Goal: Task Accomplishment & Management: Use online tool/utility

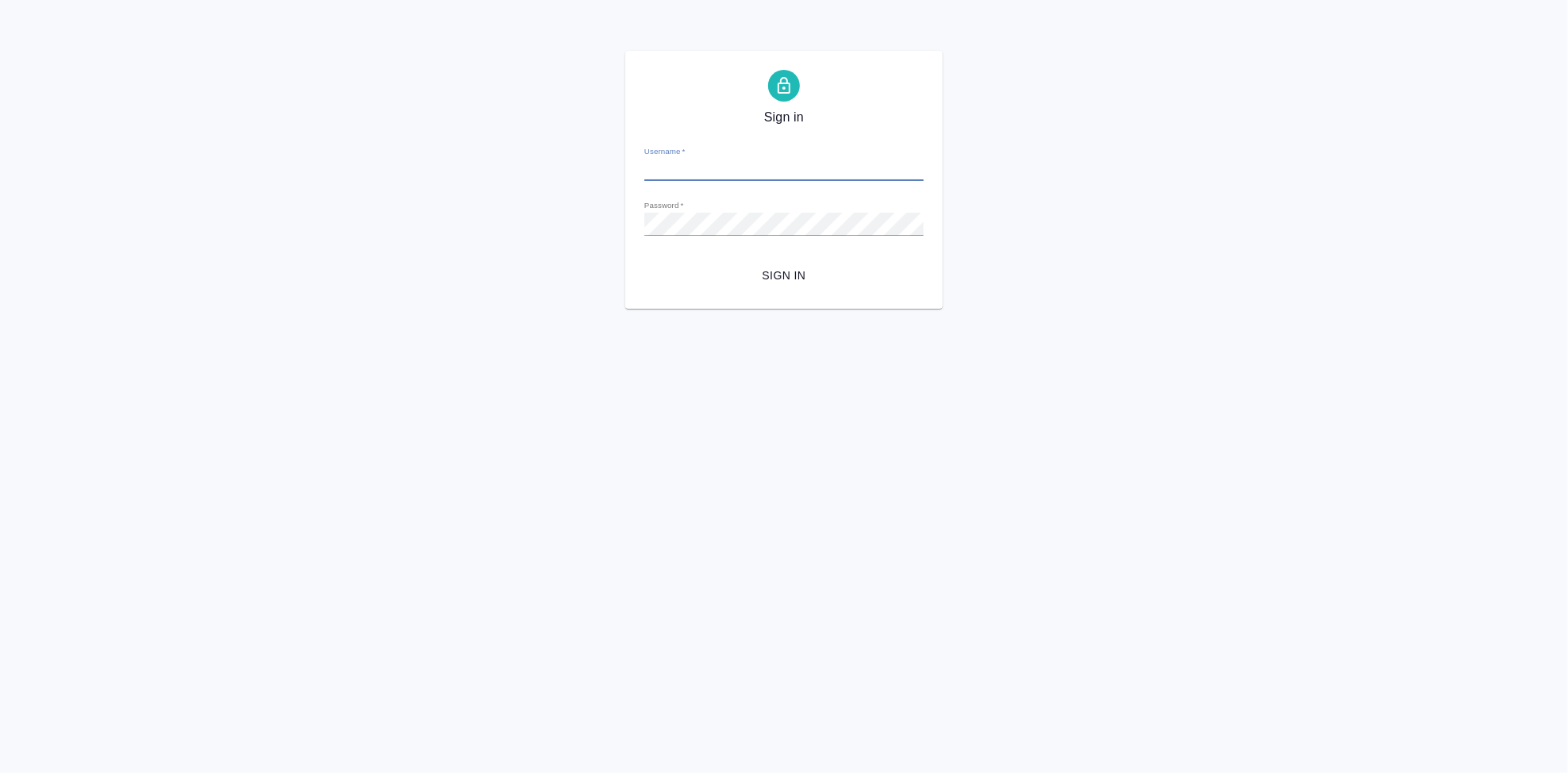
type input "a.kabargina@awatera.com"
click at [428, 223] on div "Sign in Username   * a.kabargina@awatera.com Password   * urlPath   * / Sign in" at bounding box center [784, 179] width 1568 height 258
click at [611, 309] on html "Sign in Username   * a.kabargina@awatera.com Password   * urlPath   * / Sign in" at bounding box center [784, 155] width 1568 height 309
click at [791, 270] on span "Sign in" at bounding box center [784, 276] width 254 height 20
type input "a.kabargina@awatera.com"
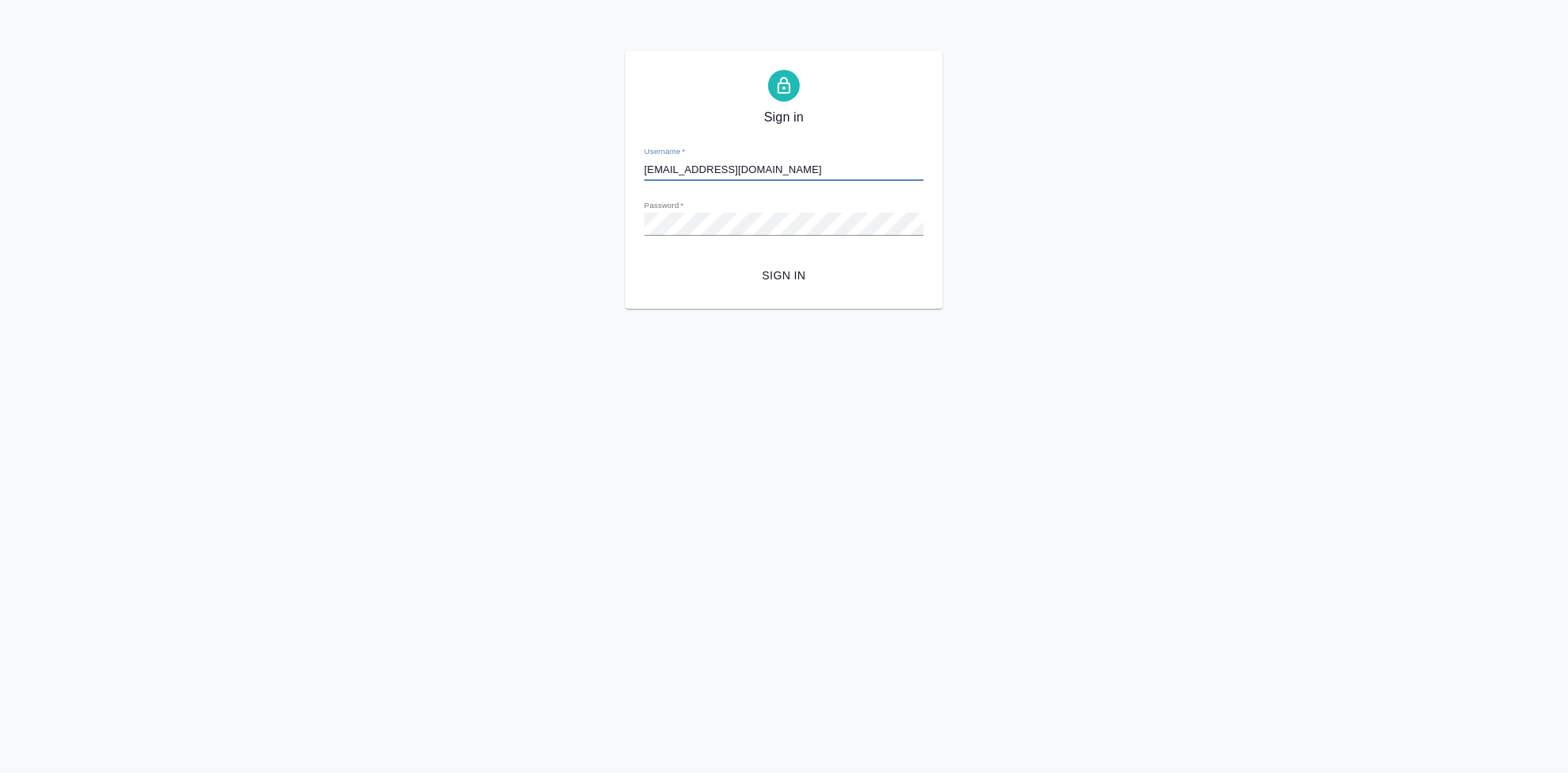
click at [767, 272] on span "Sign in" at bounding box center [784, 276] width 254 height 20
type input "a.kabargina@awatera.com"
click at [356, 222] on div "Sign in Username   * a.kabargina@awatera.com Password   * urlPath   * / Sign in" at bounding box center [784, 179] width 1568 height 258
click at [645, 261] on button "Sign in" at bounding box center [784, 276] width 280 height 29
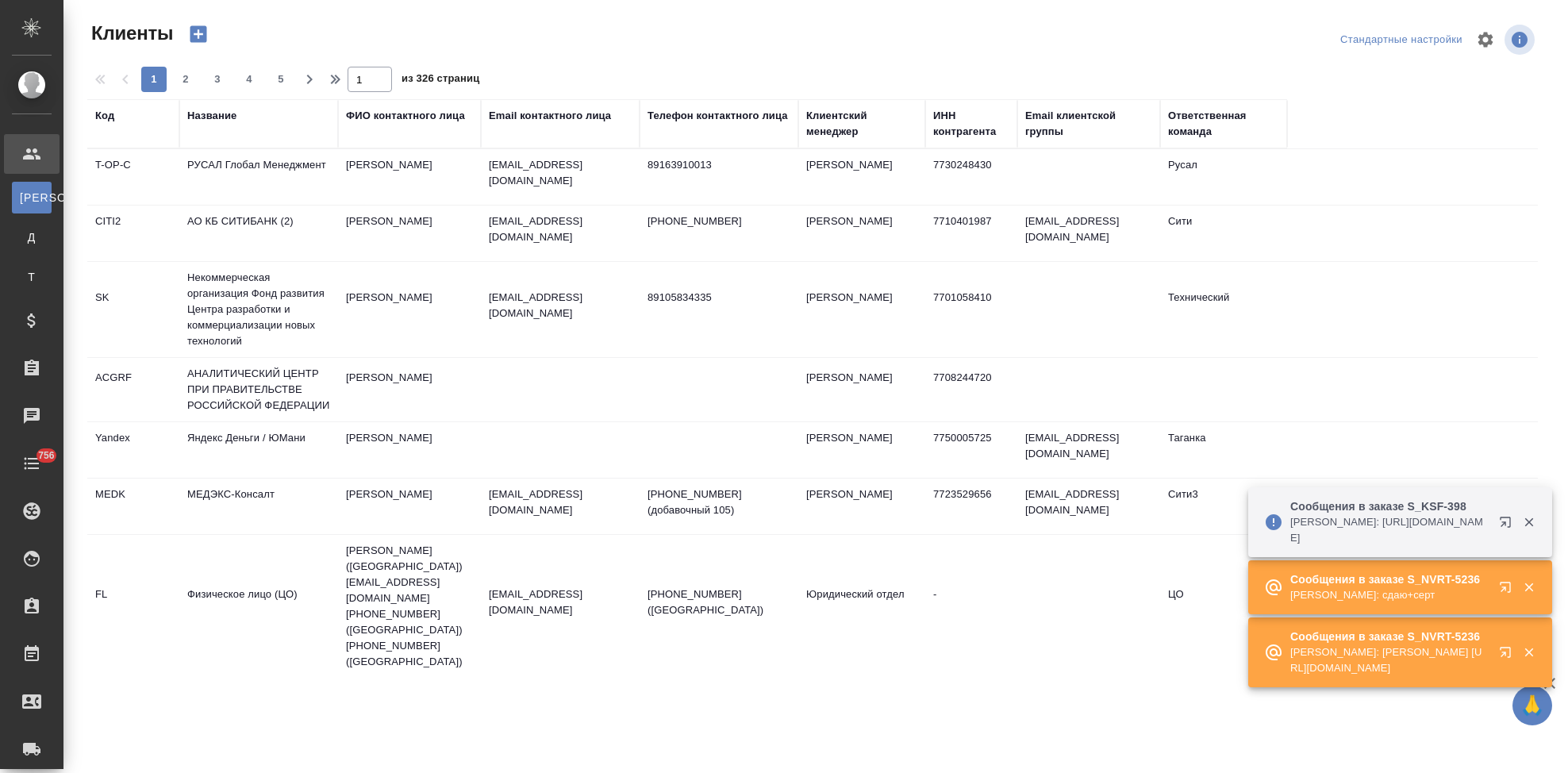
select select "RU"
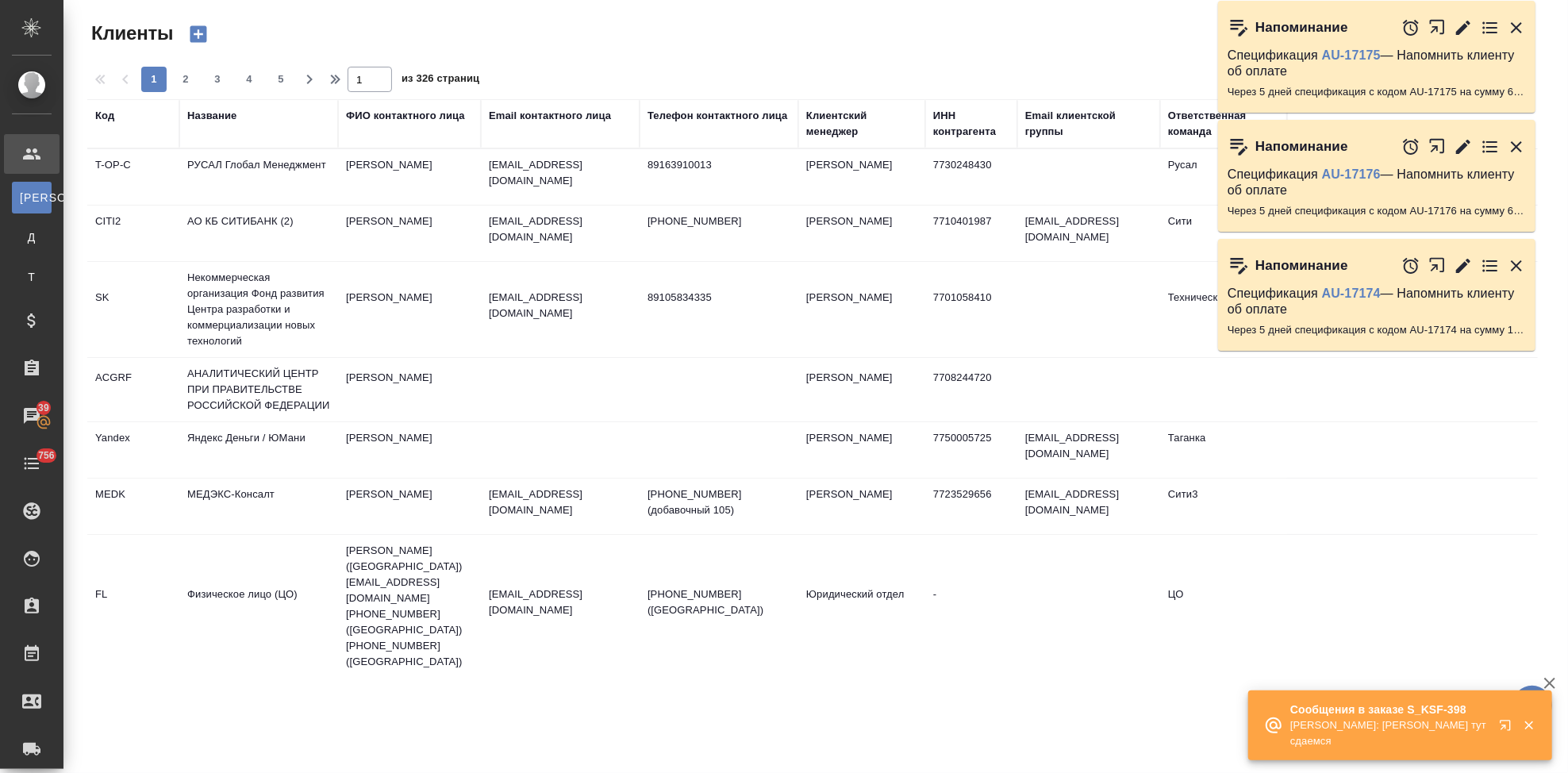
click at [1507, 731] on icon "button" at bounding box center [1505, 725] width 10 height 10
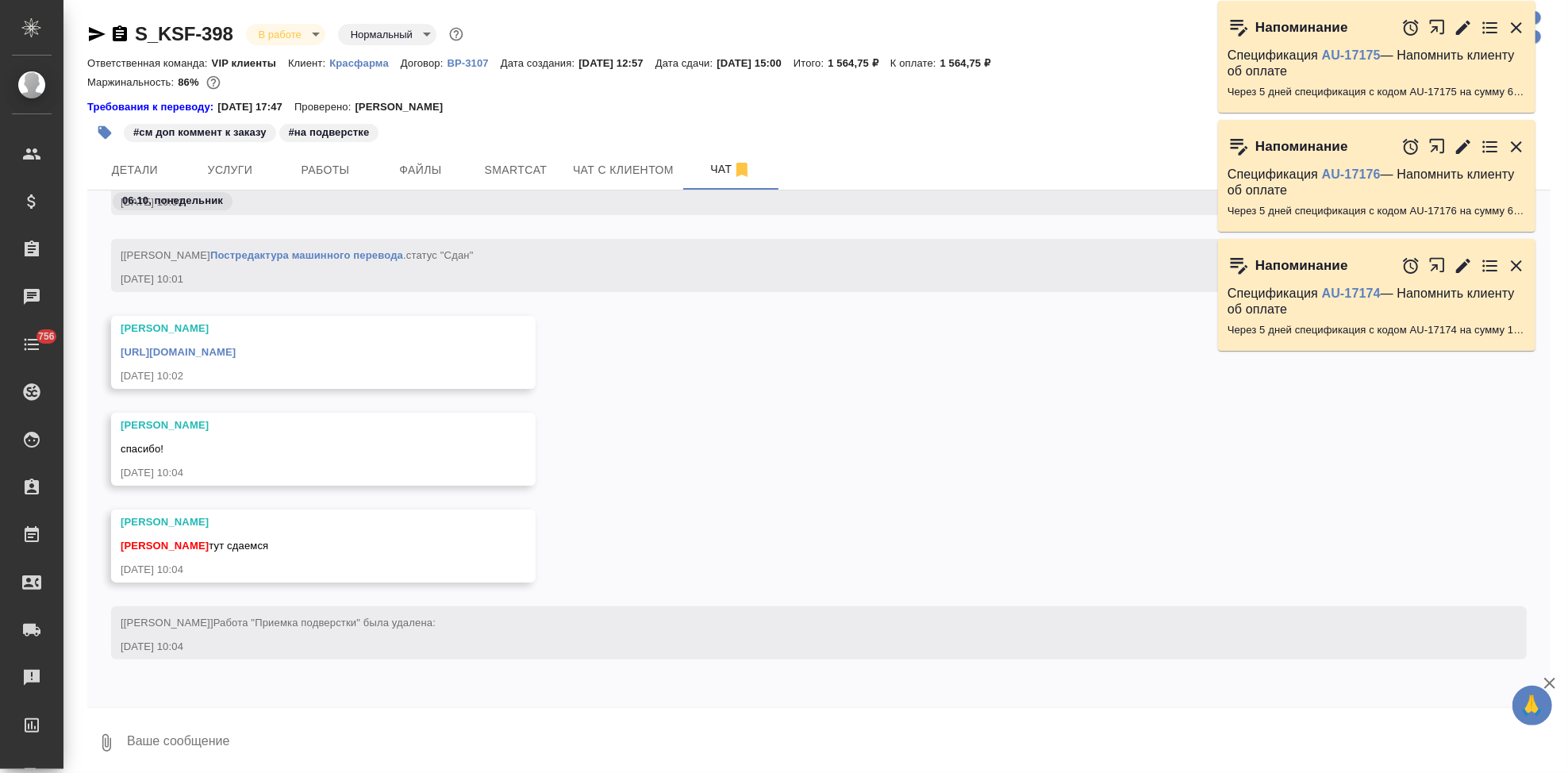
scroll to position [40307, 0]
click at [277, 729] on textarea at bounding box center [838, 743] width 1425 height 54
type textarea "спасибо"
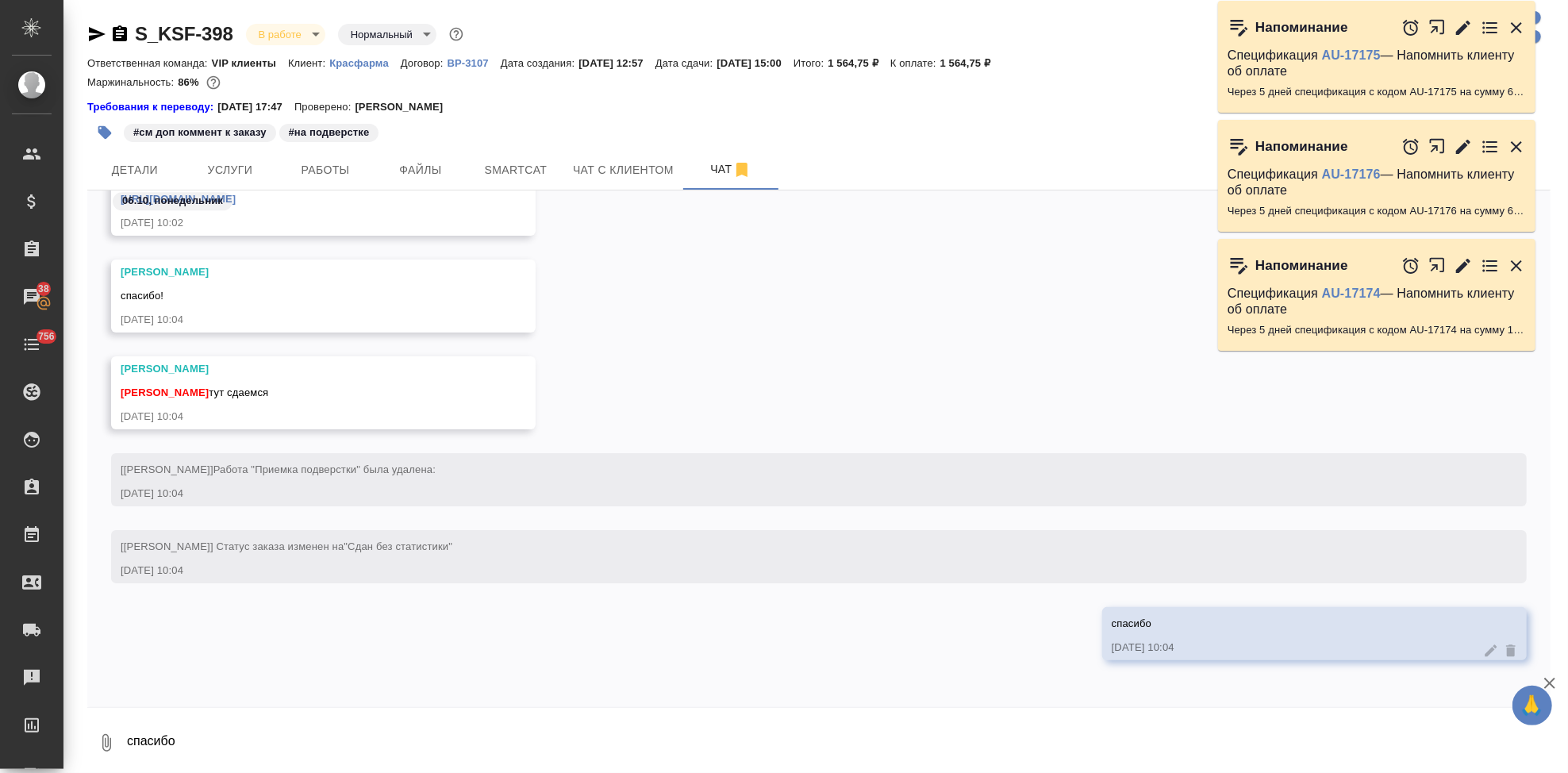
click at [434, 199] on div "06.10, понедельник" at bounding box center [818, 205] width 1463 height 29
click at [1512, 31] on icon "button" at bounding box center [1516, 28] width 11 height 11
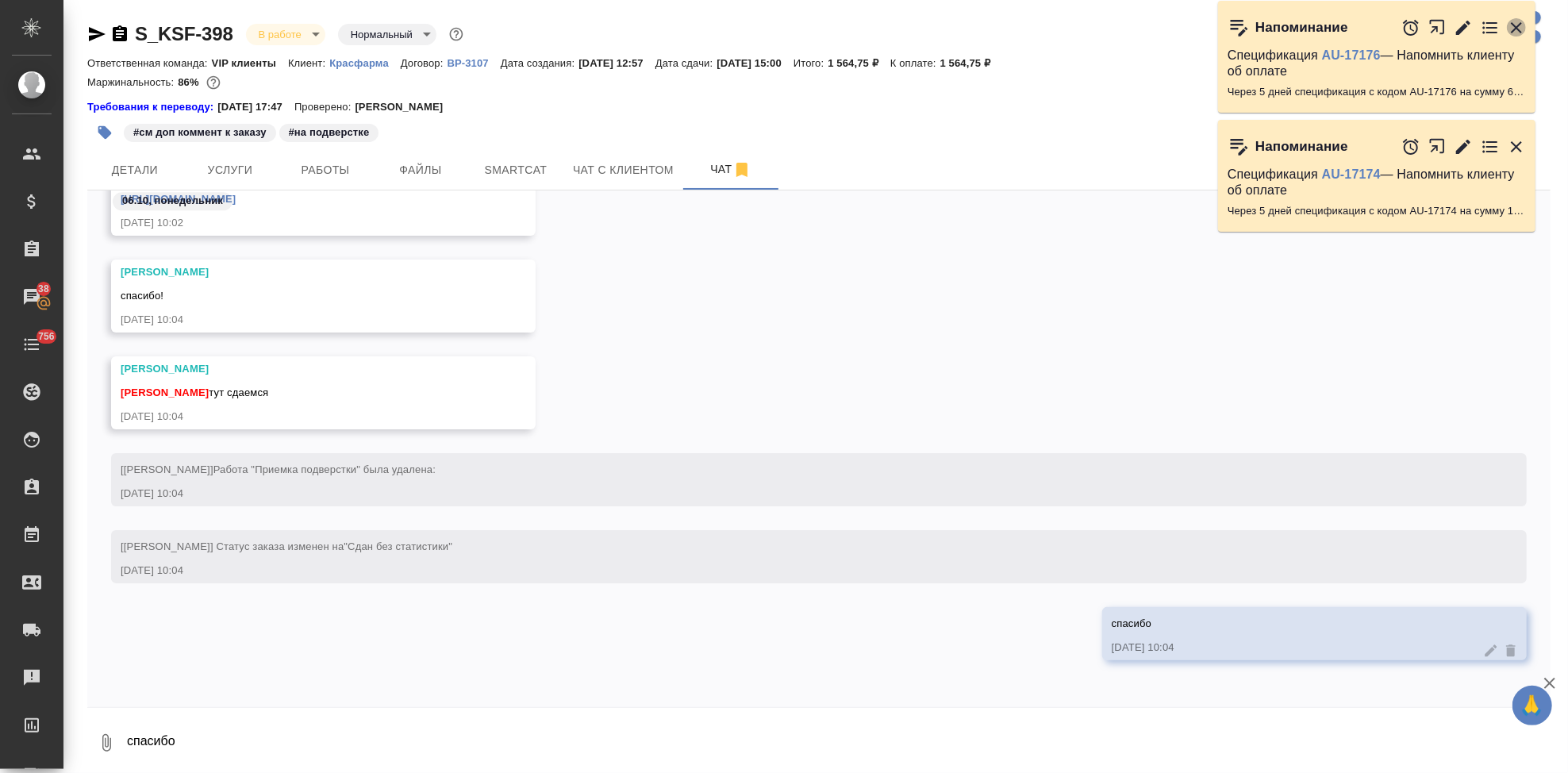
click at [1517, 29] on icon "button" at bounding box center [1516, 28] width 11 height 11
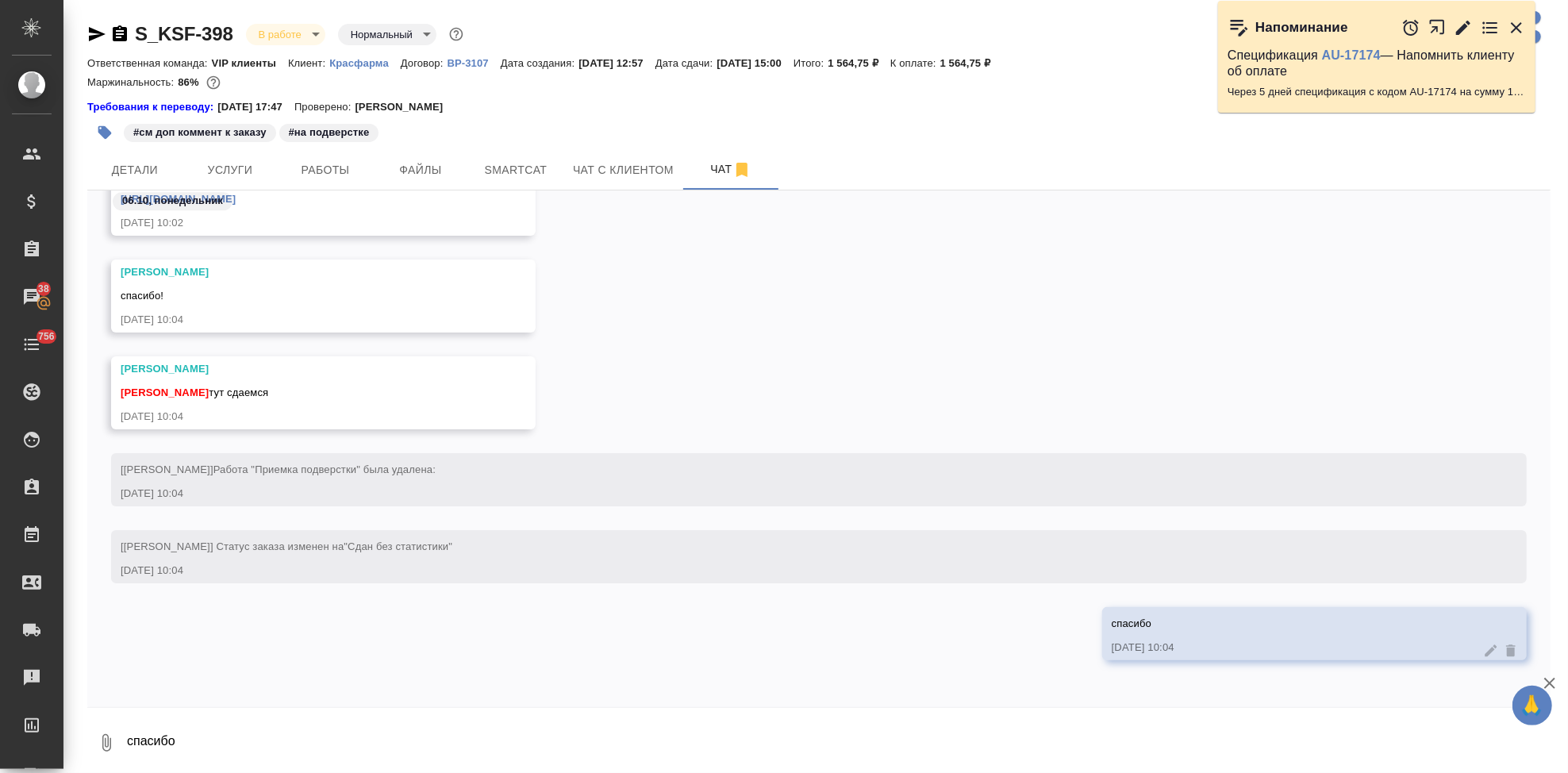
drag, startPoint x: 1516, startPoint y: 31, endPoint x: 1483, endPoint y: 43, distance: 35.1
click at [1516, 30] on icon "button" at bounding box center [1516, 28] width 19 height 19
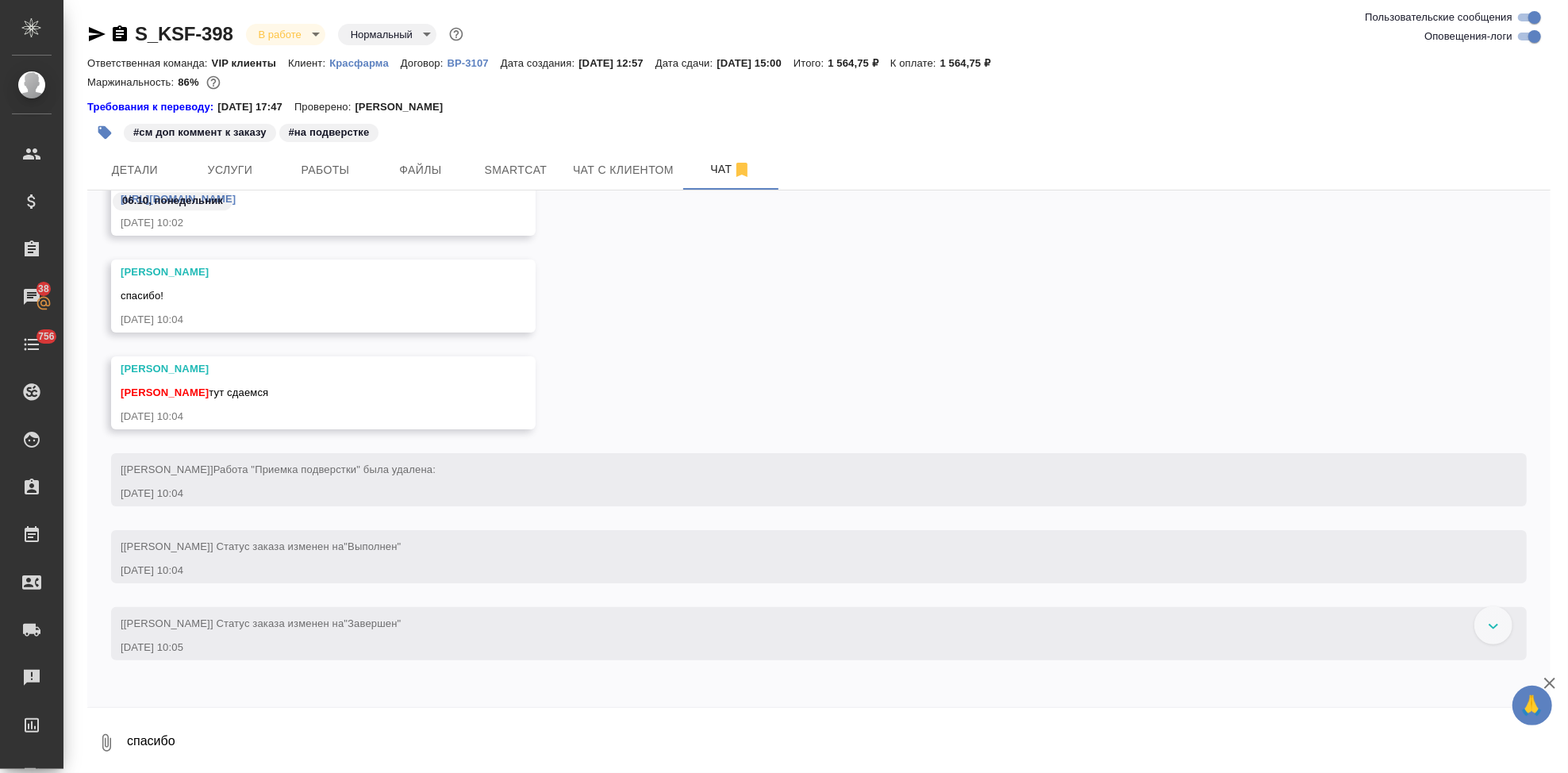
scroll to position [40373, 0]
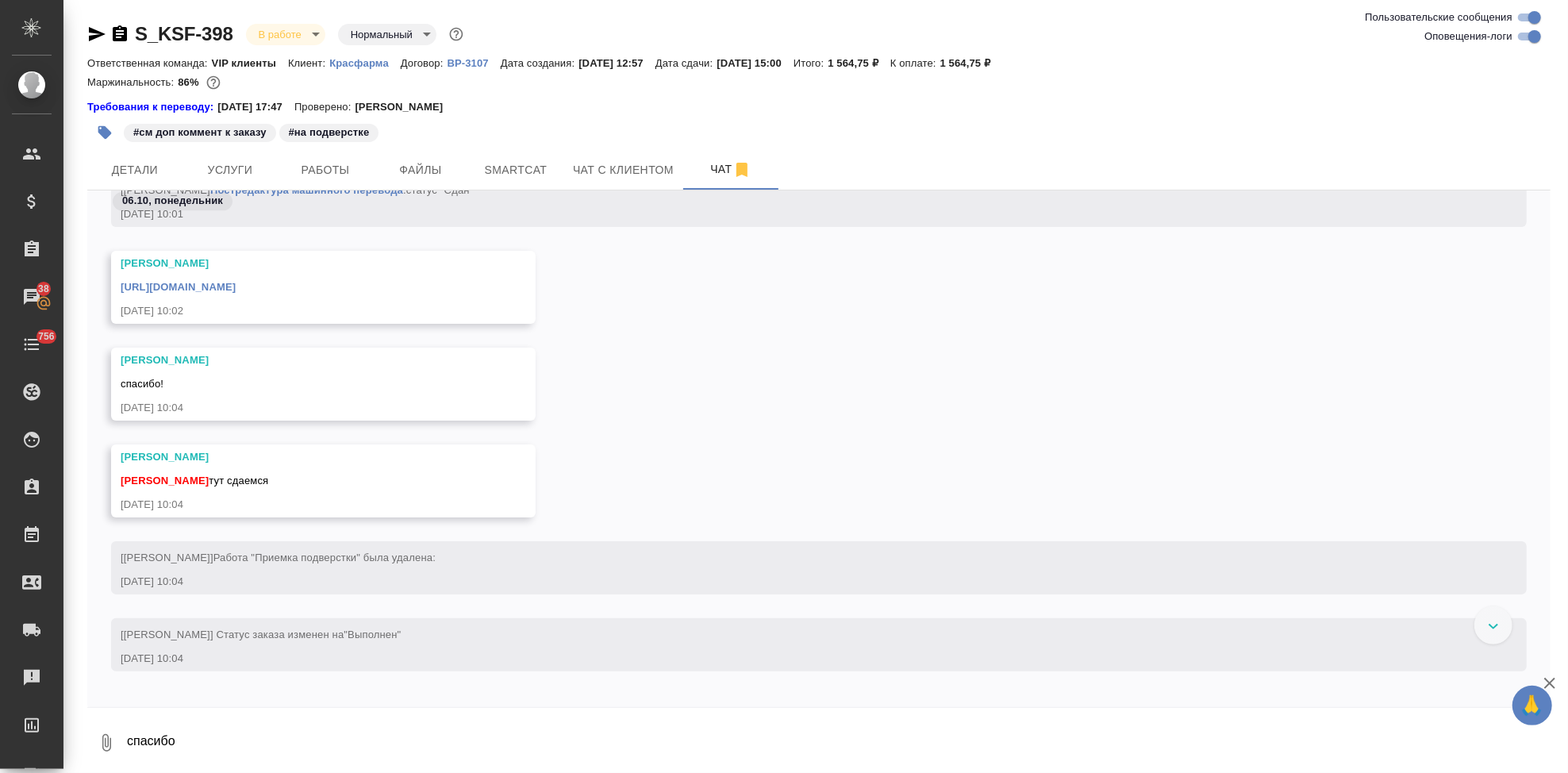
click at [235, 281] on link "https://drive.awatera.com/apps/files/files/10590623?dir=/Shares/%D0%9A%D1%80%D0…" at bounding box center [177, 286] width 115 height 12
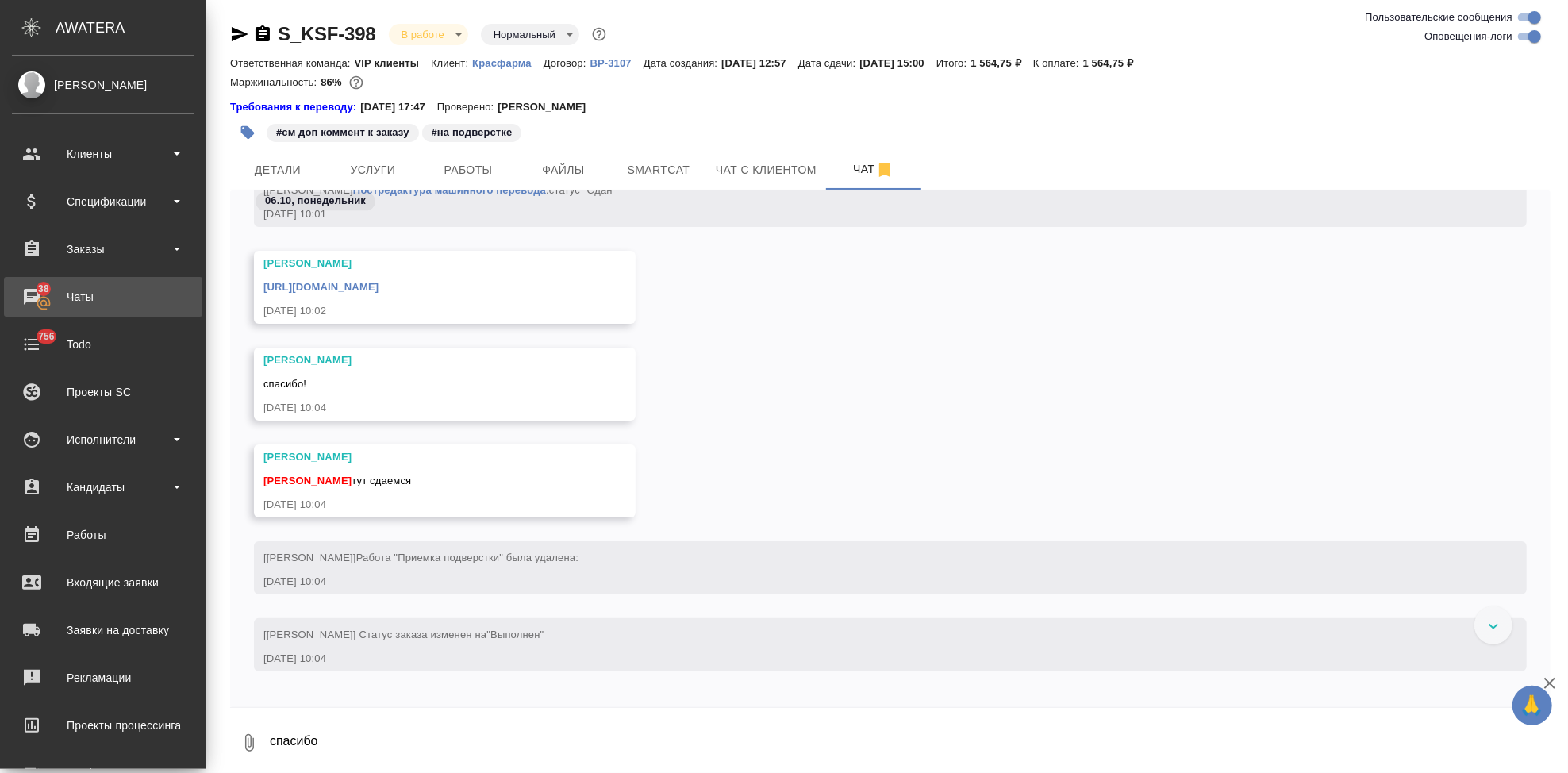
click at [40, 306] on div "Чаты" at bounding box center [103, 297] width 182 height 24
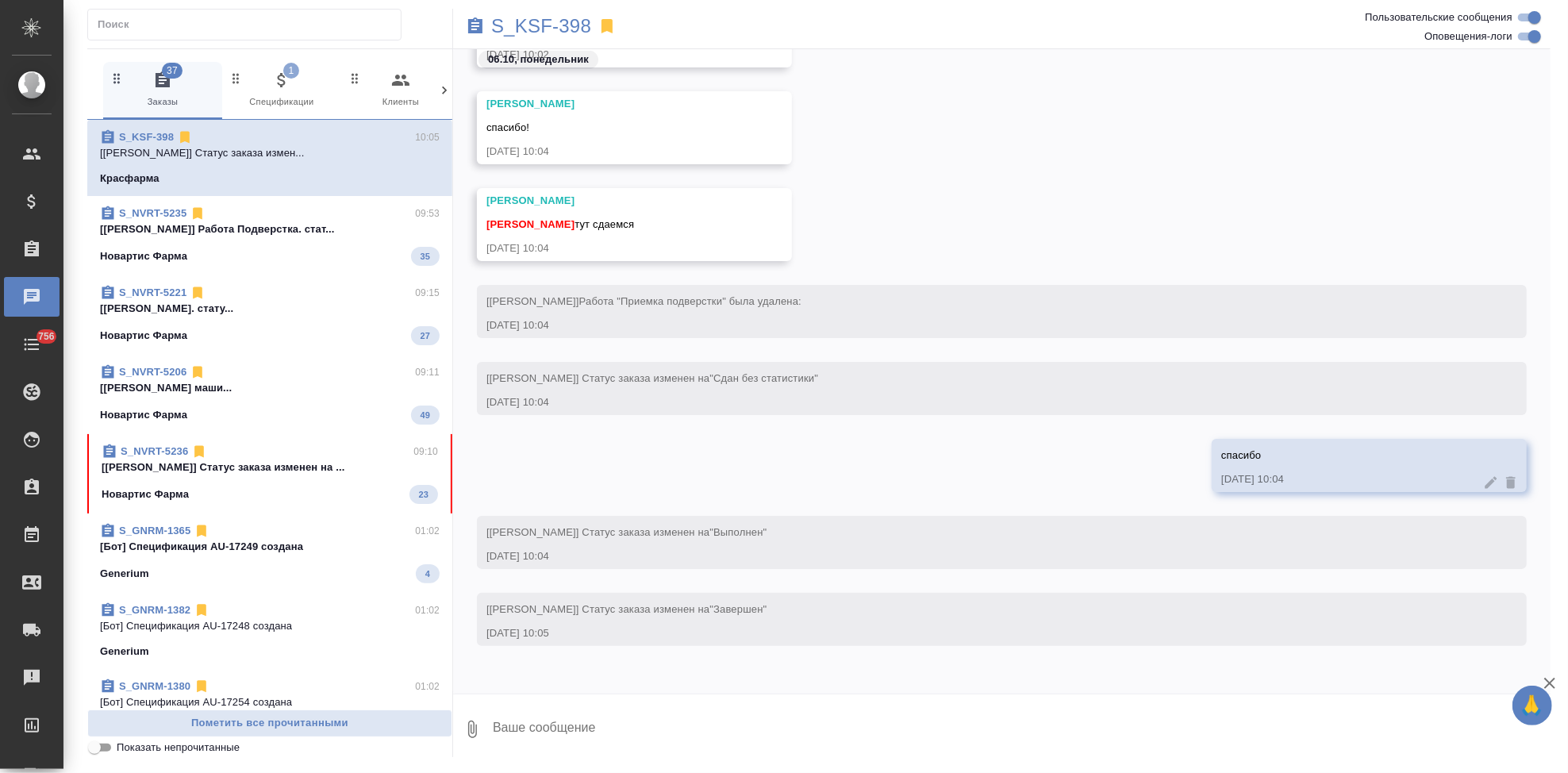
scroll to position [42647, 0]
click at [267, 502] on div "Новартис Фарма 23" at bounding box center [269, 494] width 337 height 19
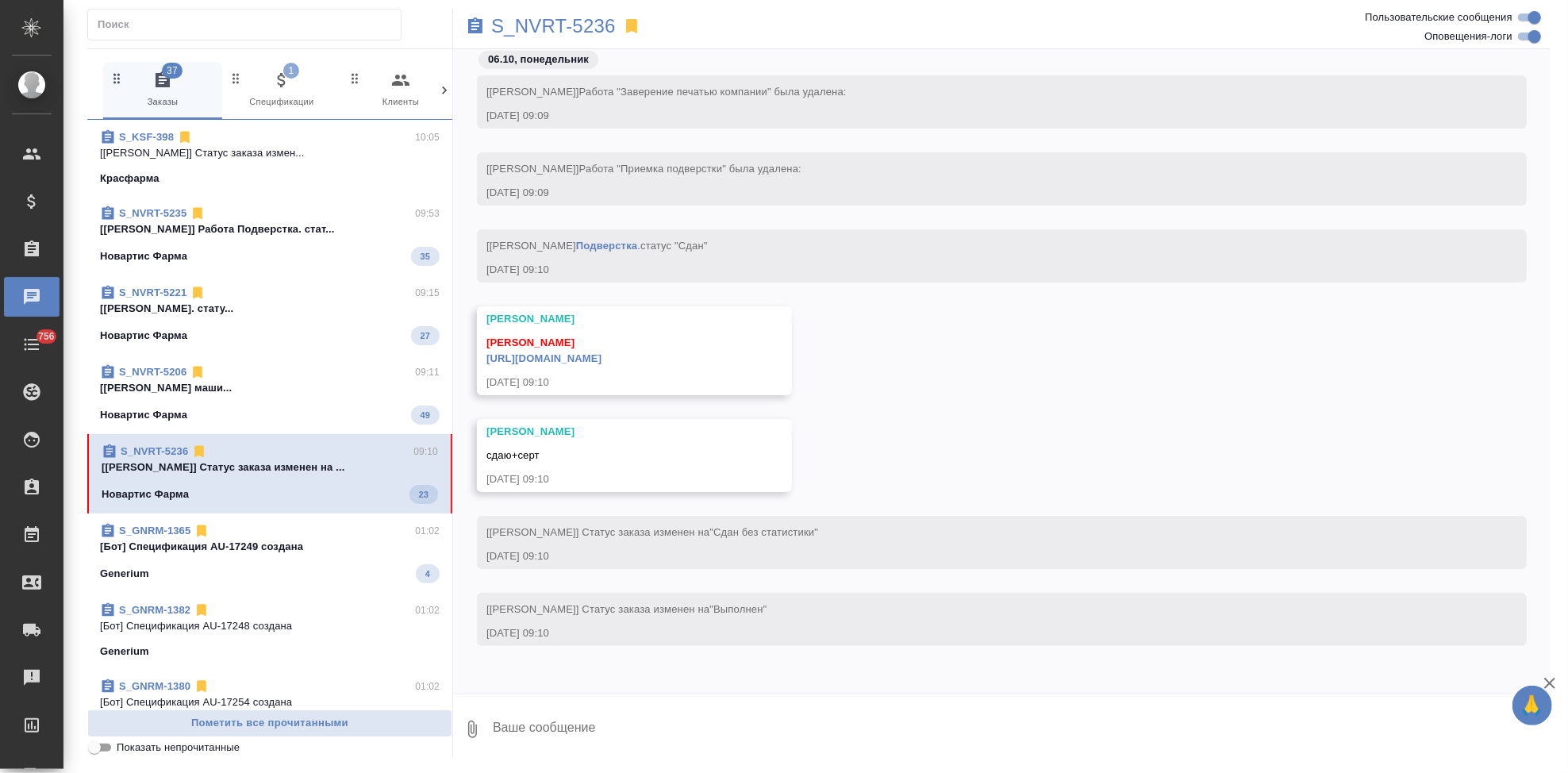
scroll to position [48056, 0]
click at [690, 738] on textarea at bounding box center [1021, 730] width 1059 height 54
type textarea "спасибочки поймала"
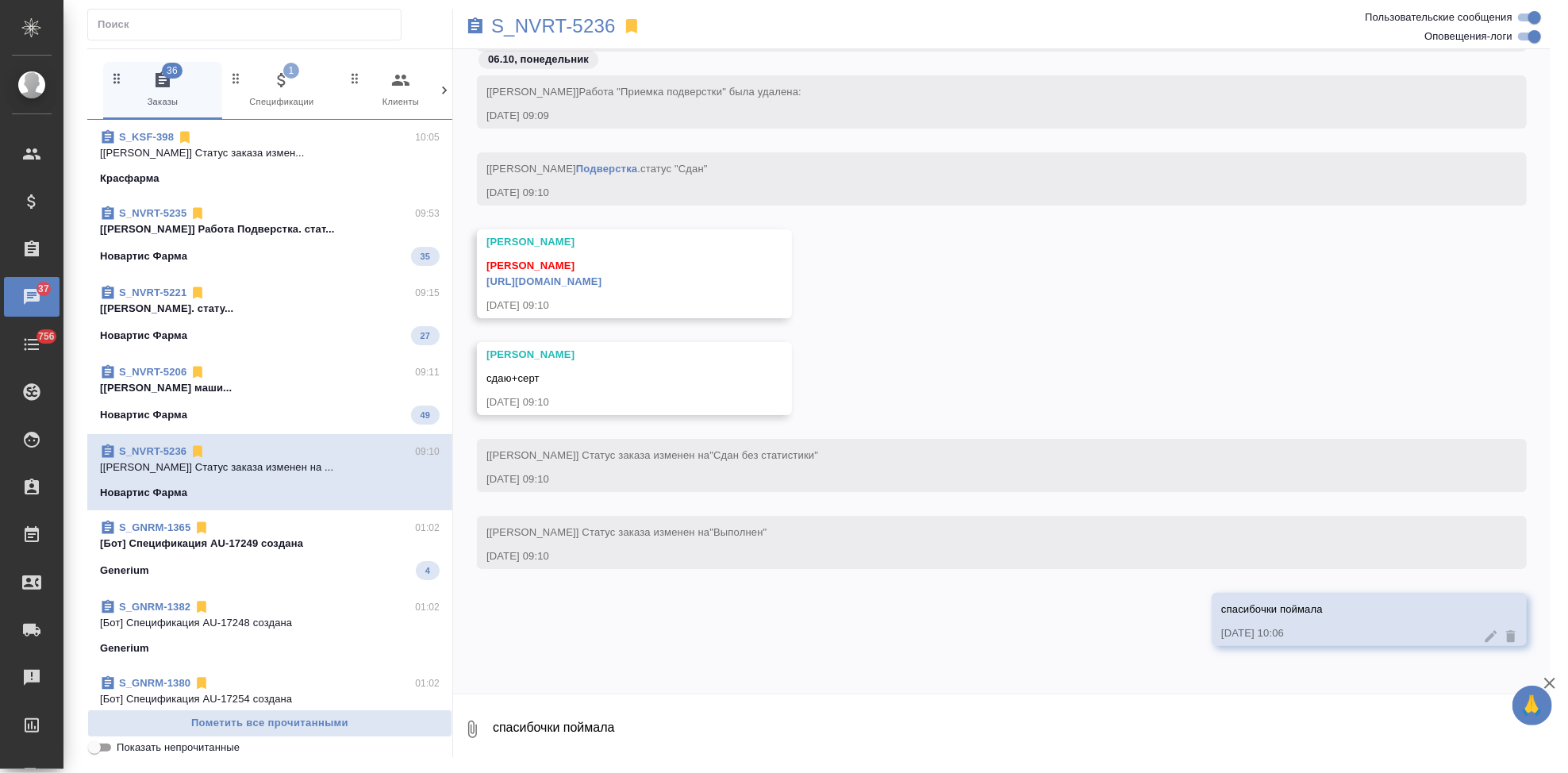
click at [601, 278] on link "https://drive.awatera.com/apps/files/files/10572700?dir=/Shares/Novartos_Pharma…" at bounding box center [544, 281] width 115 height 12
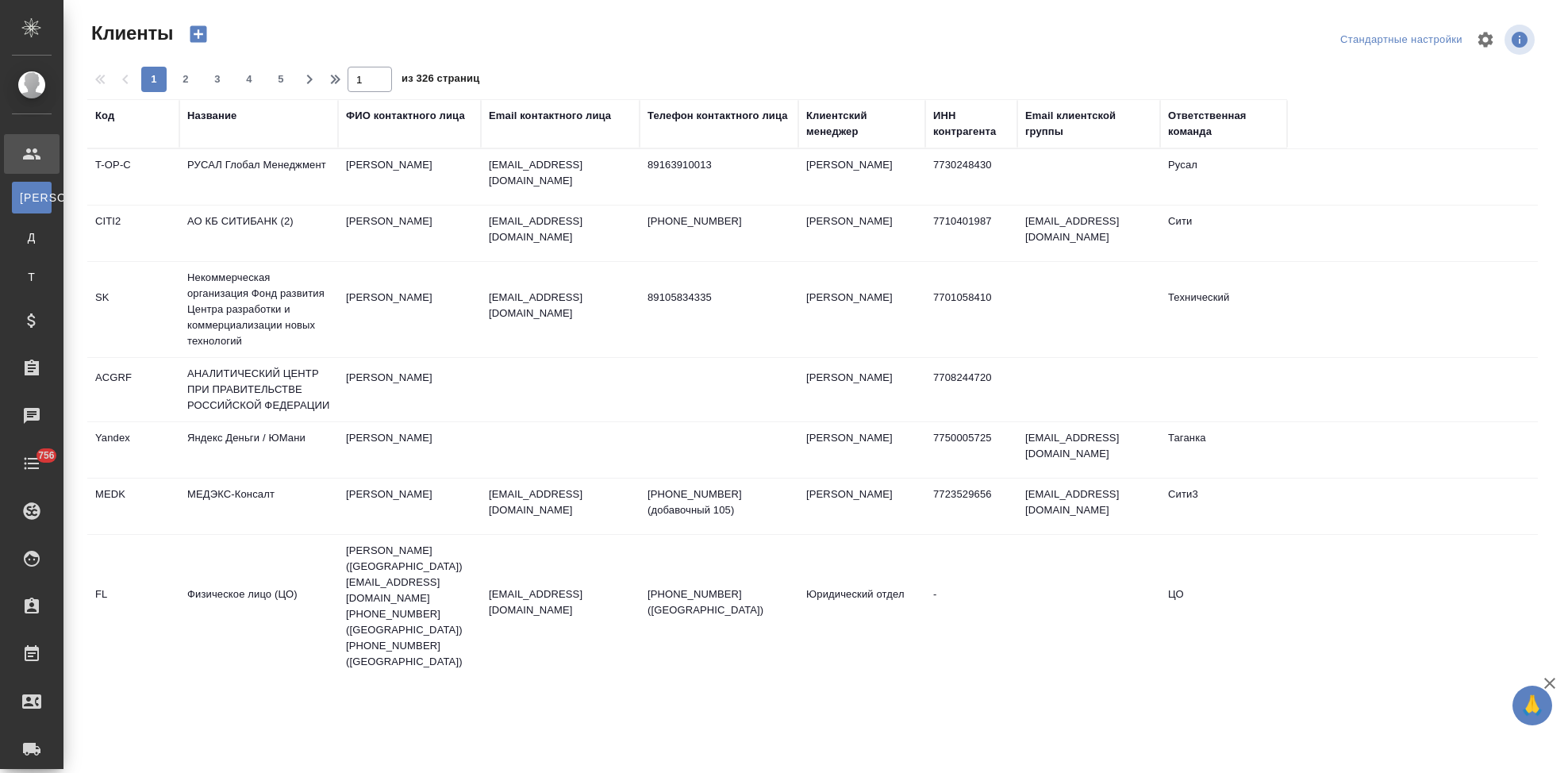
select select "RU"
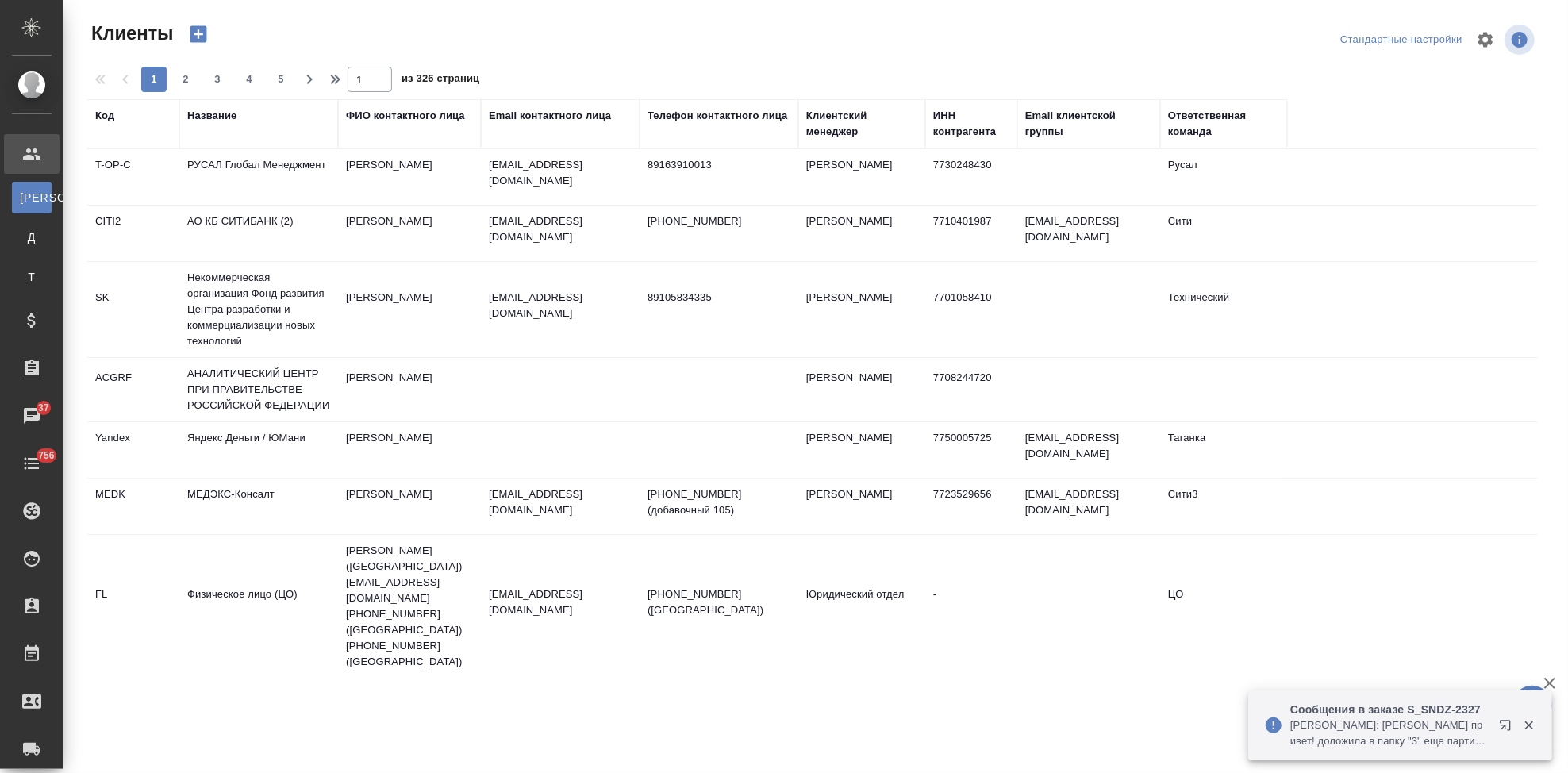
click at [98, 119] on div "Код" at bounding box center [105, 115] width 19 height 16
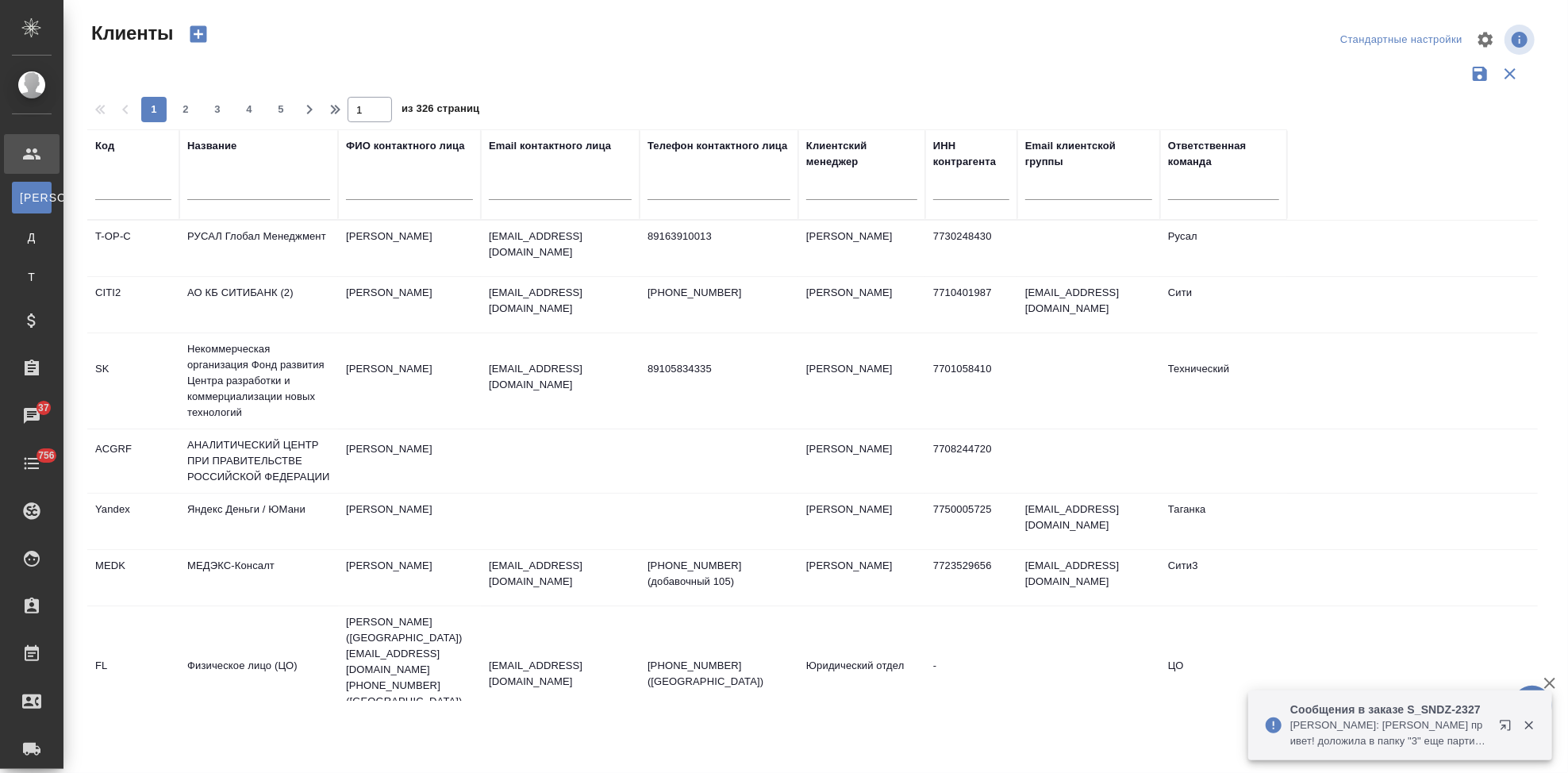
click at [119, 190] on input "text" at bounding box center [133, 190] width 76 height 20
type input "nvrt"
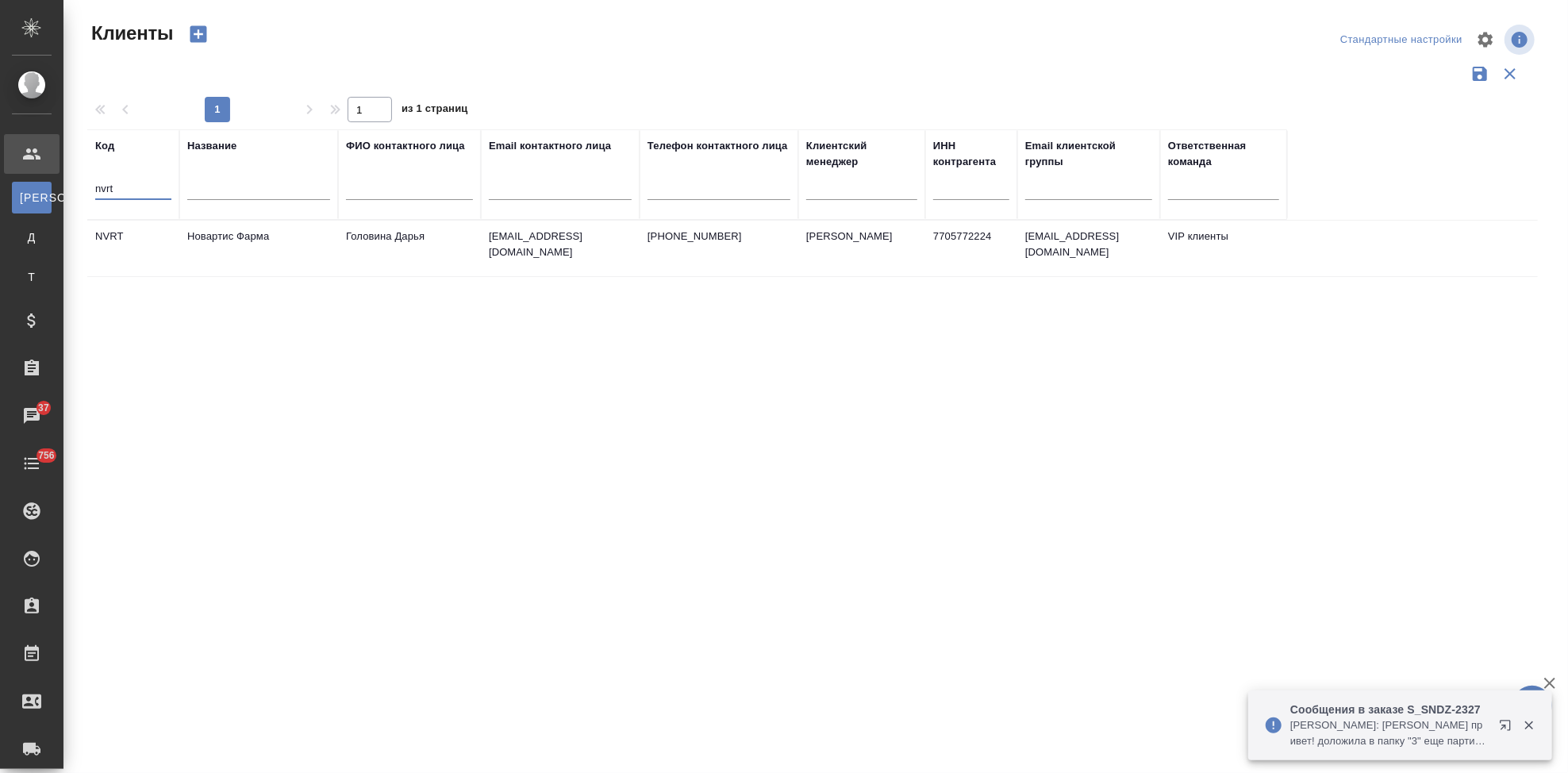
click at [499, 265] on td "daria.golovina@novartis.com" at bounding box center [560, 248] width 159 height 55
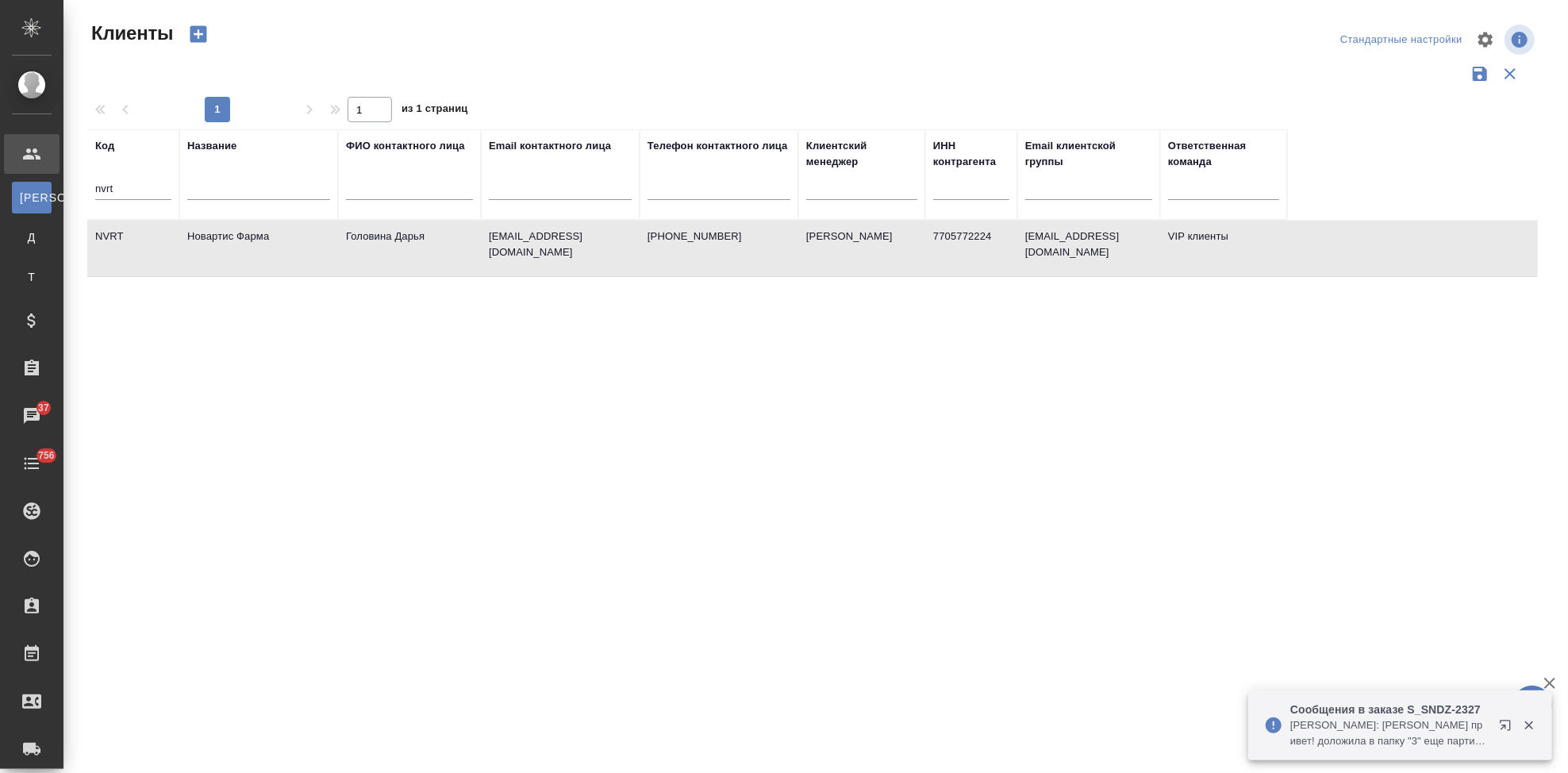
click at [499, 265] on td "daria.golovina@novartis.com" at bounding box center [560, 248] width 159 height 55
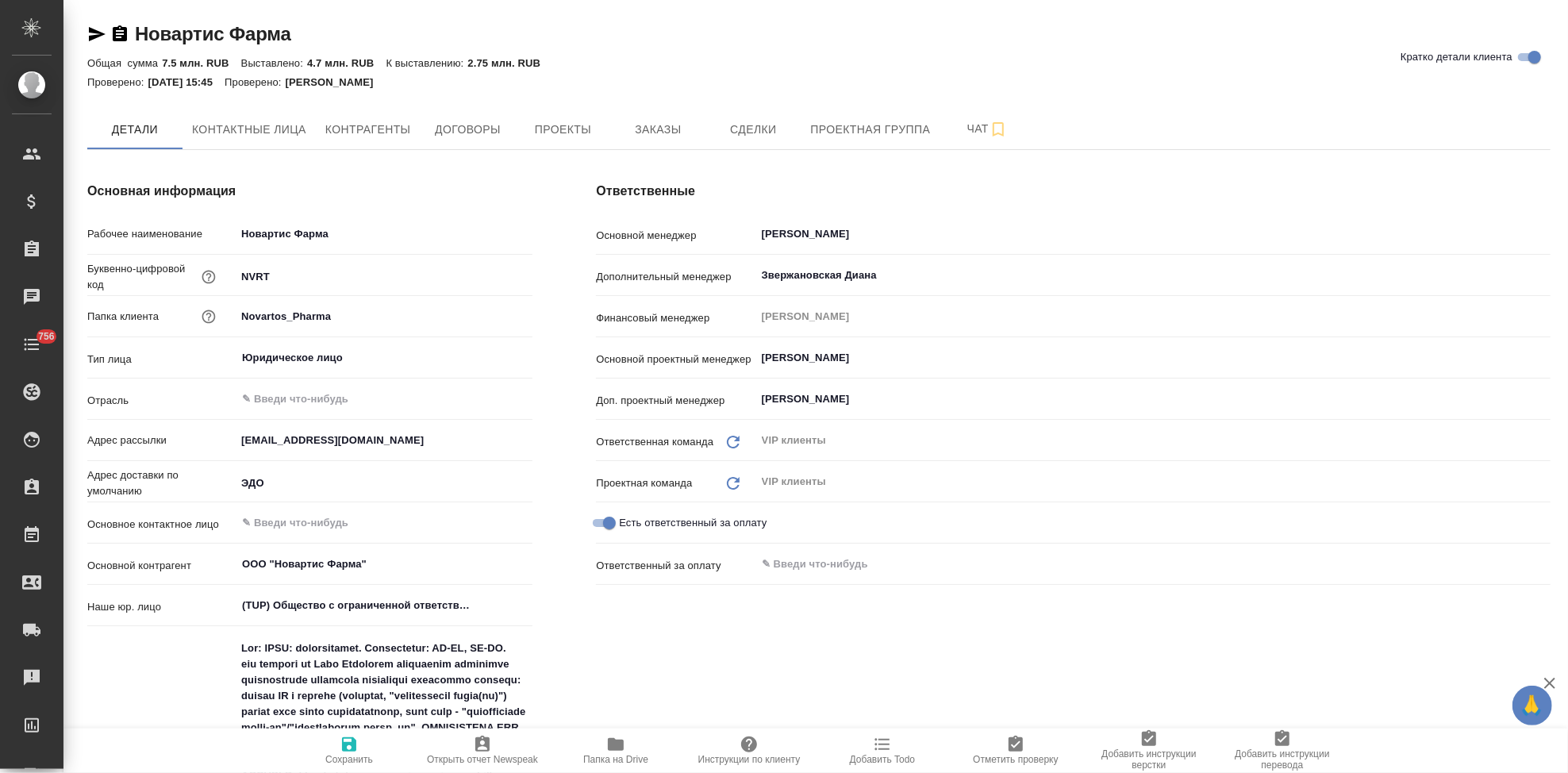
type textarea "x"
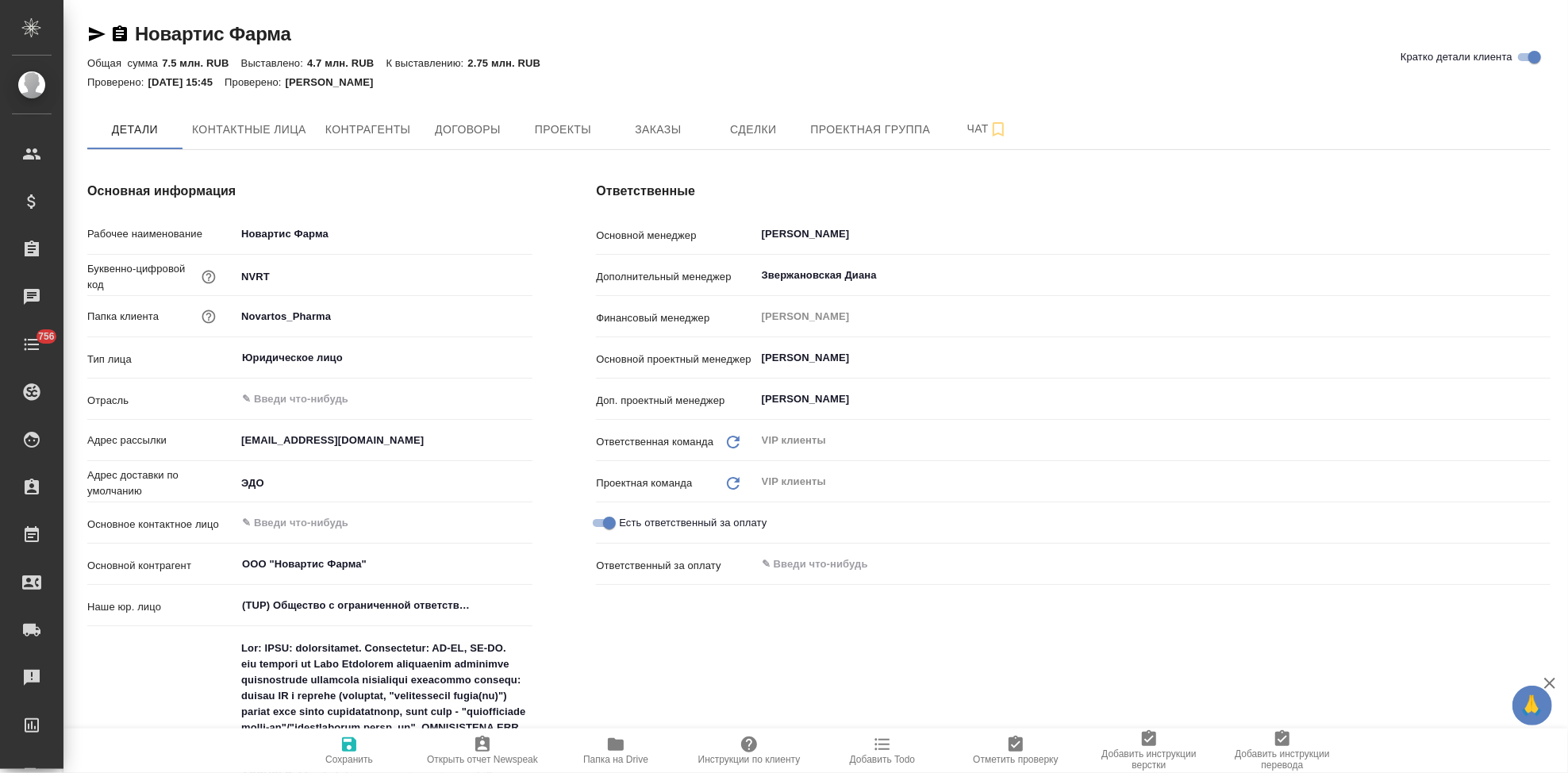
type textarea "x"
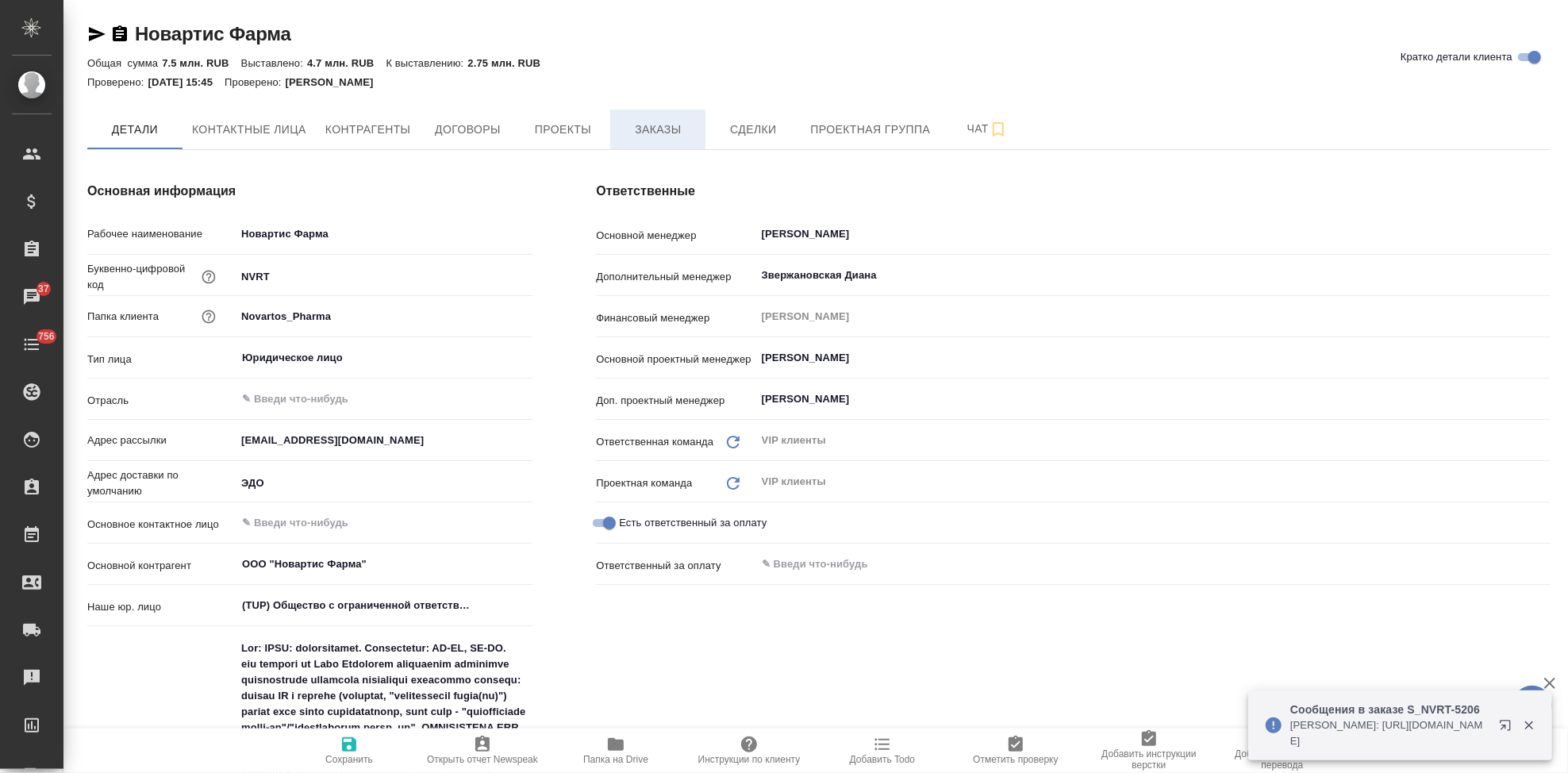
click at [637, 132] on span "Заказы" at bounding box center [658, 130] width 76 height 20
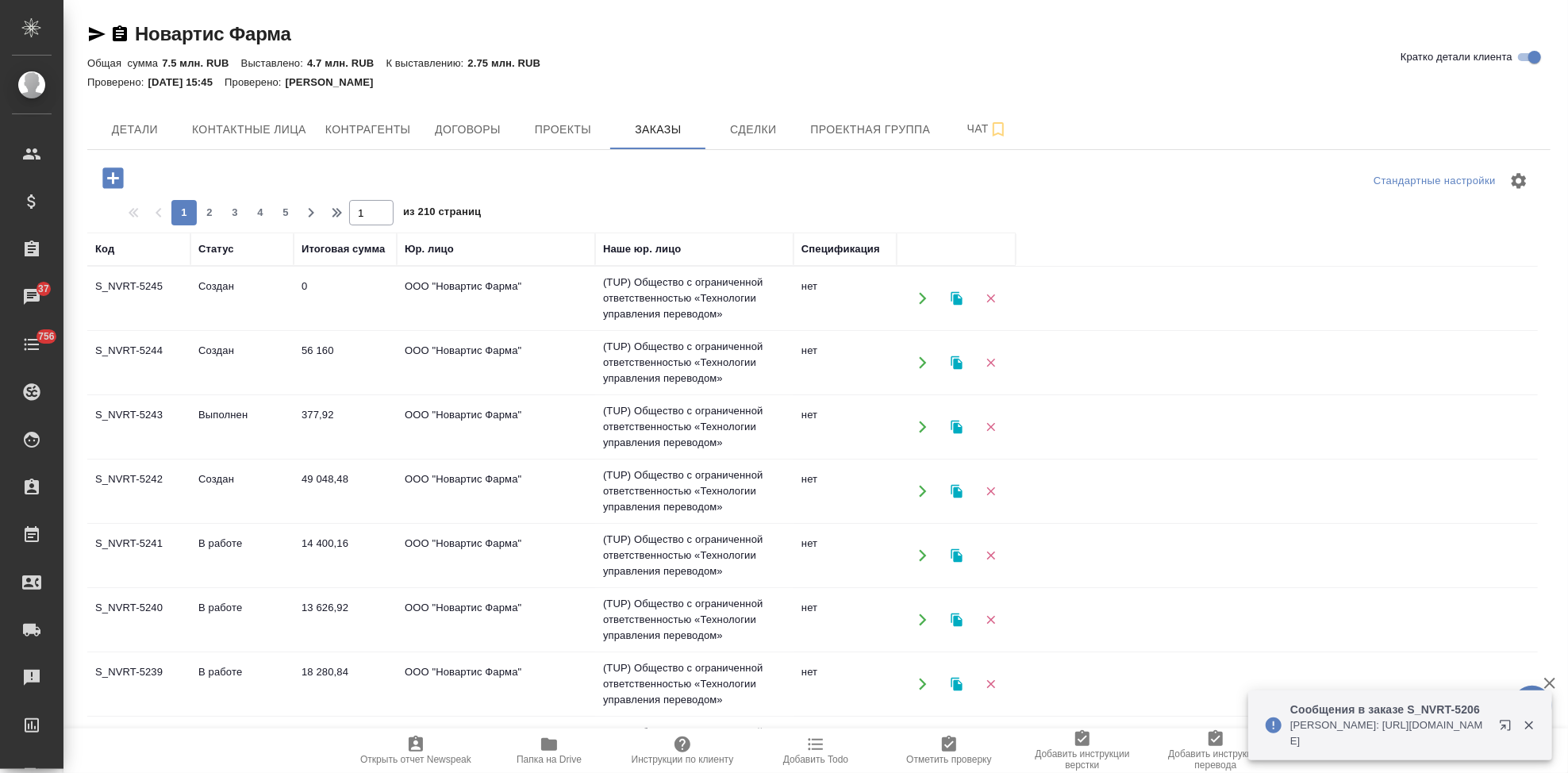
click at [299, 302] on td "0" at bounding box center [345, 298] width 103 height 55
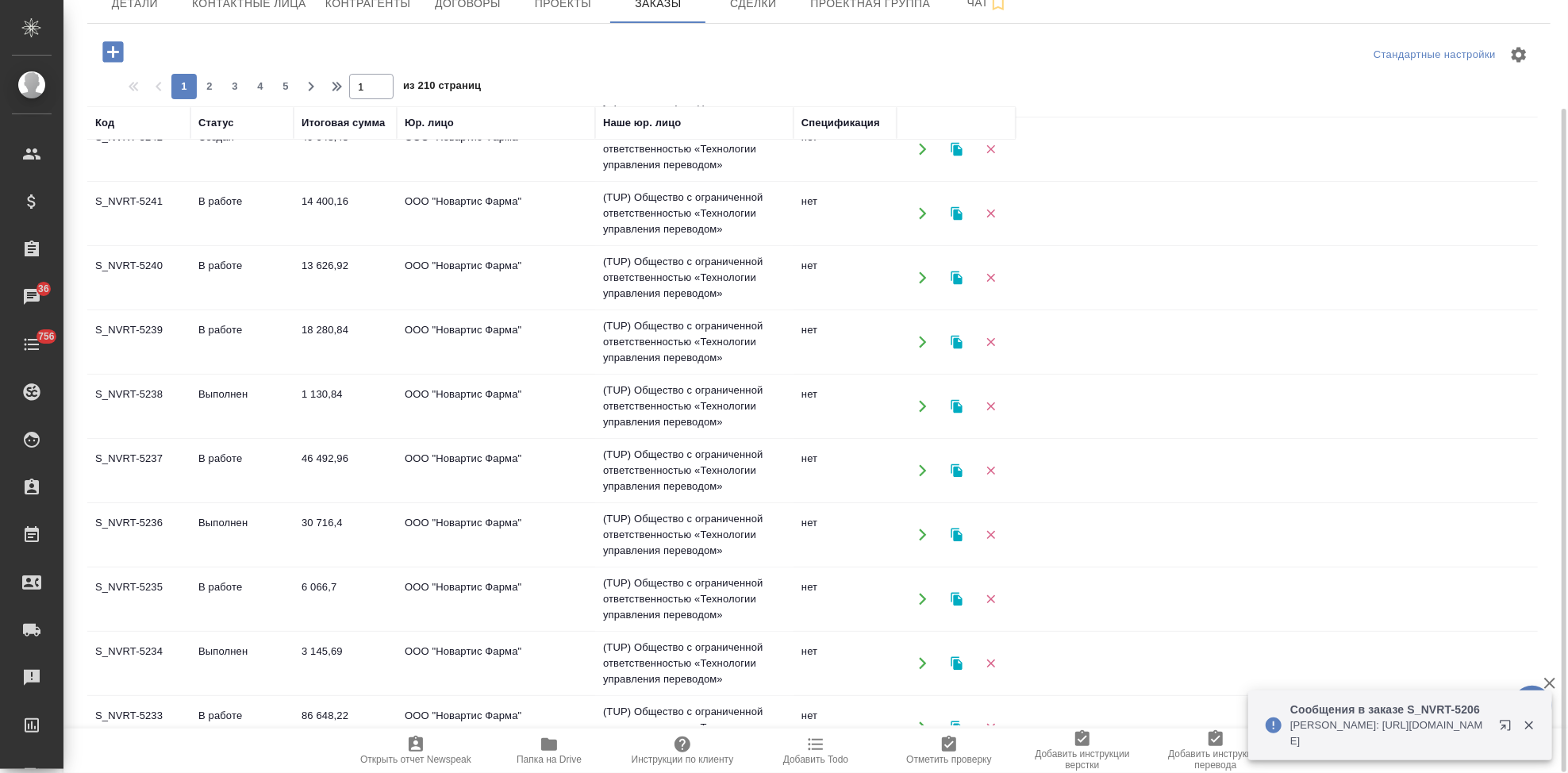
scroll to position [218, 0]
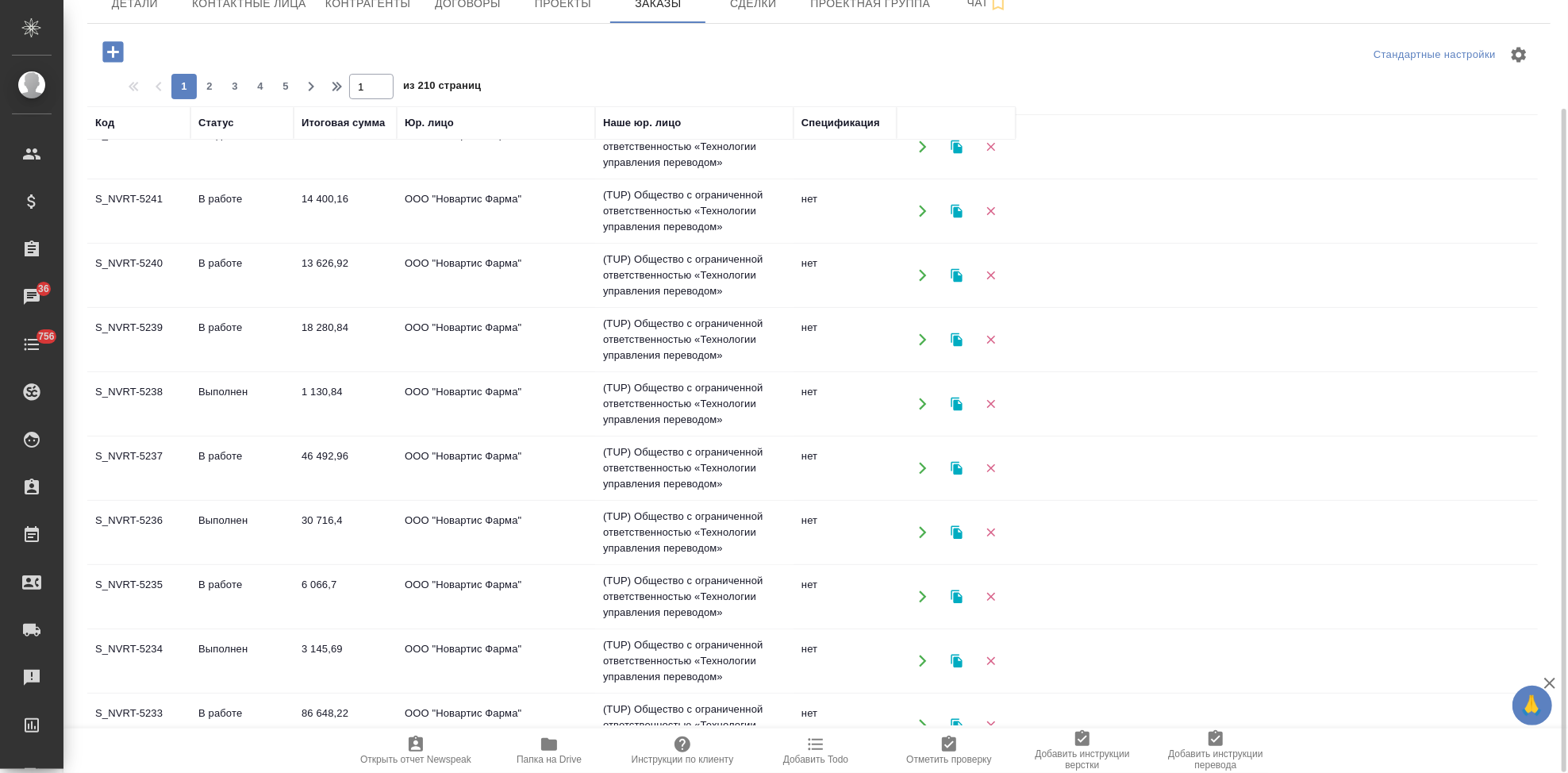
click at [341, 590] on td "6 066,7" at bounding box center [345, 597] width 103 height 55
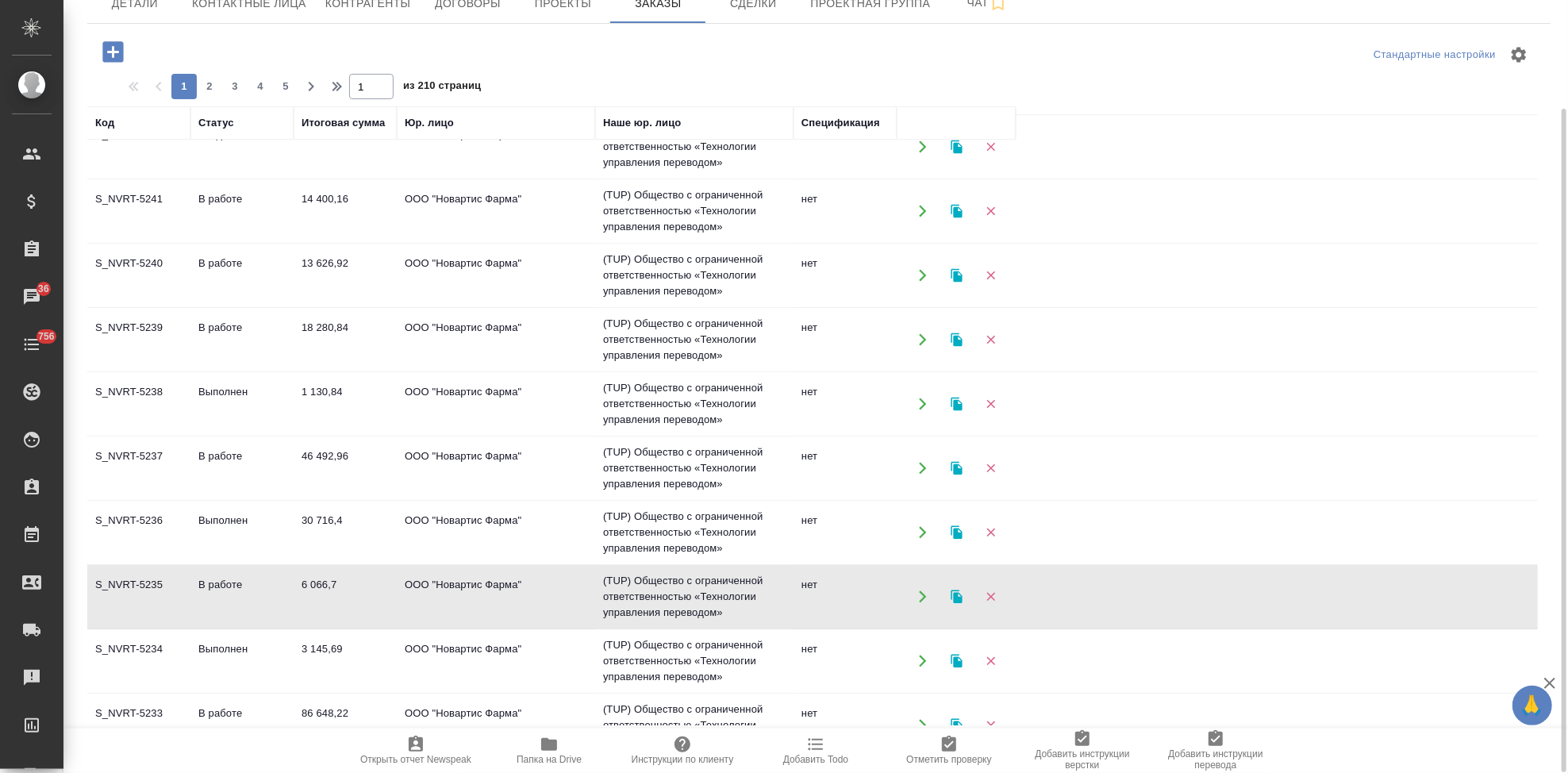
click at [223, 528] on td "Выполнен" at bounding box center [242, 533] width 103 height 55
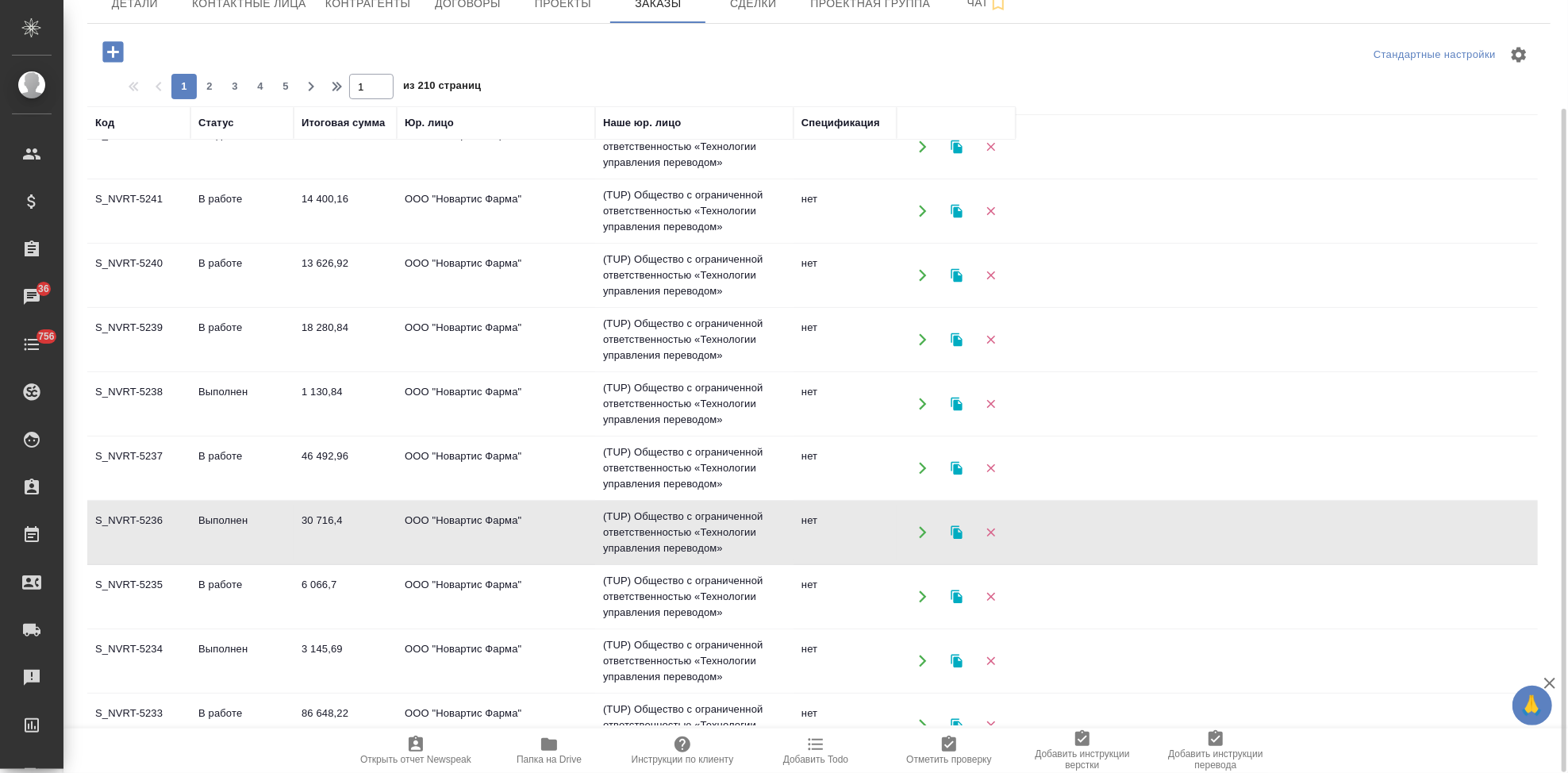
click at [223, 528] on td "Выполнен" at bounding box center [242, 533] width 103 height 55
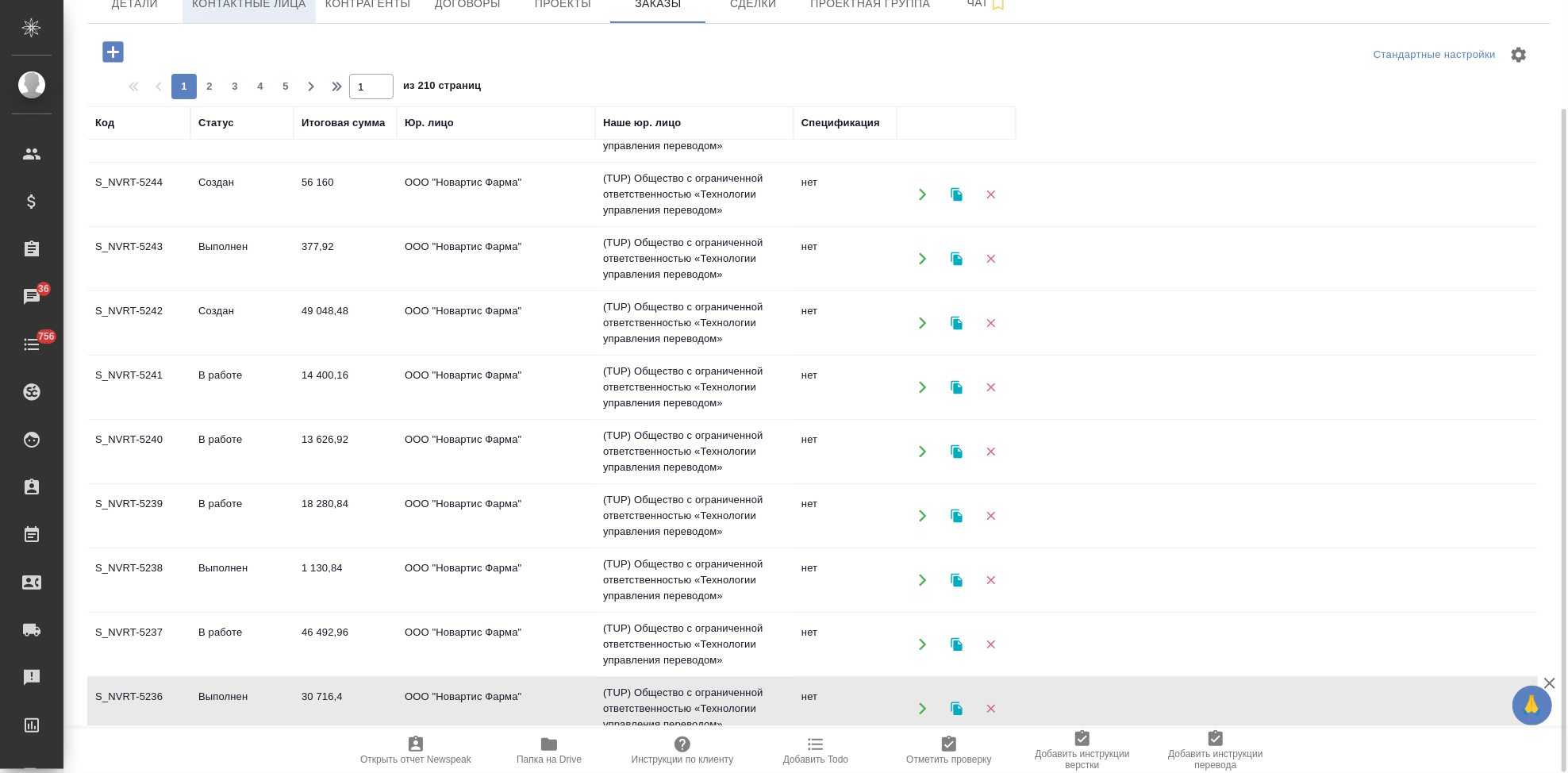
click at [258, 17] on button "Контактные лица" at bounding box center [248, 3] width 133 height 40
select select "RU"
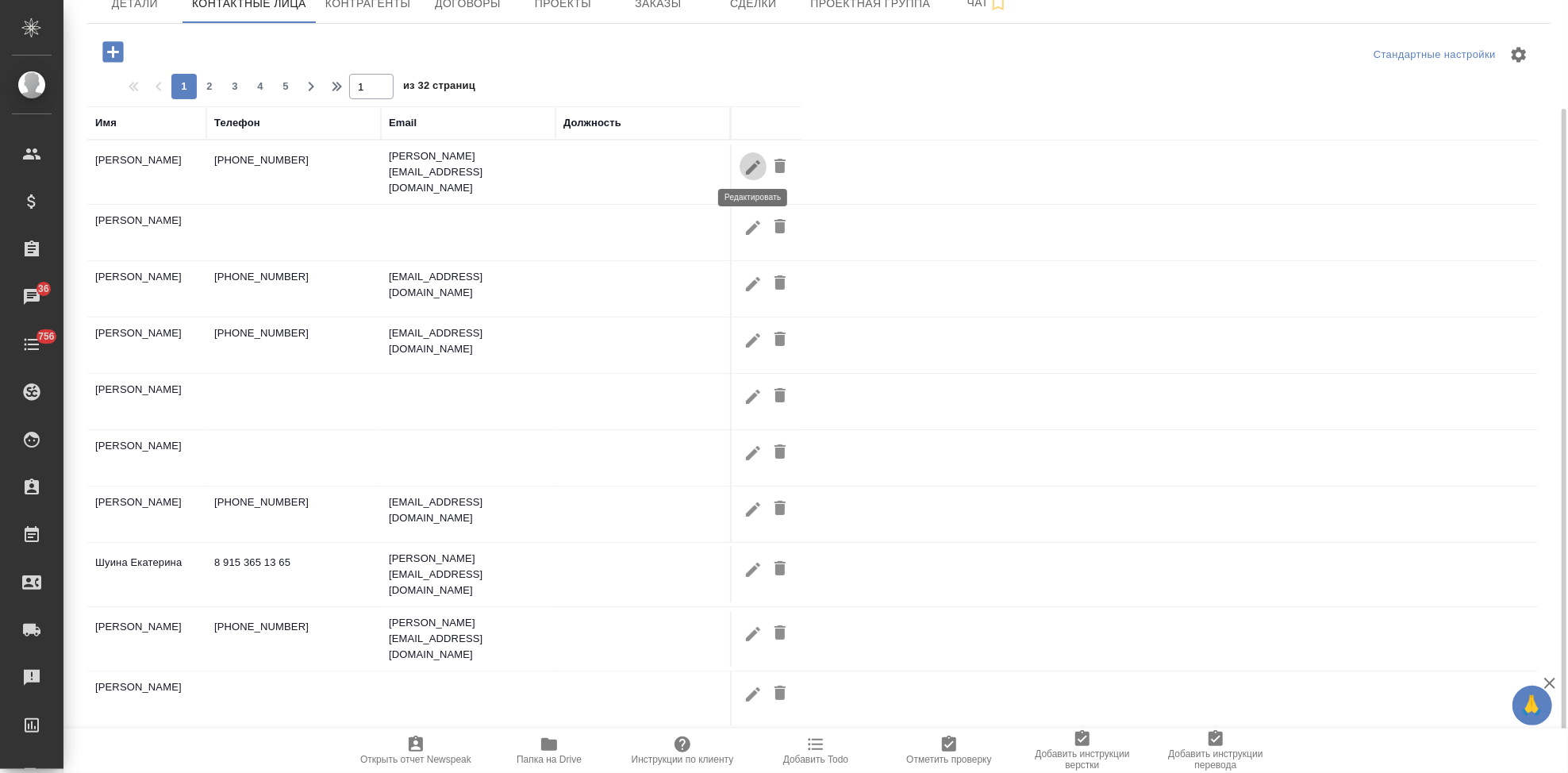
click at [749, 167] on icon "button" at bounding box center [753, 167] width 15 height 15
type input "Николай"
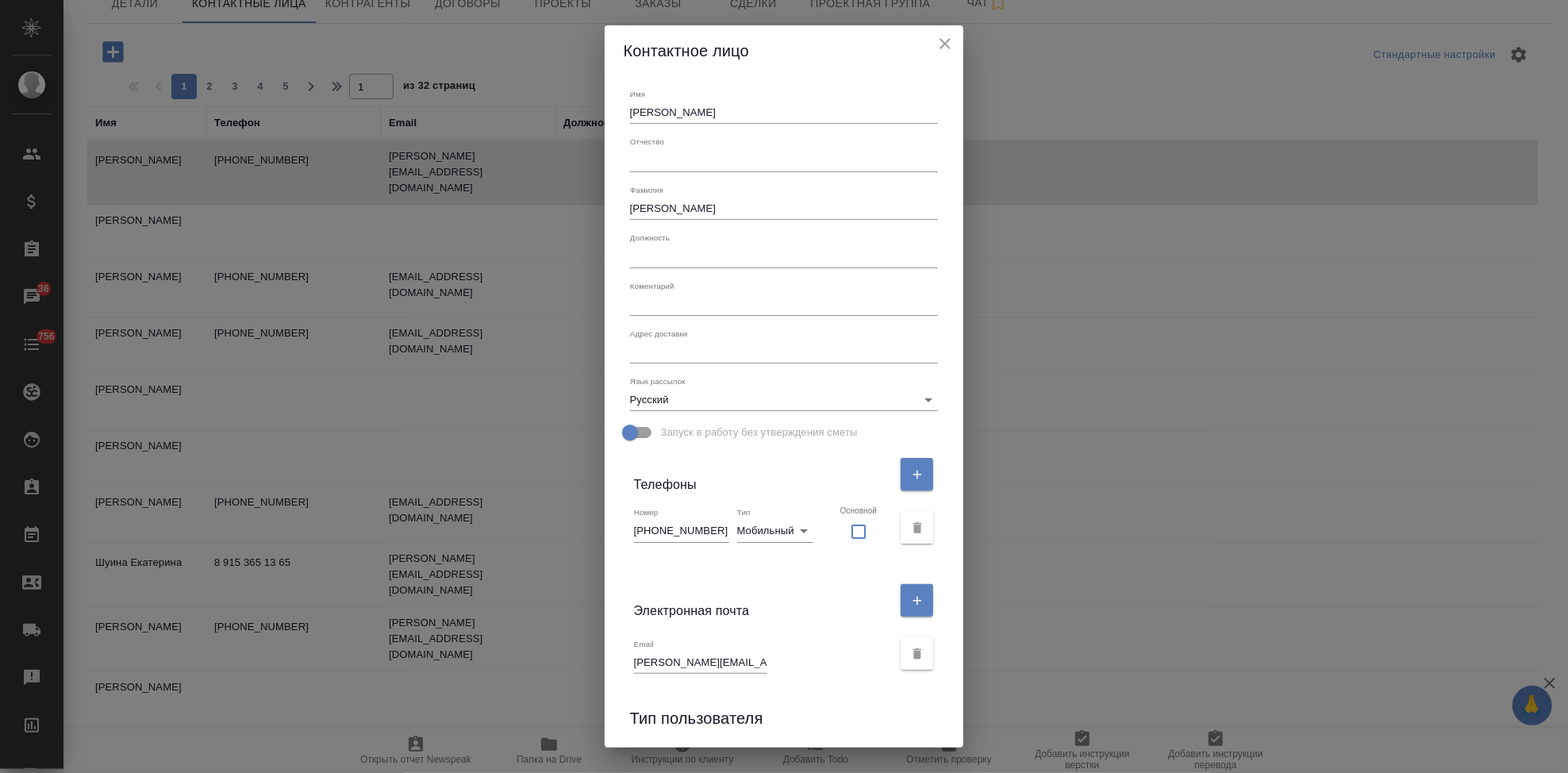
click at [662, 209] on input "Панкин" at bounding box center [784, 209] width 309 height 22
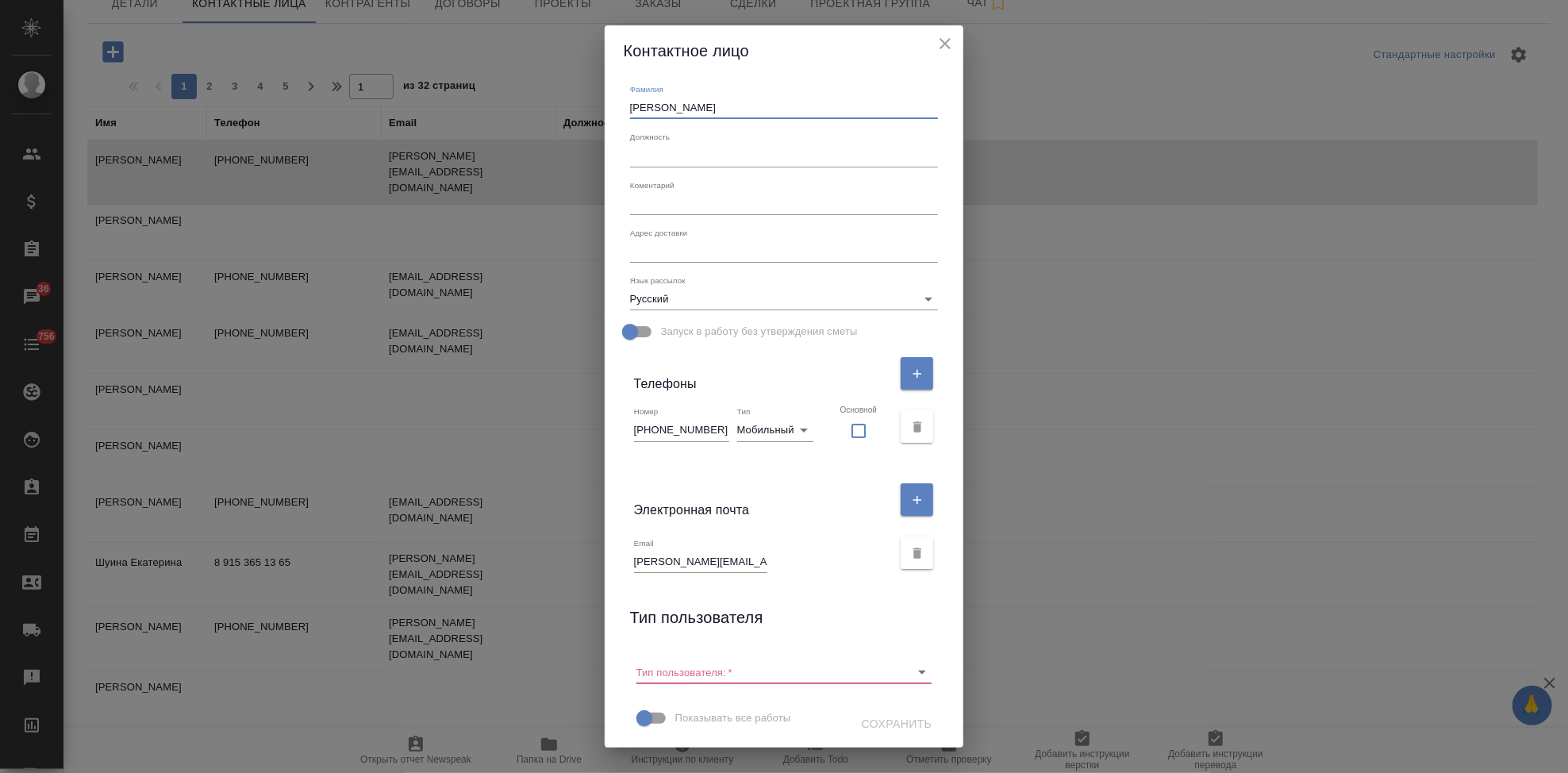
scroll to position [102, 0]
type input "Панькин"
click at [750, 674] on input "Тип пользователя:   *" at bounding box center [759, 670] width 246 height 21
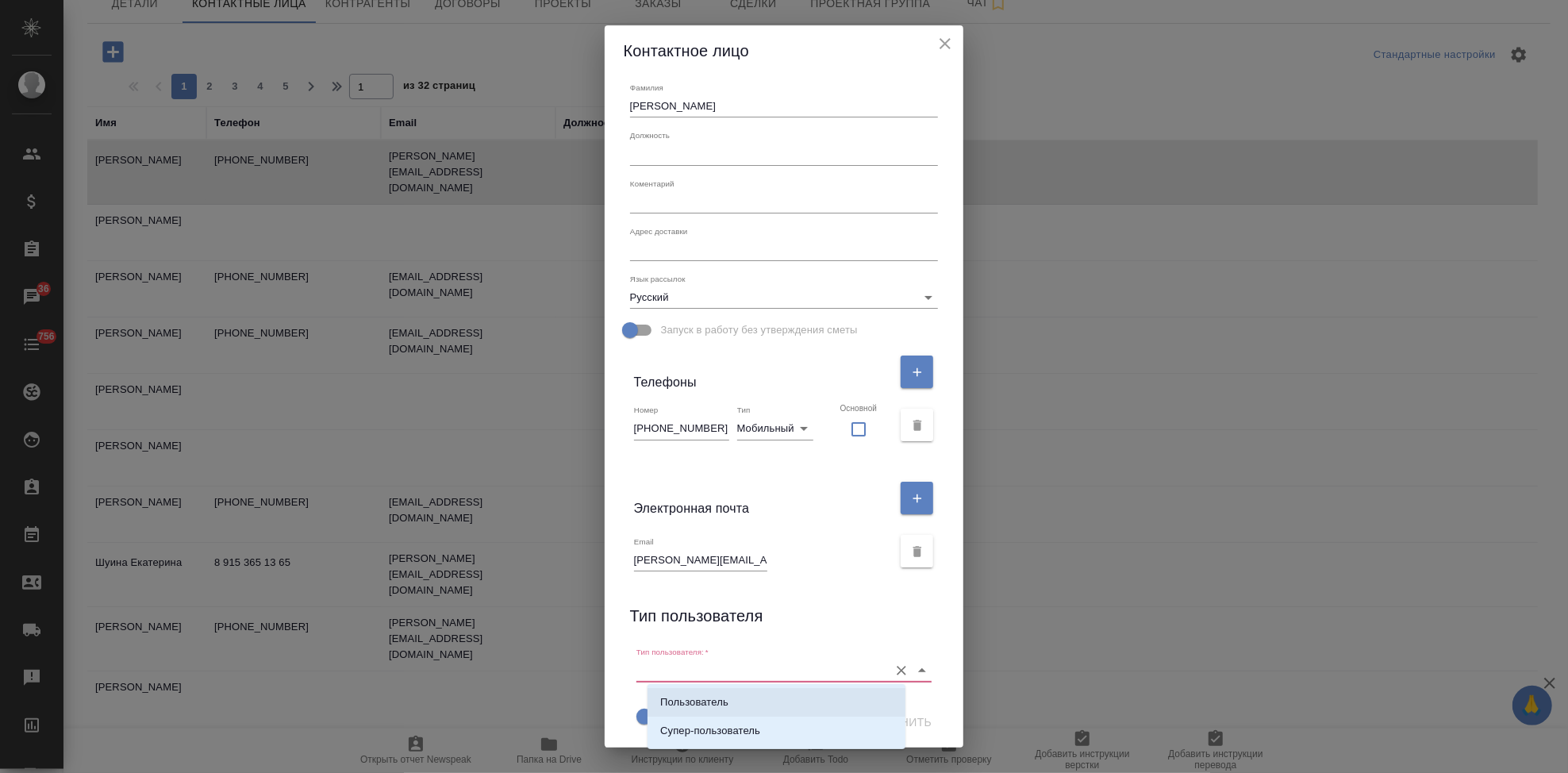
click at [898, 667] on icon "Очистить" at bounding box center [902, 672] width 9 height 9
click at [898, 672] on icon "Очистить" at bounding box center [902, 672] width 9 height 9
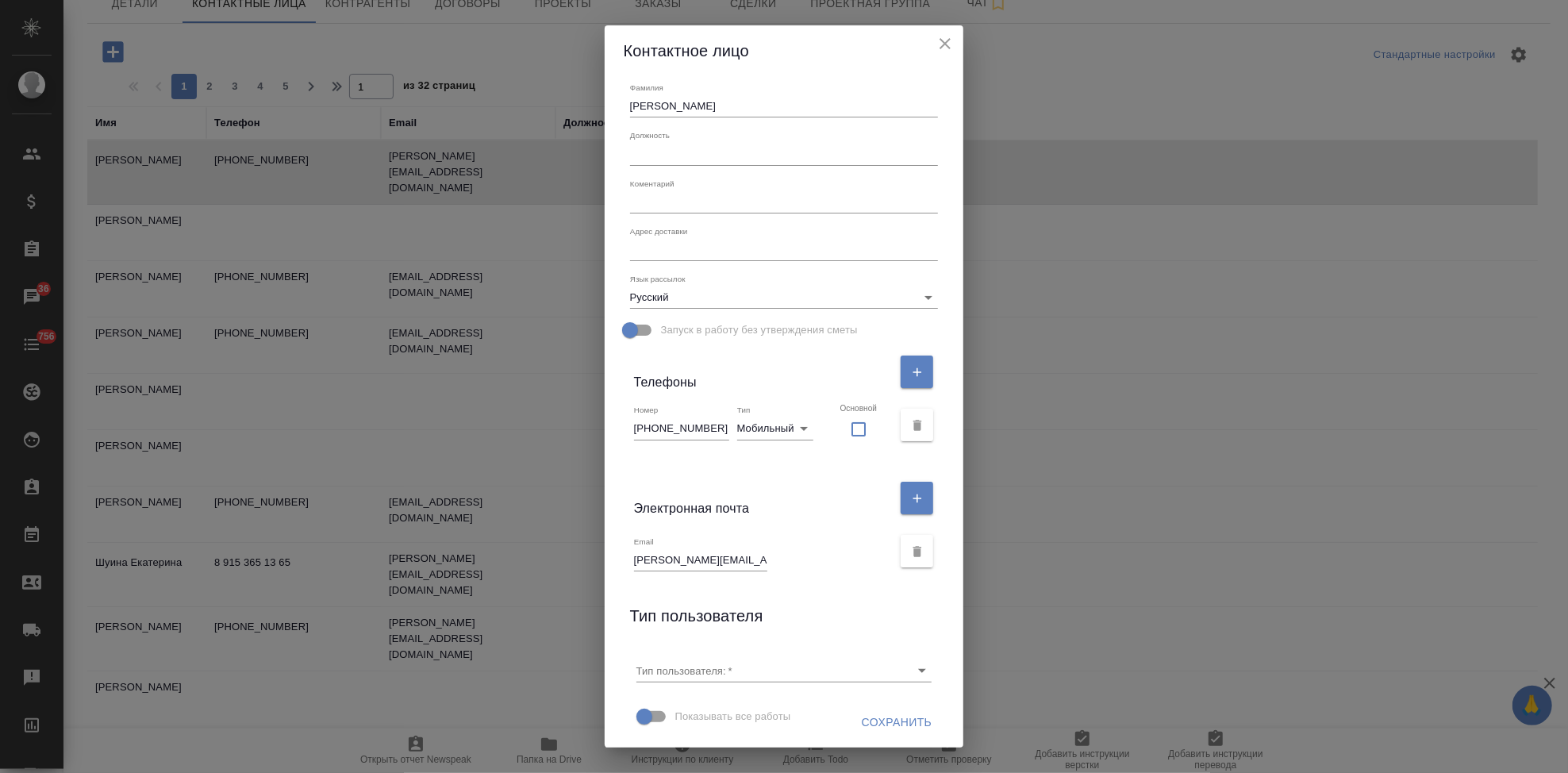
click at [907, 605] on div "Тип пользователя" at bounding box center [784, 619] width 309 height 31
click at [864, 715] on span "Сохранить" at bounding box center [897, 723] width 71 height 20
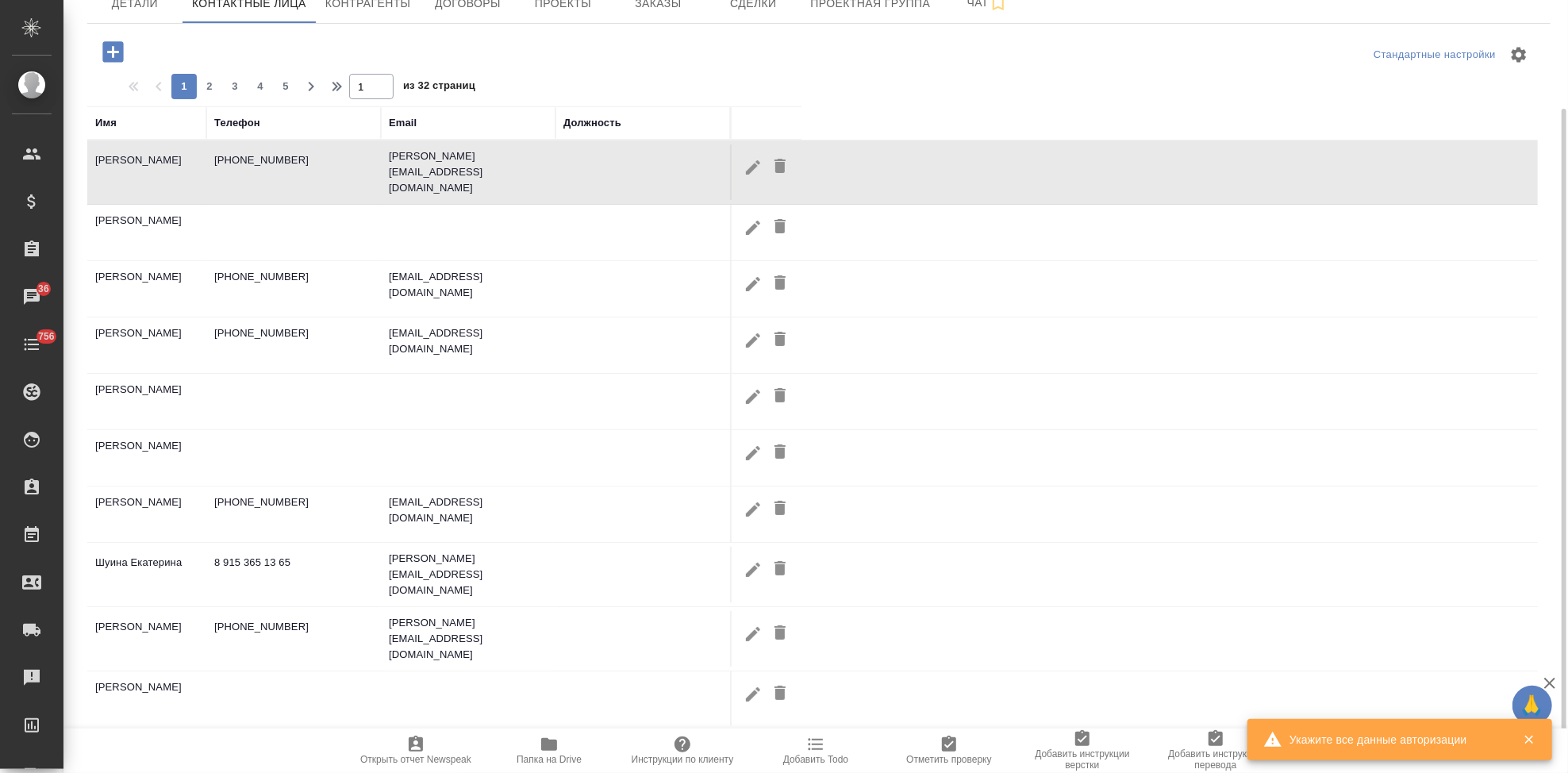
scroll to position [0, 0]
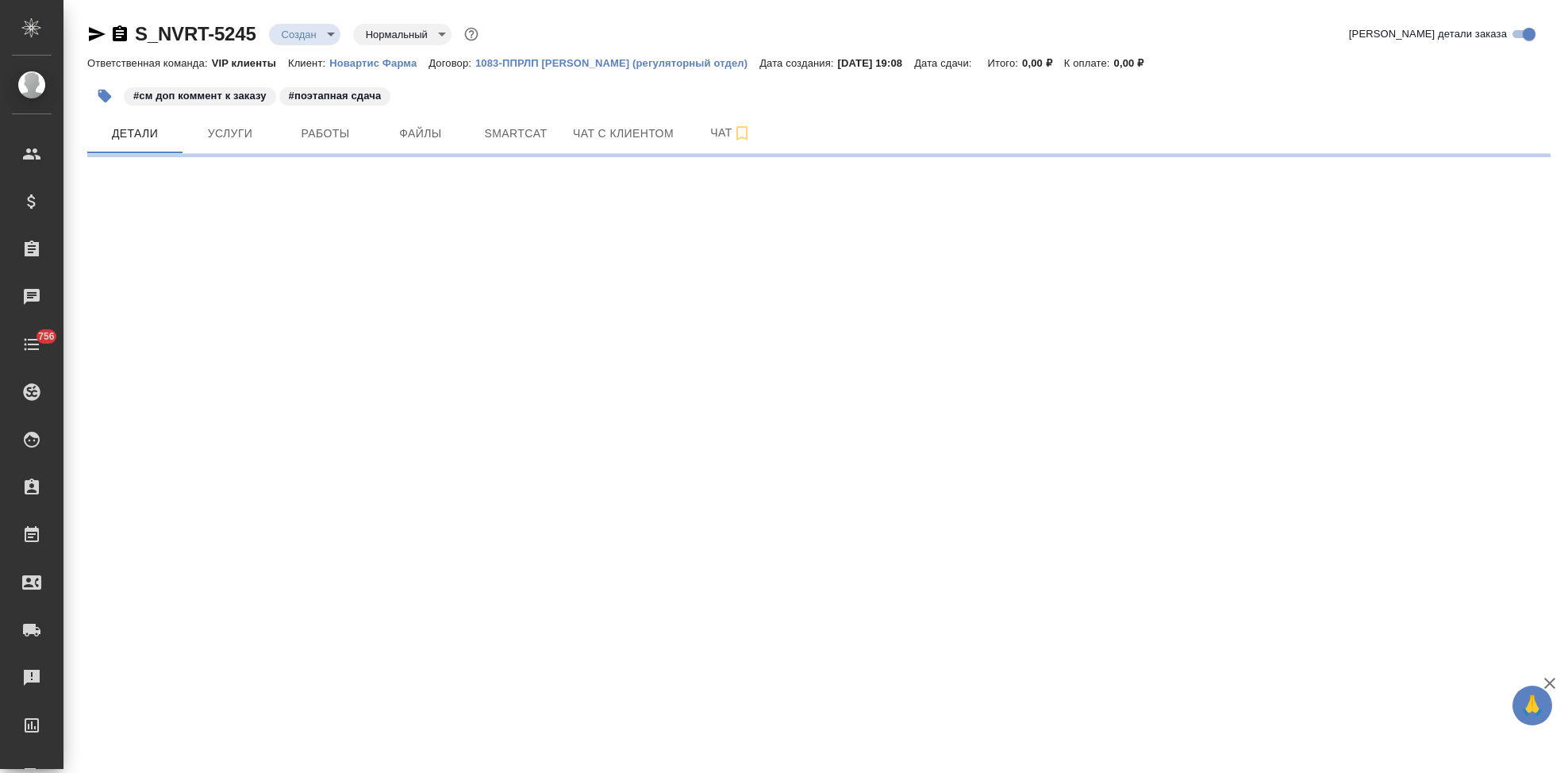
select select "RU"
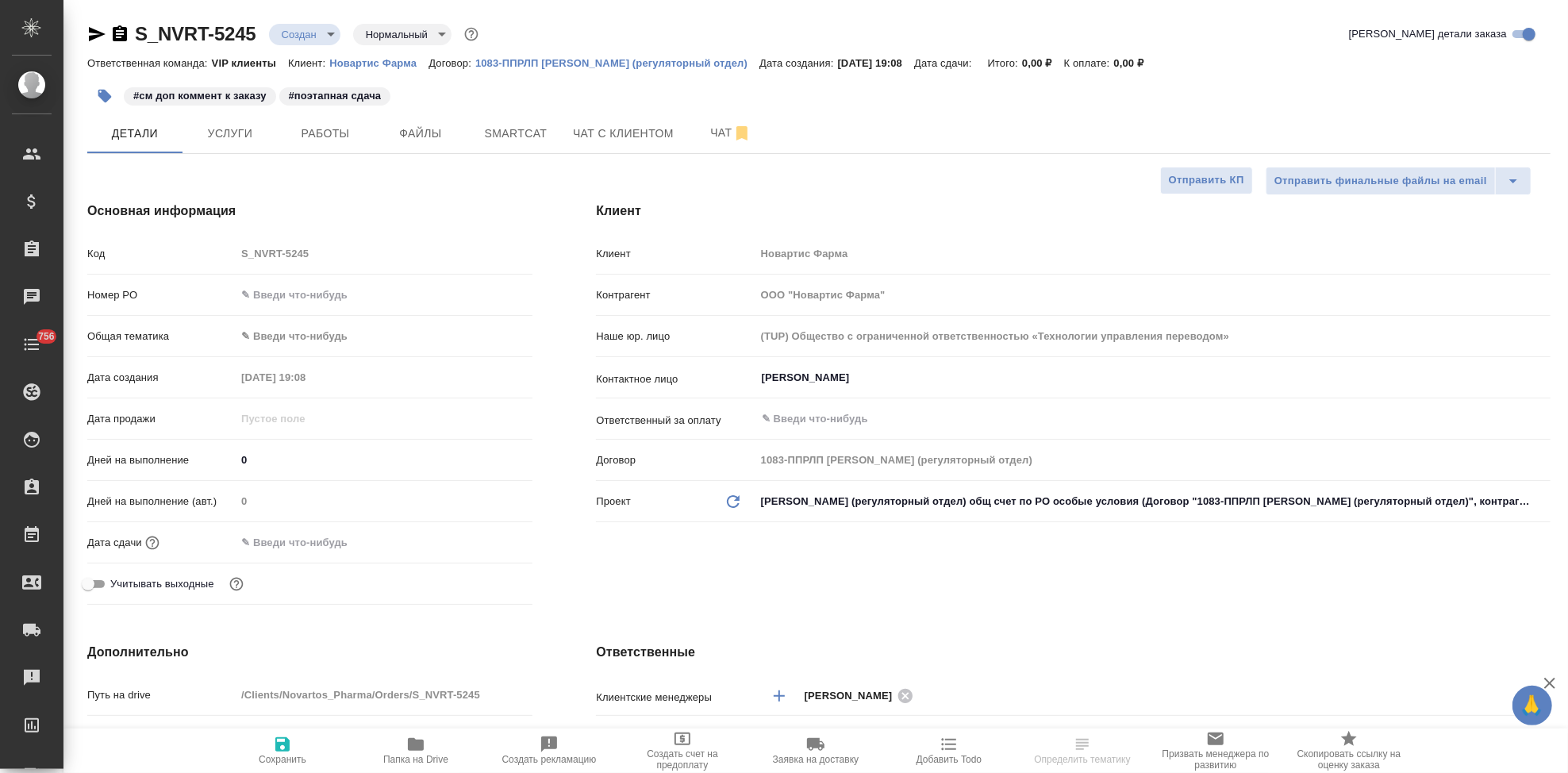
click at [167, 248] on div "Код S_NVRT-5245" at bounding box center [310, 254] width 445 height 28
click at [619, 578] on div "Клиент Клиент Новартис Фарма Контрагент ООО "Новартис Фарма" Наше юр. лицо (TUP…" at bounding box center [1073, 407] width 1018 height 473
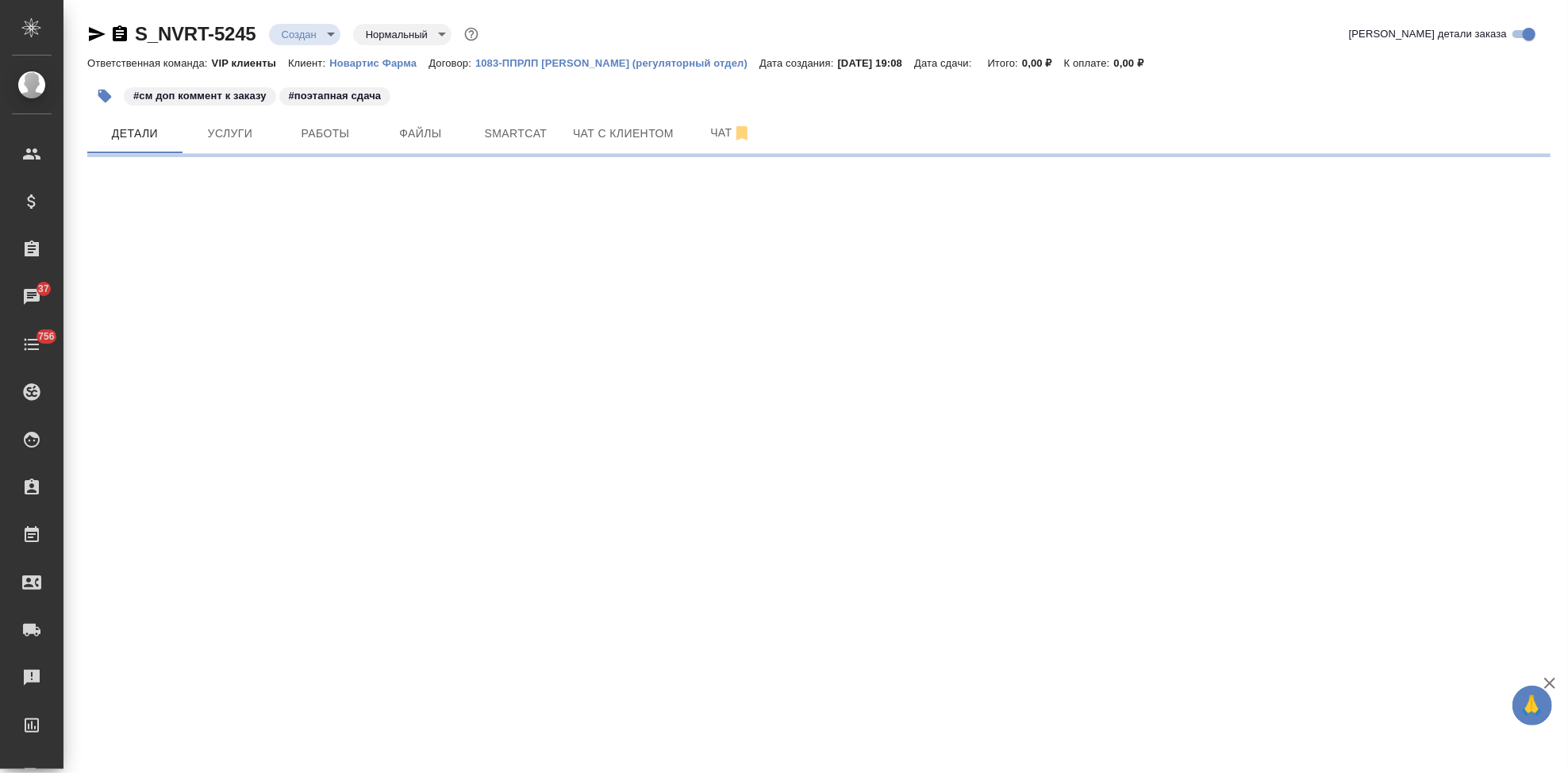
select select "RU"
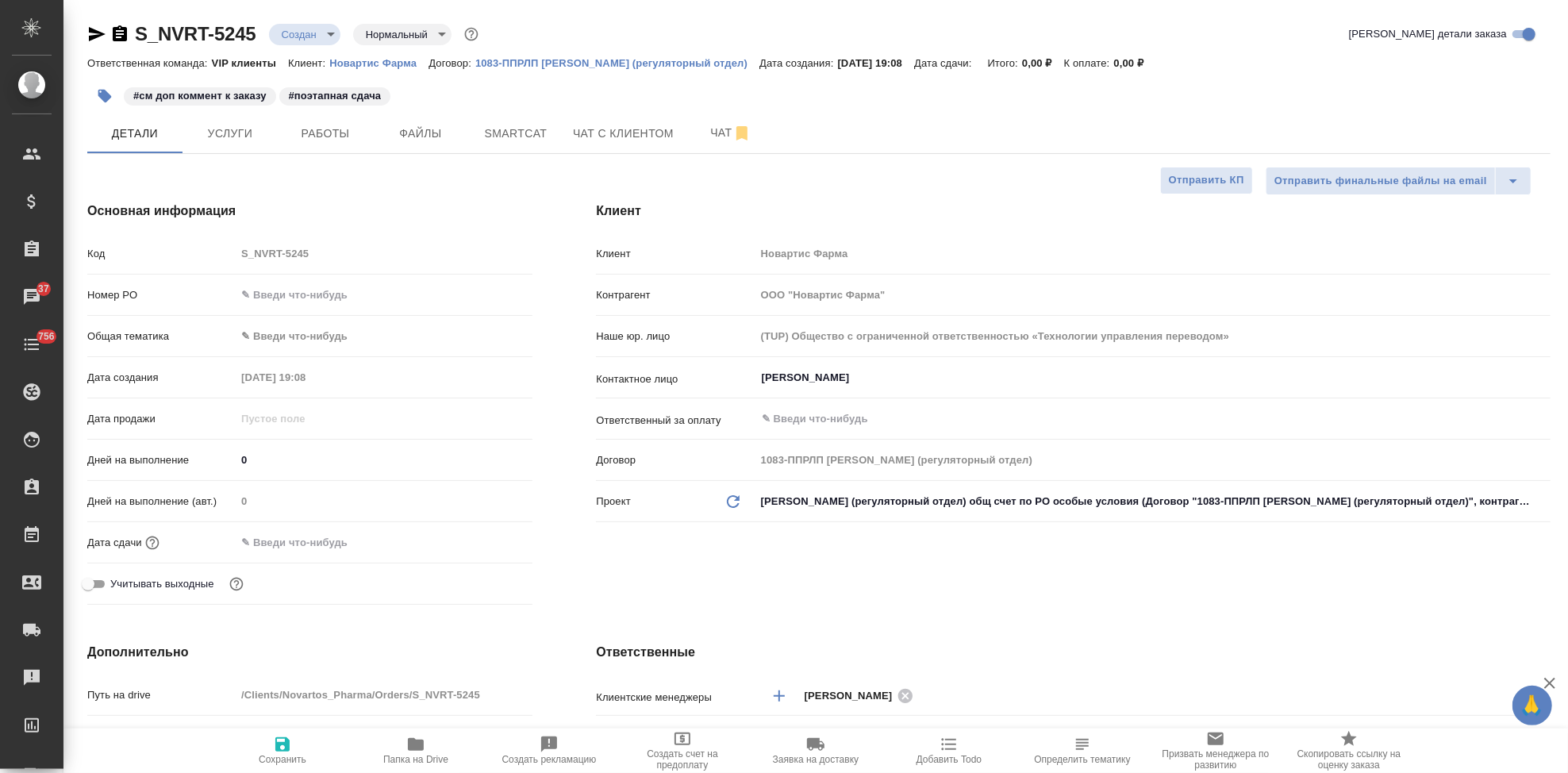
type textarea "x"
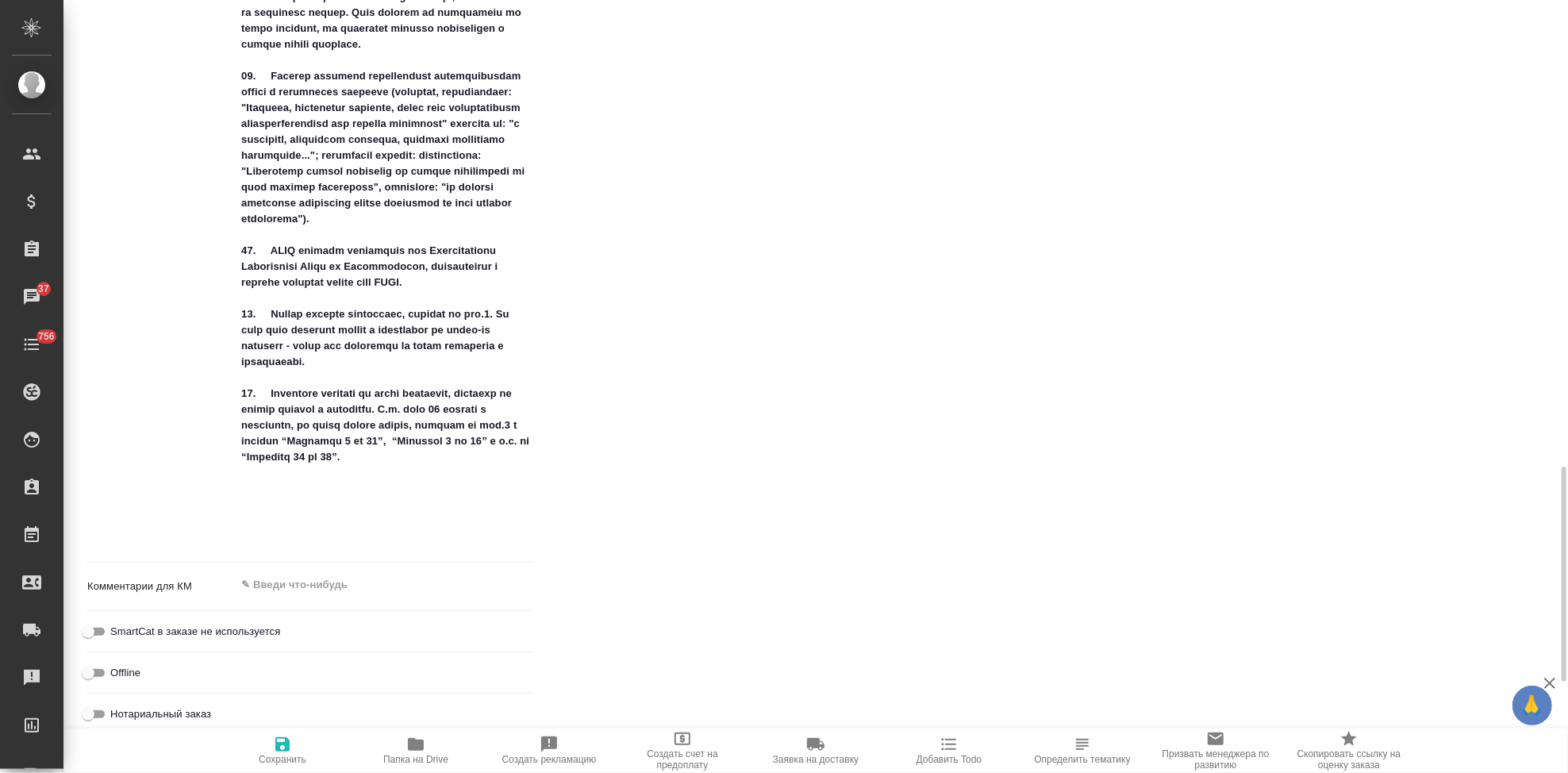
scroll to position [1764, 0]
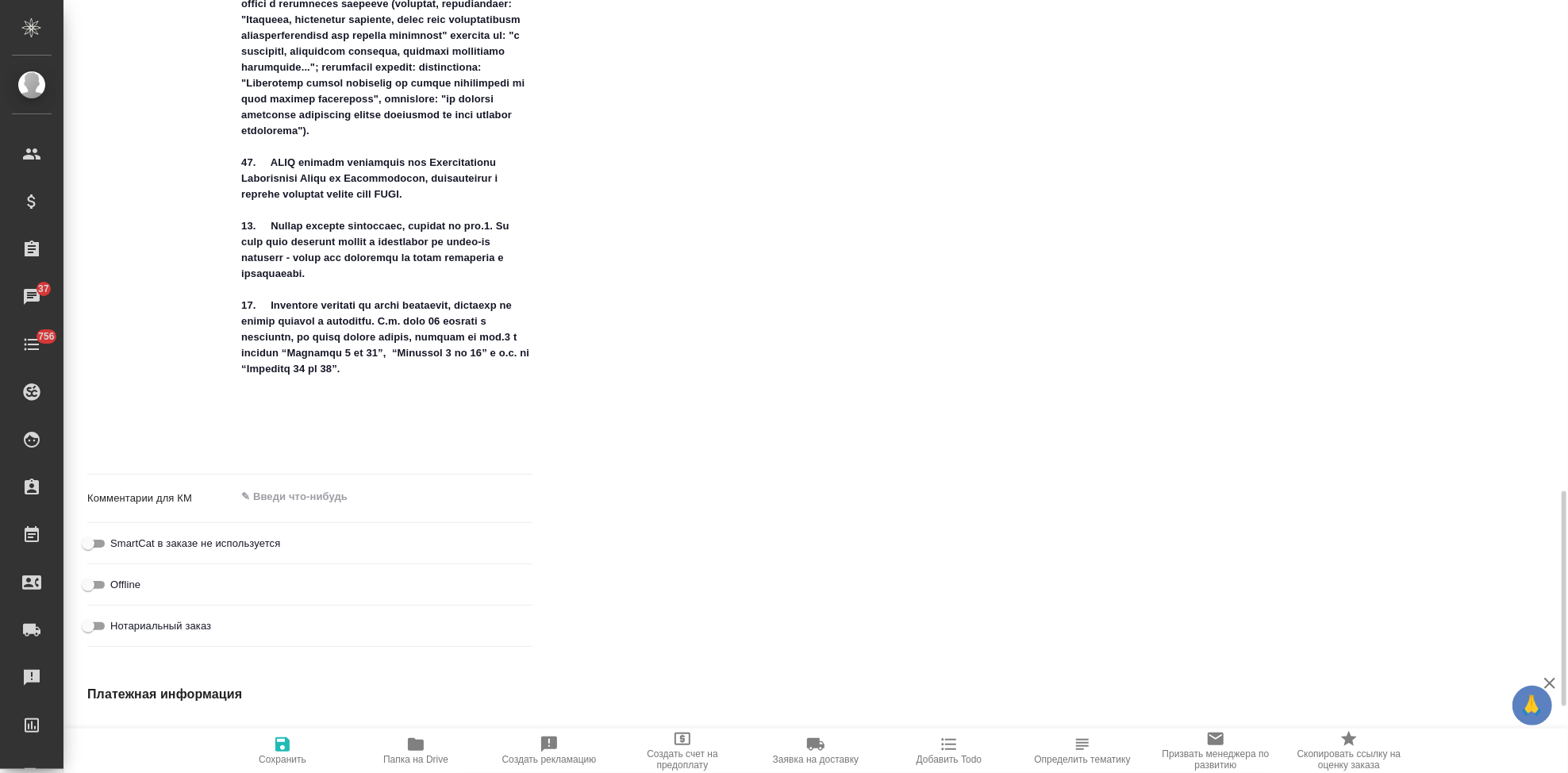
type textarea "x"
click at [332, 502] on textarea at bounding box center [383, 497] width 297 height 27
paste textarea "Новартис_перевод_Лукстурна_Юперио_Global projects_PV_ПООБ"
type textarea "Новартис_перевод_Лукстурна_Юперио_Global projects_PV_ПООБ"
type textarea "x"
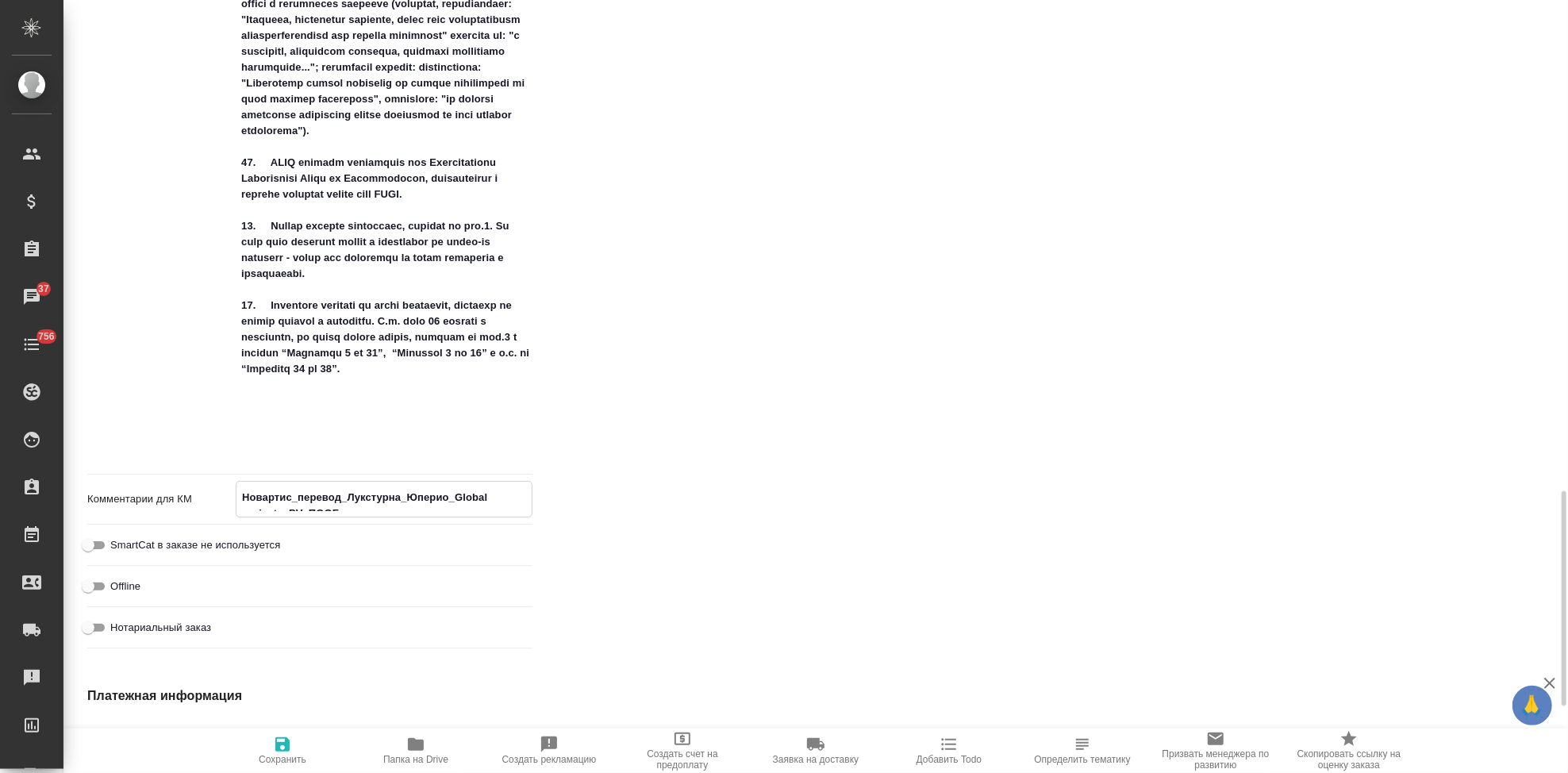
type textarea "x"
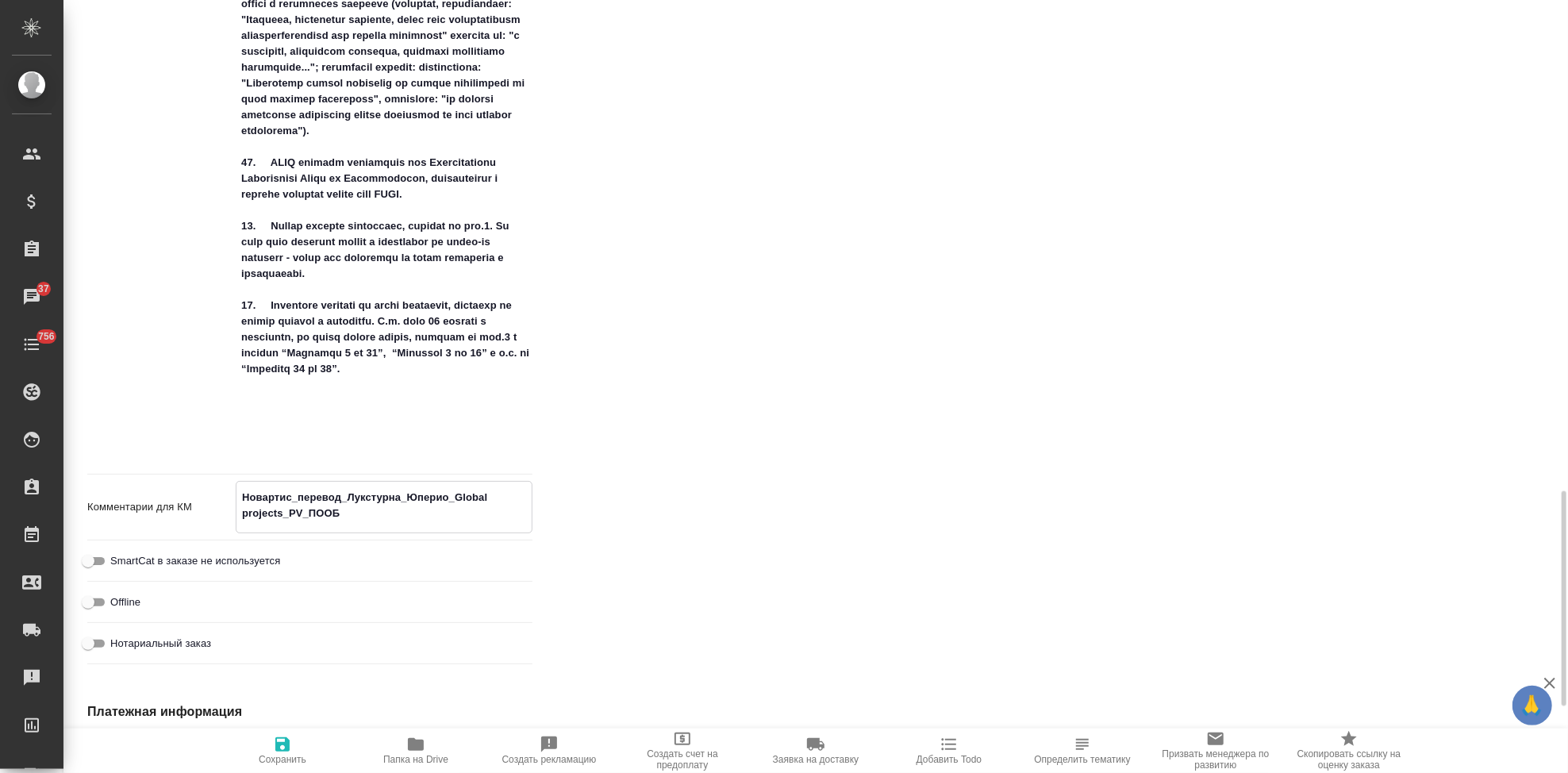
type textarea "Новартис_перевод_Лукстурна_Юперио_Global projects_PV_ПООБ"
type textarea "x"
click at [306, 767] on button "Сохранить" at bounding box center [282, 751] width 133 height 44
type textarea "x"
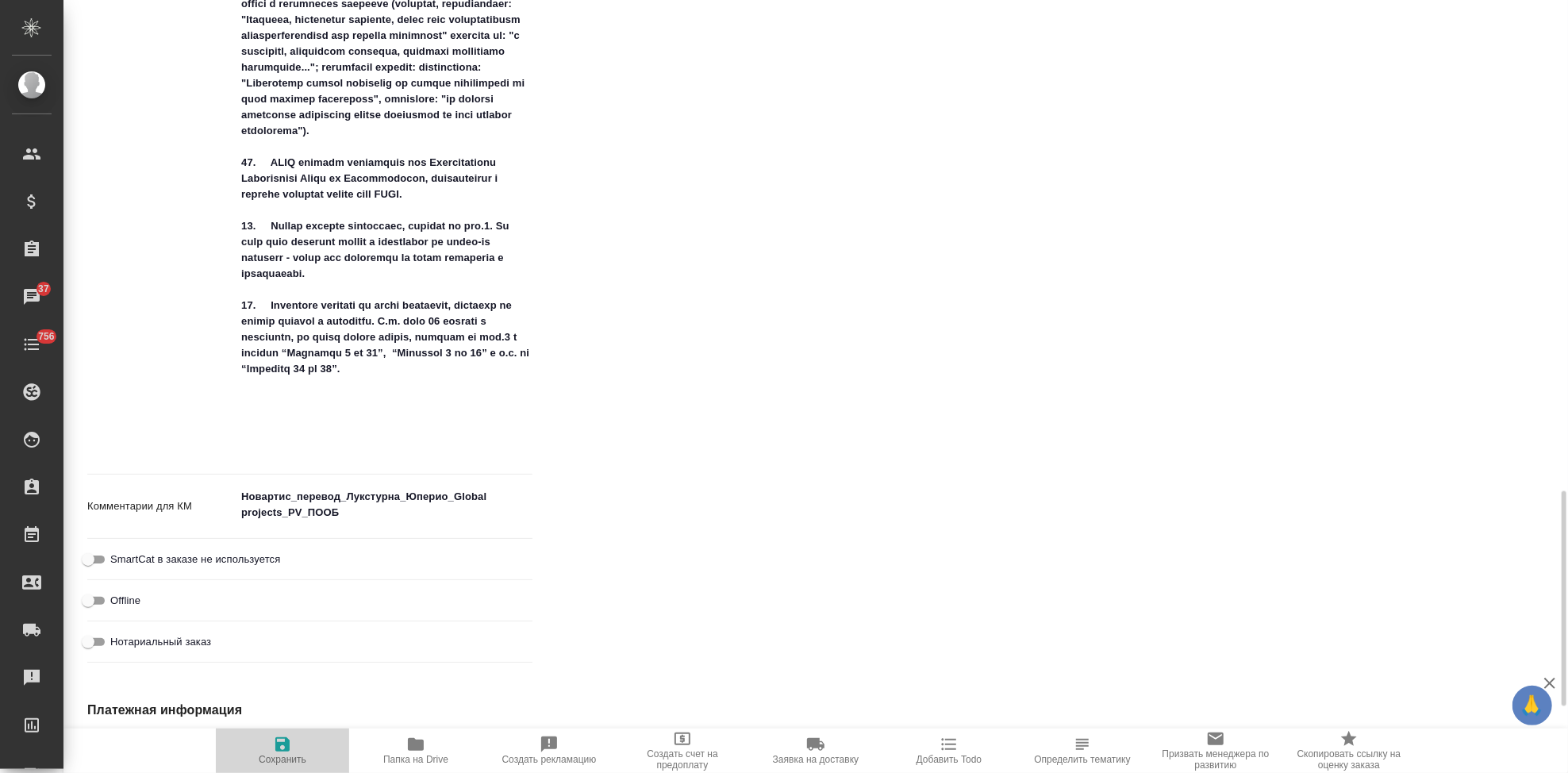
type textarea "x"
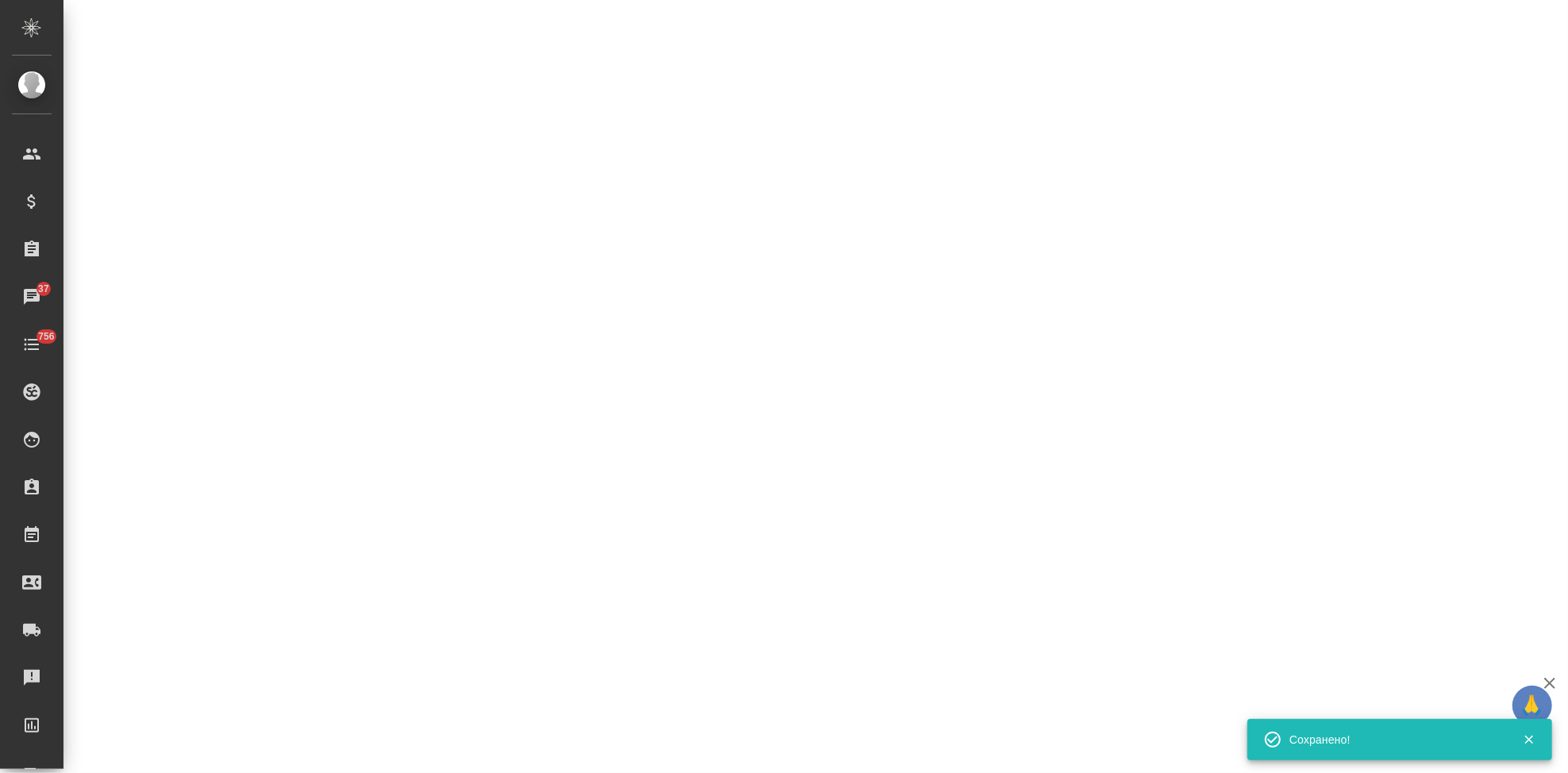
select select "RU"
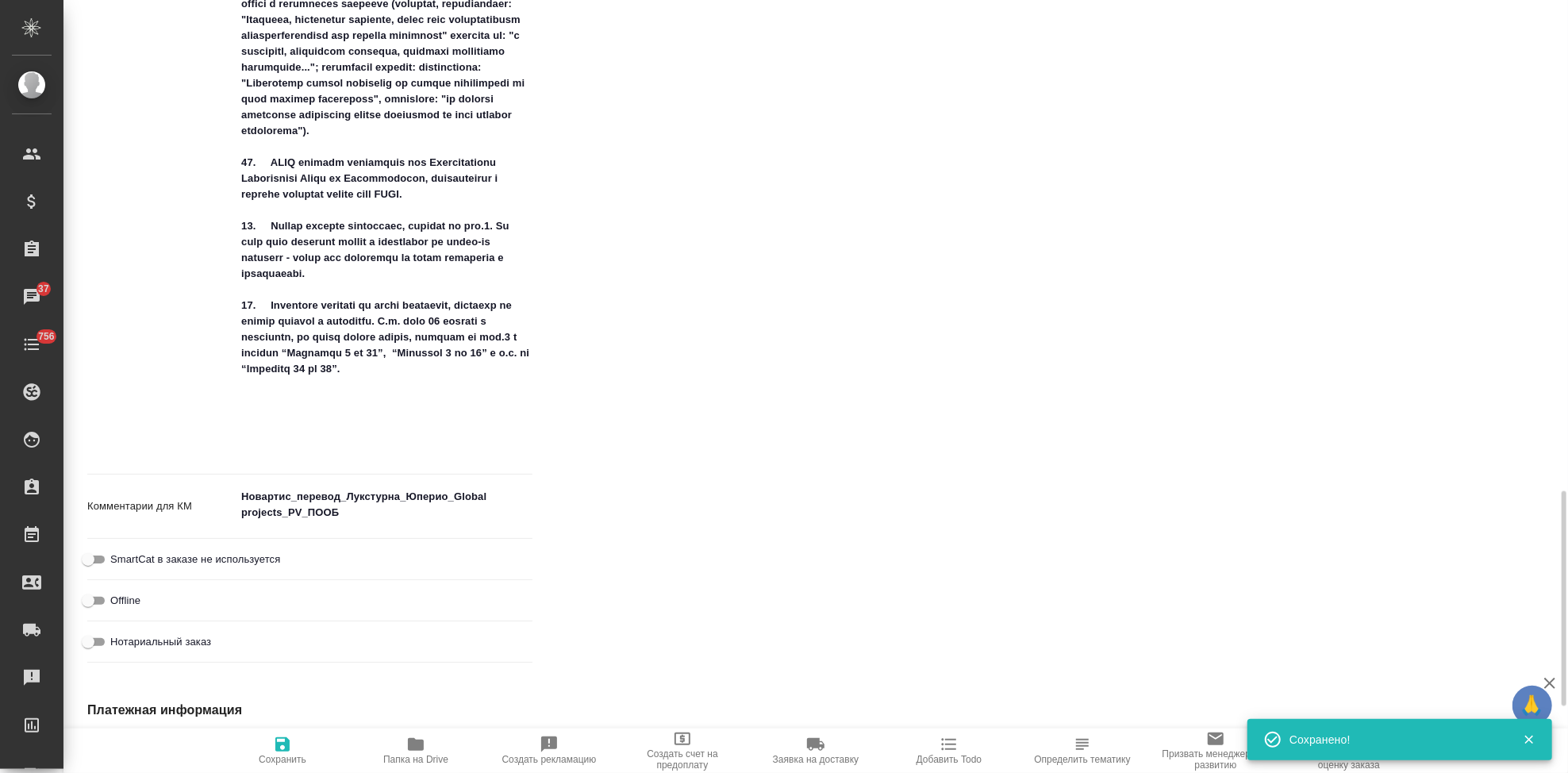
type textarea "x"
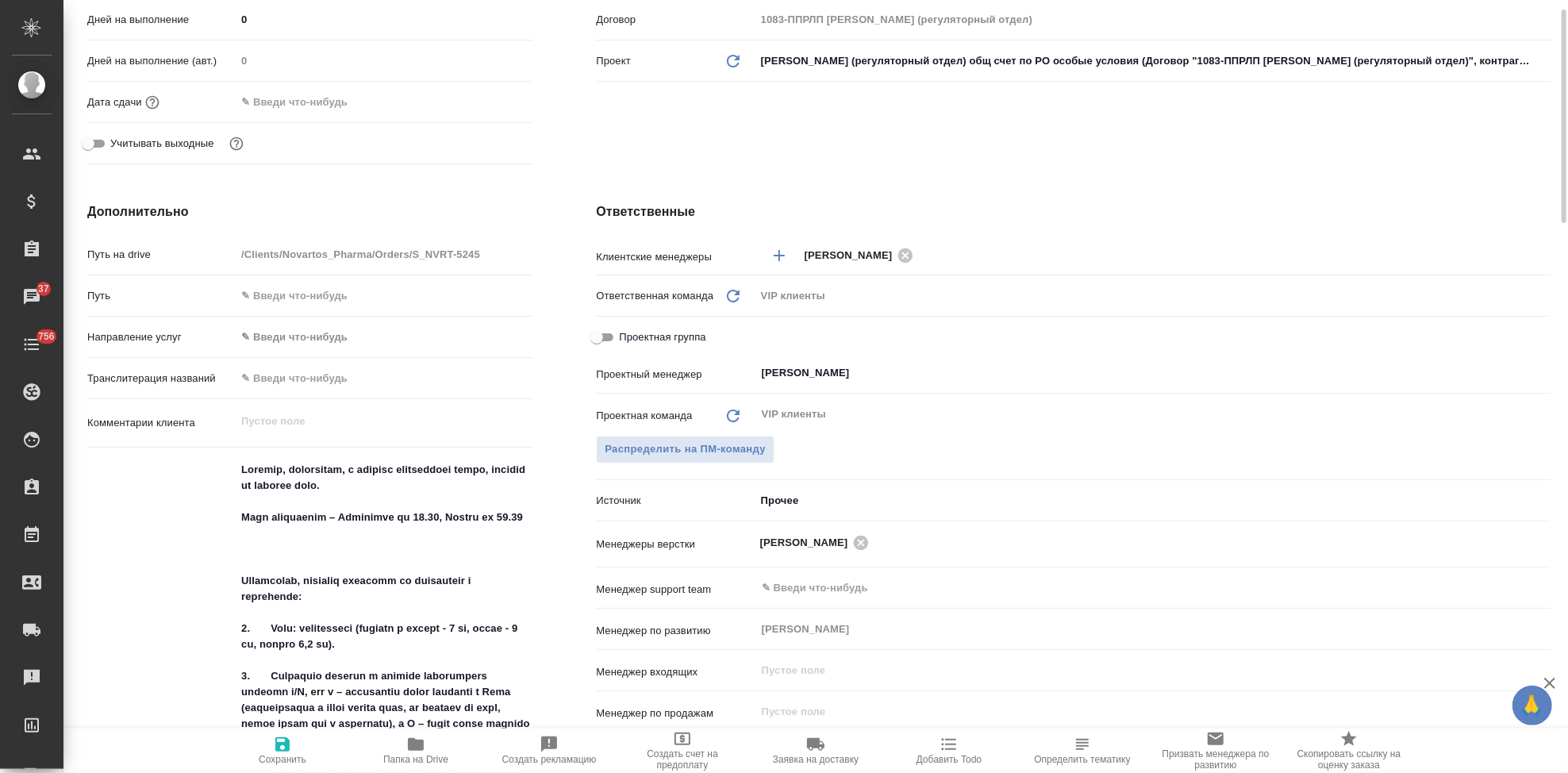
scroll to position [352, 0]
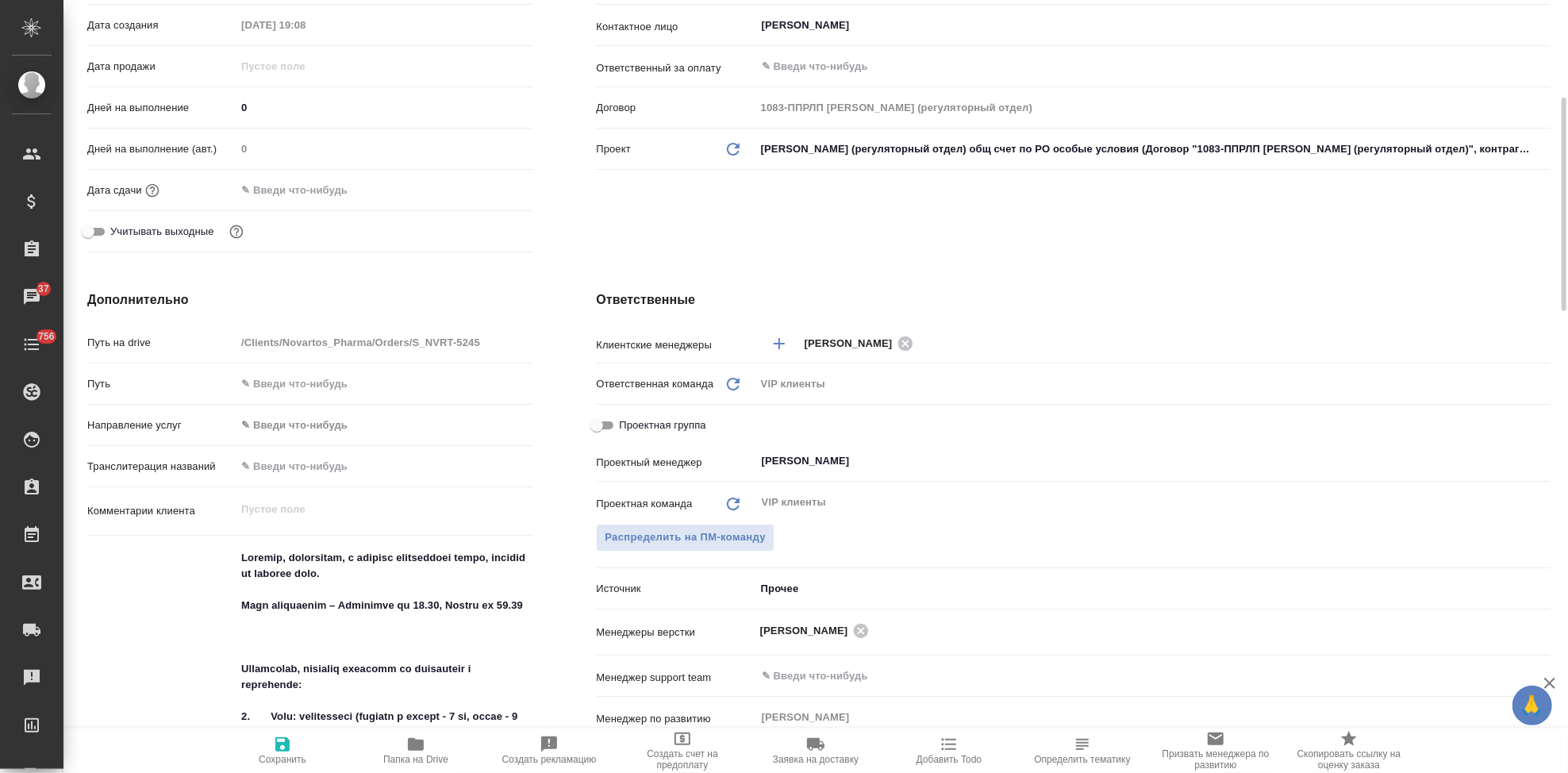
click at [342, 191] on input "text" at bounding box center [304, 190] width 139 height 23
click at [484, 193] on icon "button" at bounding box center [486, 189] width 19 height 19
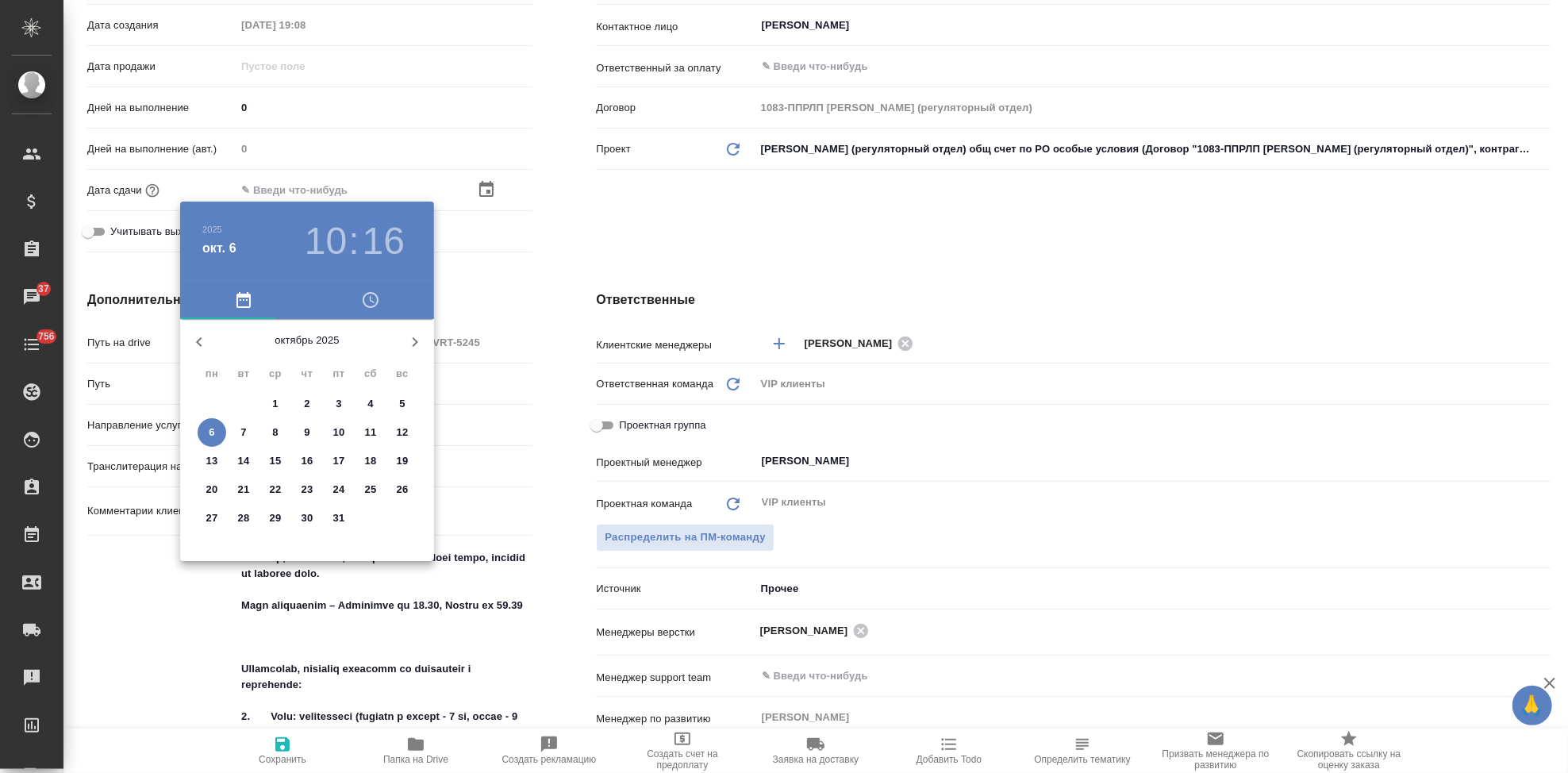
click at [308, 460] on p "16" at bounding box center [307, 461] width 12 height 16
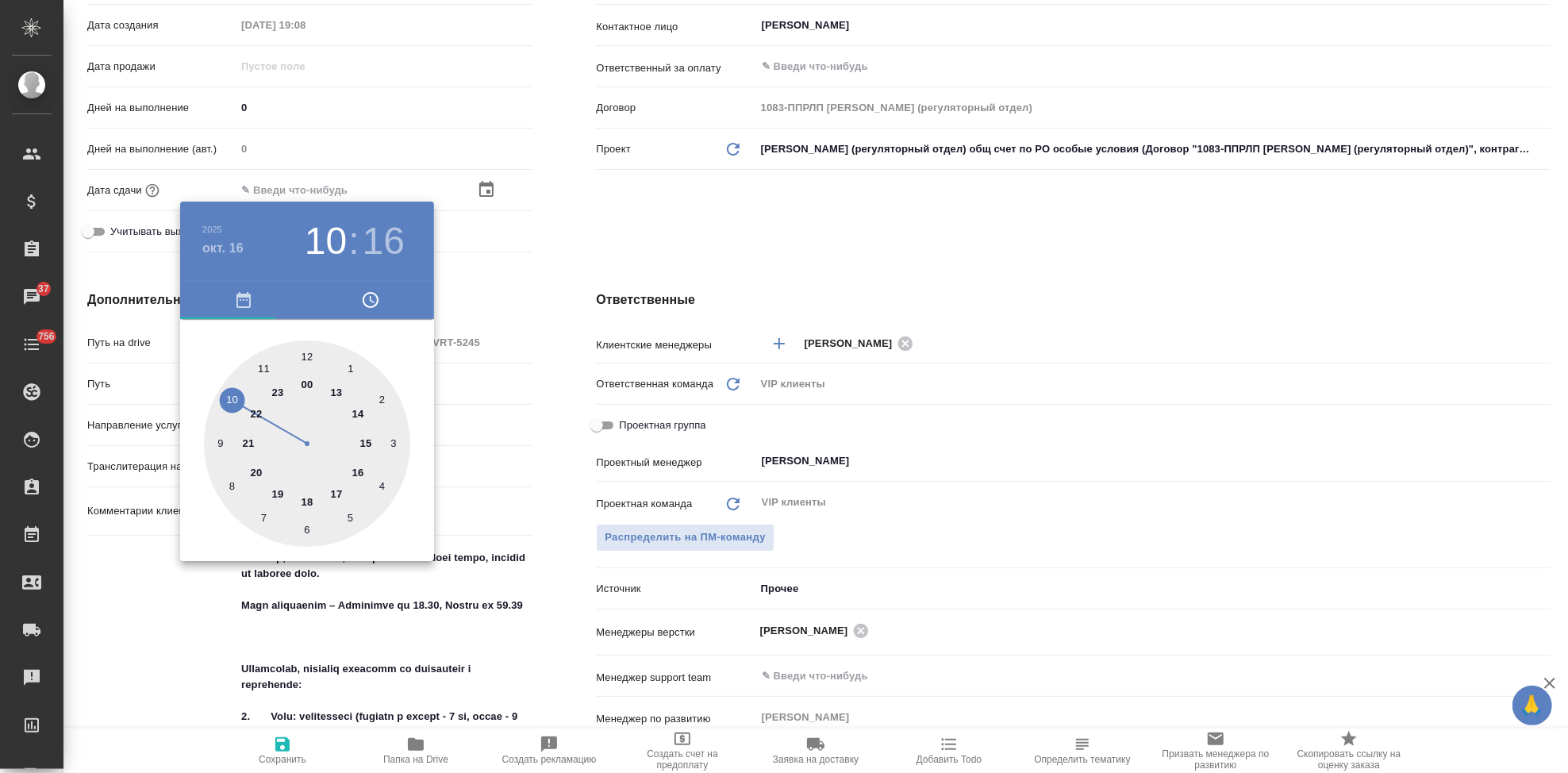
type input "16.10.2025 10:16"
type textarea "x"
click at [338, 494] on div at bounding box center [307, 444] width 206 height 206
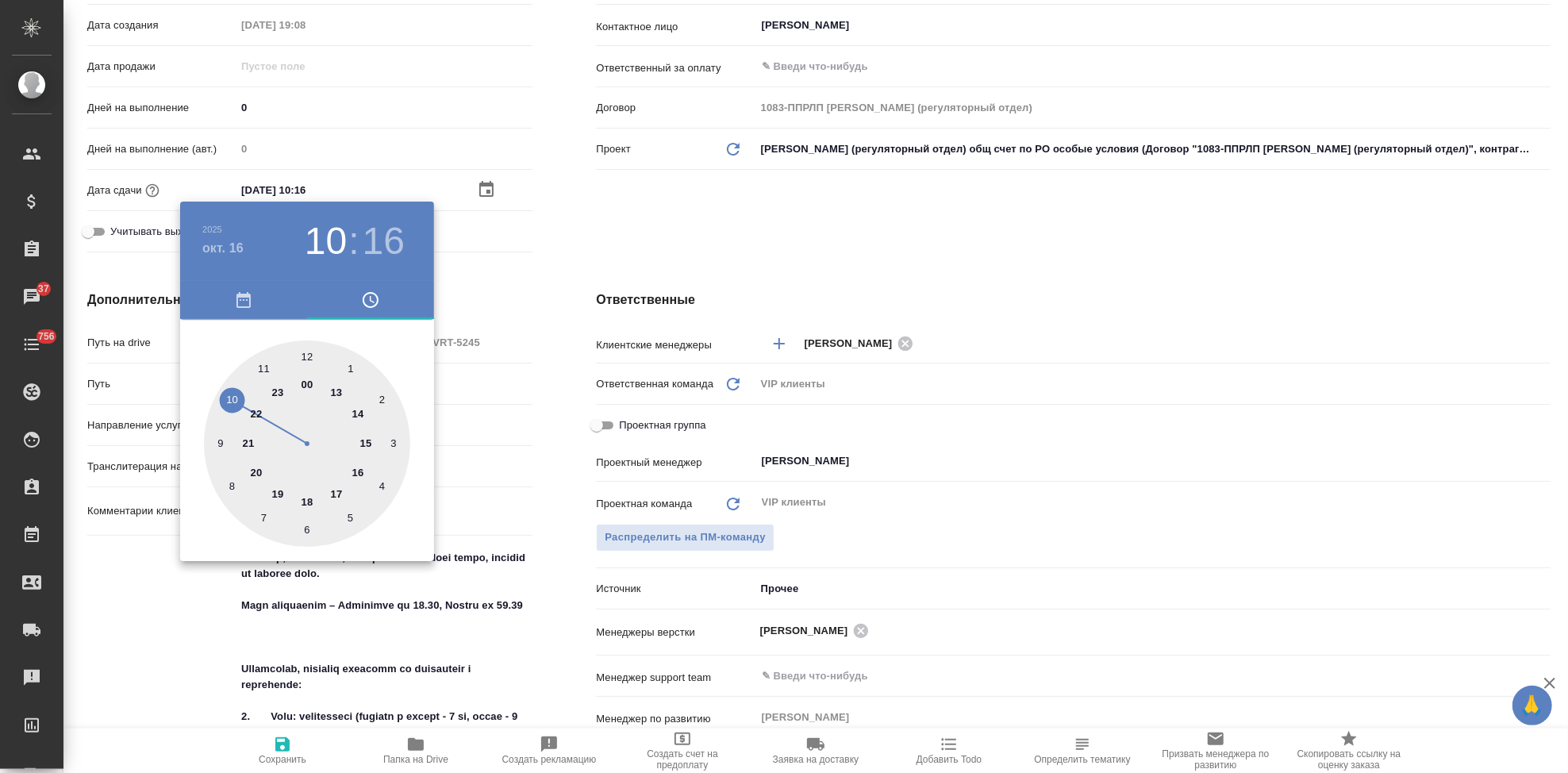
type input "16.10.2025 17:16"
type textarea "x"
click at [303, 356] on div at bounding box center [307, 444] width 206 height 206
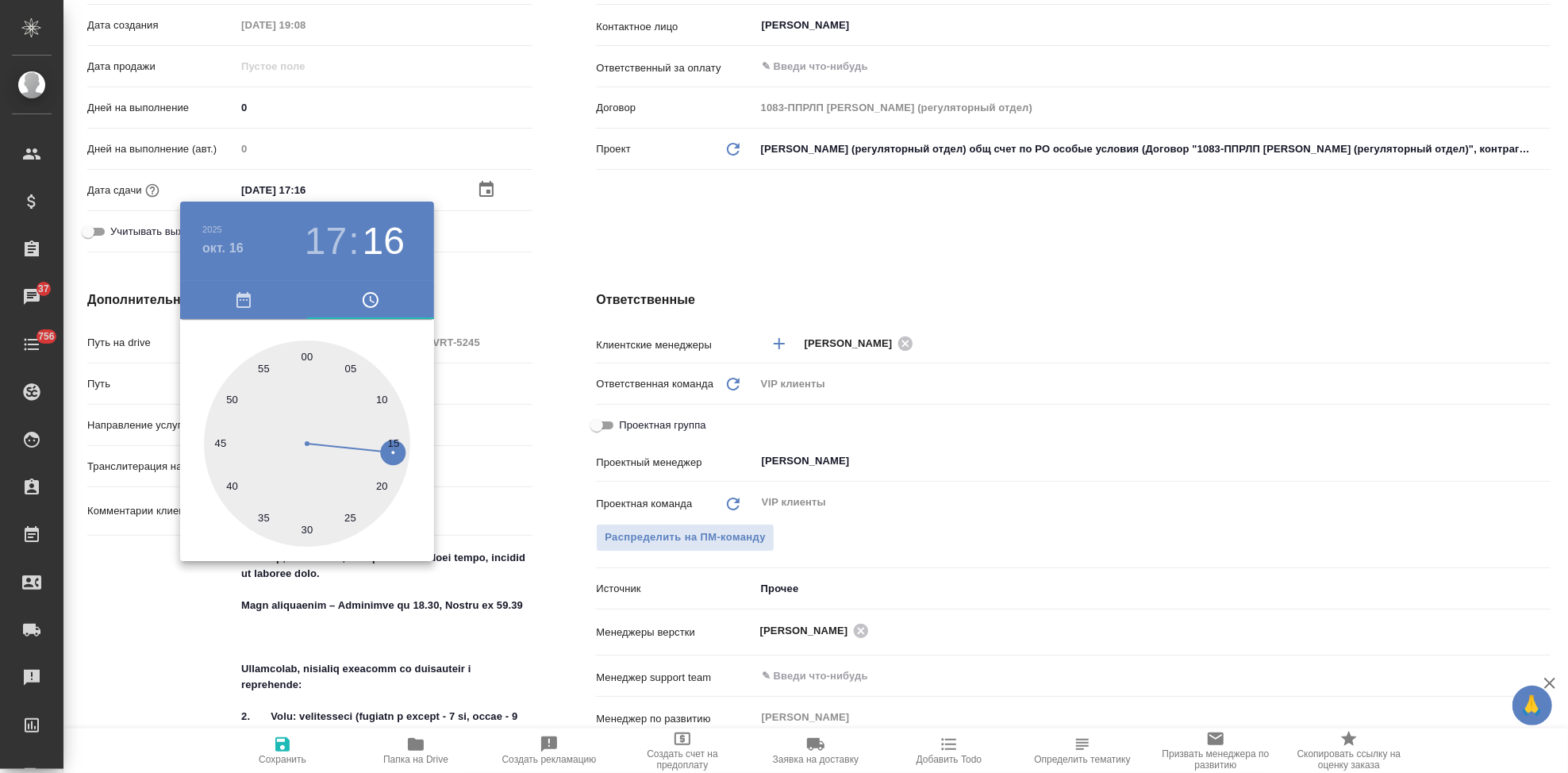
type input "16.10.2025 17:00"
type textarea "x"
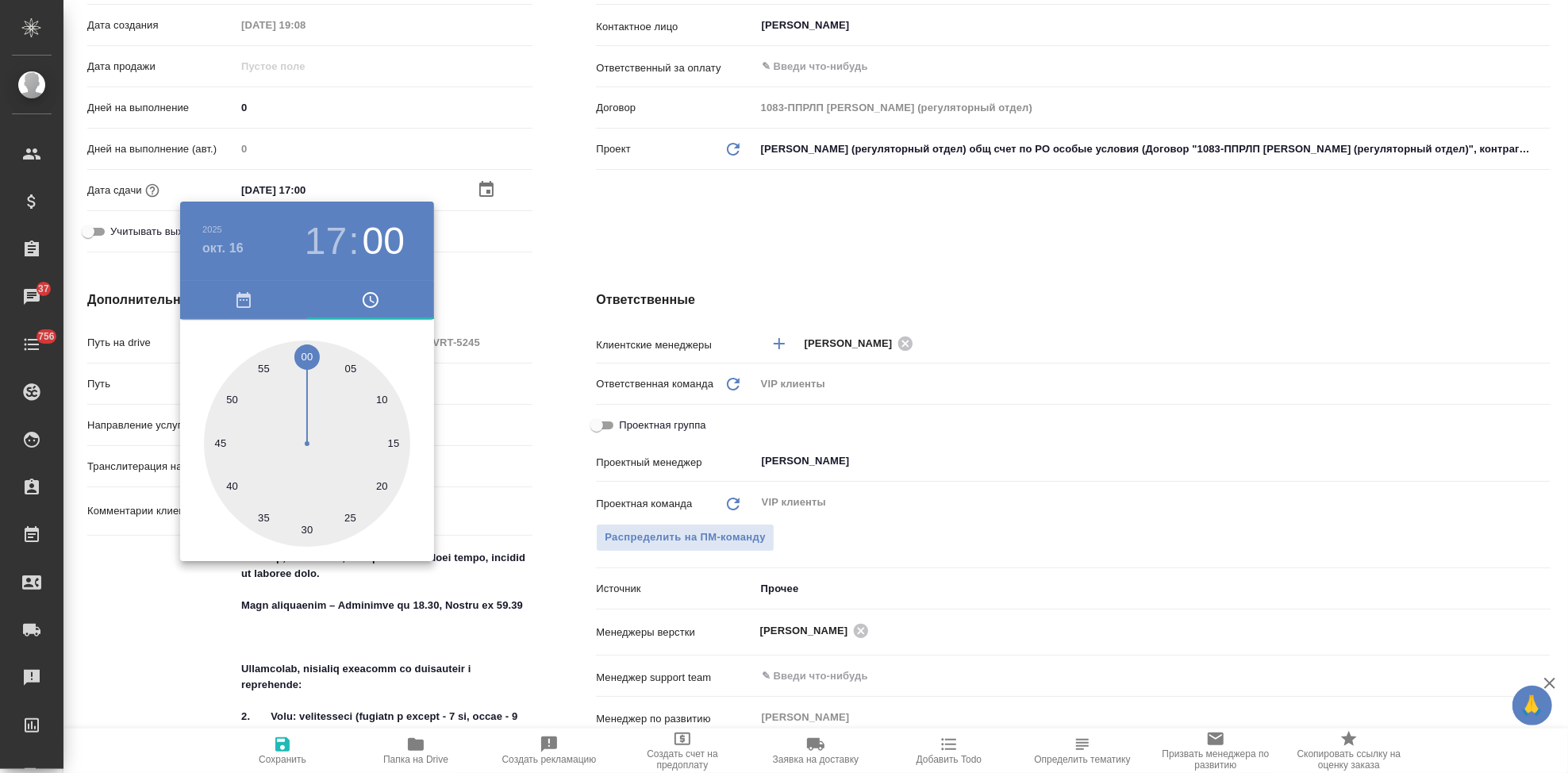
type textarea "x"
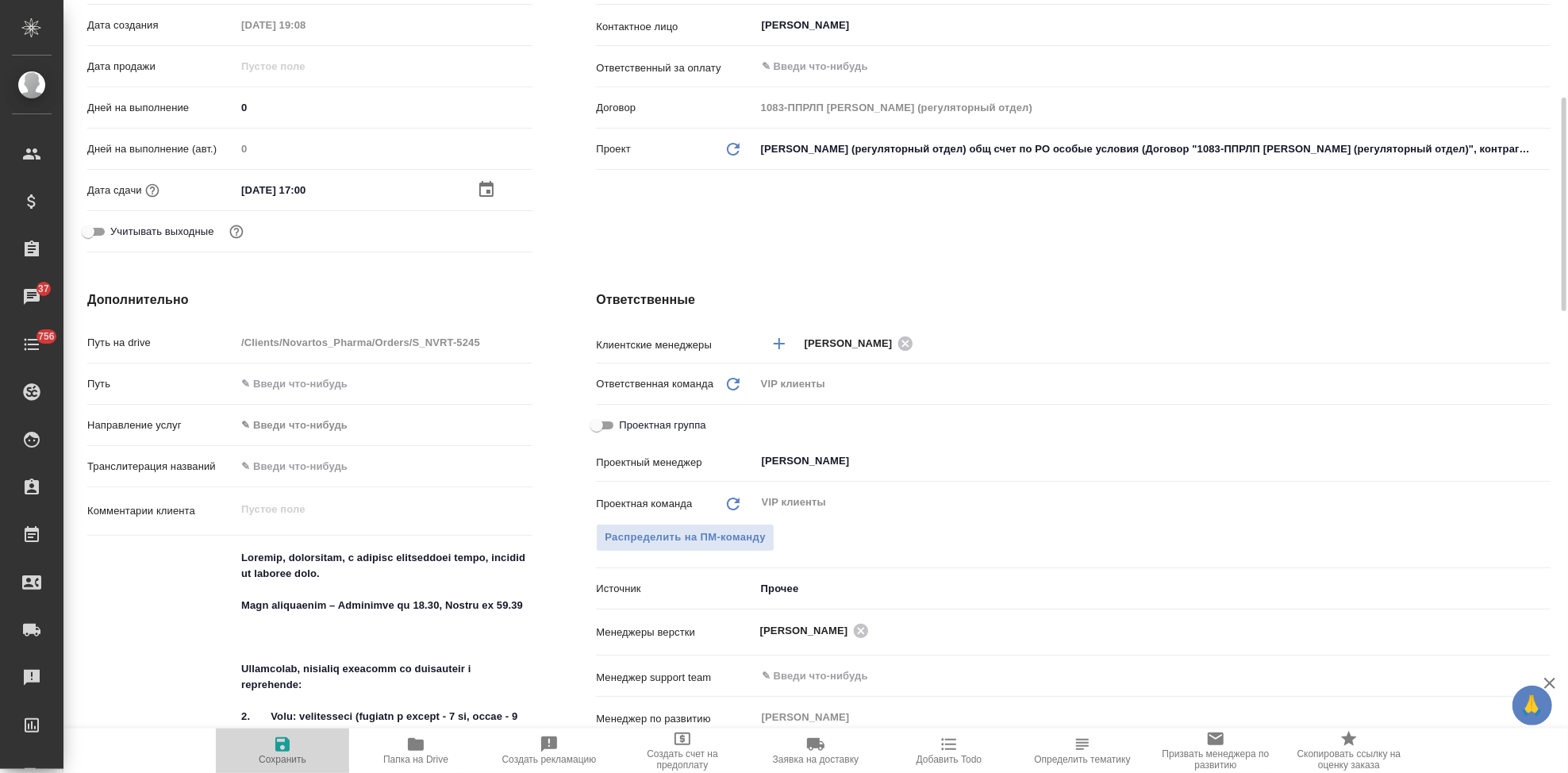
click at [292, 747] on icon "button" at bounding box center [282, 744] width 19 height 19
type textarea "x"
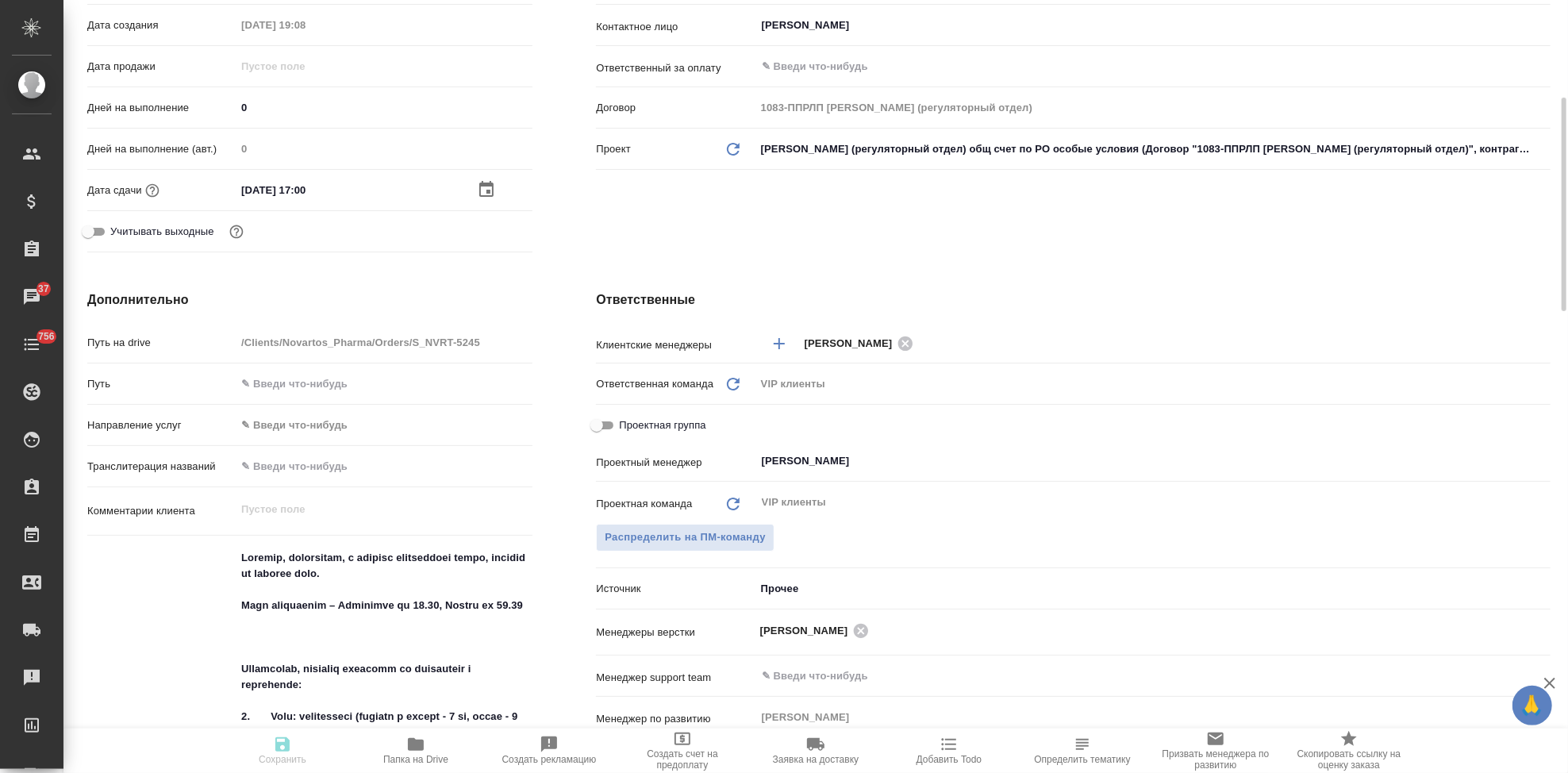
type textarea "x"
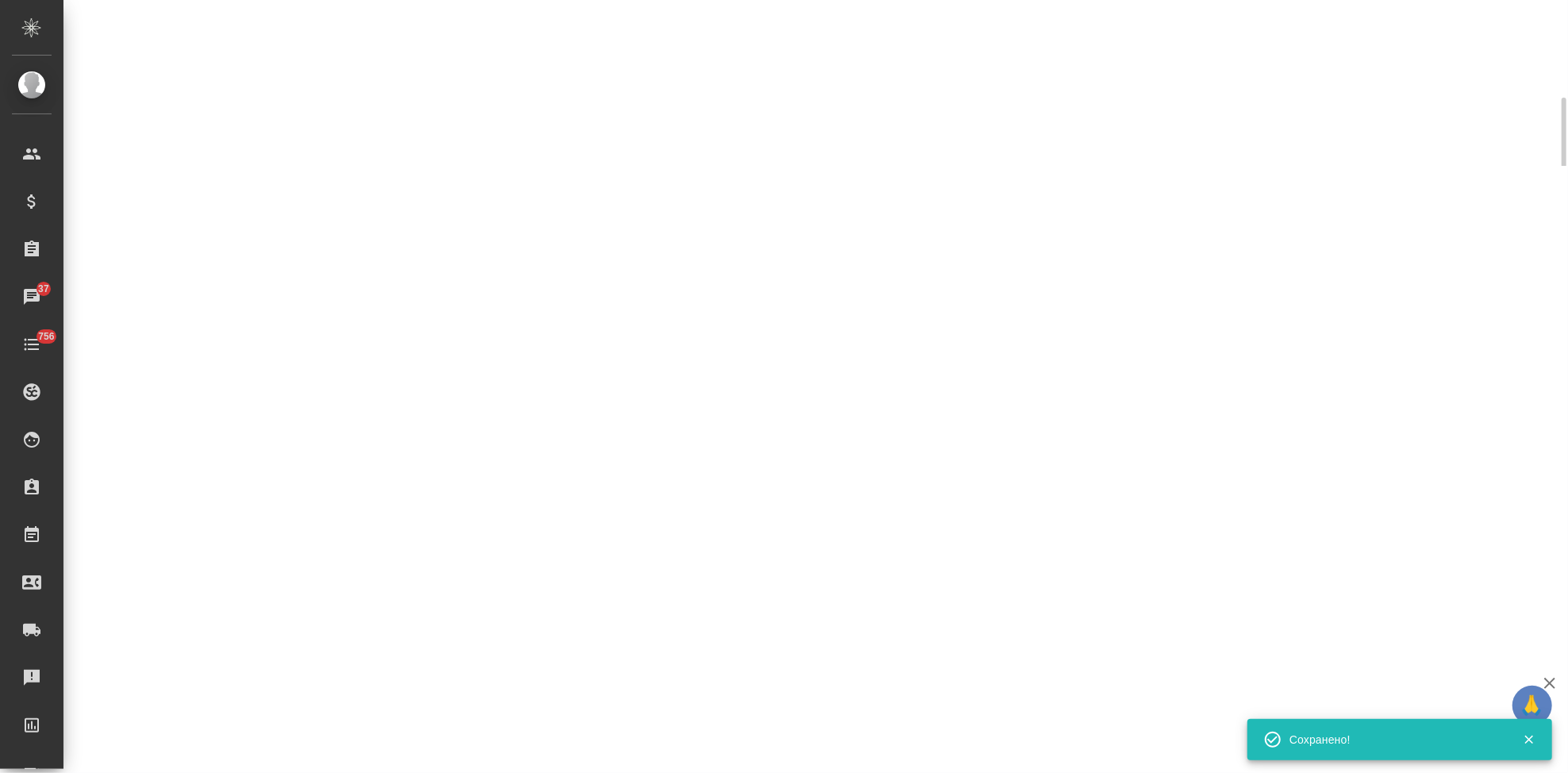
select select "RU"
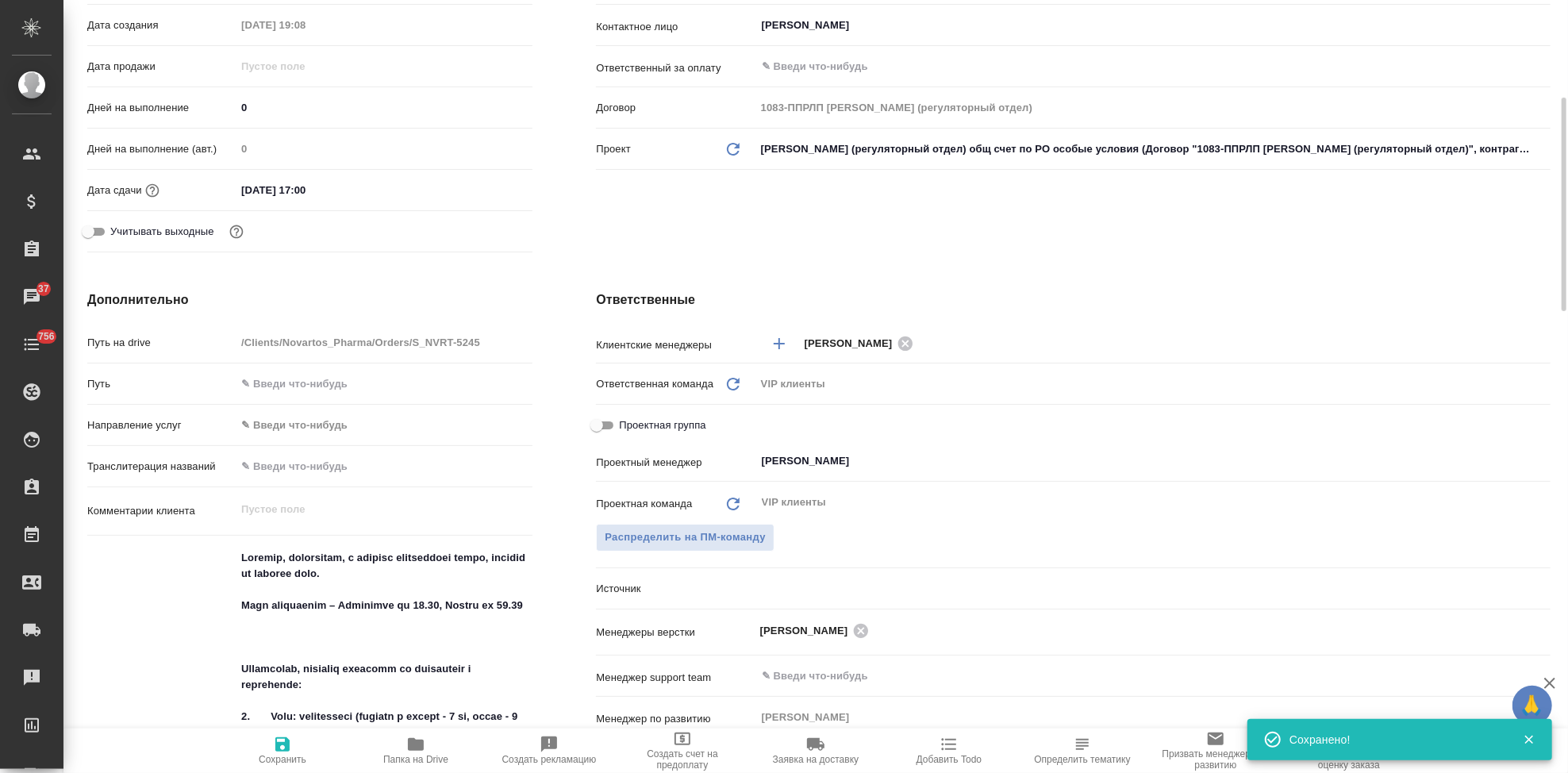
type textarea "x"
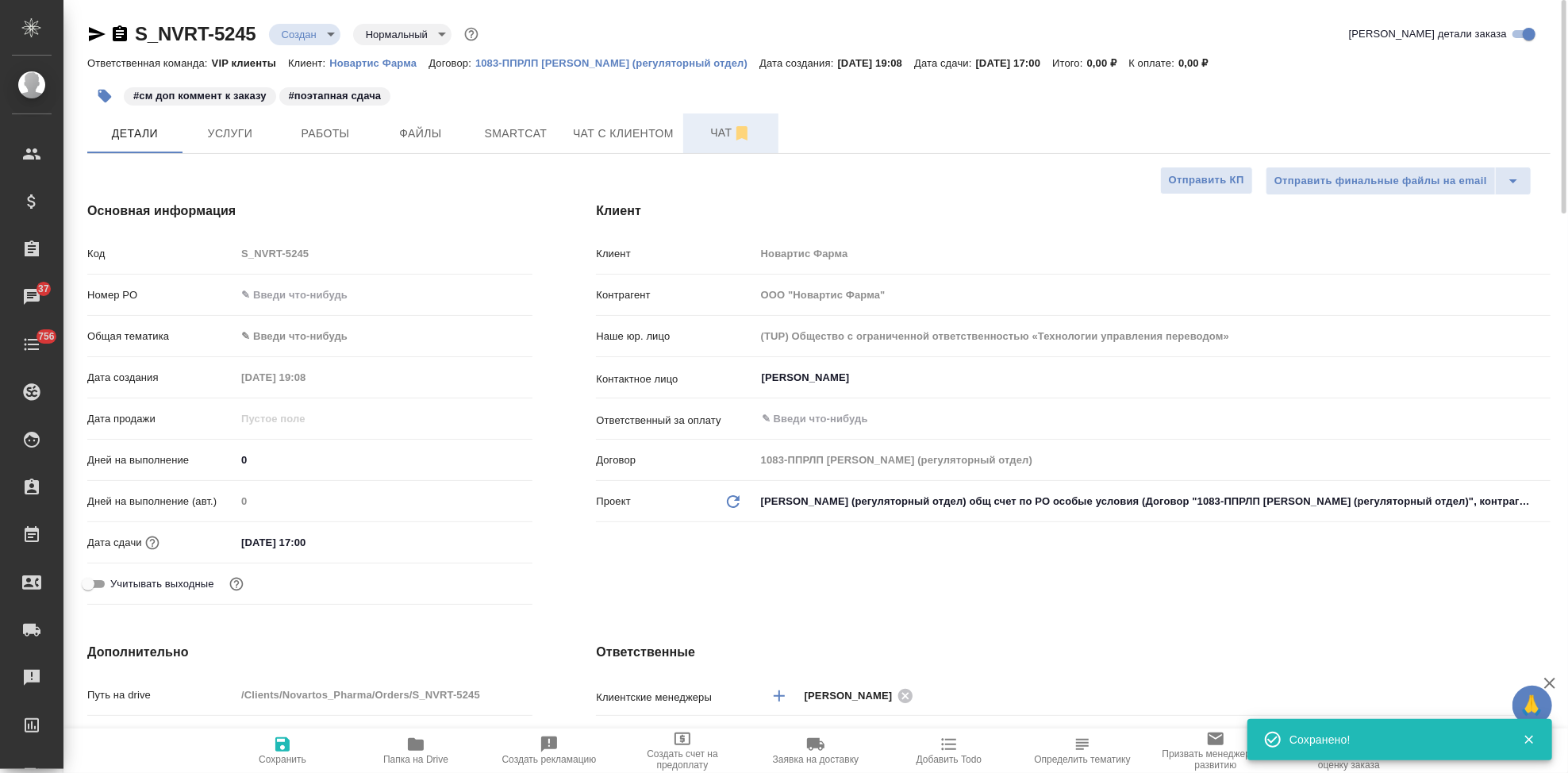
click at [720, 125] on span "Чат" at bounding box center [730, 133] width 76 height 20
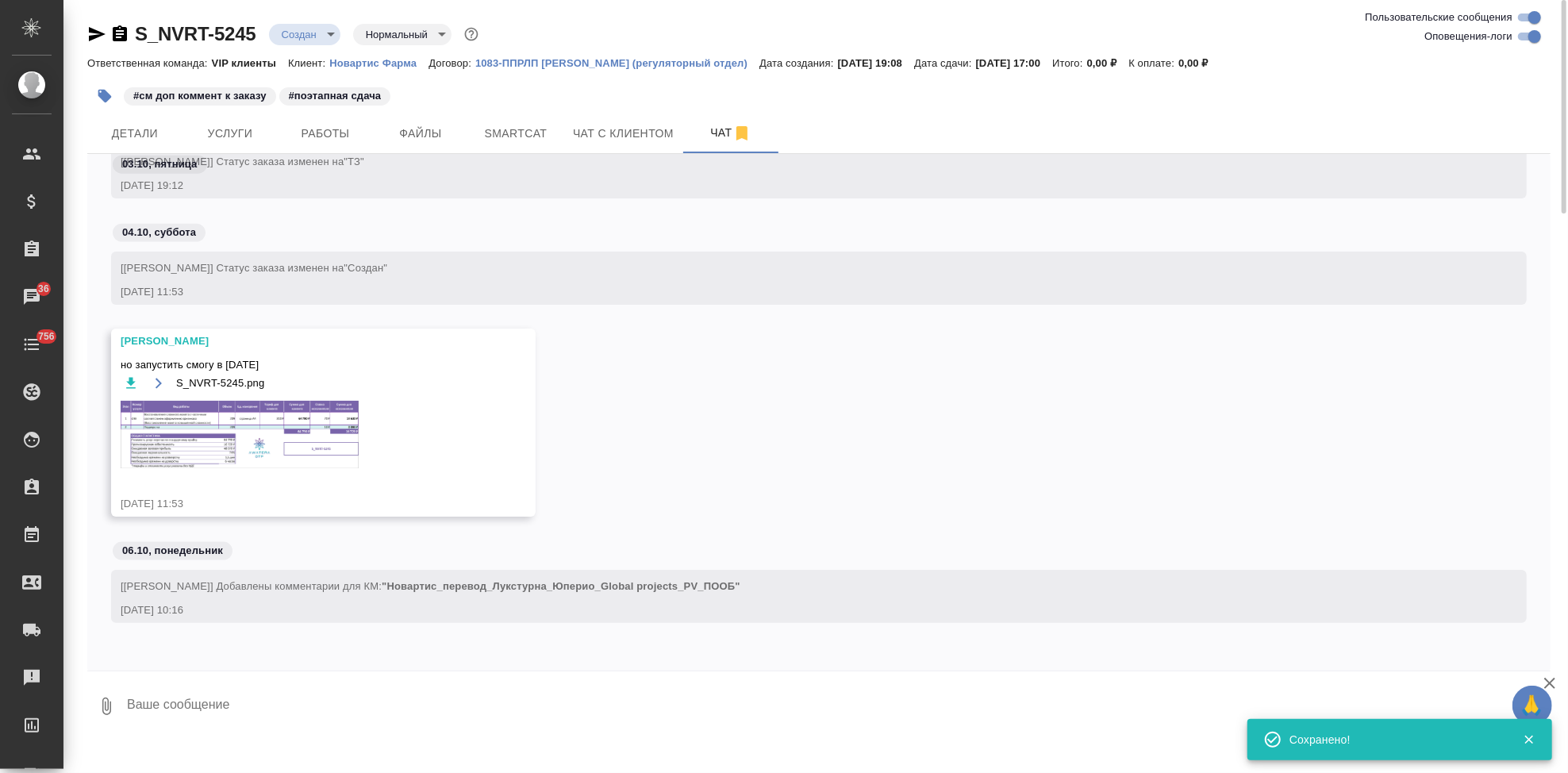
scroll to position [1700, 0]
click at [249, 444] on img at bounding box center [239, 434] width 238 height 67
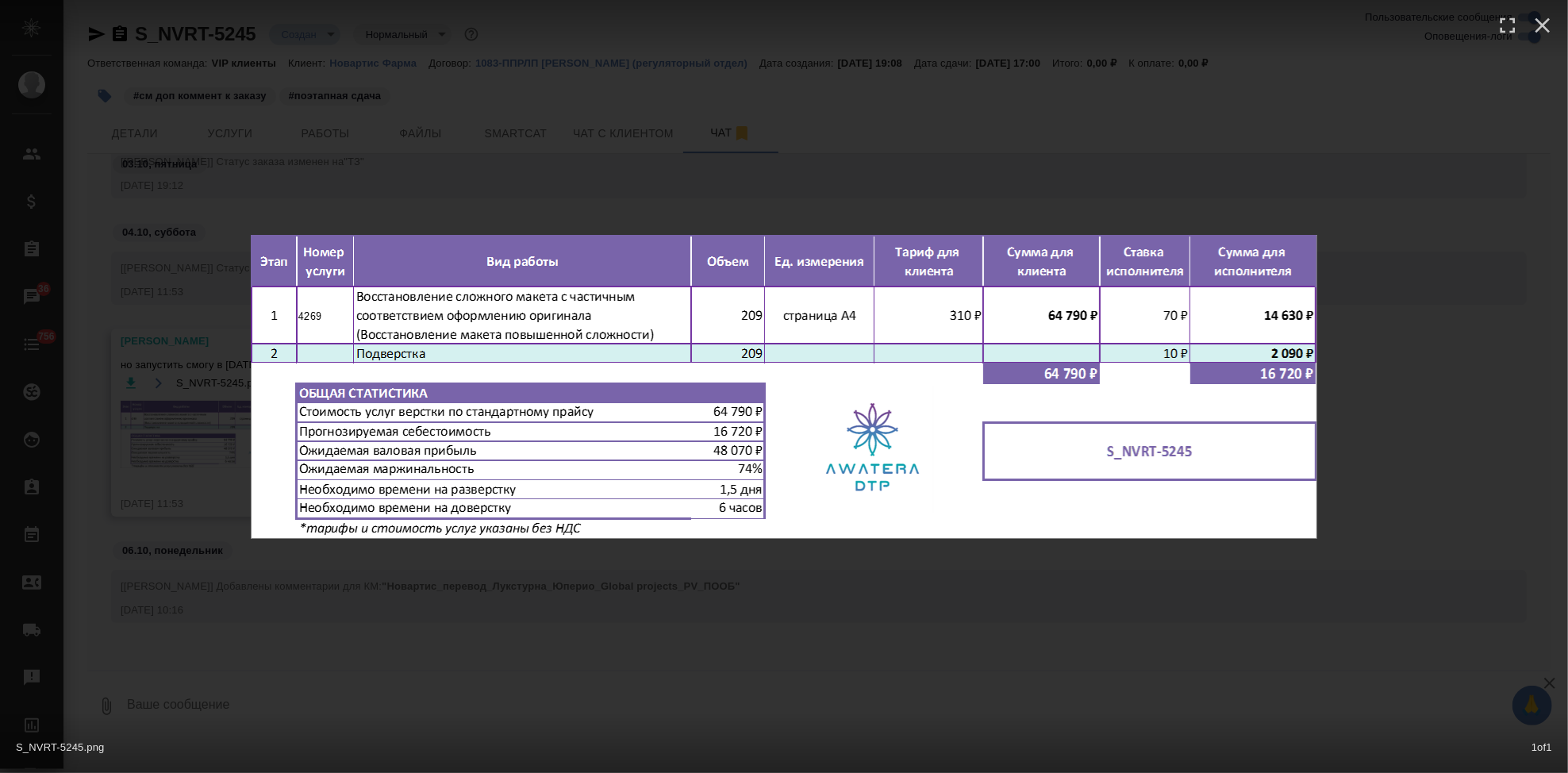
click at [852, 606] on div "S_NVRT-5245.png 1 of 1" at bounding box center [784, 386] width 1568 height 773
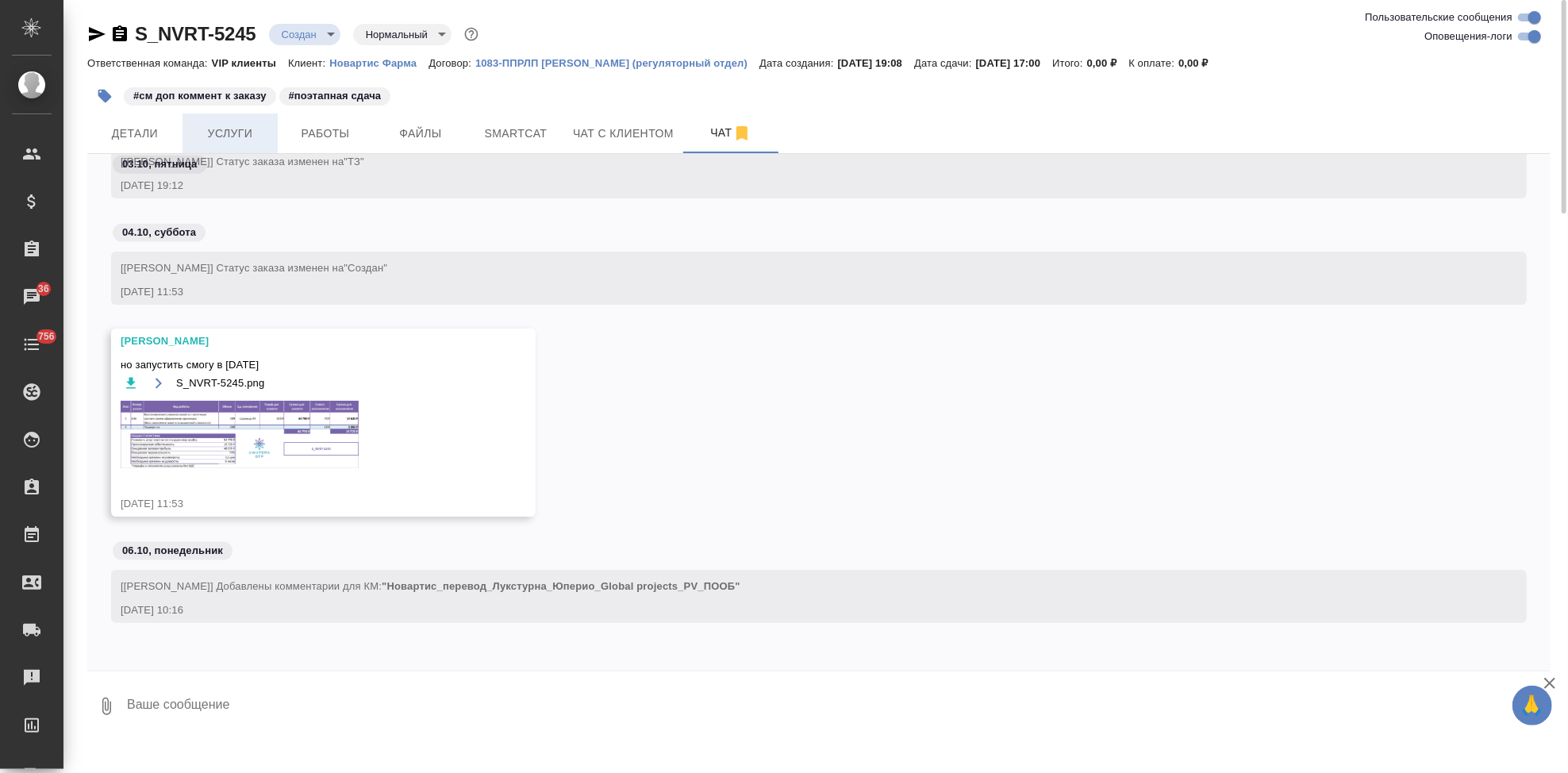
click at [235, 129] on span "Услуги" at bounding box center [230, 134] width 76 height 20
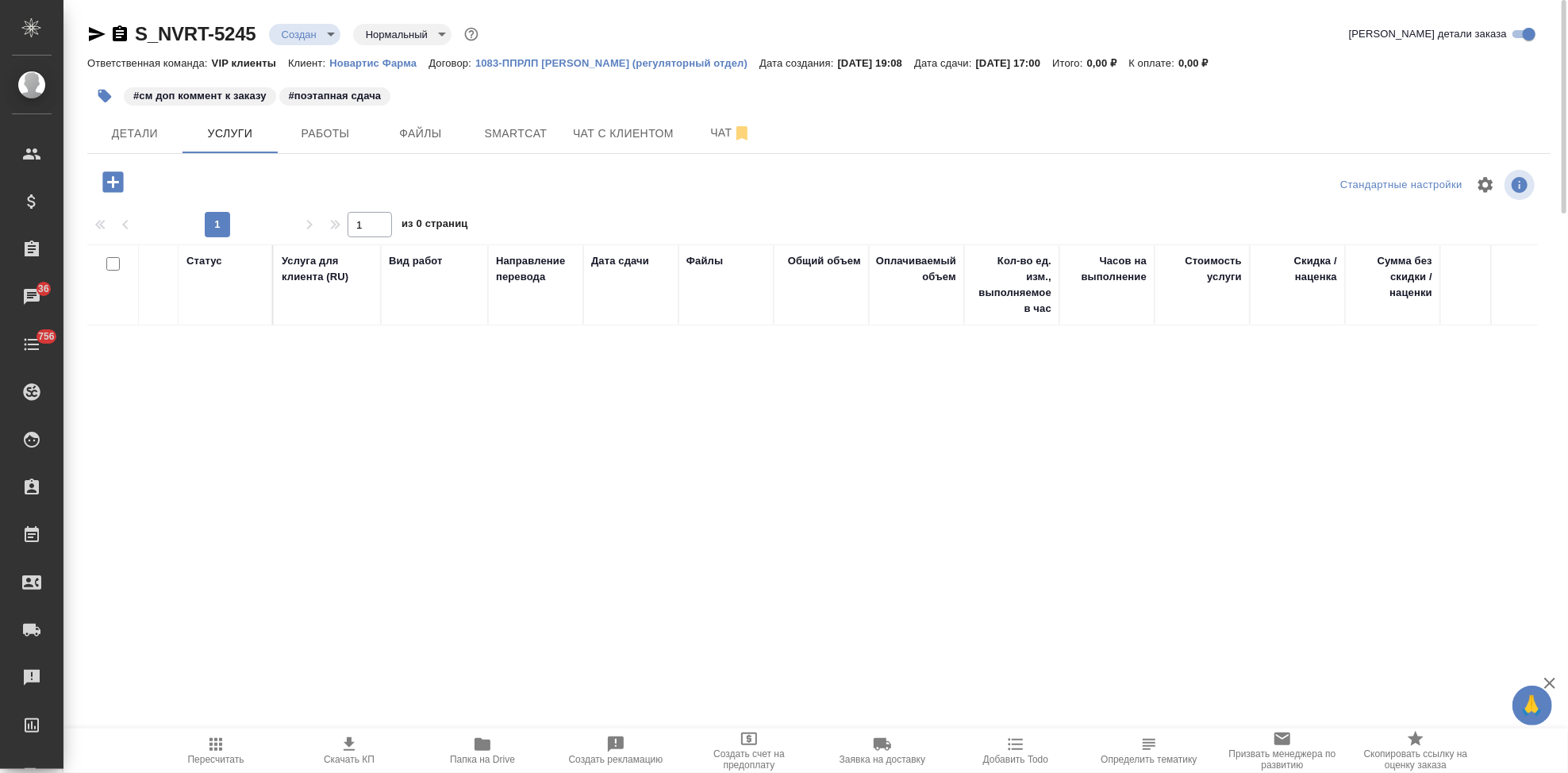
click at [115, 183] on icon "button" at bounding box center [112, 181] width 20 height 20
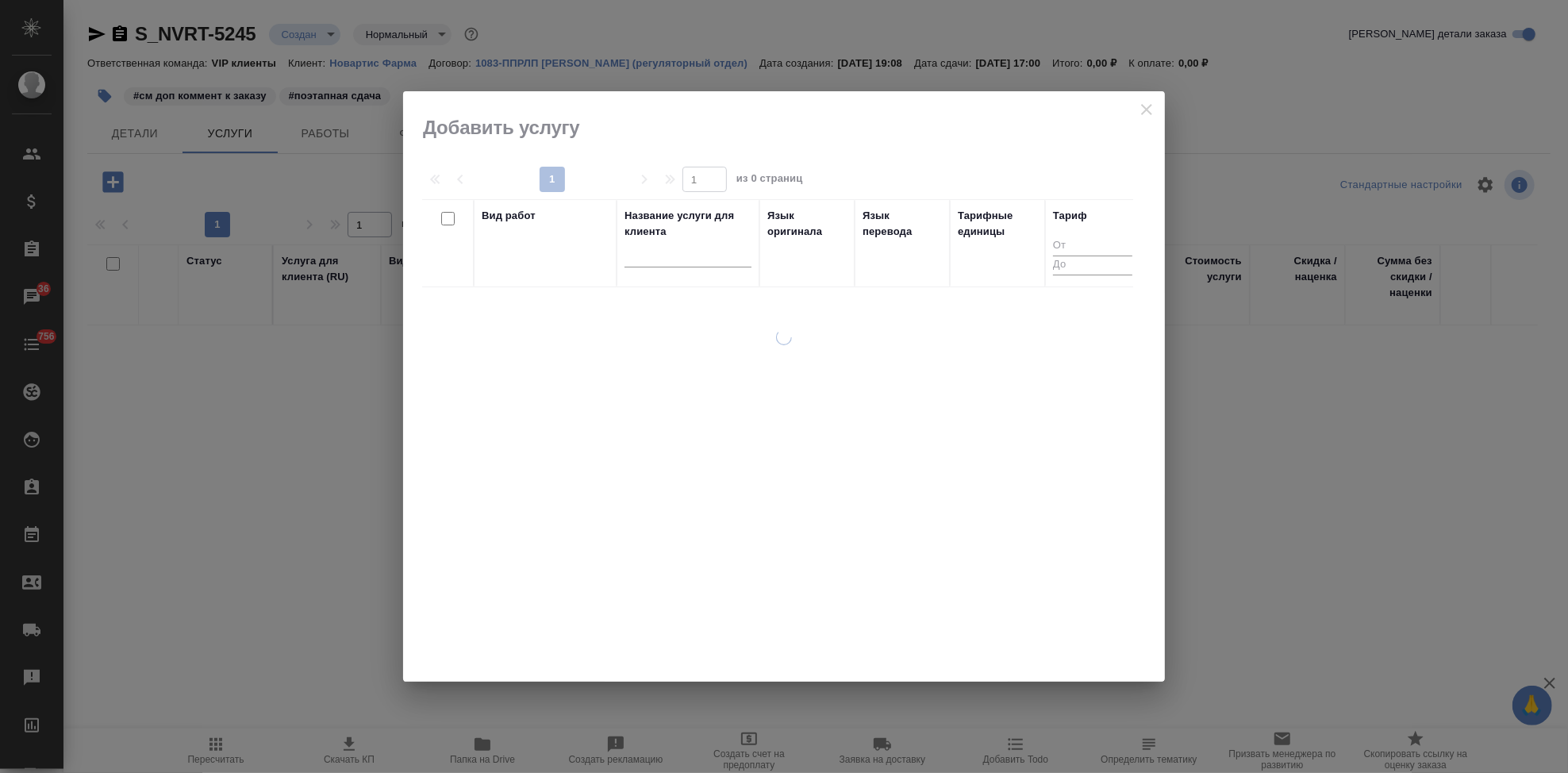
click at [657, 263] on input "text" at bounding box center [688, 258] width 127 height 20
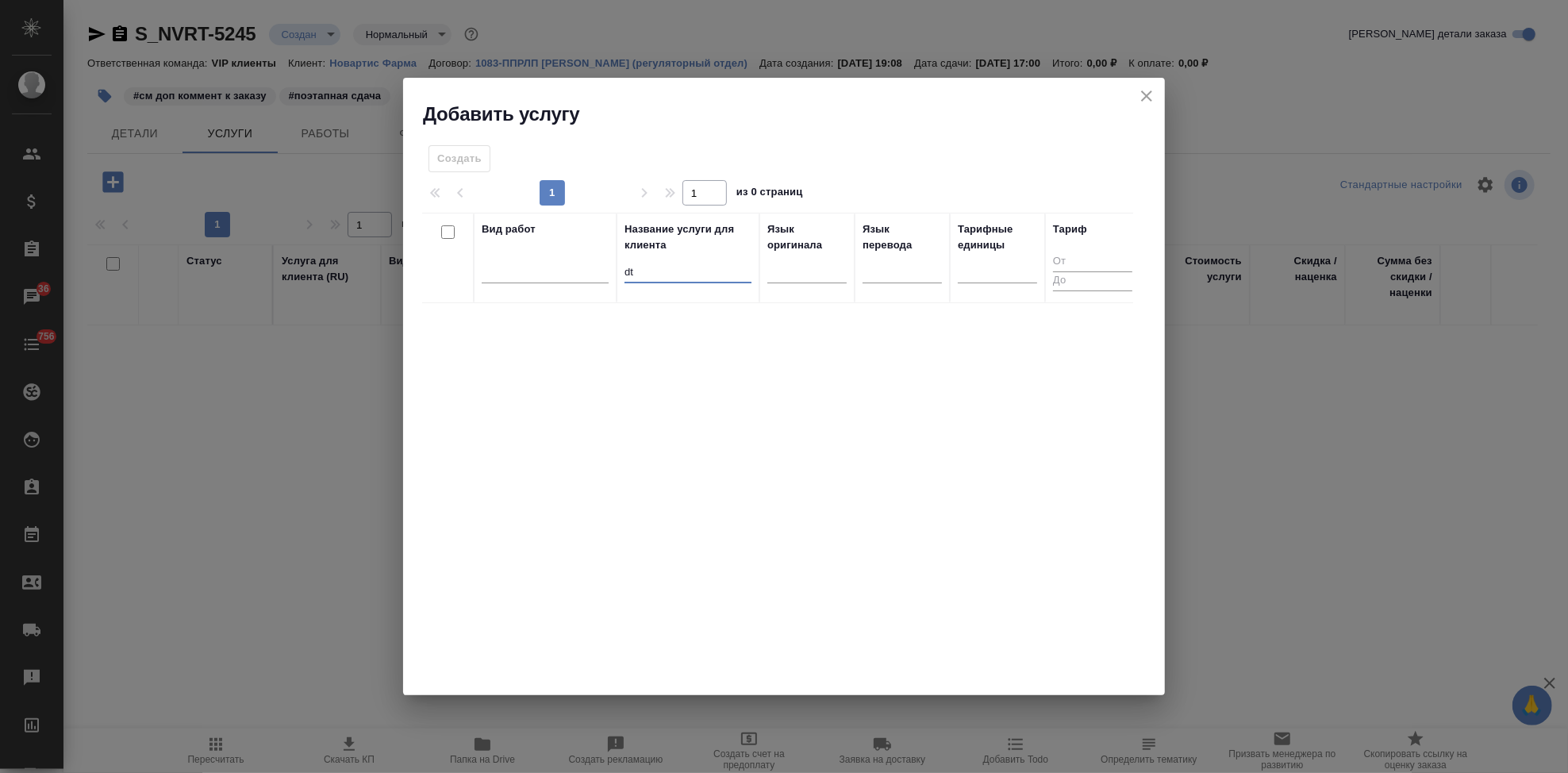
type input "d"
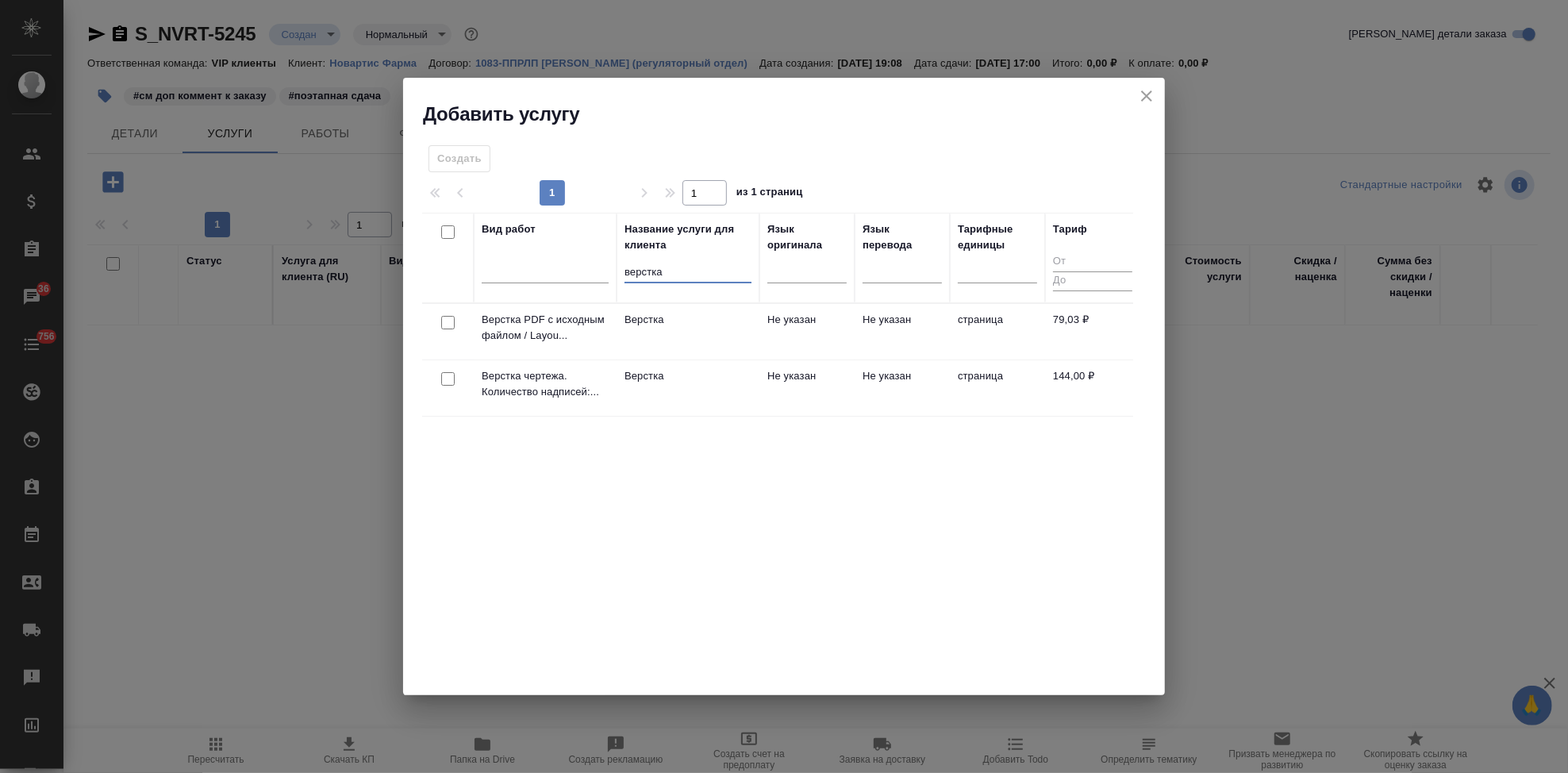
type input "верстка"
click at [657, 363] on td "Верстка" at bounding box center [687, 388] width 143 height 55
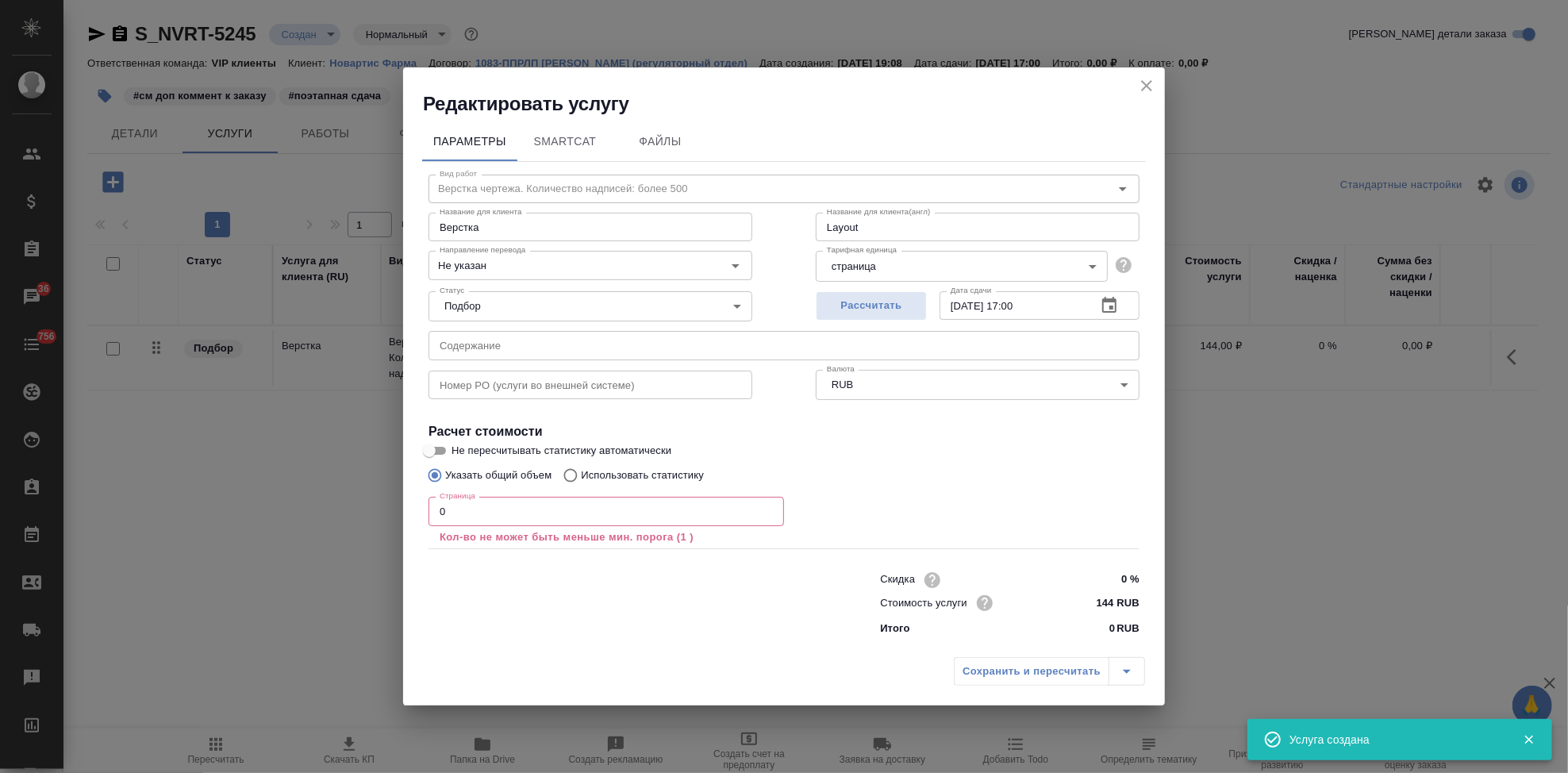
click at [529, 501] on input "0" at bounding box center [606, 511] width 356 height 29
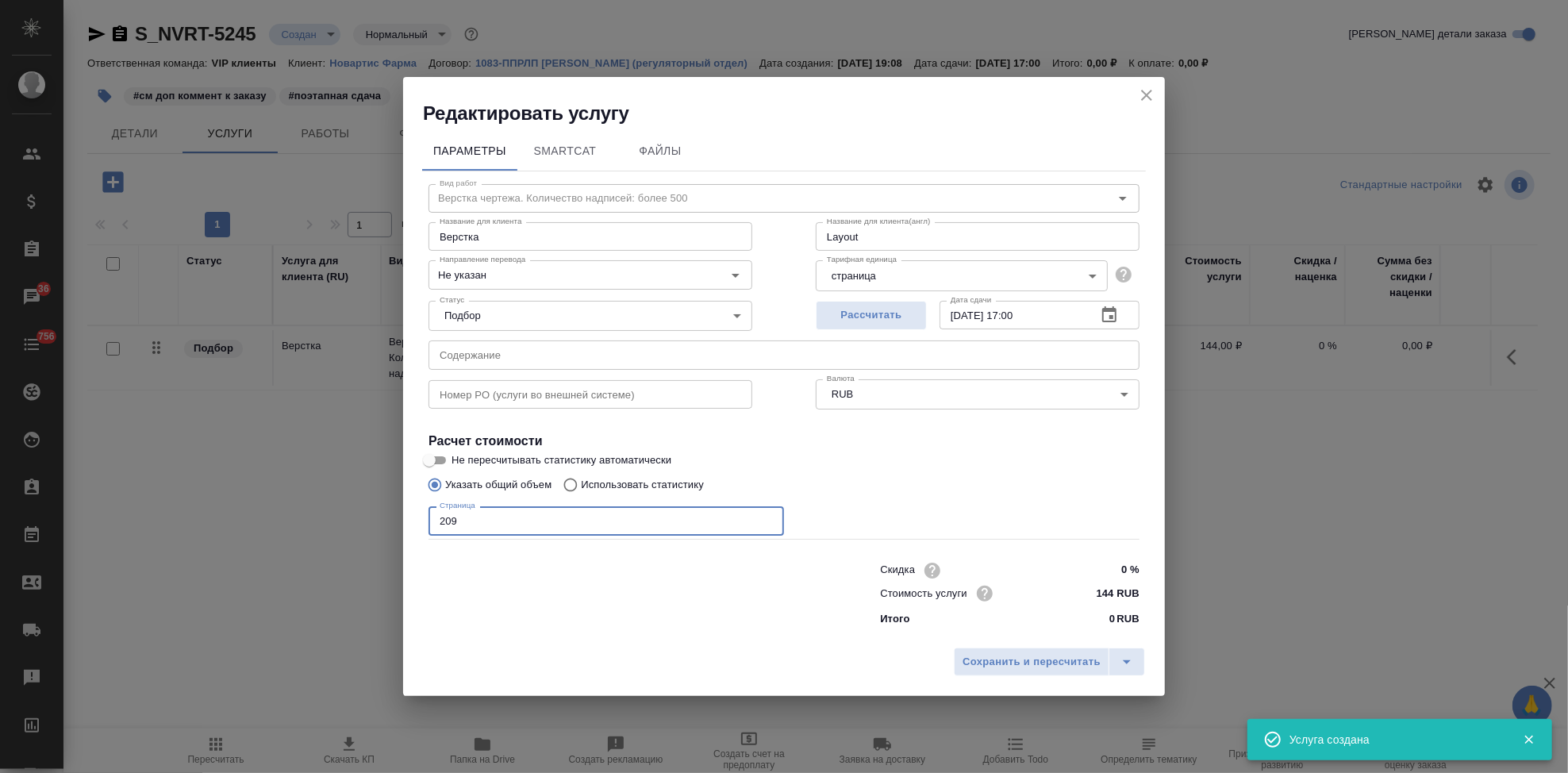
type input "209"
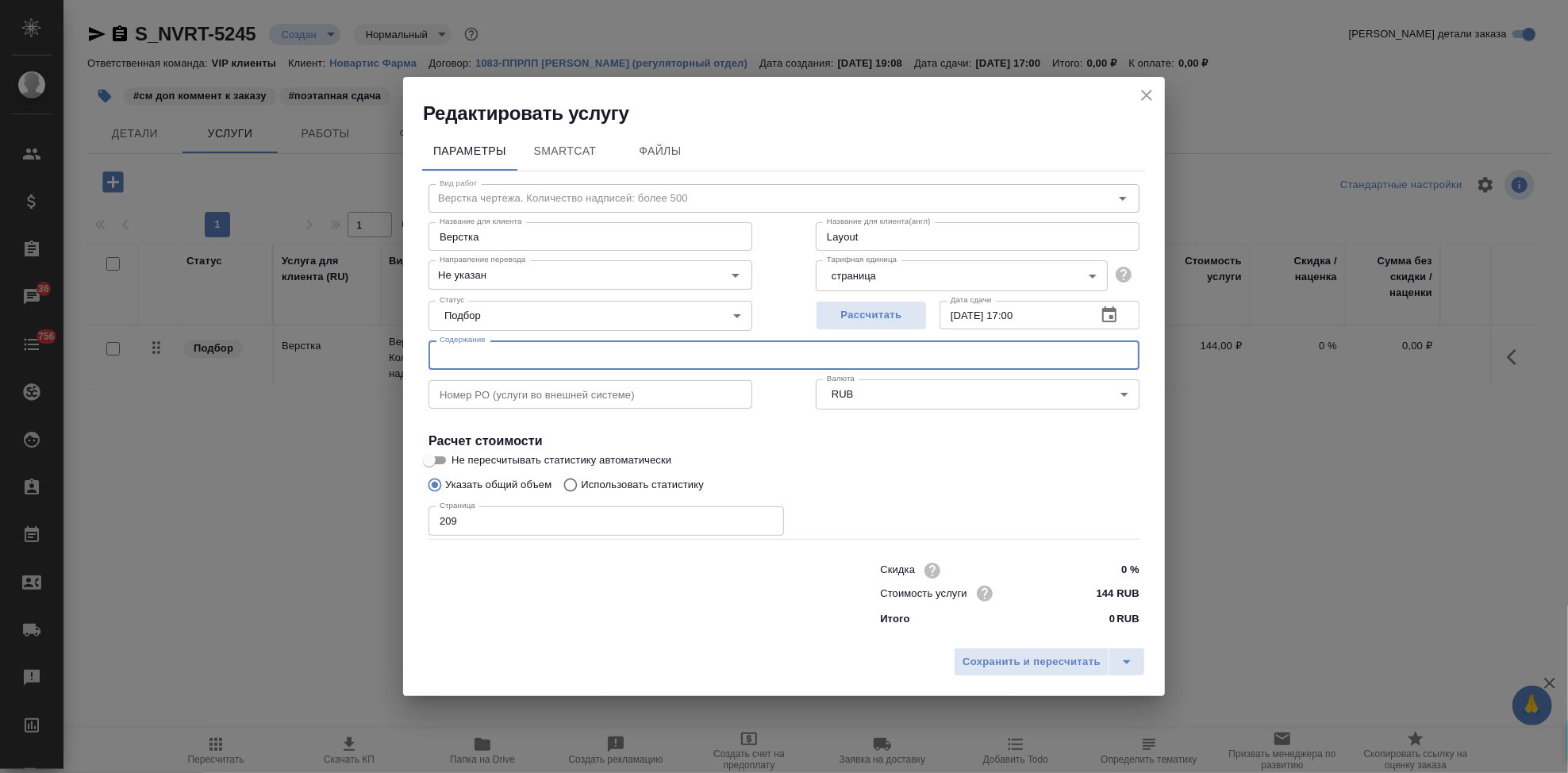
click at [686, 359] on input "text" at bounding box center [784, 354] width 711 height 29
paste input "Новартис_перевод_Лукстурна_Юперио_Global projects_PV_ПООБ"
type input "Новартис_перевод_Лукстурна_Юперио_Global projects_PV_ПООБ"
click at [1137, 661] on icon "split button" at bounding box center [1127, 662] width 19 height 19
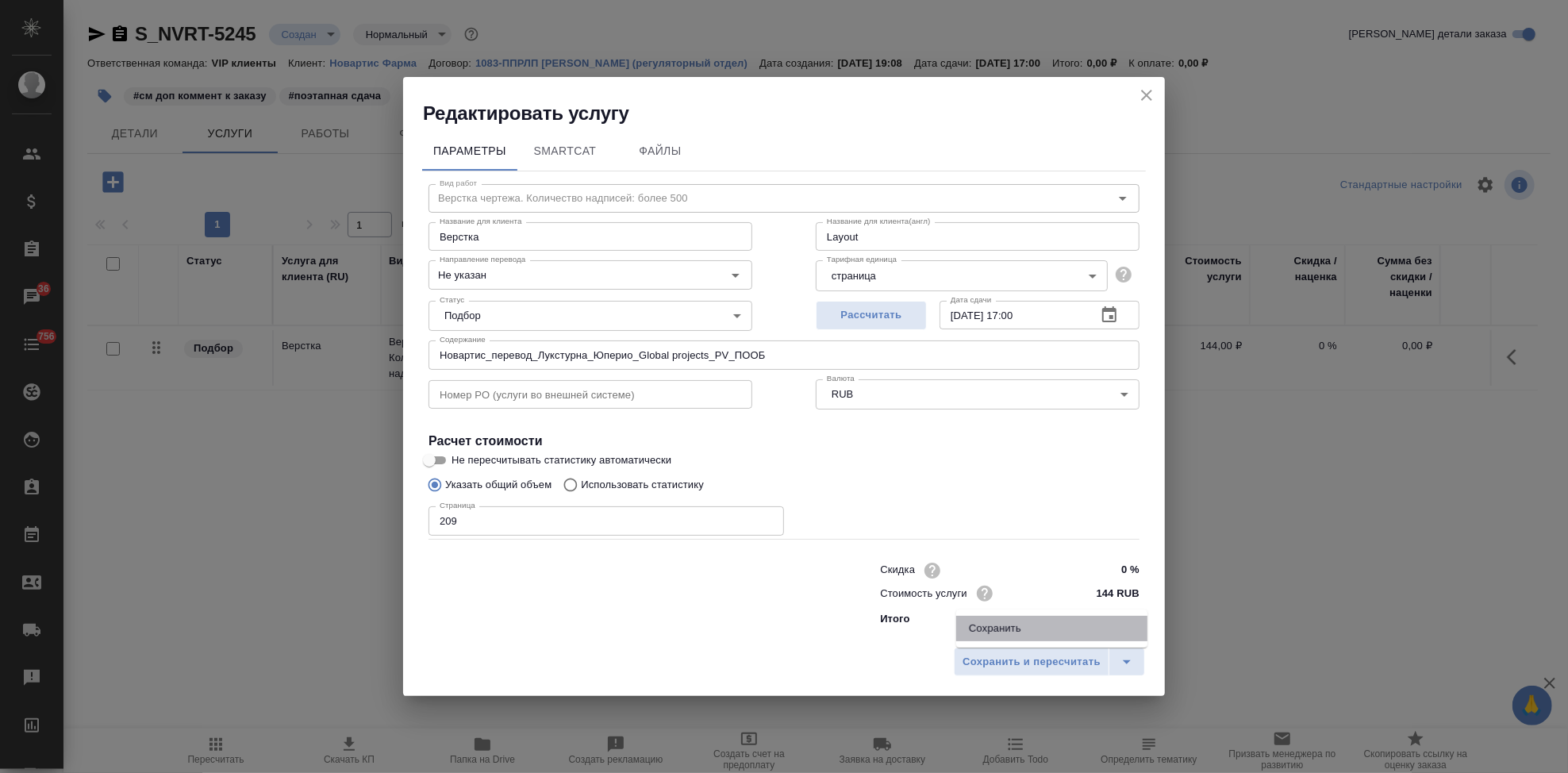
click at [1054, 630] on li "Сохранить" at bounding box center [1052, 629] width 191 height 26
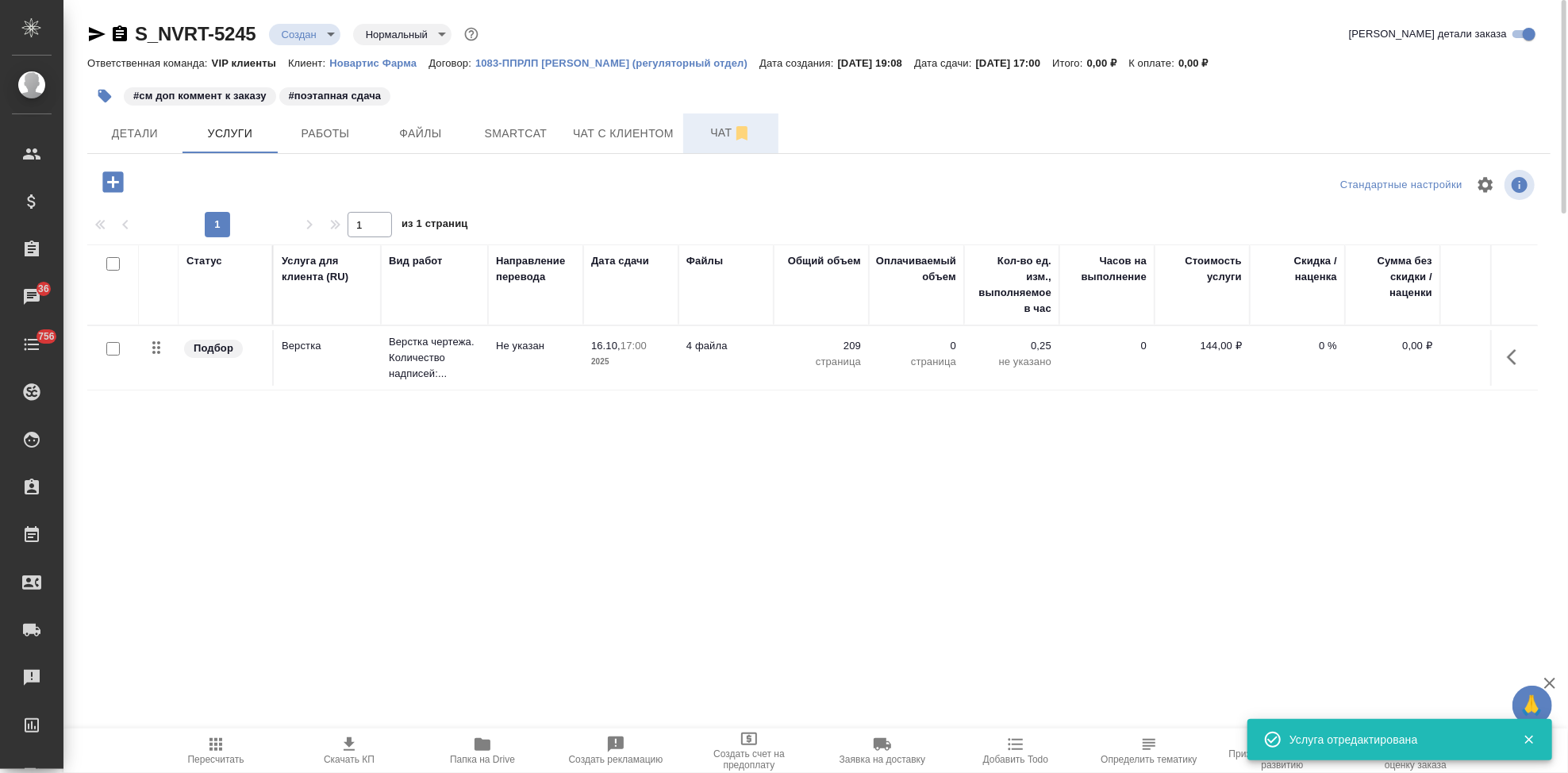
click at [727, 137] on span "Чат" at bounding box center [730, 133] width 76 height 20
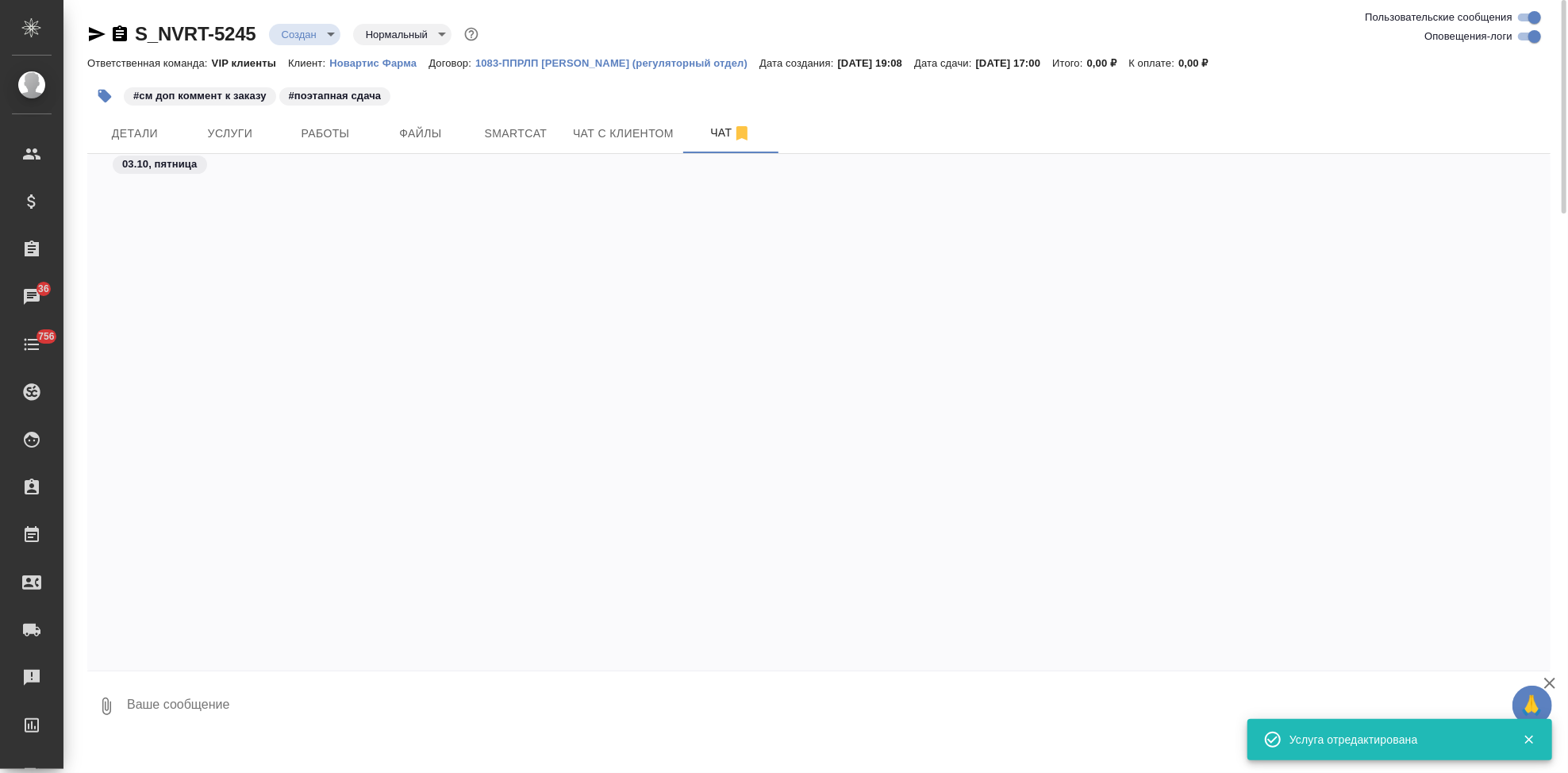
scroll to position [1939, 0]
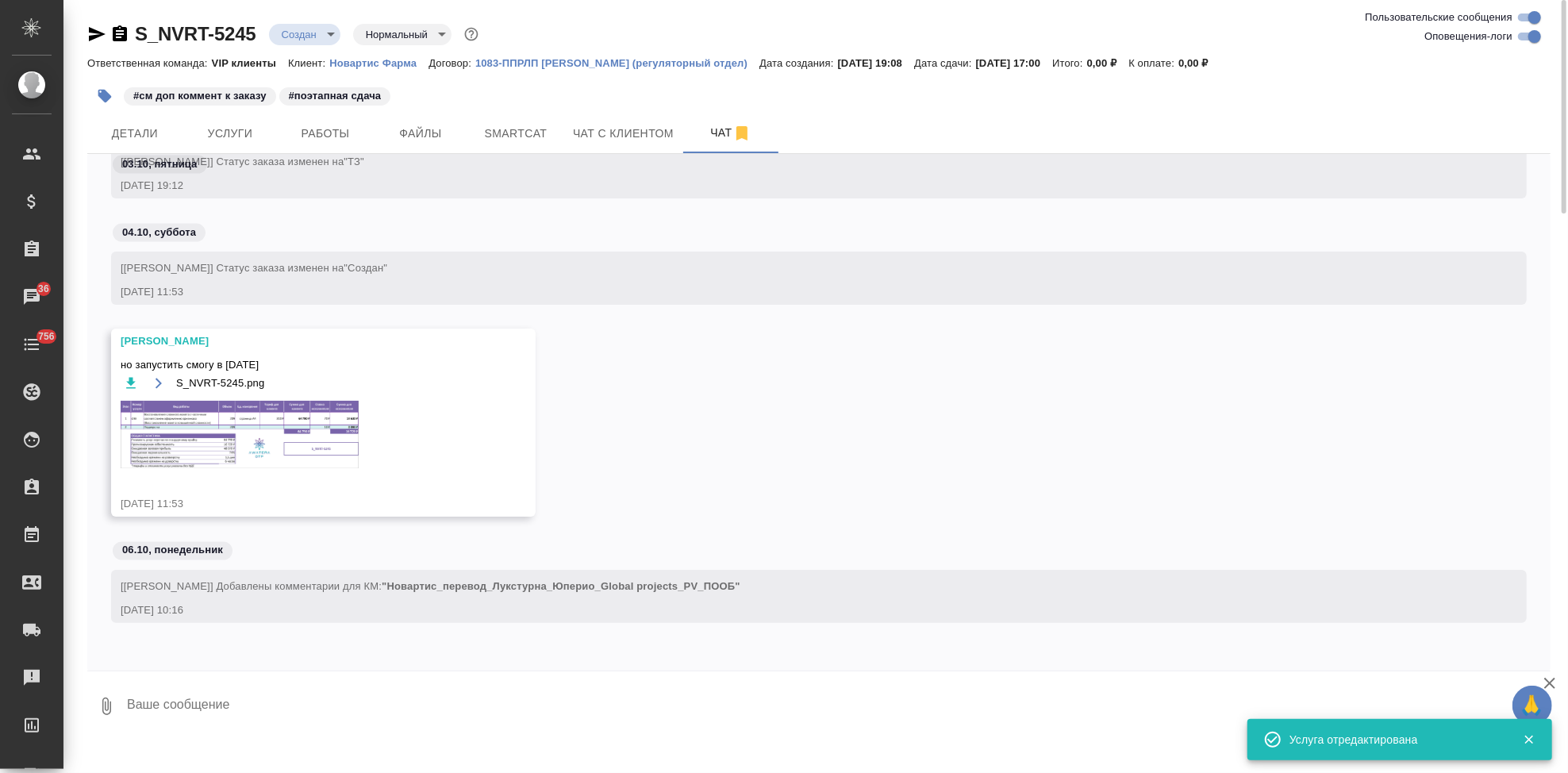
click at [274, 436] on img at bounding box center [239, 434] width 238 height 67
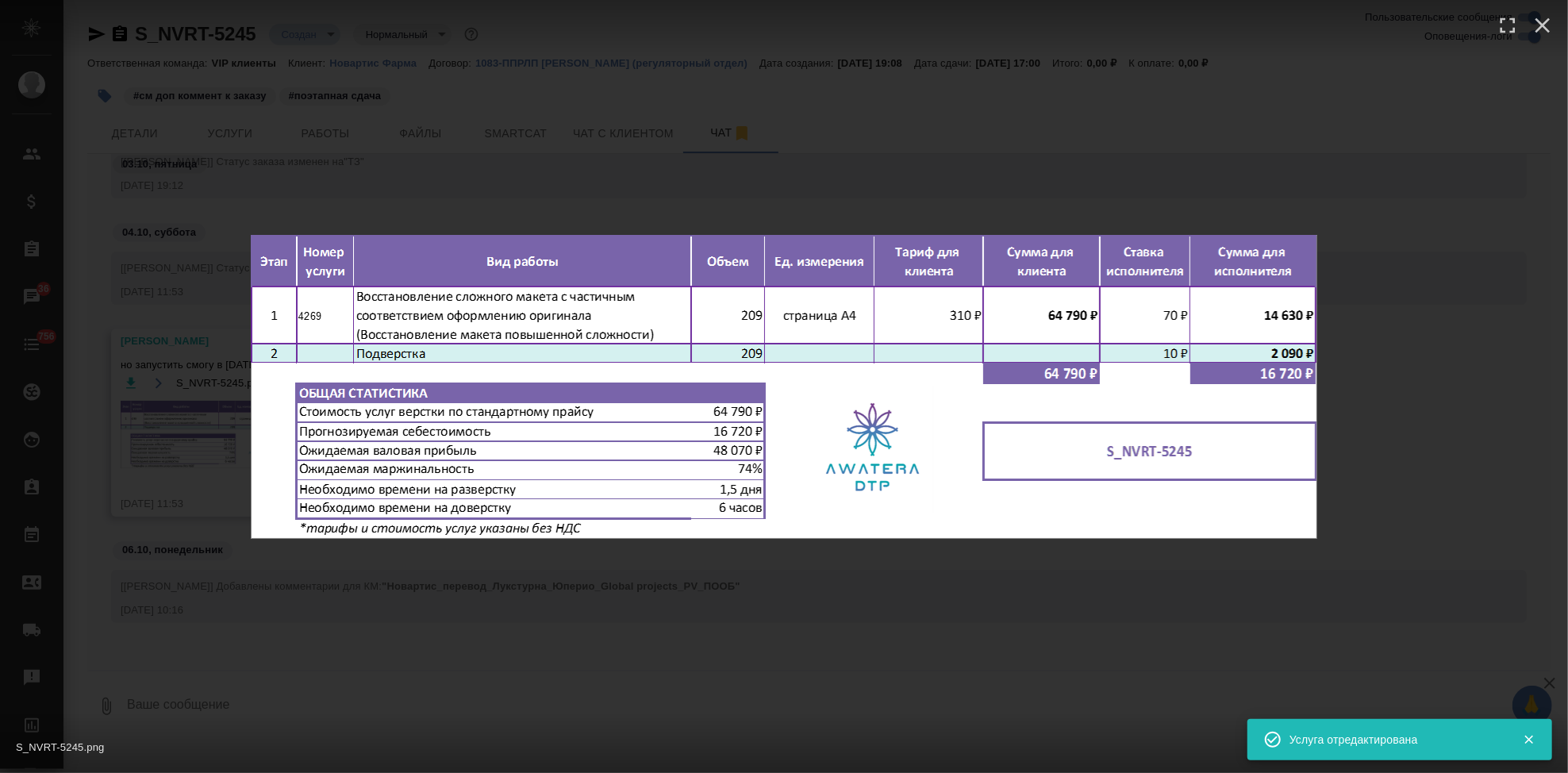
click at [622, 600] on div "S_NVRT-5245.png 1 of 1" at bounding box center [784, 386] width 1568 height 773
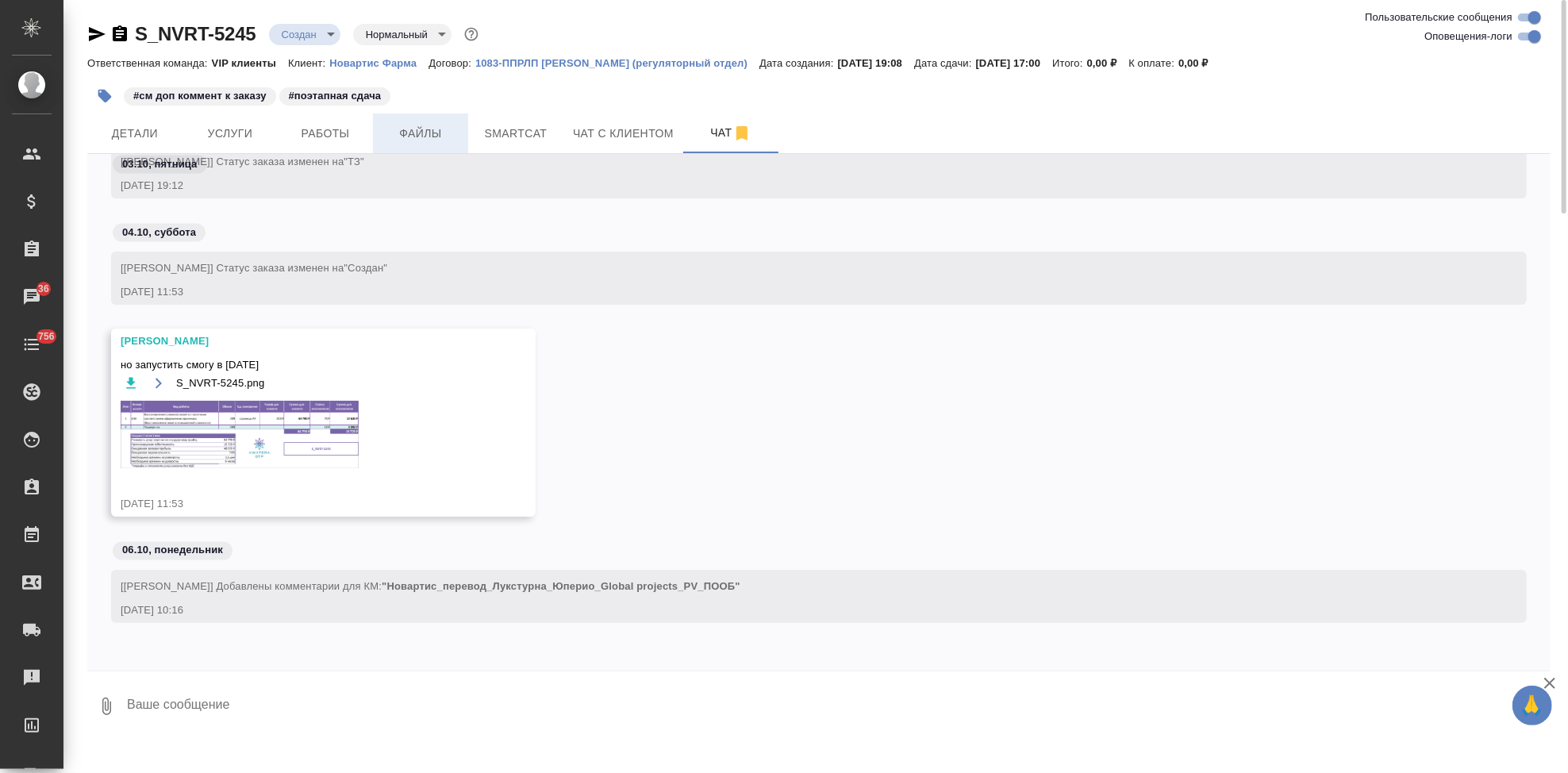
click at [415, 135] on span "Файлы" at bounding box center [420, 134] width 76 height 20
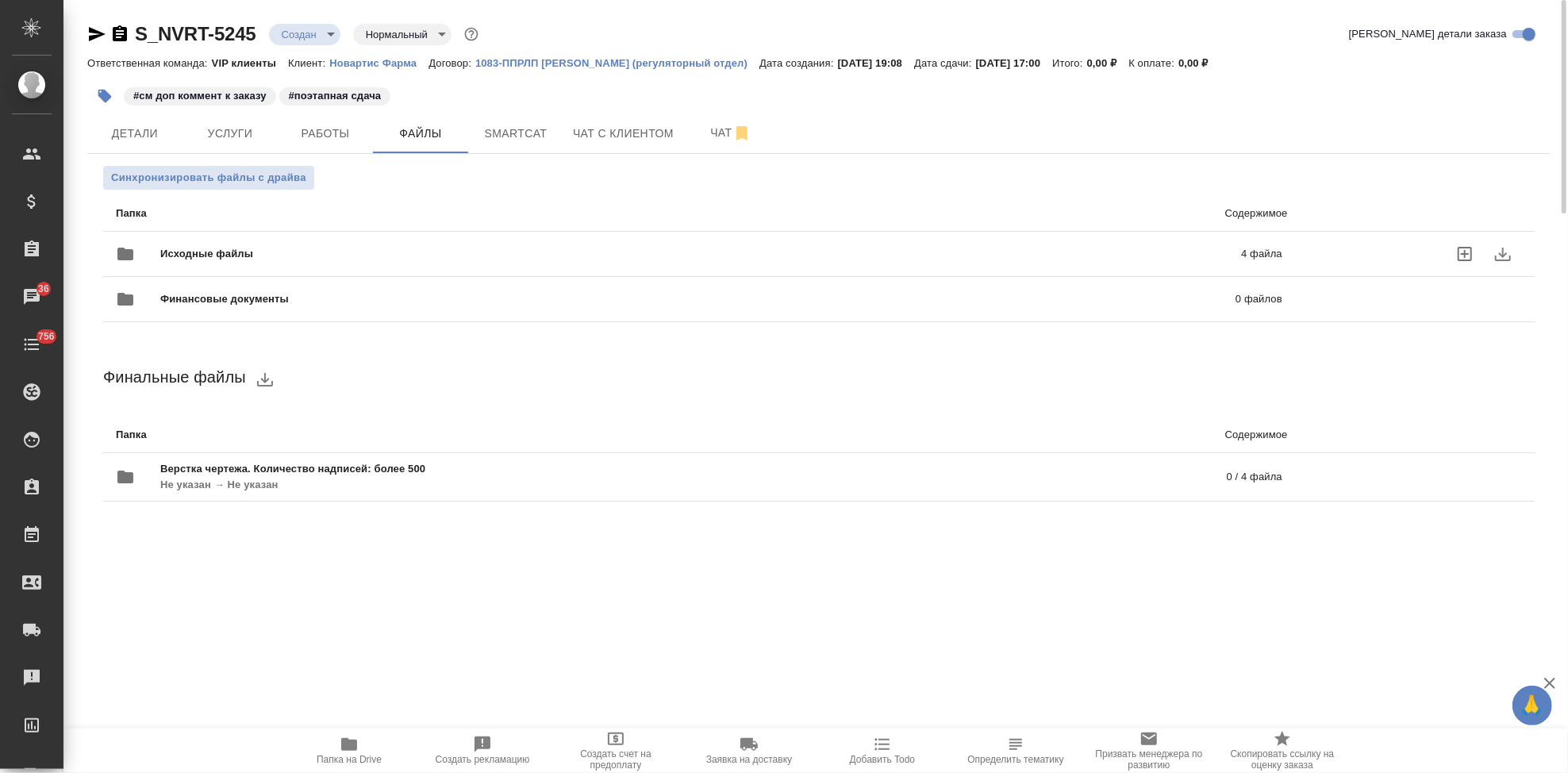
click at [605, 243] on div "Исходные файлы 4 файла" at bounding box center [699, 253] width 1166 height 38
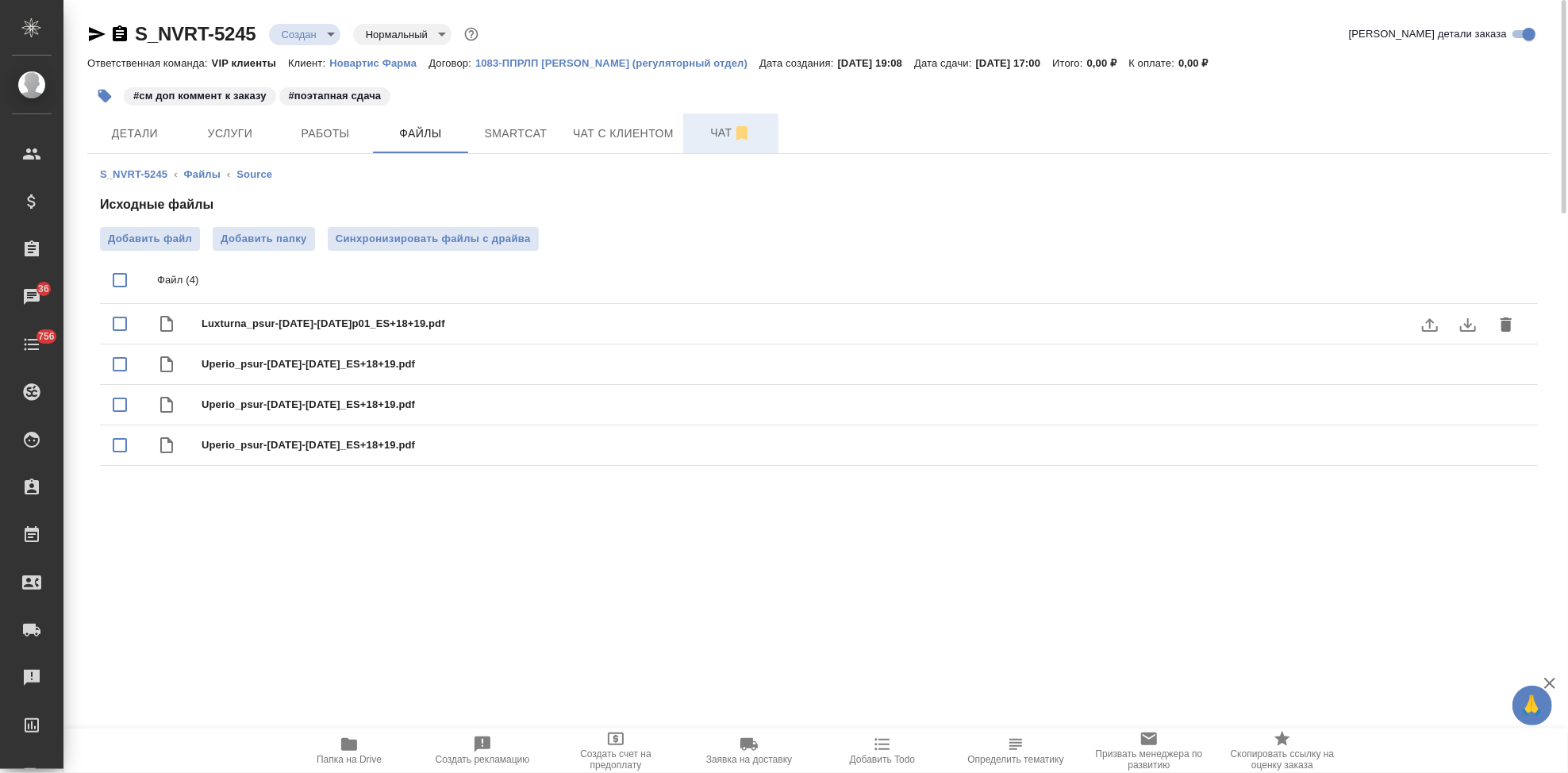
click at [709, 135] on span "Чат" at bounding box center [730, 133] width 76 height 20
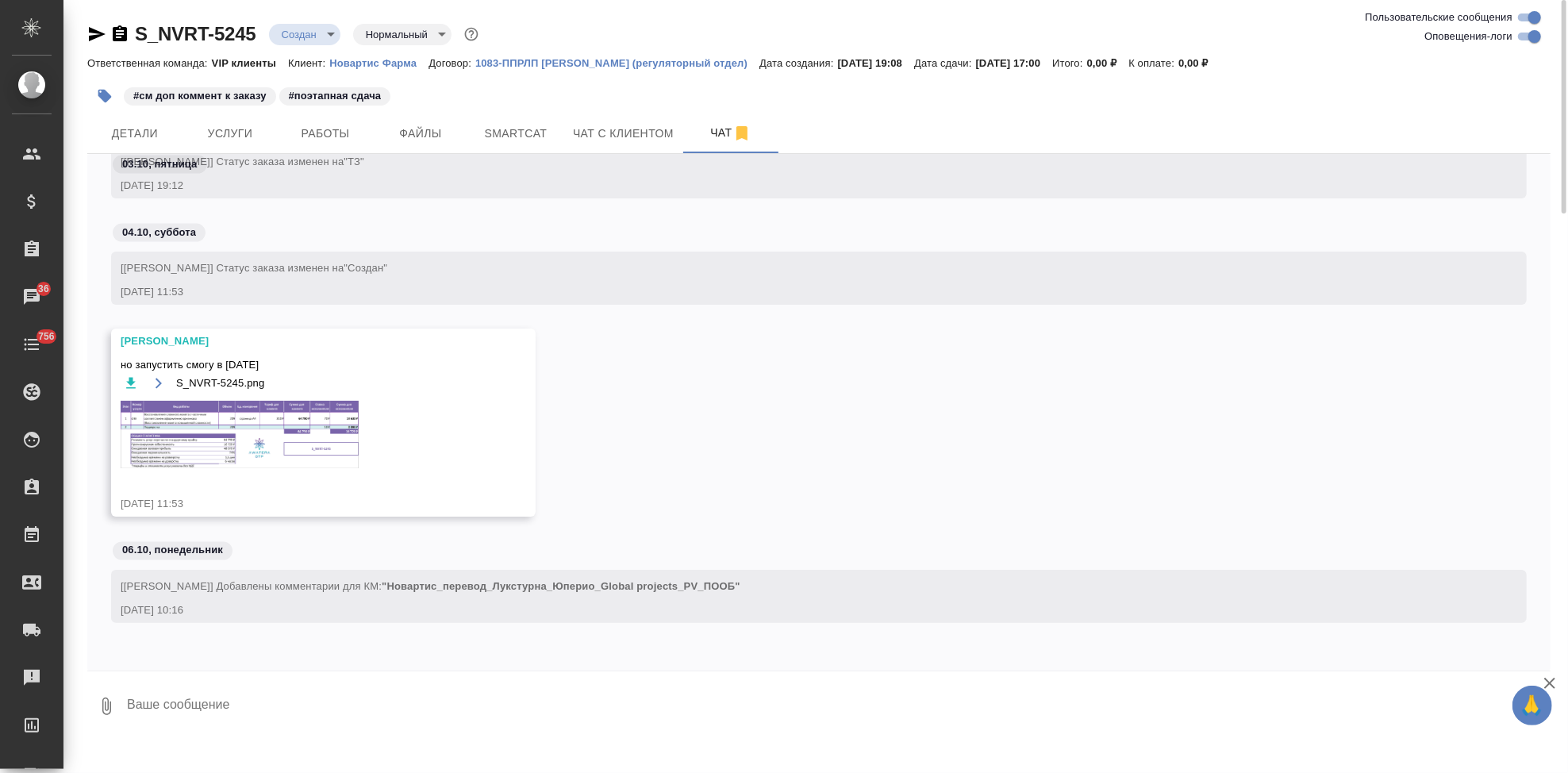
scroll to position [1939, 0]
click at [190, 423] on img at bounding box center [239, 434] width 238 height 67
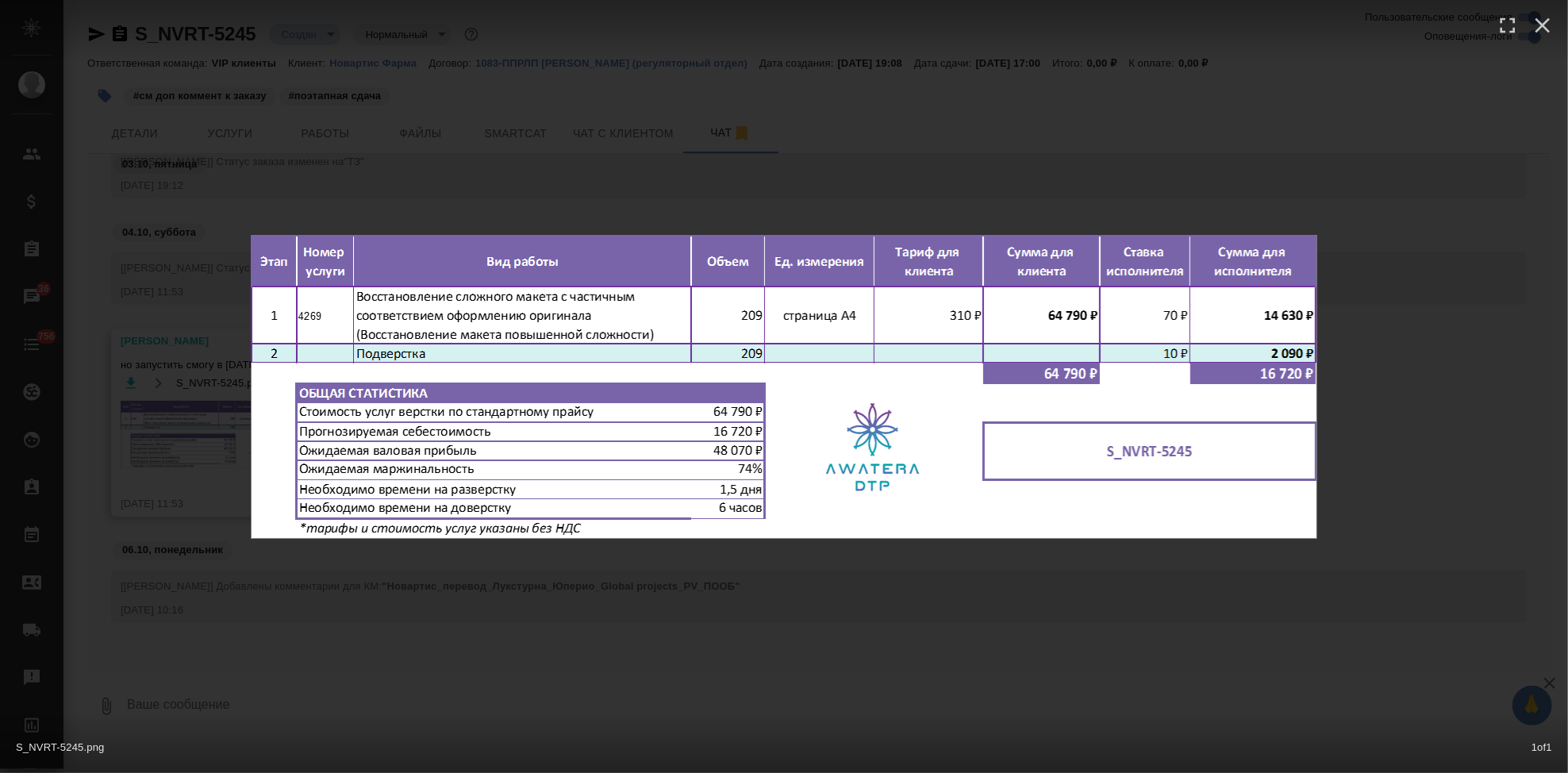
click at [555, 641] on div "S_NVRT-5245.png 1 of 1" at bounding box center [784, 386] width 1568 height 773
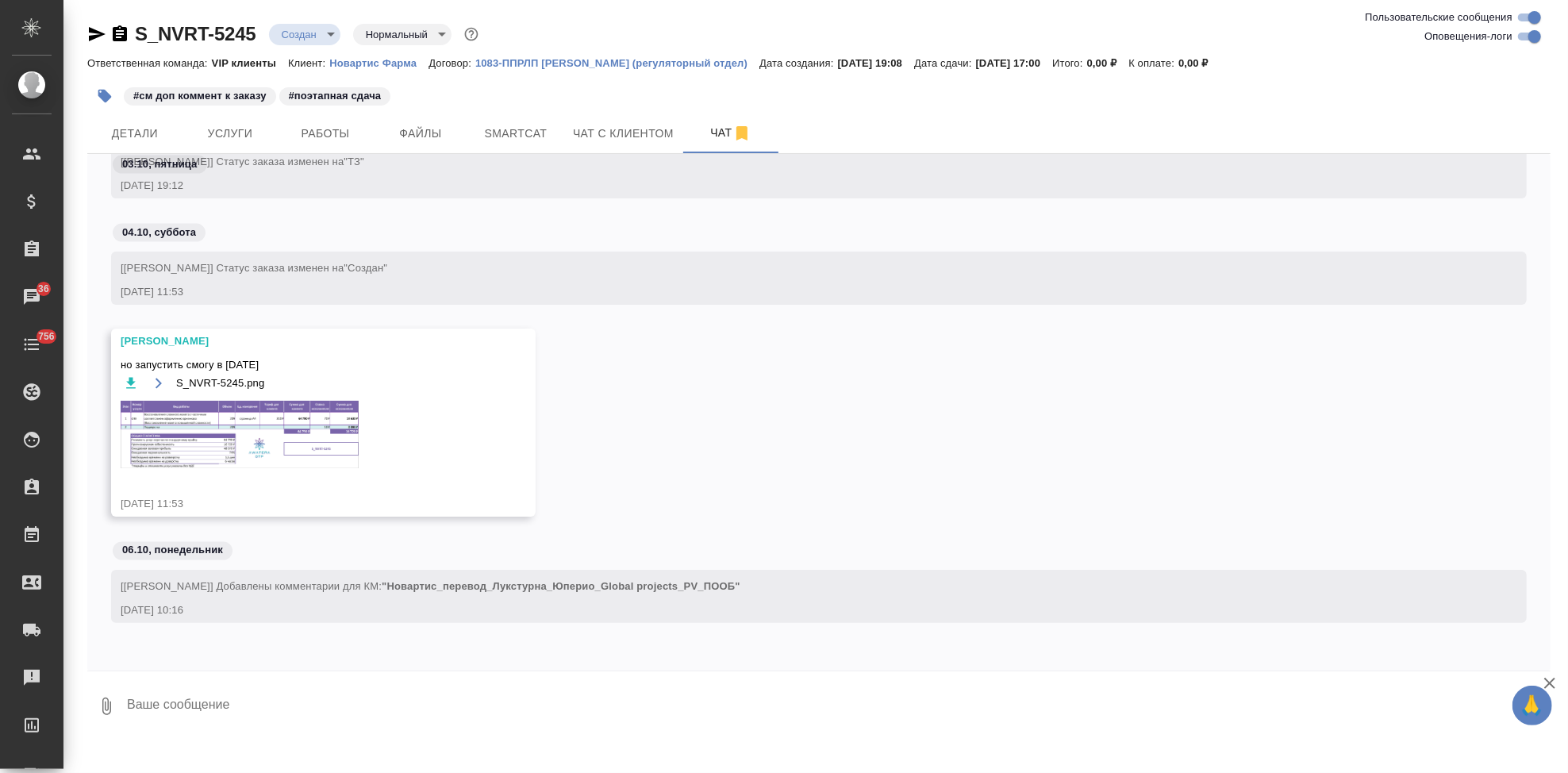
click at [269, 682] on textarea at bounding box center [838, 707] width 1425 height 54
type textarea """
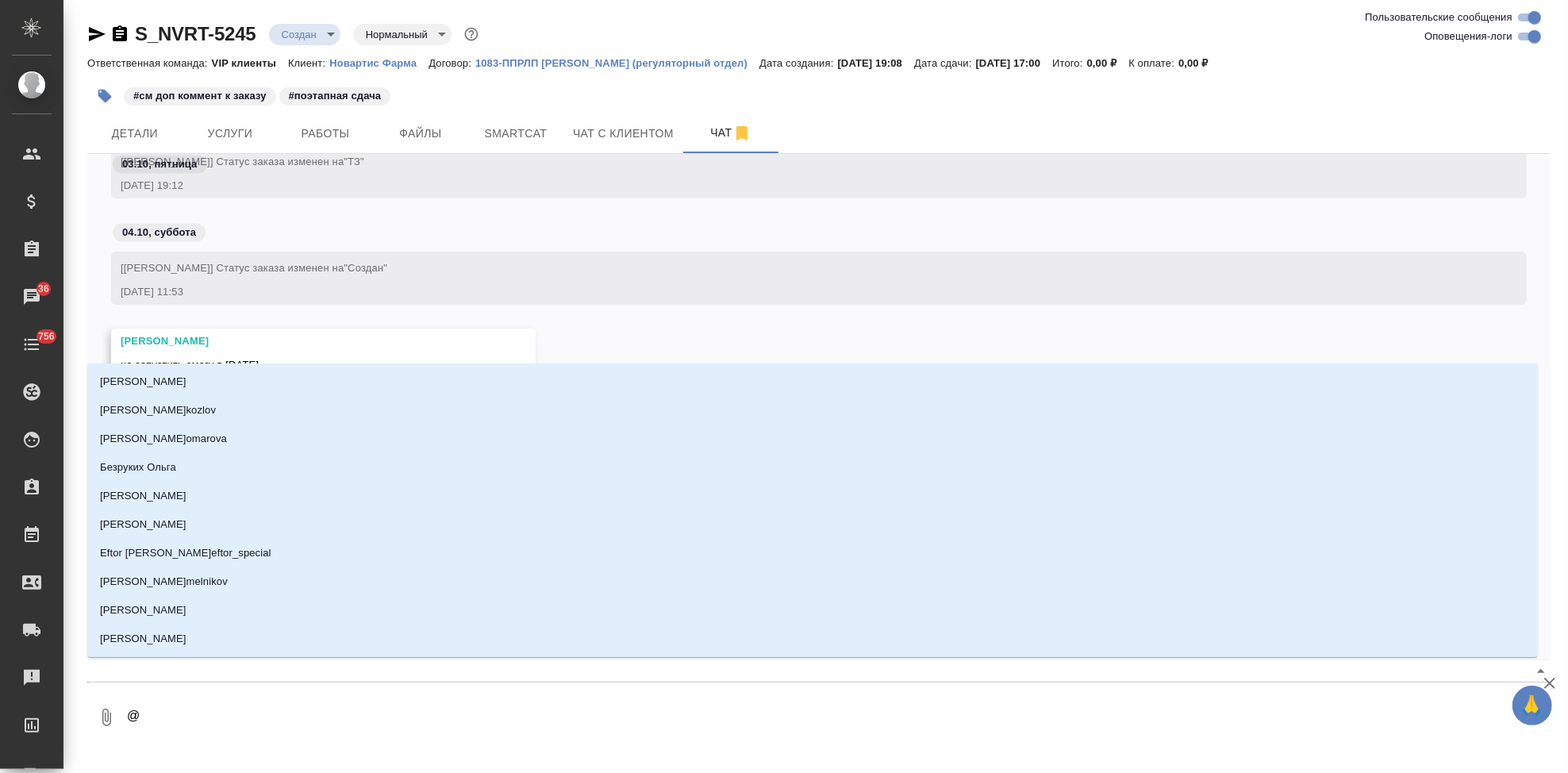
drag, startPoint x: 232, startPoint y: 759, endPoint x: 229, endPoint y: 727, distance: 32.1
click at [229, 727] on textarea "@" at bounding box center [824, 718] width 1399 height 54
type textarea "@b"
type input "b"
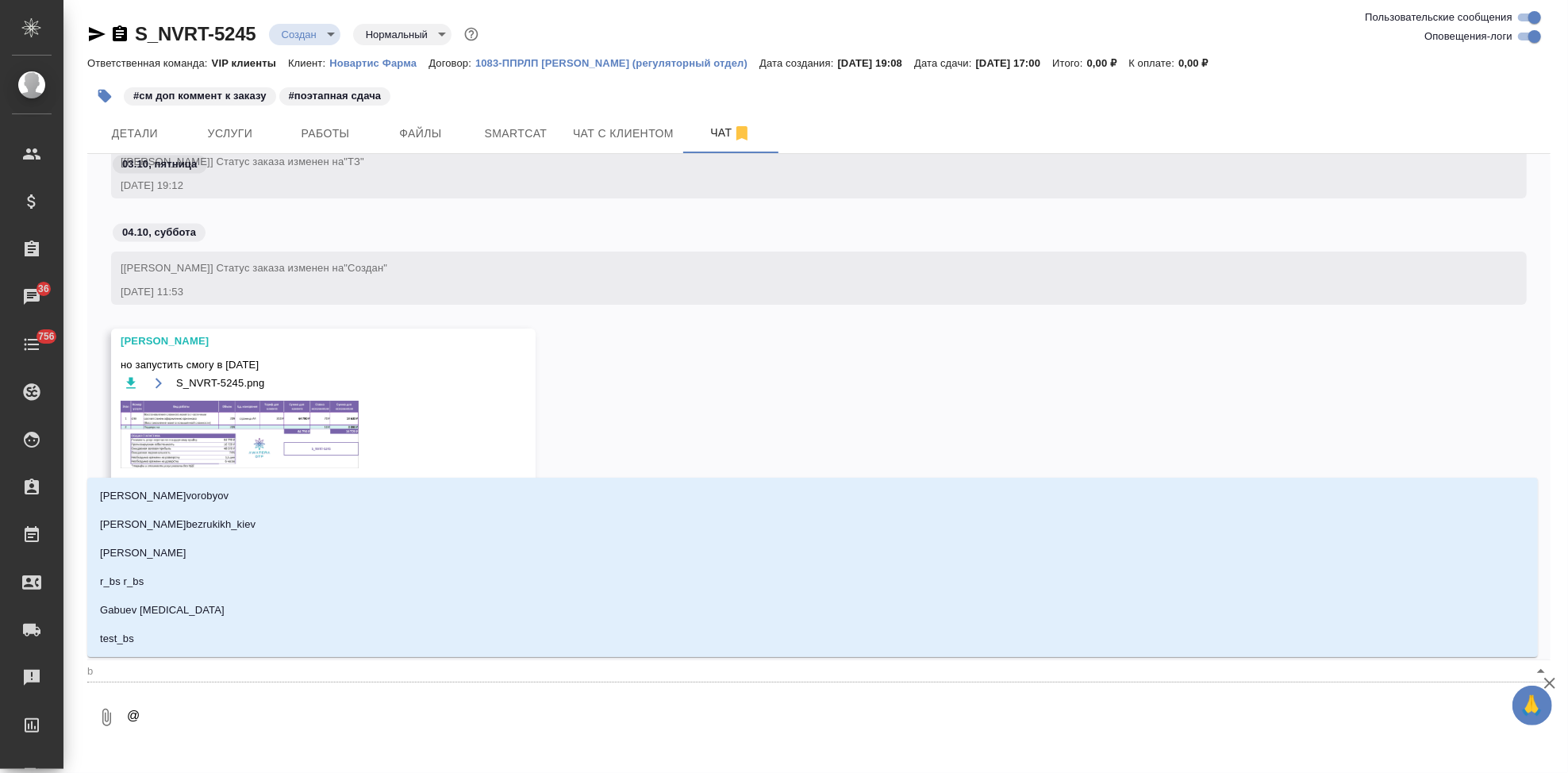
type textarea "@v"
type input "v"
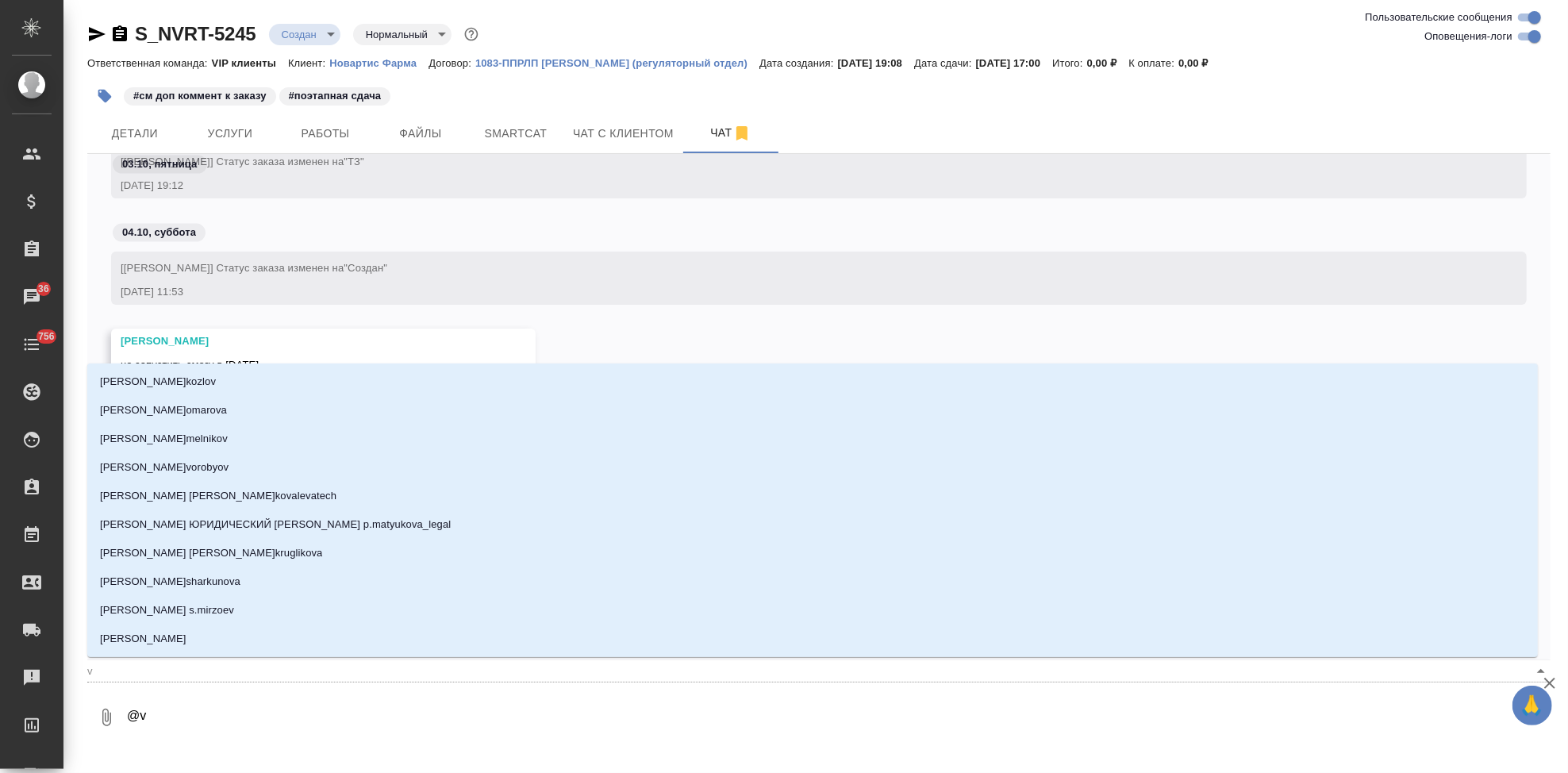
type textarea "@vf"
type input "vf"
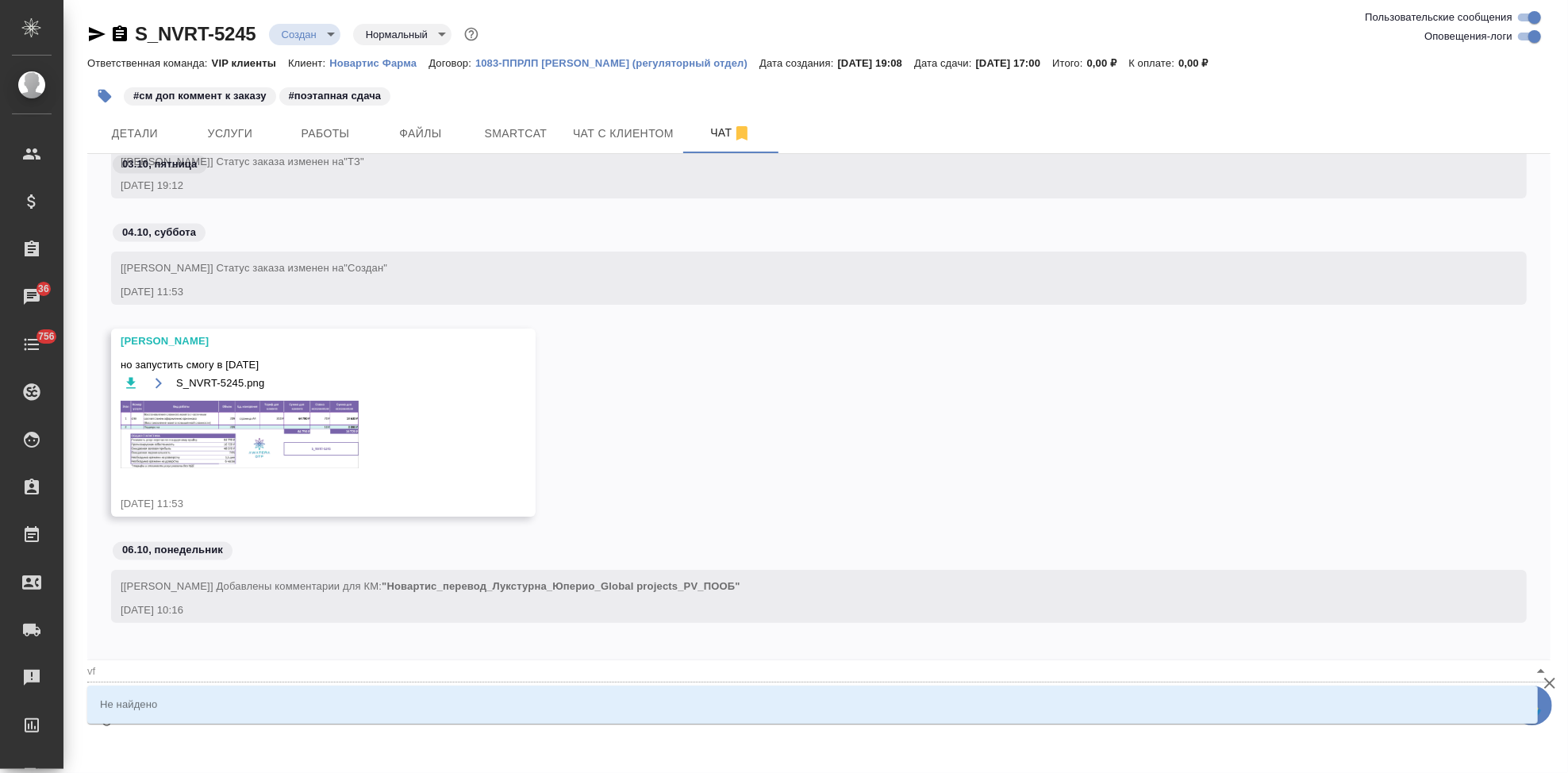
type textarea "@v"
type input "v"
type textarea "@"
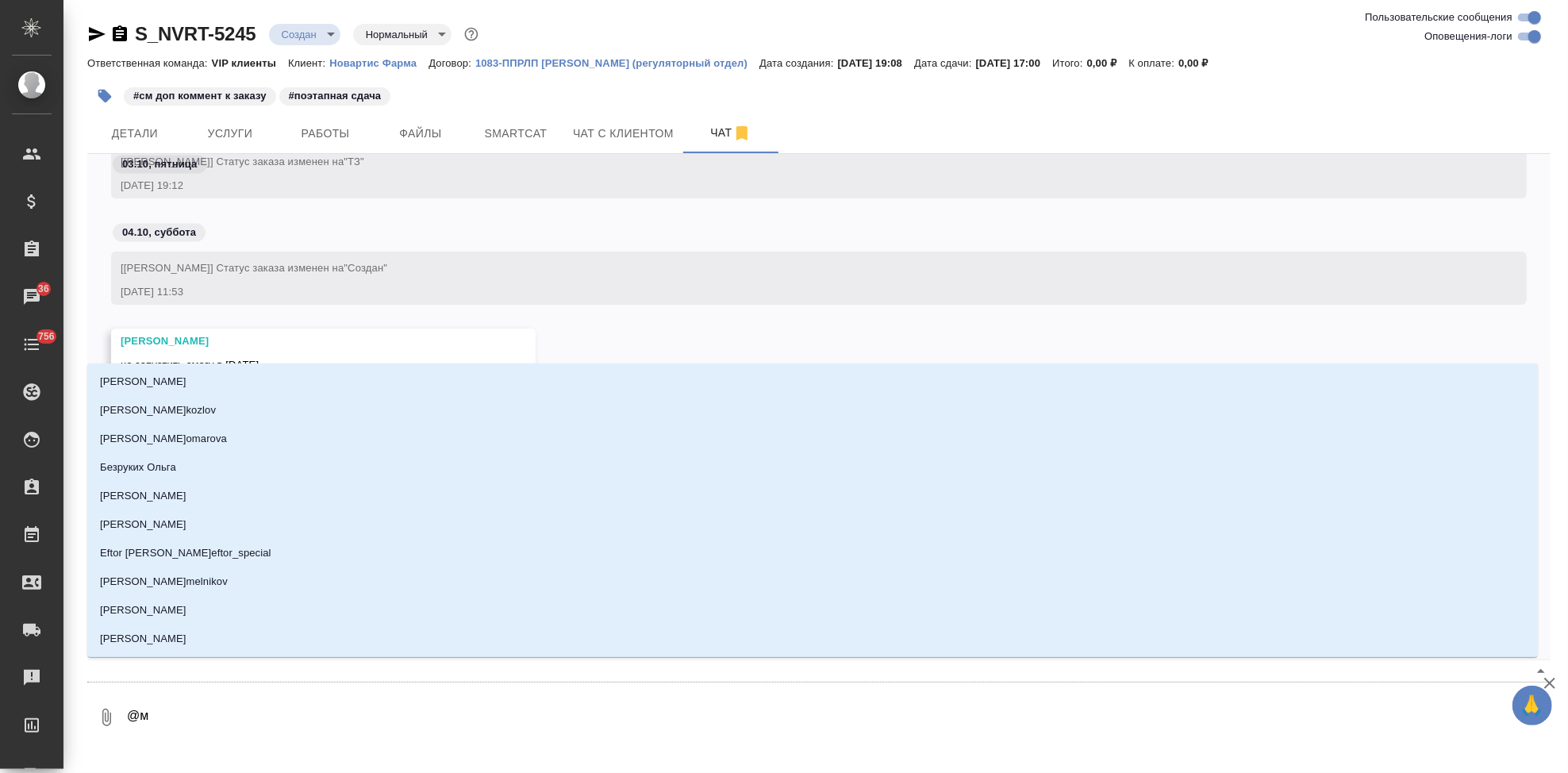
type textarea "@мс"
type input "мс"
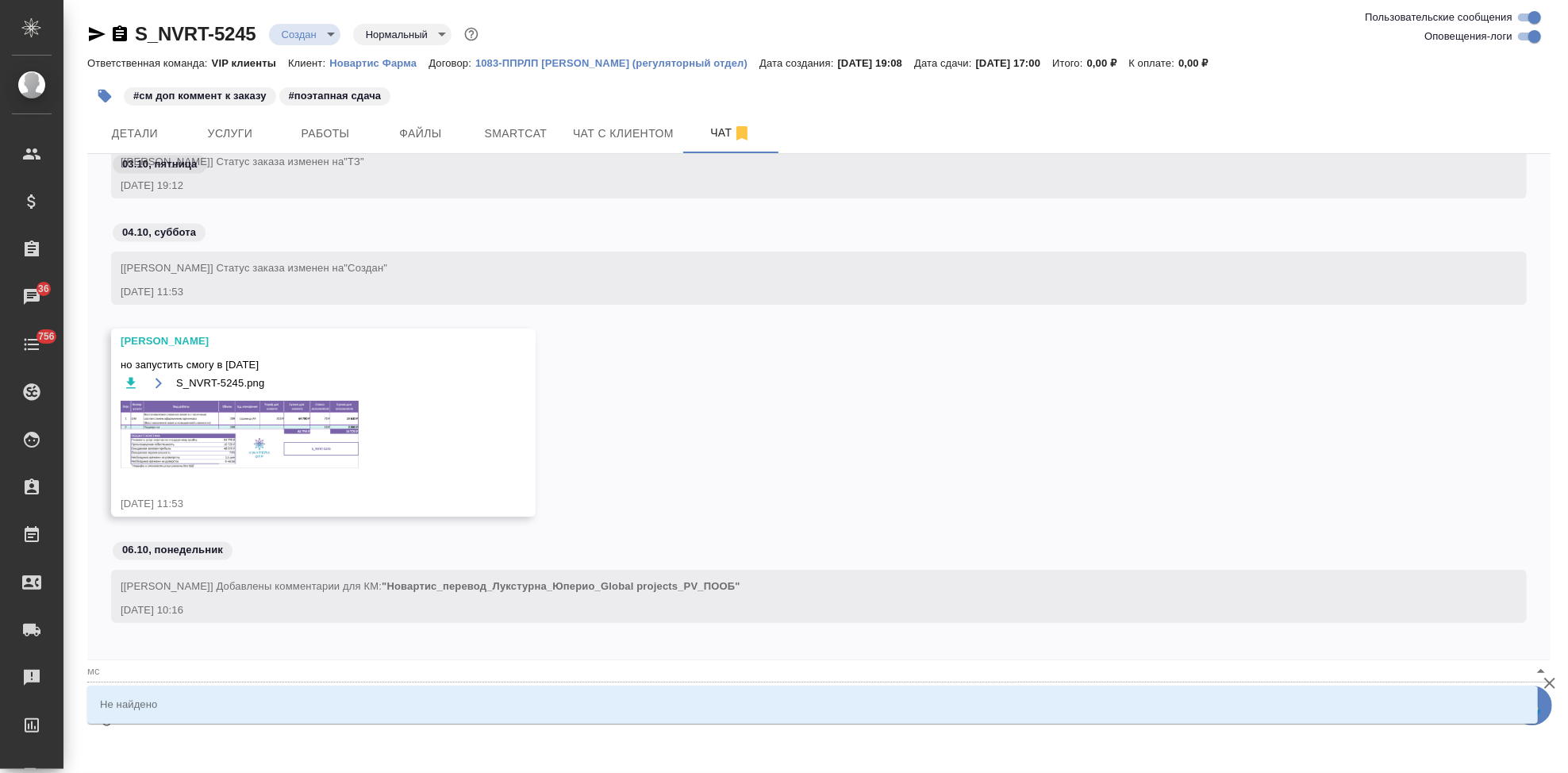
type textarea "@м"
type input "м"
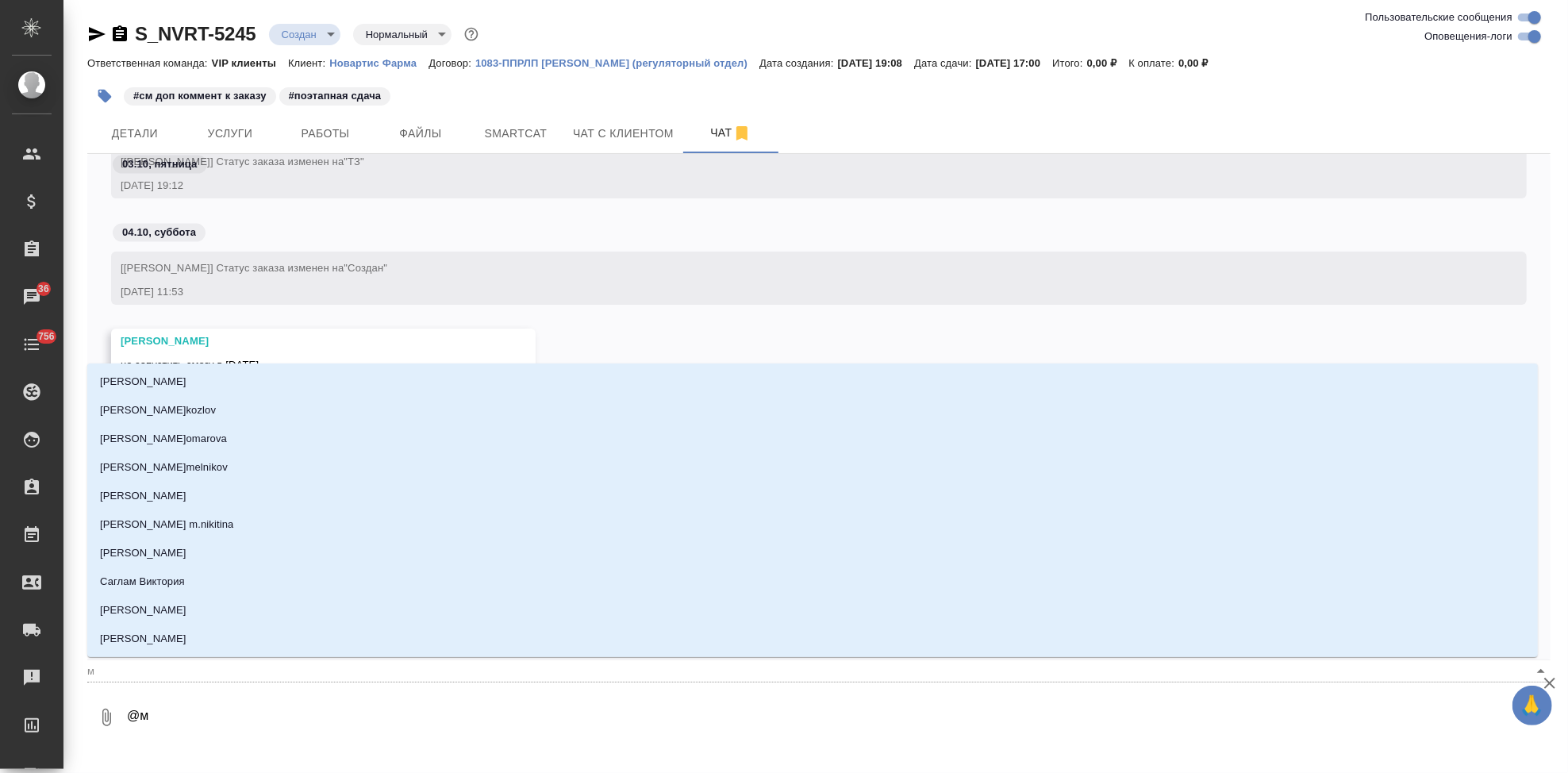
type textarea "@мм"
type input "мм"
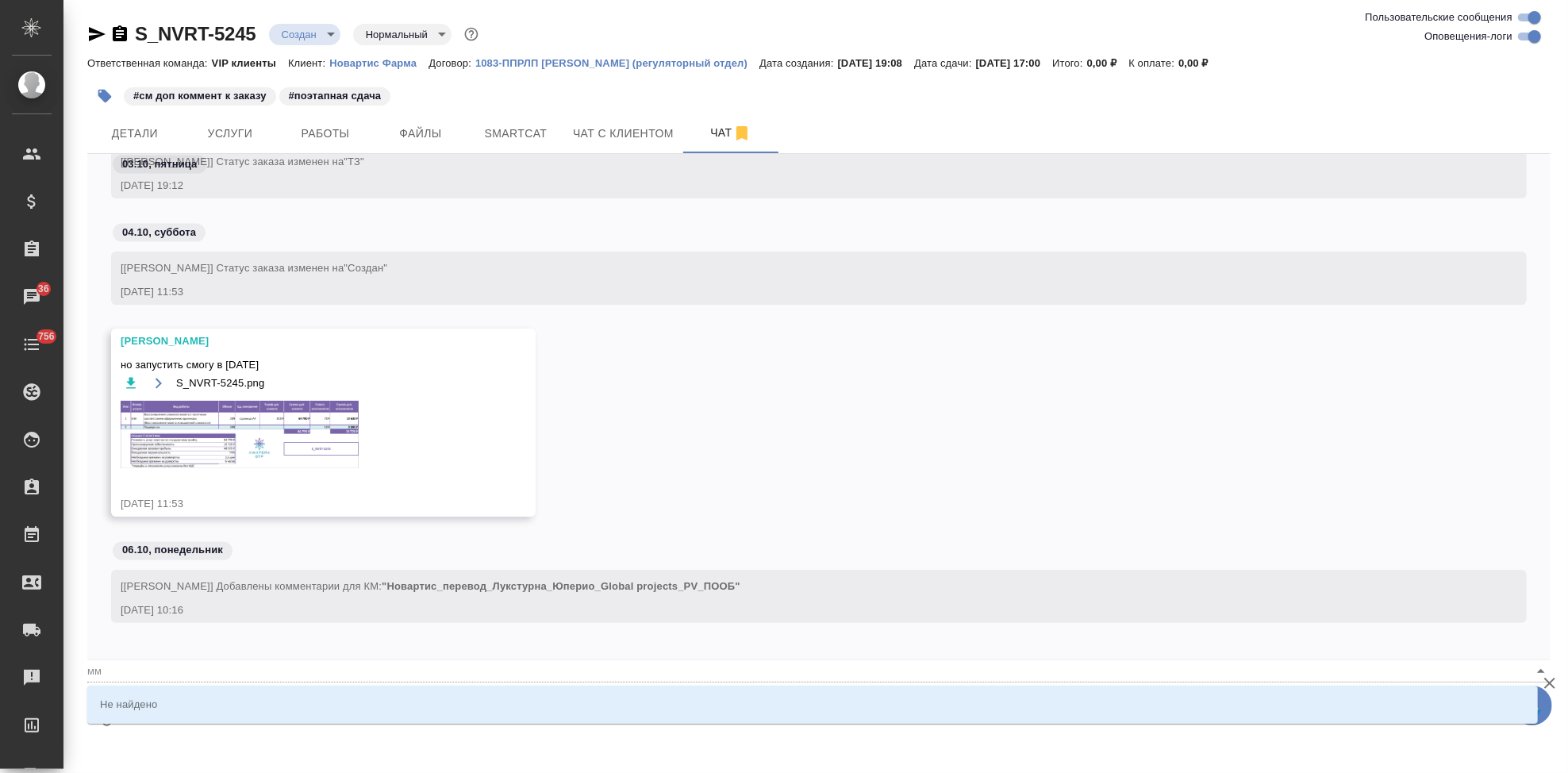
type textarea "@мма"
type input "мма"
type textarea "@мм"
type input "мм"
type textarea "@м"
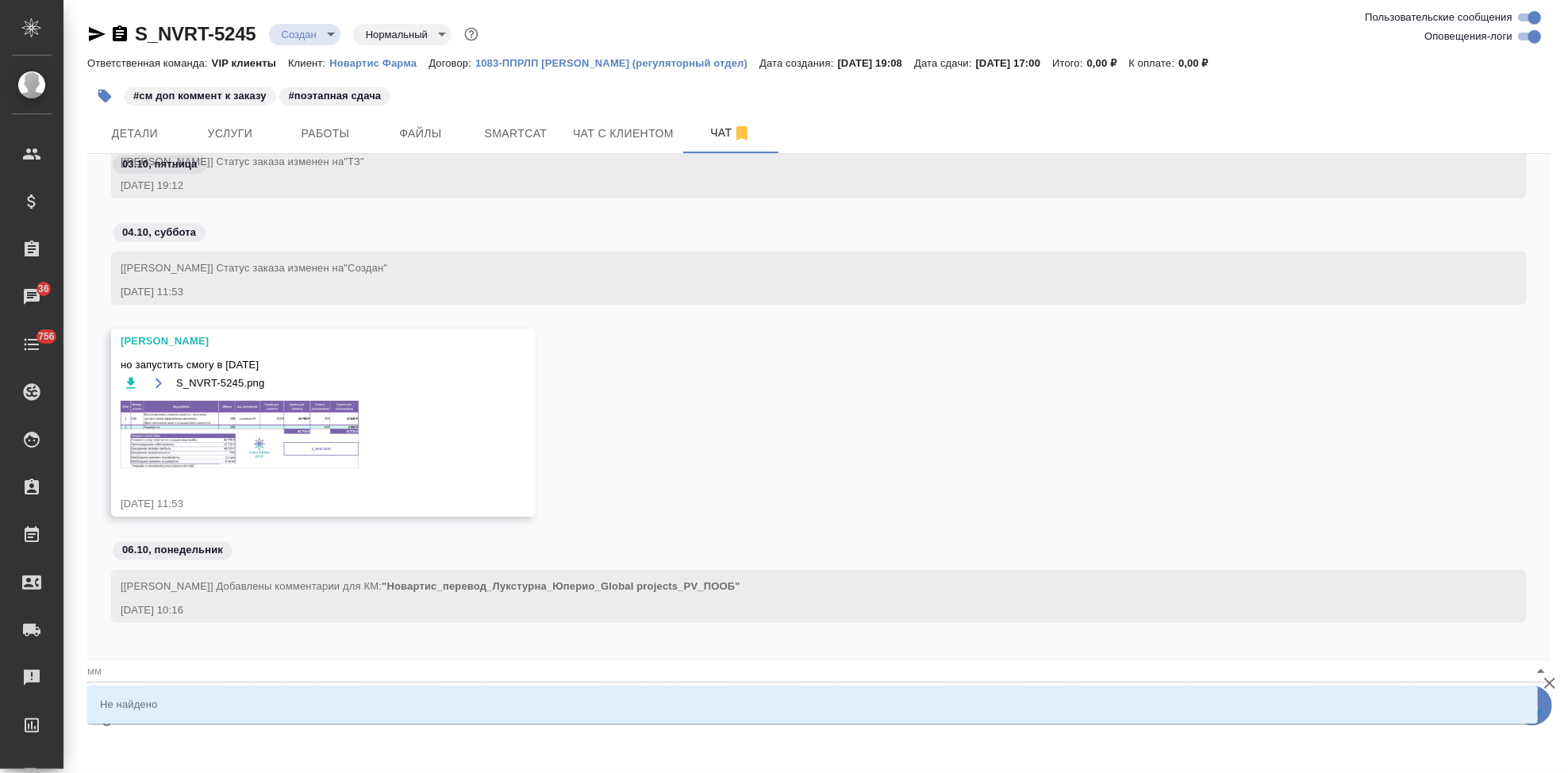
type input "м"
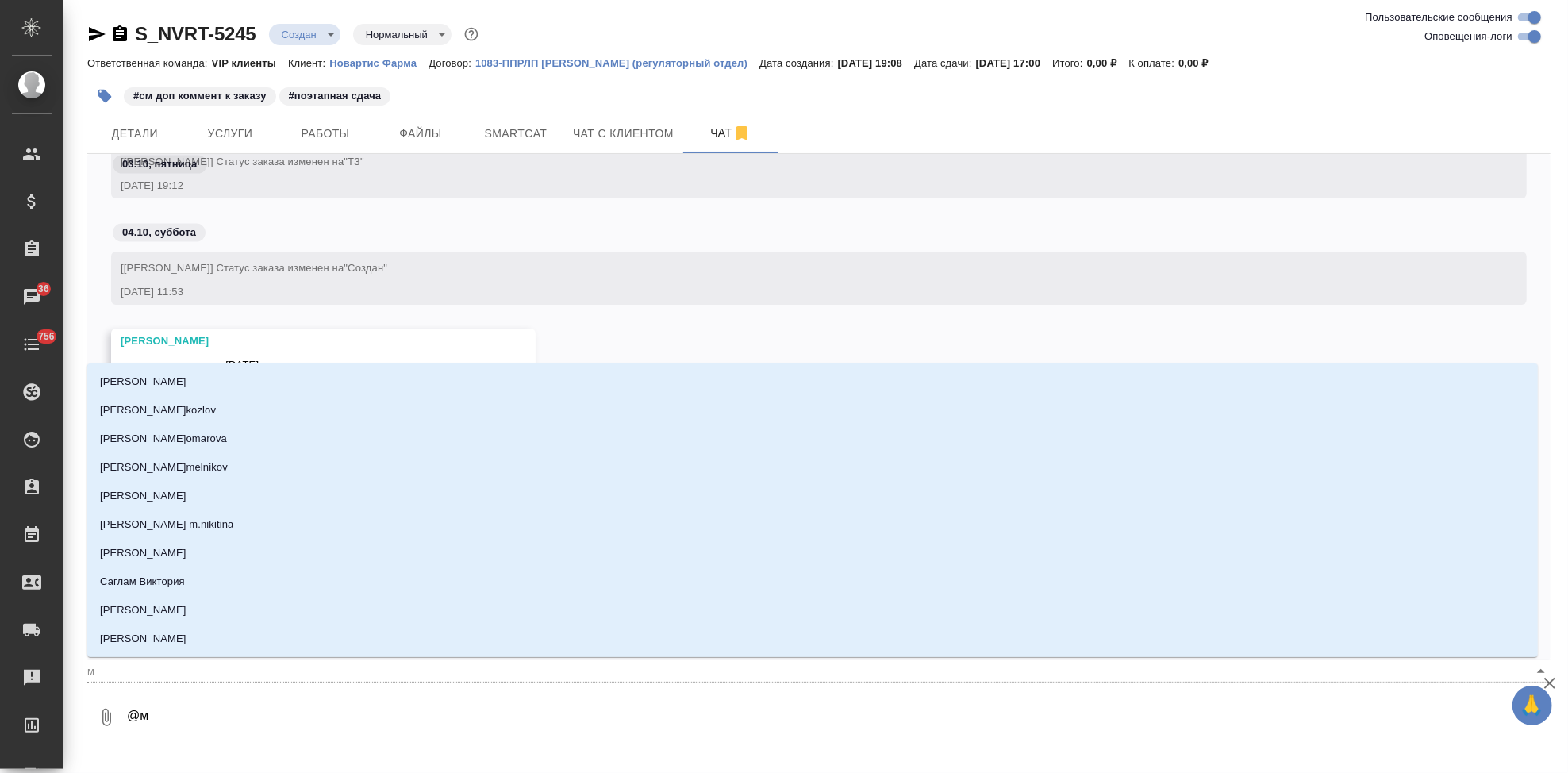
type textarea "@ма"
type input "ма"
type textarea "@мал"
type input "мал"
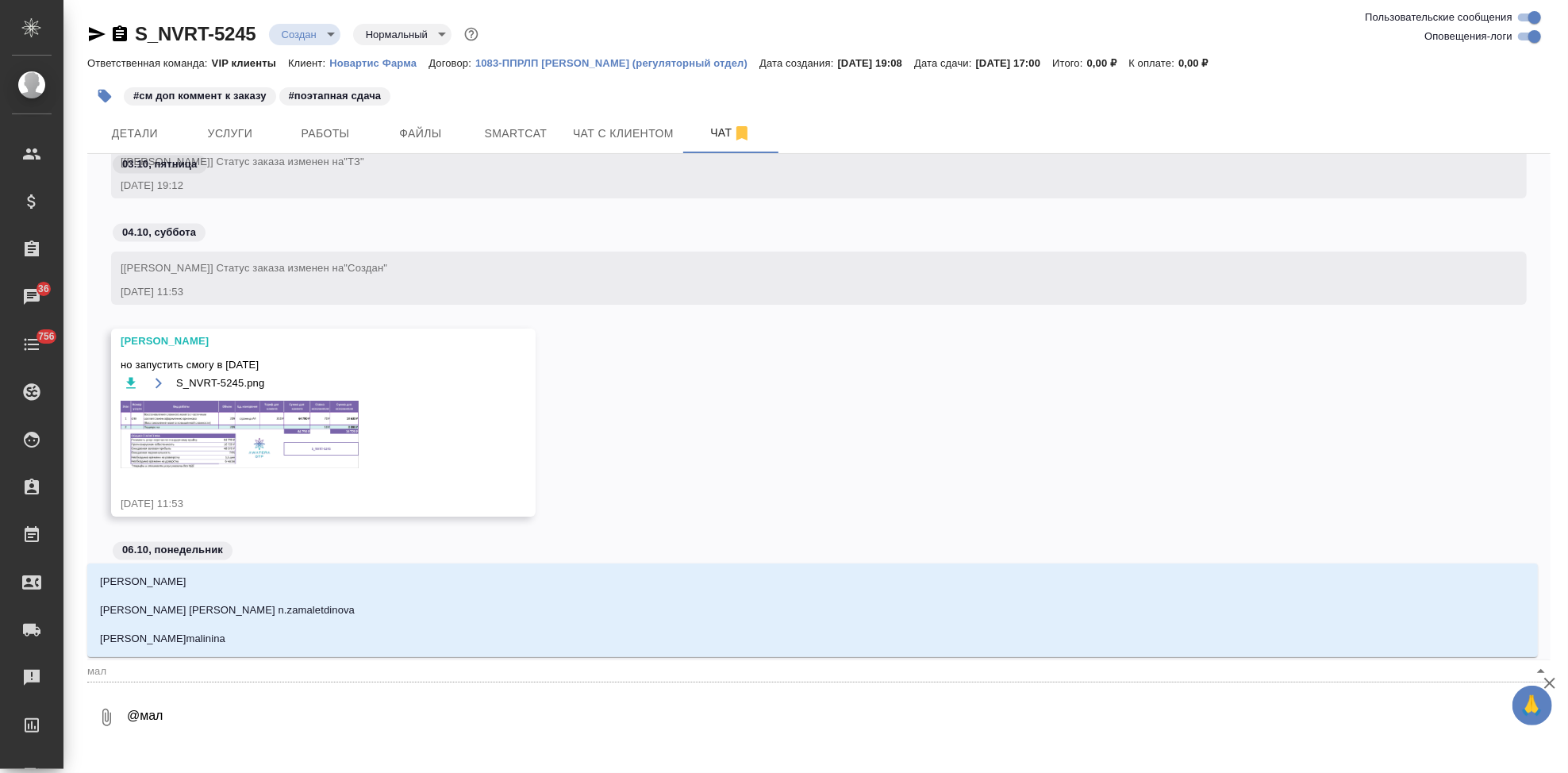
type textarea "@мало"
type input "мало"
type textarea "@малоф"
type input "малоф"
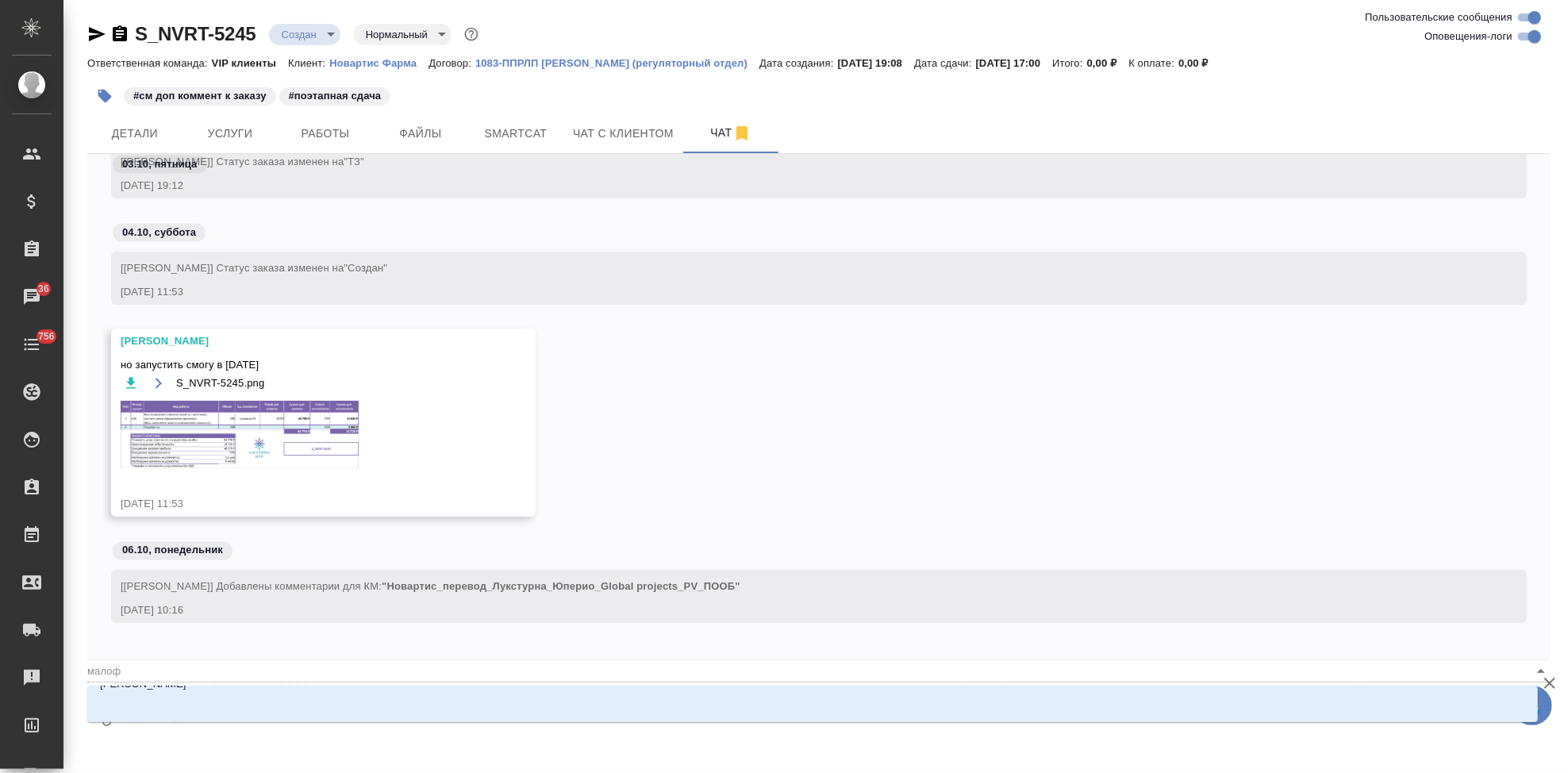
scroll to position [25, 0]
click at [232, 704] on ul "Малофеева Екатерина" at bounding box center [812, 692] width 1450 height 29
type textarea "@малоф"
click at [237, 680] on input "малоф" at bounding box center [794, 671] width 1413 height 21
type input "малоф"
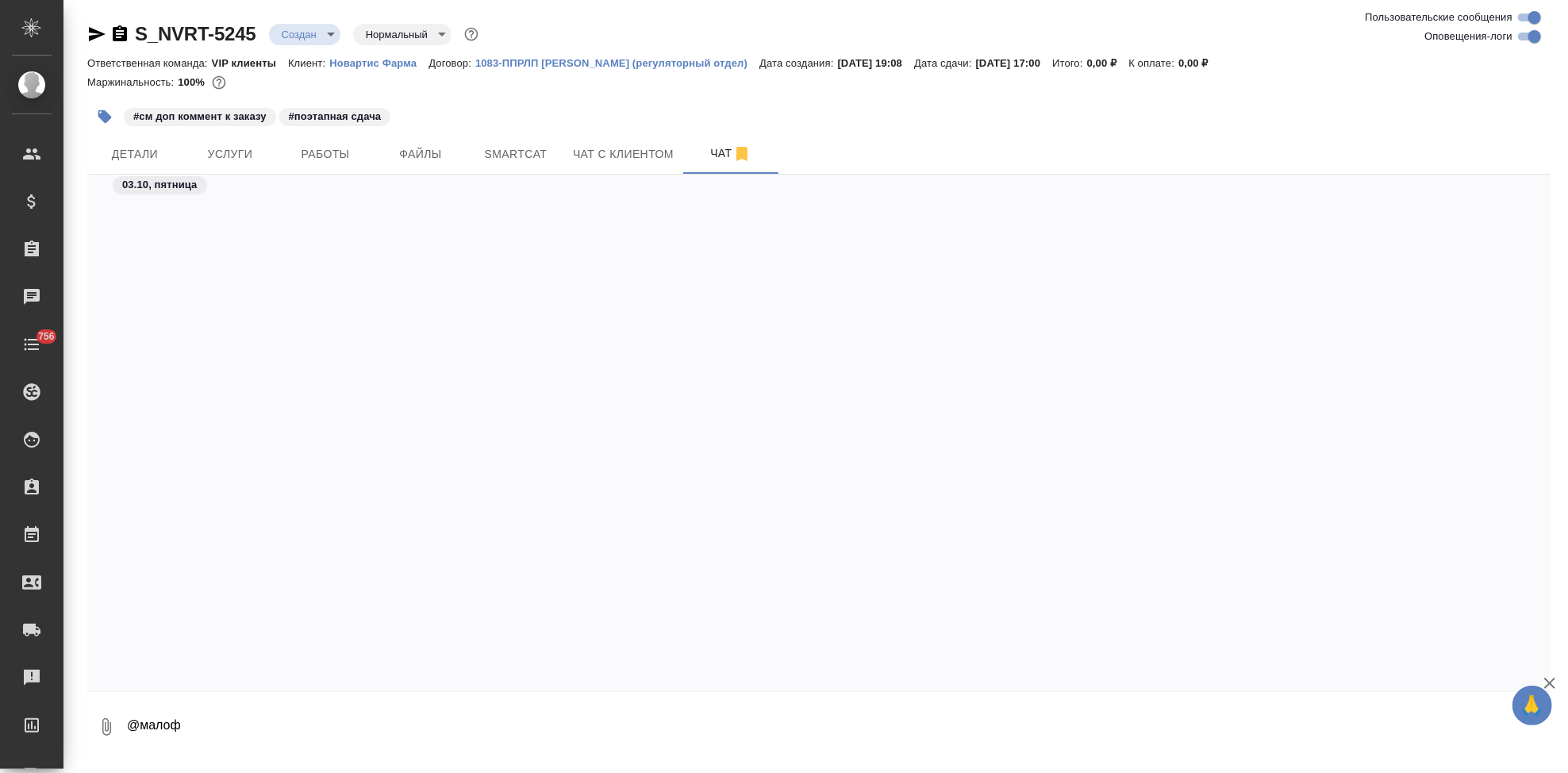
scroll to position [1633, 0]
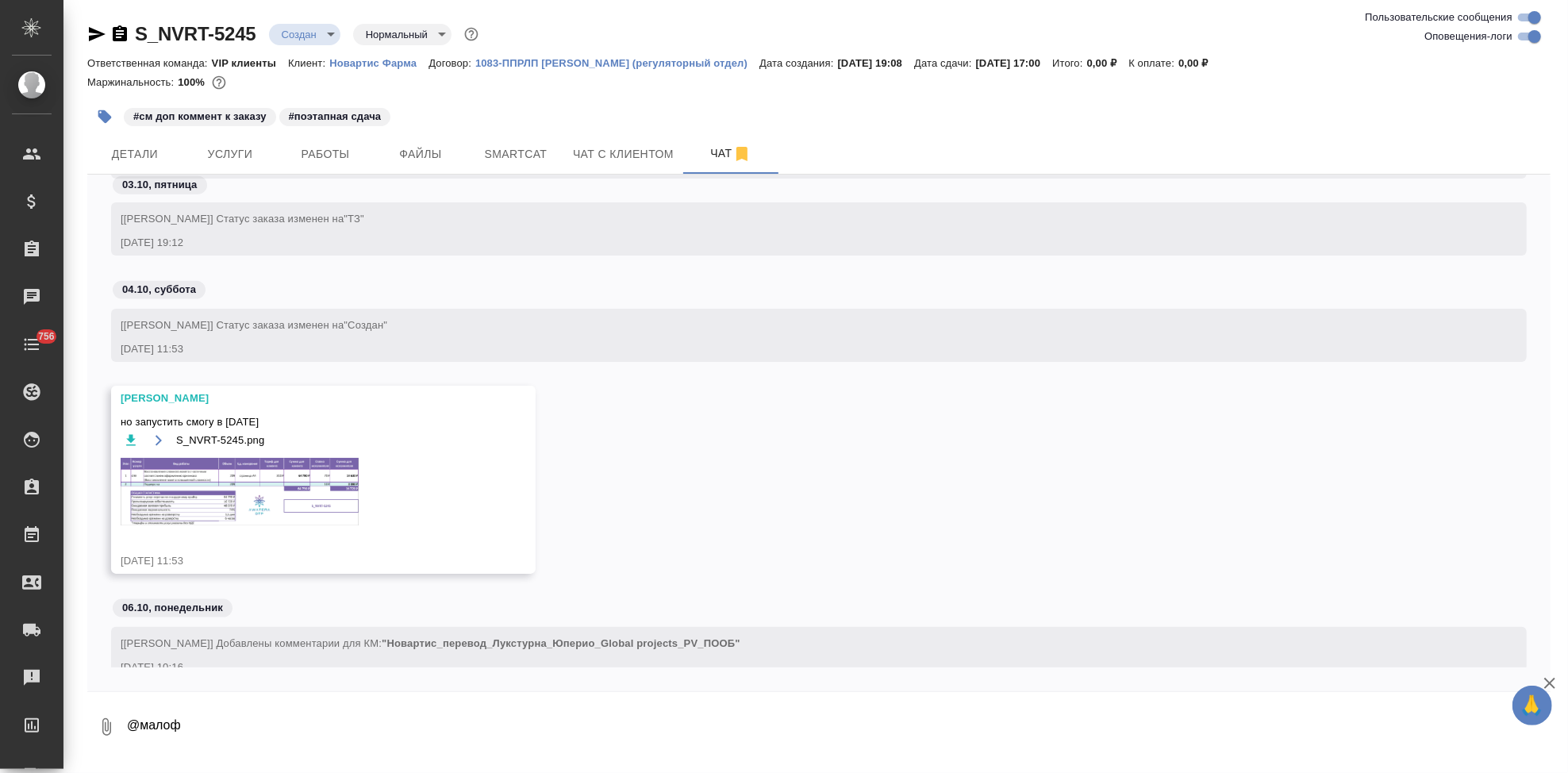
click at [196, 730] on textarea "@малоф" at bounding box center [838, 727] width 1425 height 54
drag, startPoint x: 196, startPoint y: 730, endPoint x: 96, endPoint y: 730, distance: 100.0
click at [96, 730] on div "0 @малоф" at bounding box center [818, 727] width 1463 height 54
type textarea """
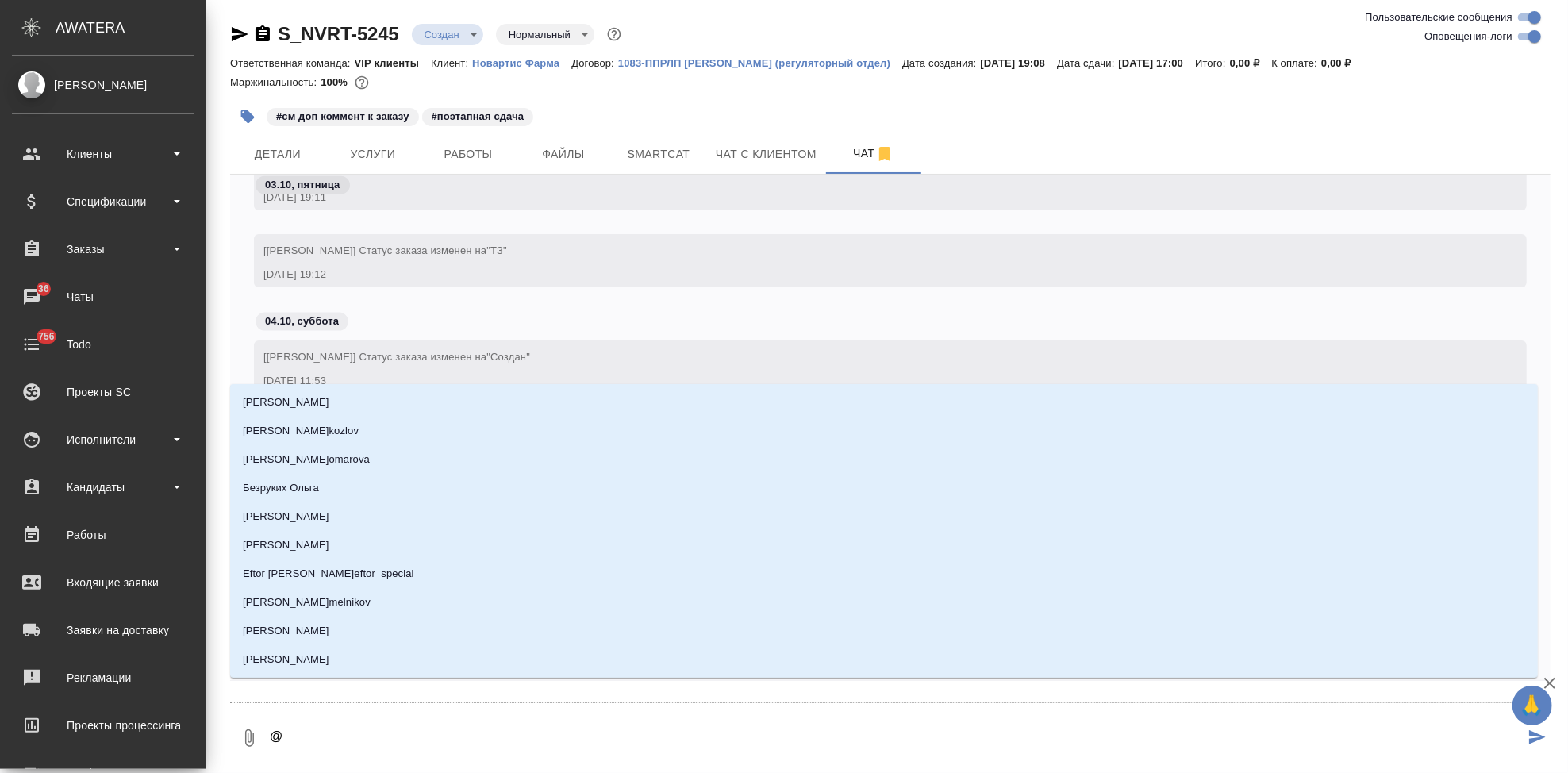
type textarea "@м"
type input "м"
type textarea "@ма"
type input "ма"
type textarea "@мал"
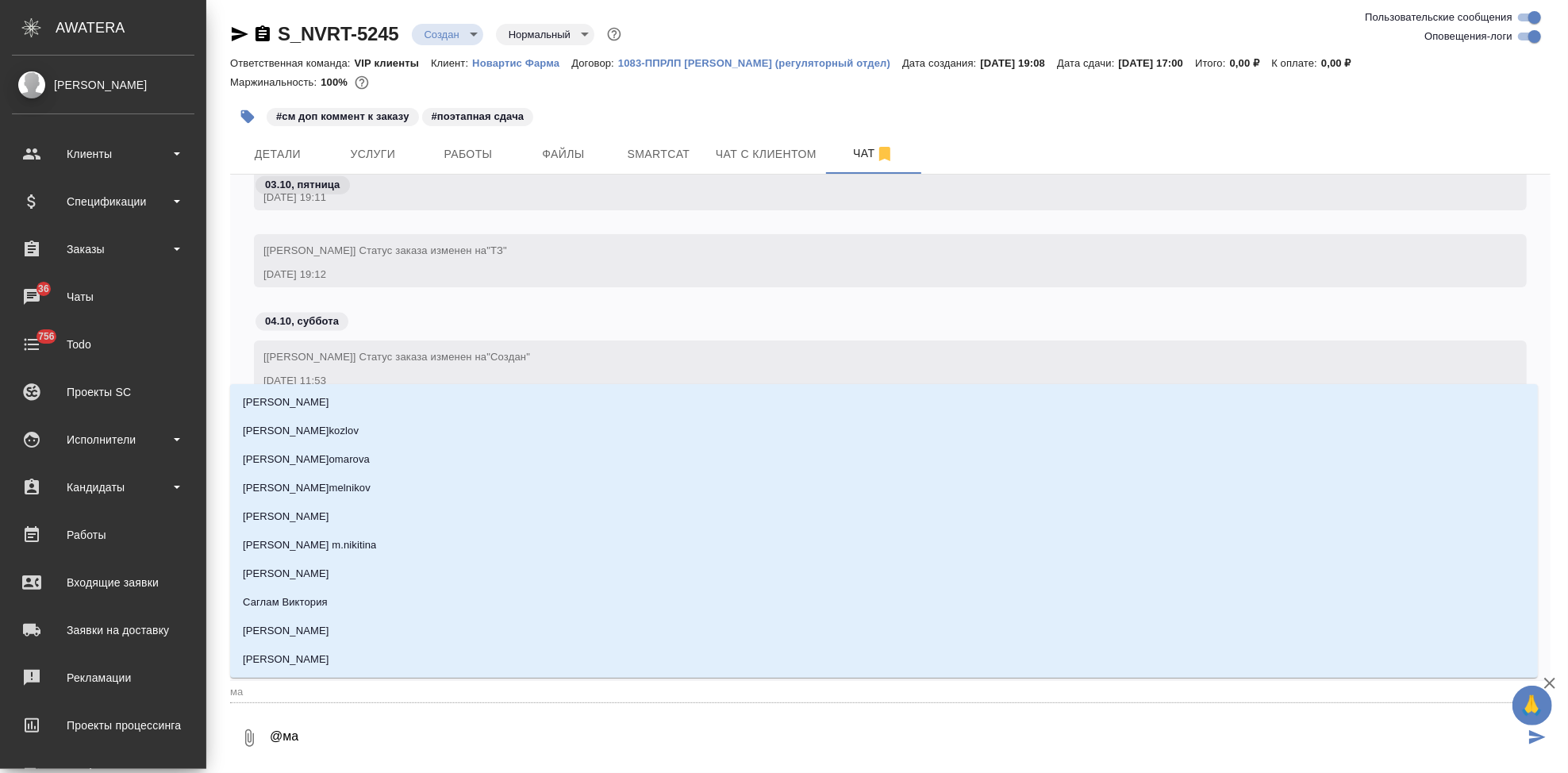
type input "мал"
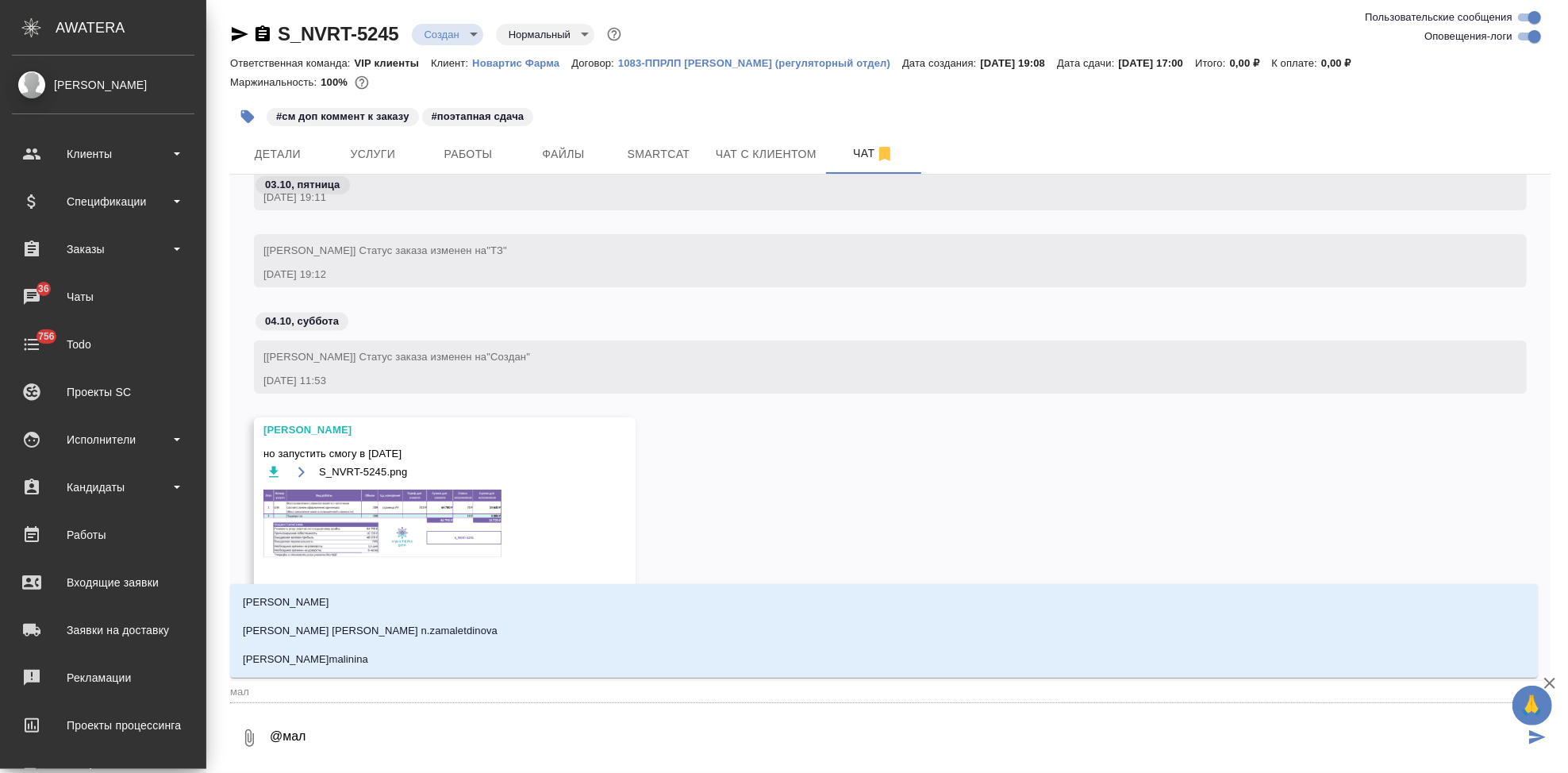
type textarea "@мало"
type input "мало"
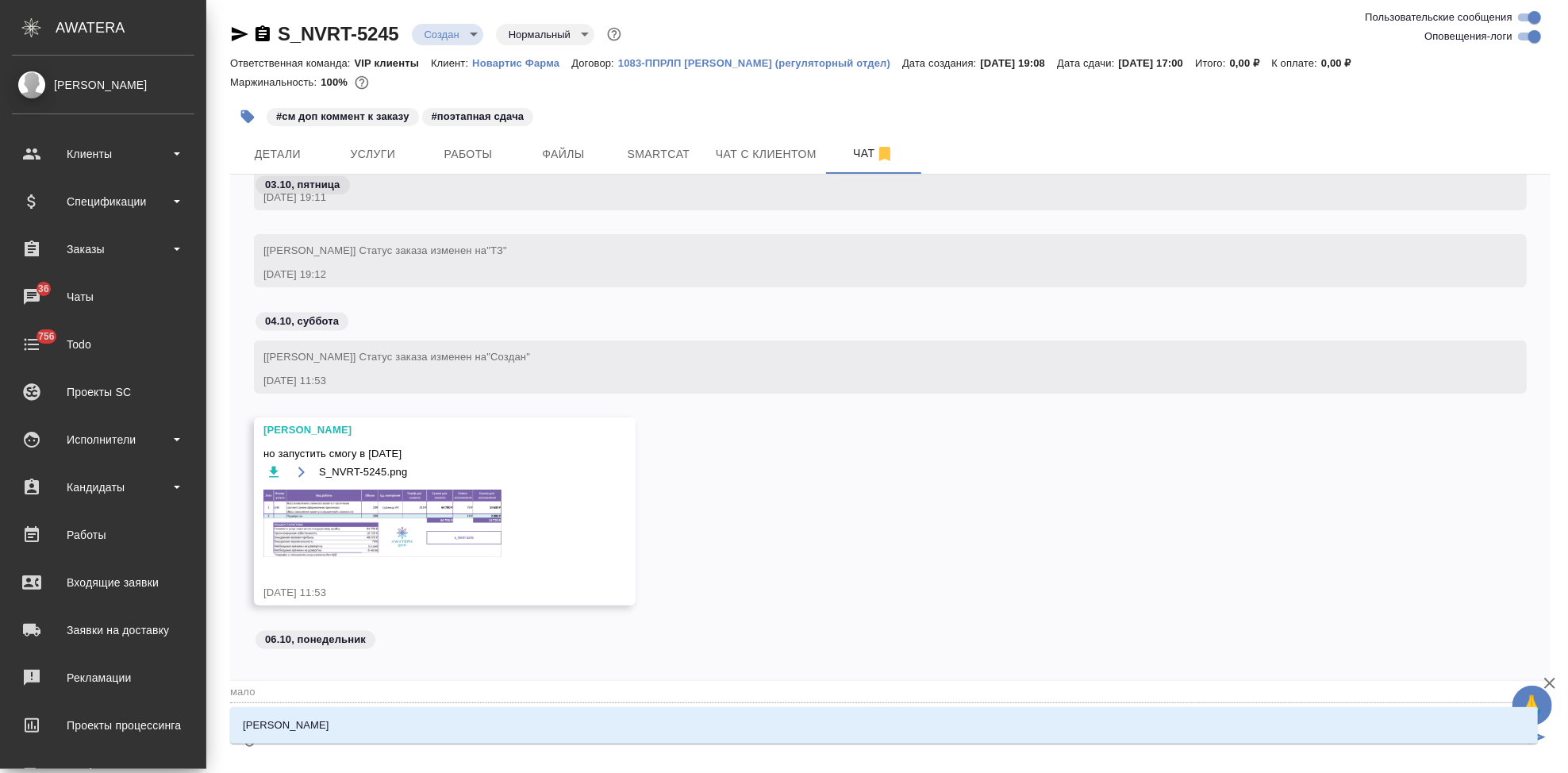
type textarea "@малоф"
type input "малоф"
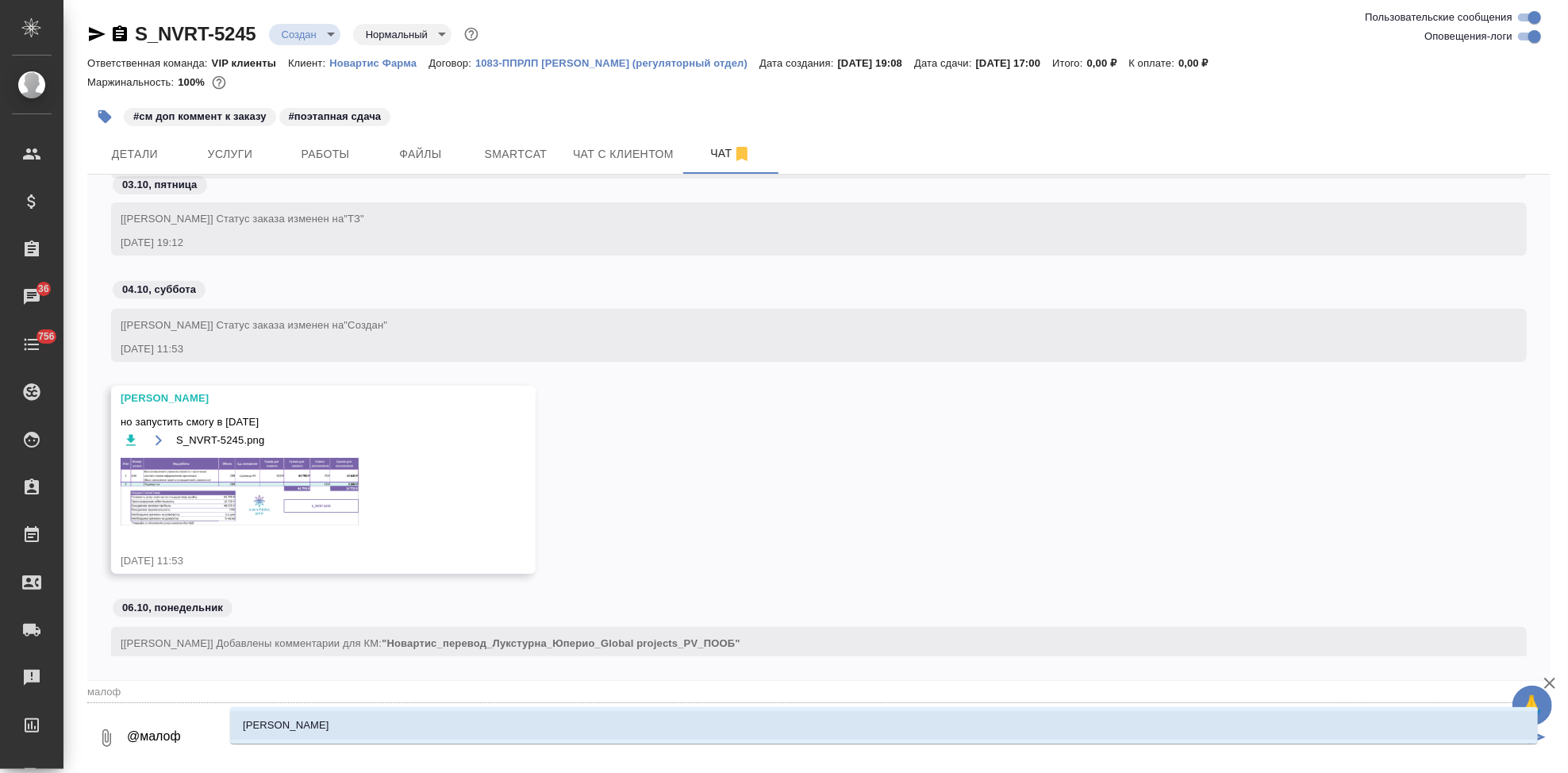
click at [293, 727] on p "[PERSON_NAME]" at bounding box center [286, 725] width 86 height 16
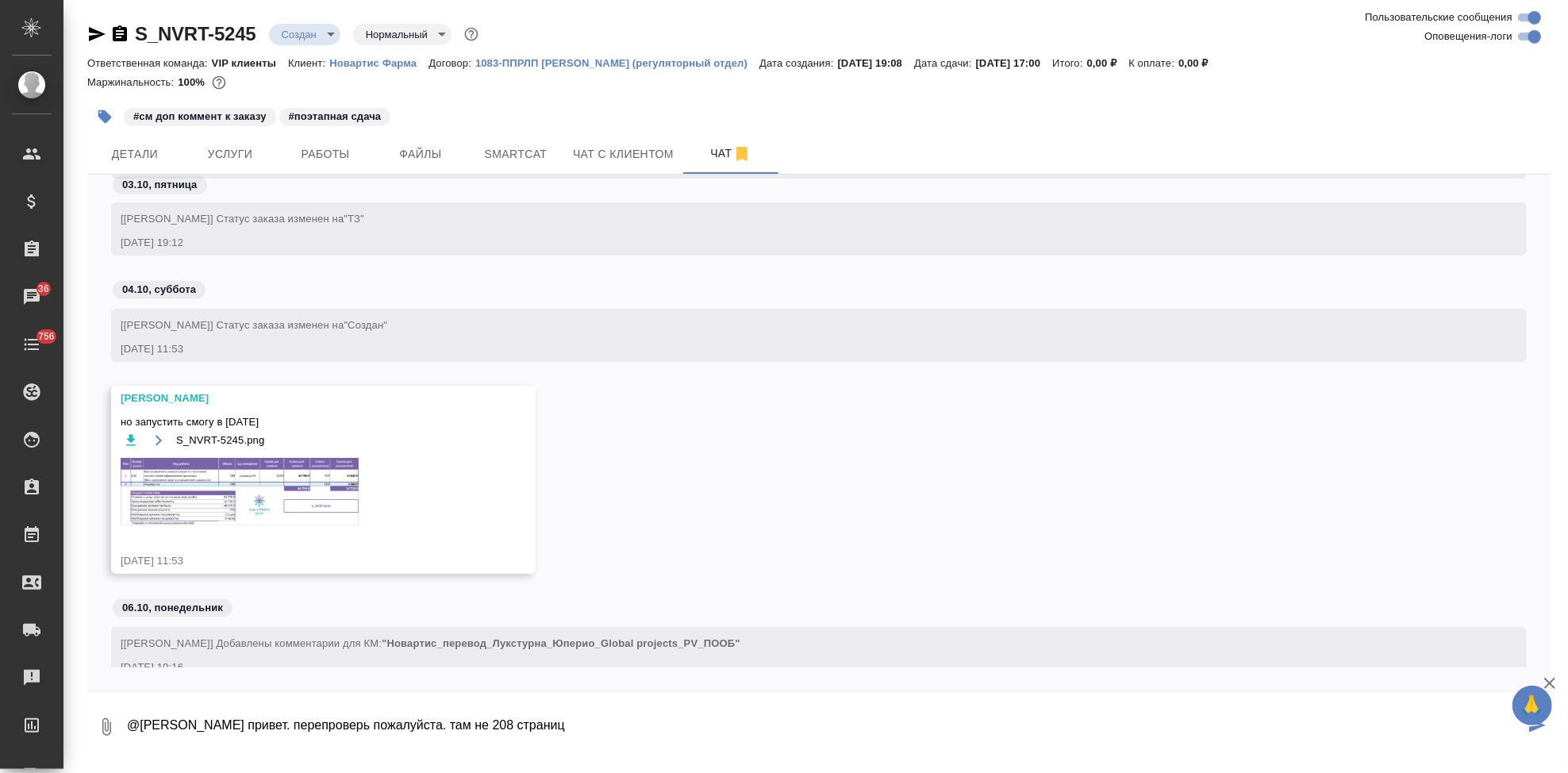
type textarea "@Малофеева Екатерина привет. перепроверь пожалуйста. там не 208 страниц"
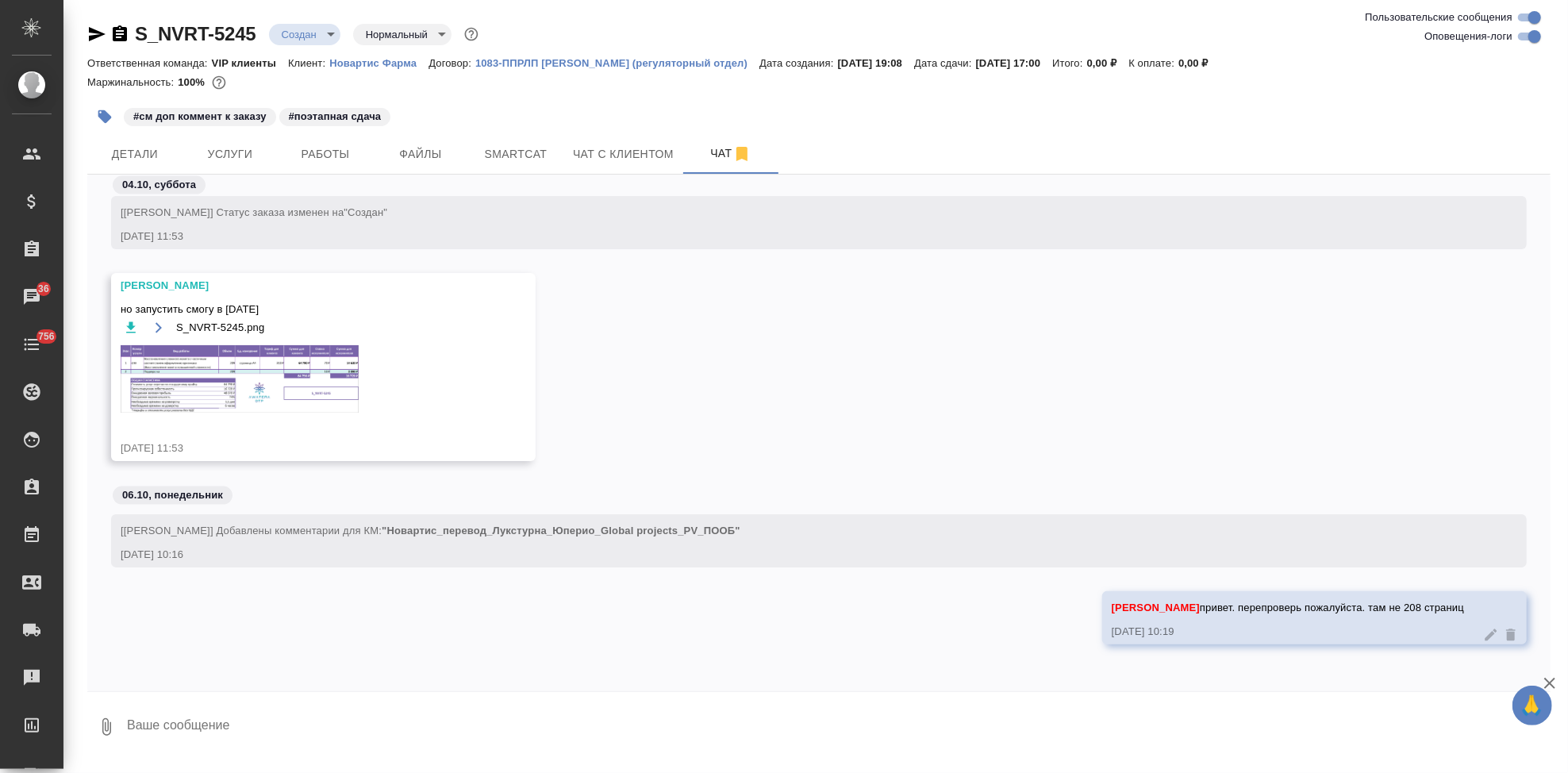
click at [321, 36] on body "🙏 .cls-1 fill:#fff; AWATERA Kabargina Anna Клиенты Спецификации Заказы 36 Чаты …" at bounding box center [784, 386] width 1568 height 773
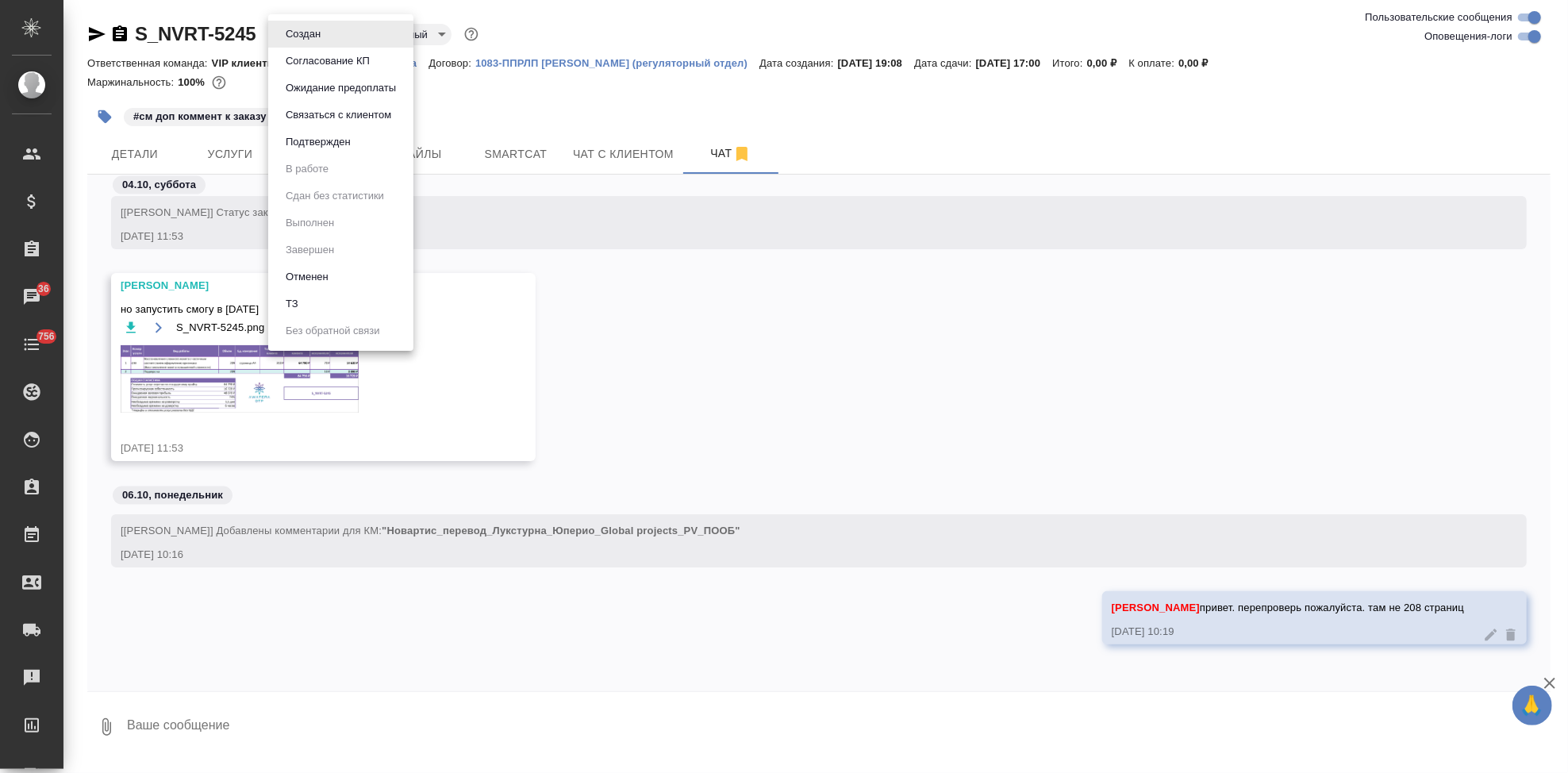
click at [292, 306] on button "ТЗ" at bounding box center [292, 304] width 22 height 17
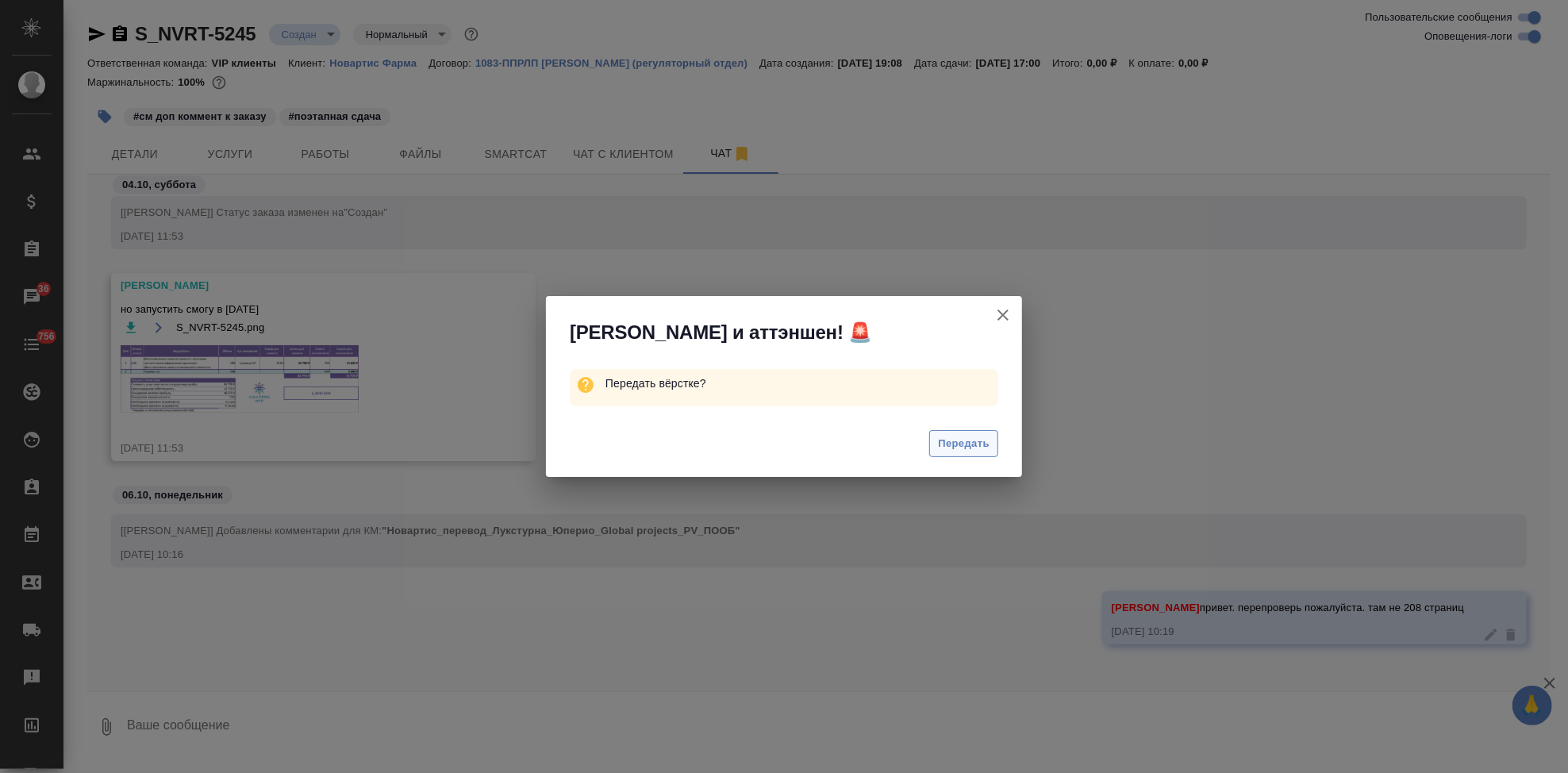
click at [968, 443] on span "Передать" at bounding box center [964, 444] width 52 height 18
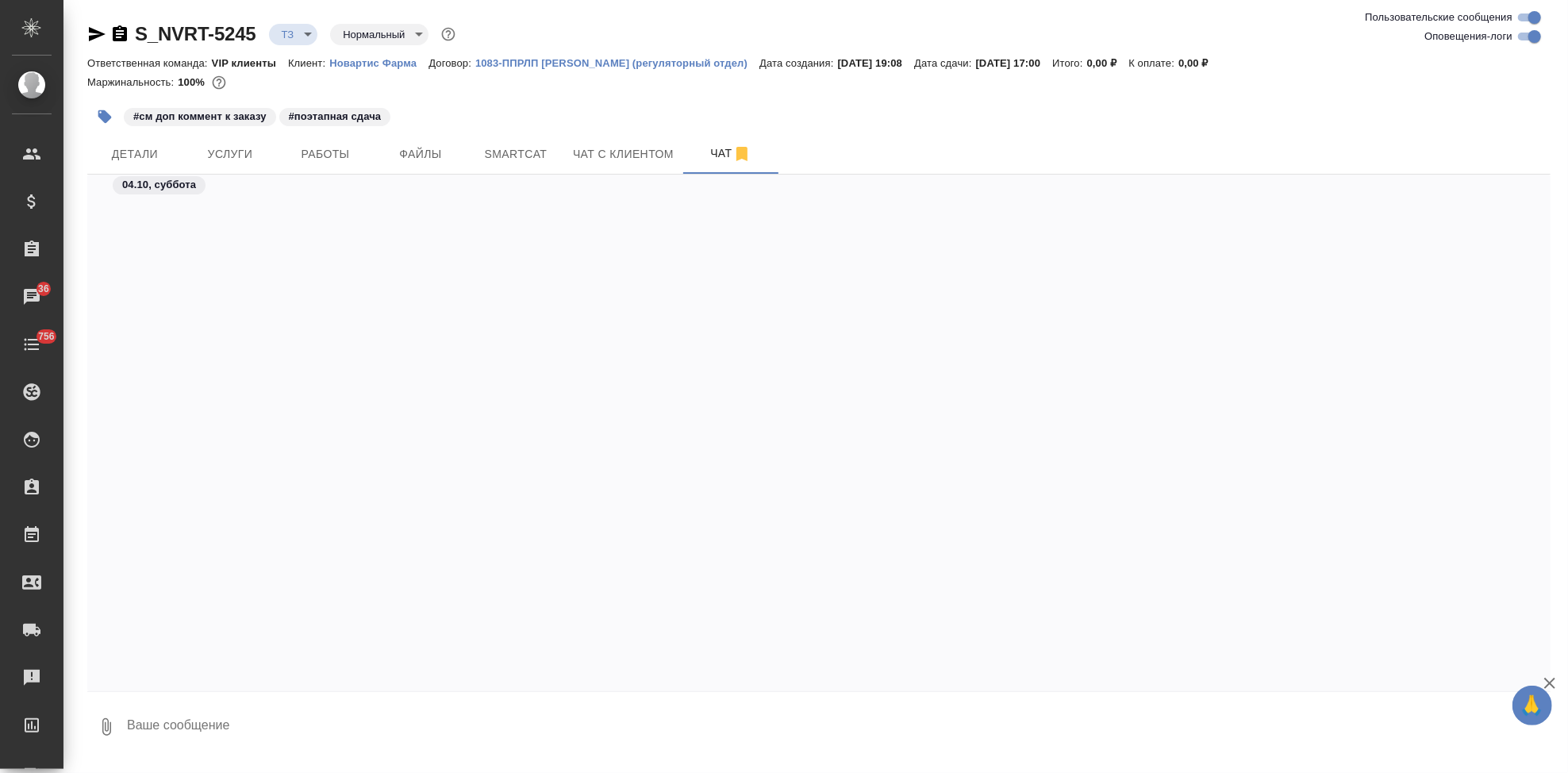
scroll to position [2966, 0]
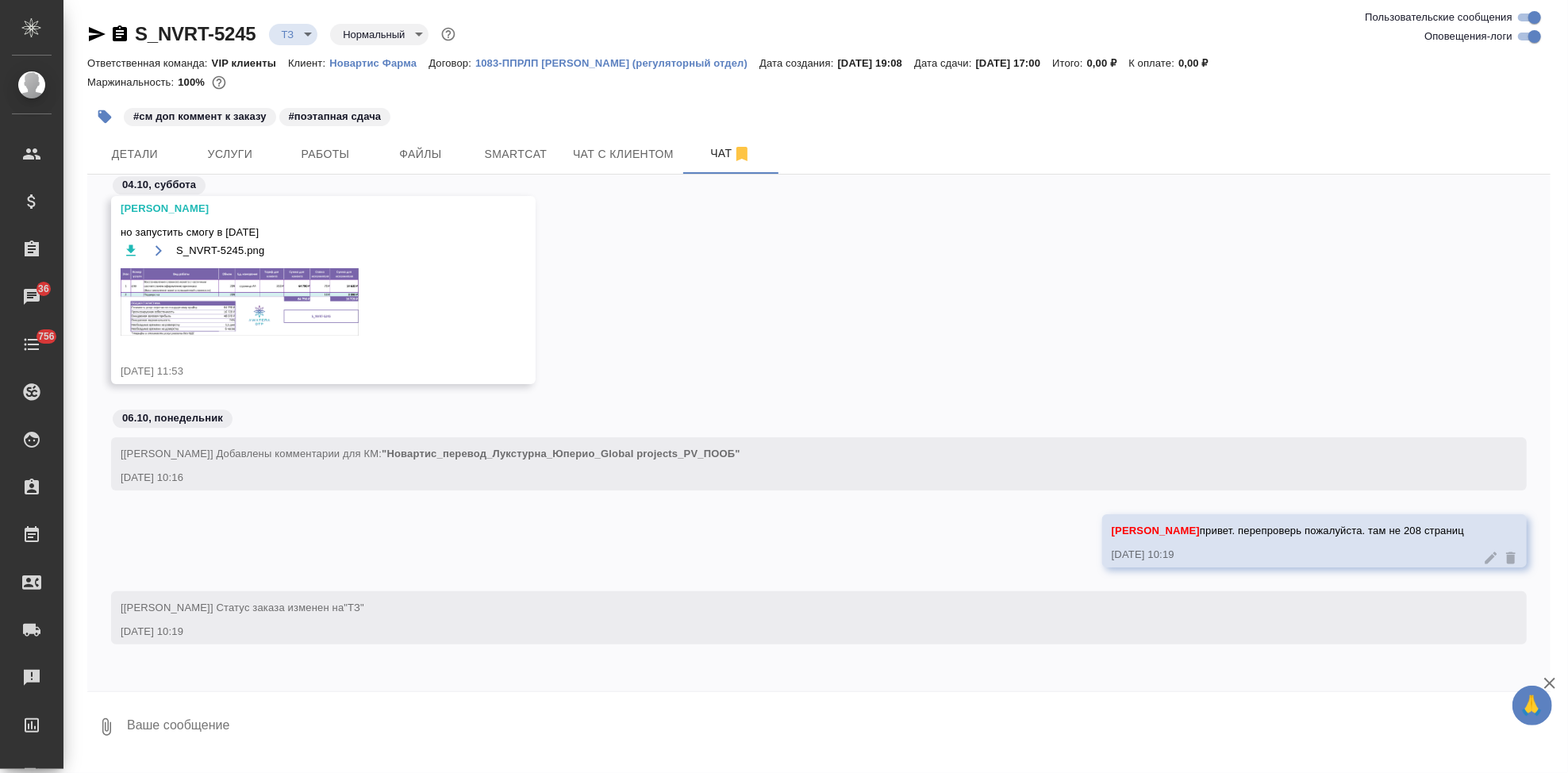
click at [509, 717] on textarea at bounding box center [838, 727] width 1425 height 54
type textarea "я посчитала. там 81 страница по пдф"
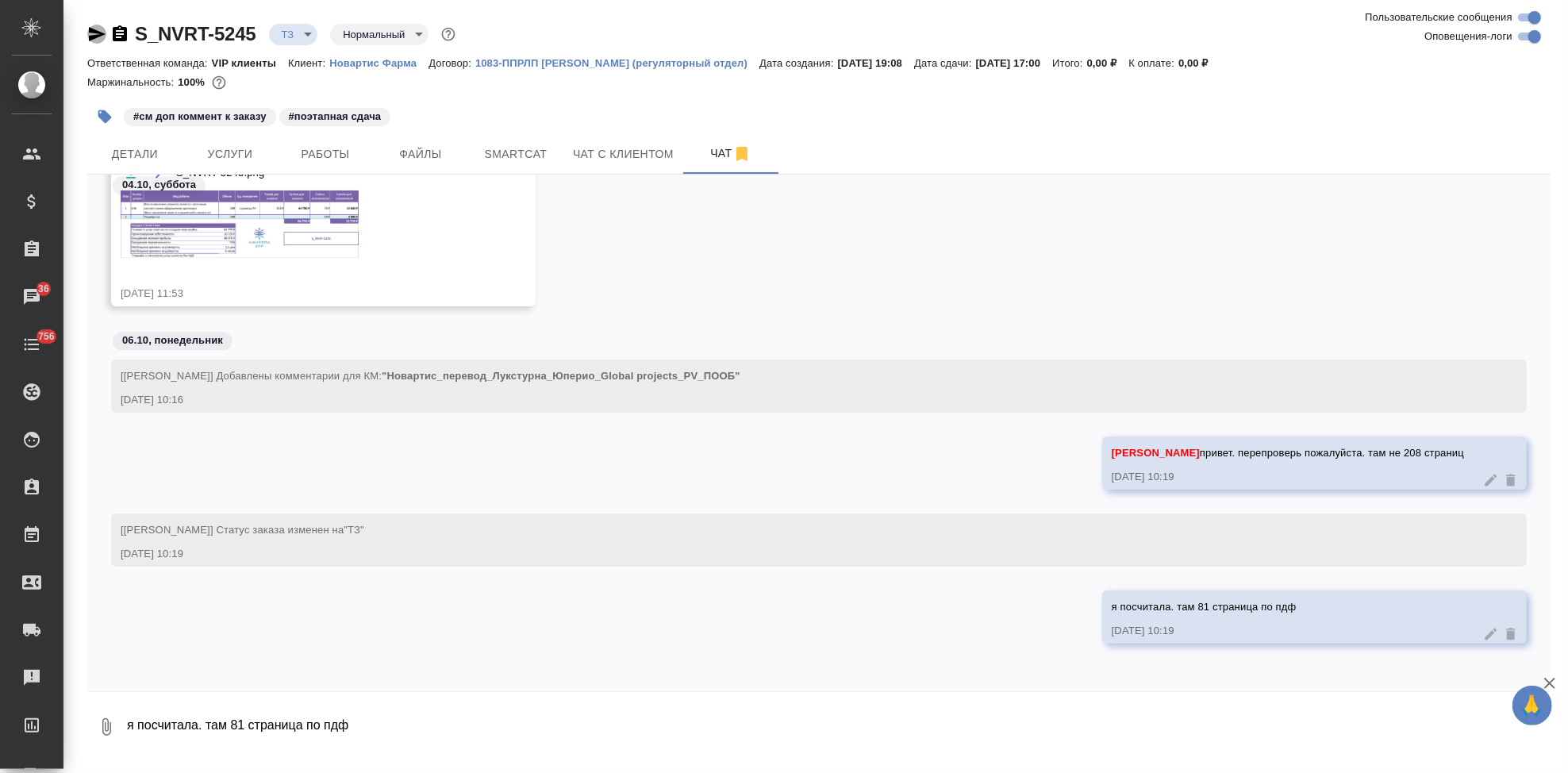
click at [99, 38] on icon "button" at bounding box center [97, 34] width 19 height 19
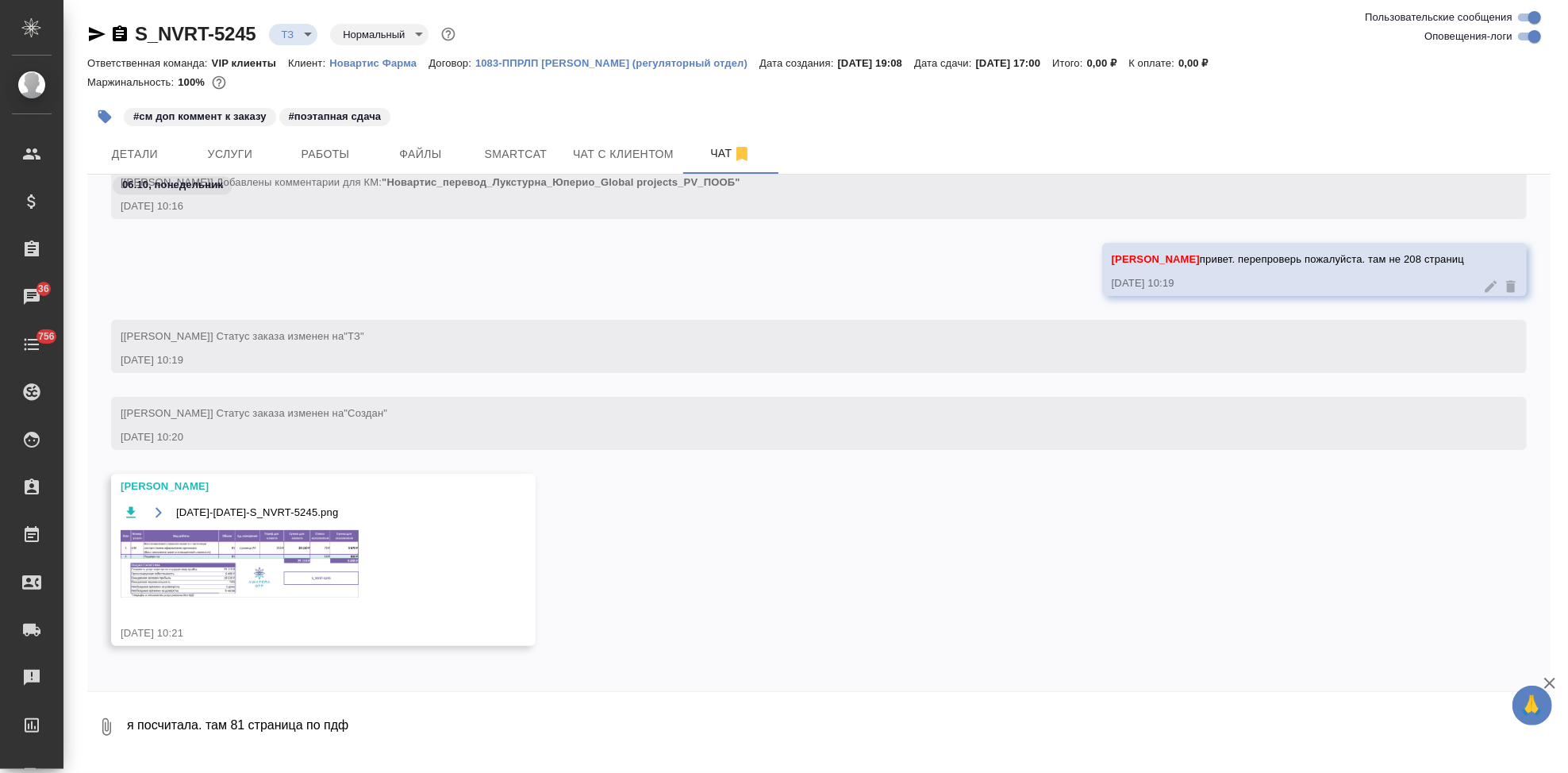
scroll to position [3240, 0]
click at [287, 557] on img at bounding box center [239, 561] width 238 height 67
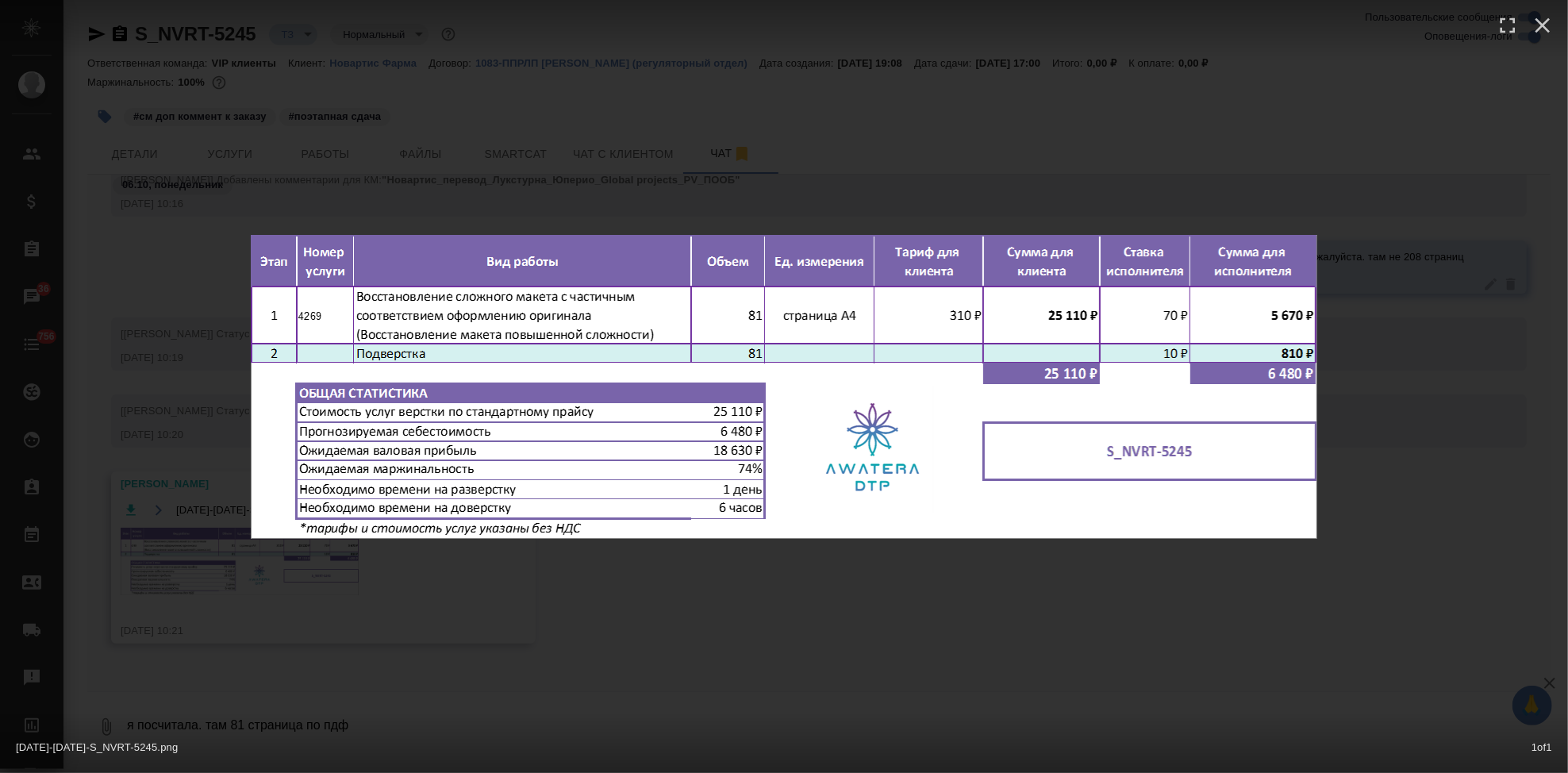
click at [745, 632] on div "06-10-2025-10-21-28-S_NVRT-5245.png 1 of 1" at bounding box center [784, 386] width 1568 height 773
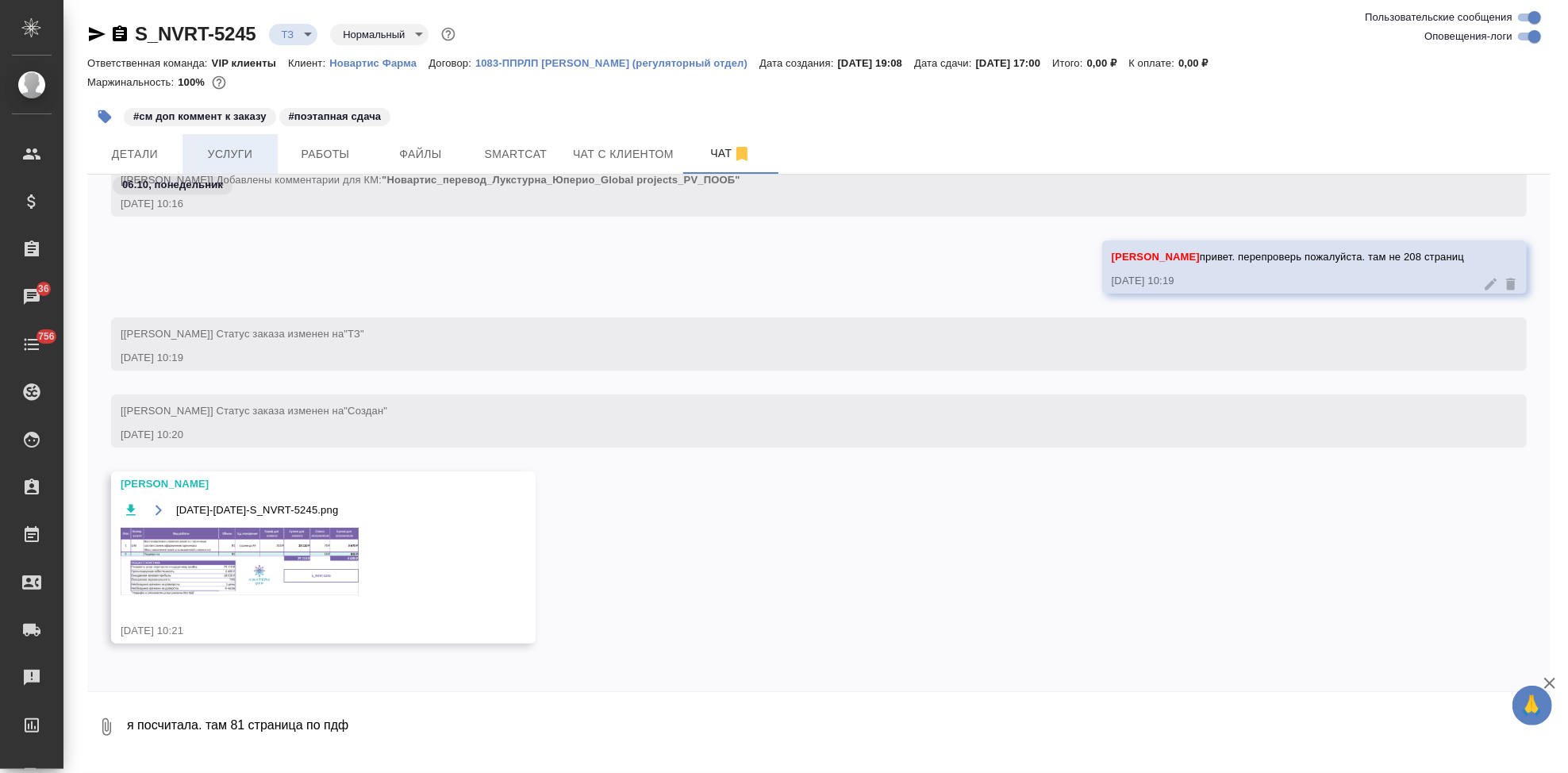
click at [244, 166] on button "Услуги" at bounding box center [230, 154] width 96 height 40
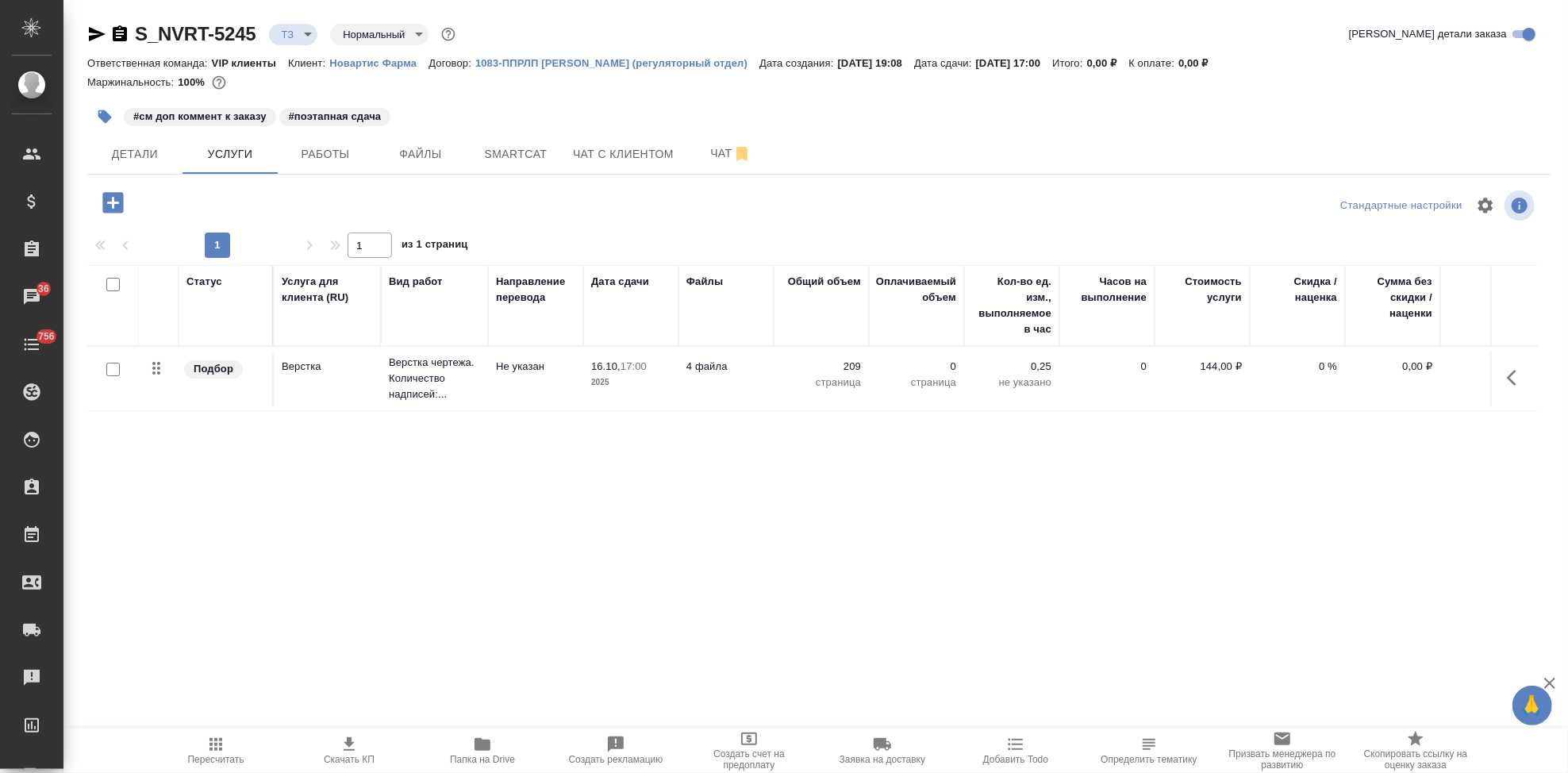
click at [861, 361] on td "209 страница" at bounding box center [821, 378] width 96 height 55
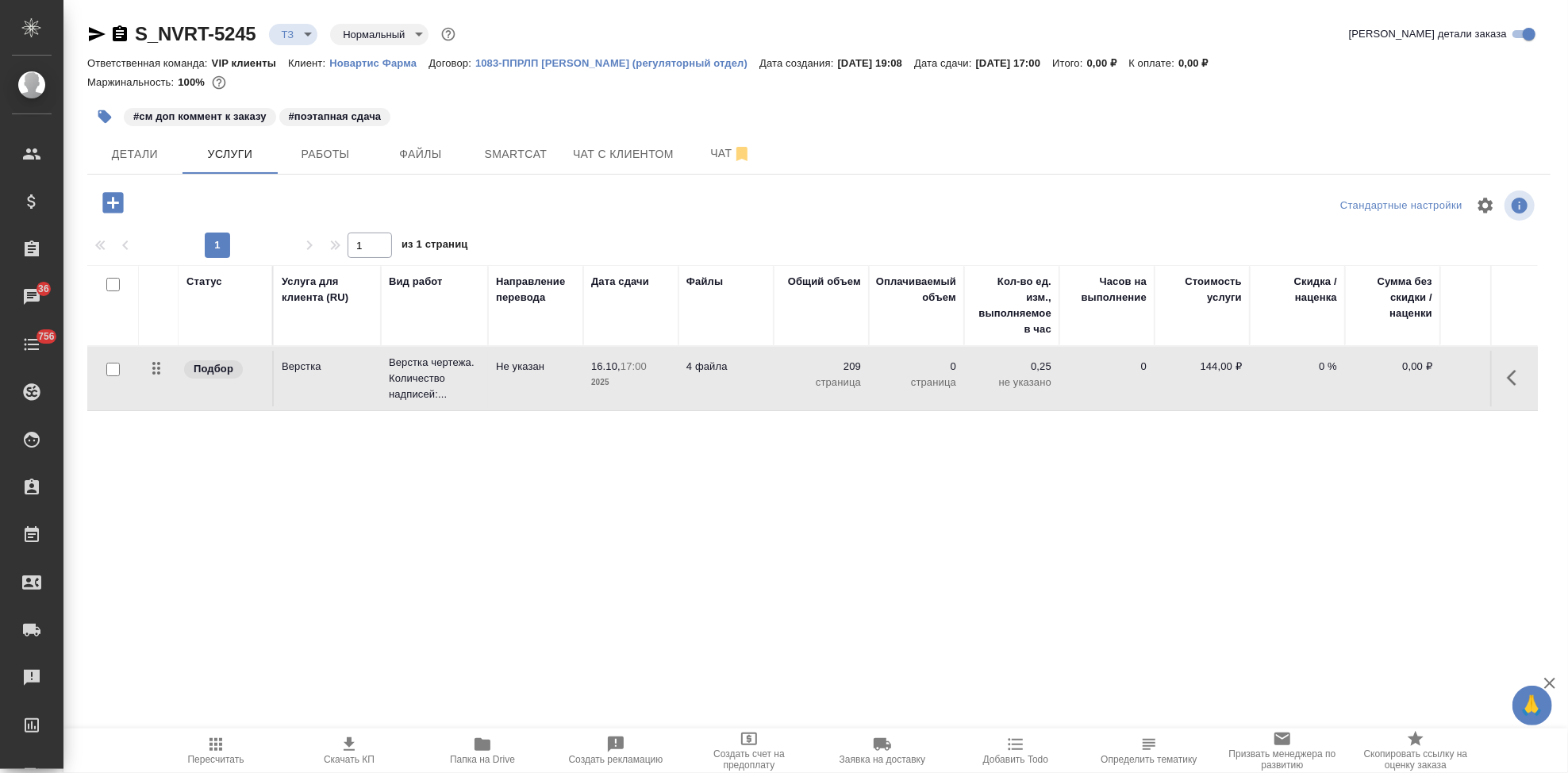
click at [860, 366] on p "209" at bounding box center [821, 366] width 79 height 16
click at [853, 378] on input "208" at bounding box center [830, 371] width 58 height 23
click at [853, 378] on input "207" at bounding box center [830, 371] width 58 height 23
type input "2"
type input "81"
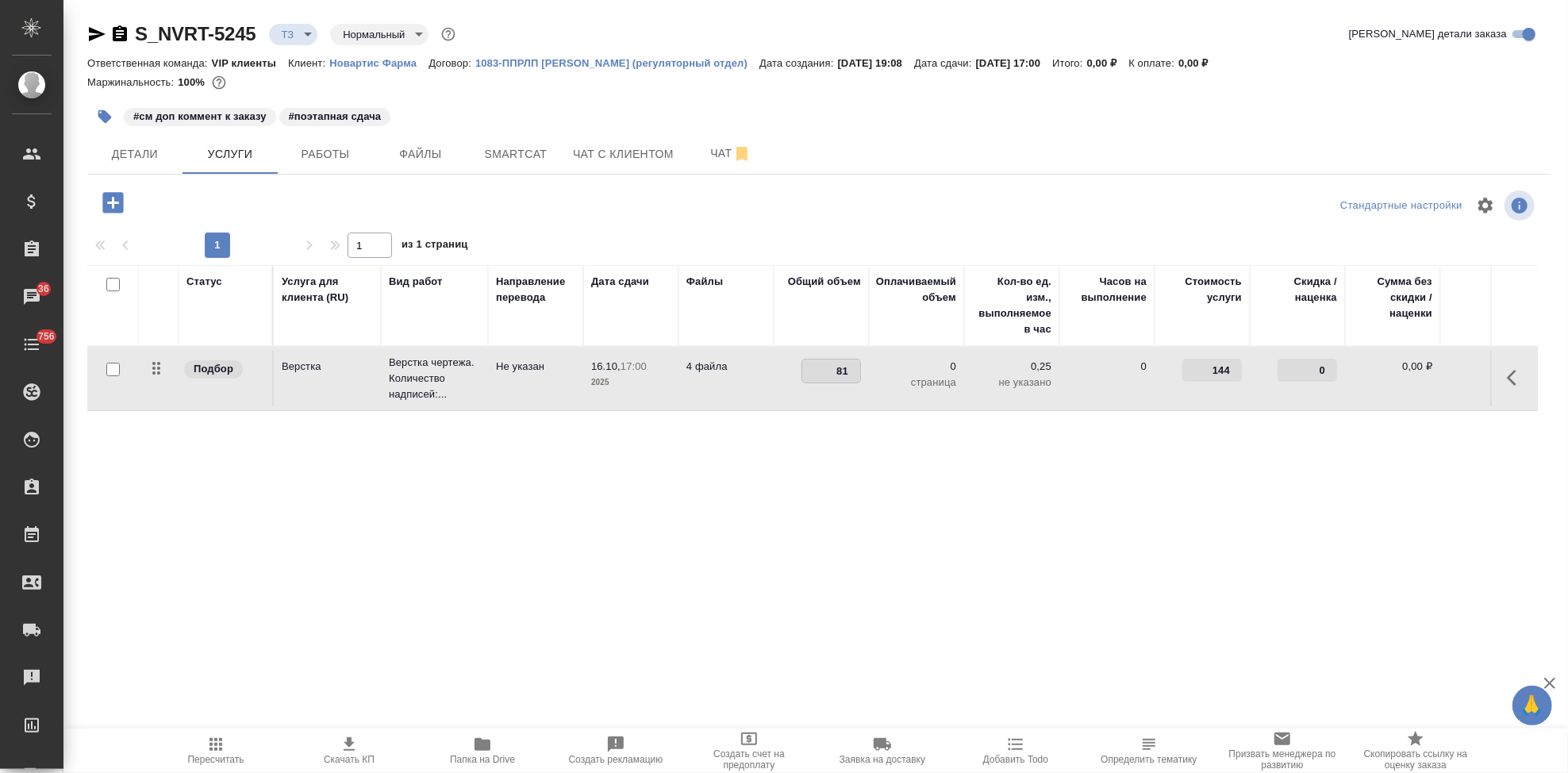
click at [504, 464] on div "Статус Услуга для клиента (RU) Вид работ Направление перевода Дата сдачи Файлы …" at bounding box center [812, 435] width 1450 height 341
click at [316, 187] on button "split button" at bounding box center [321, 201] width 37 height 29
click at [275, 233] on li "Сохранить" at bounding box center [243, 235] width 191 height 26
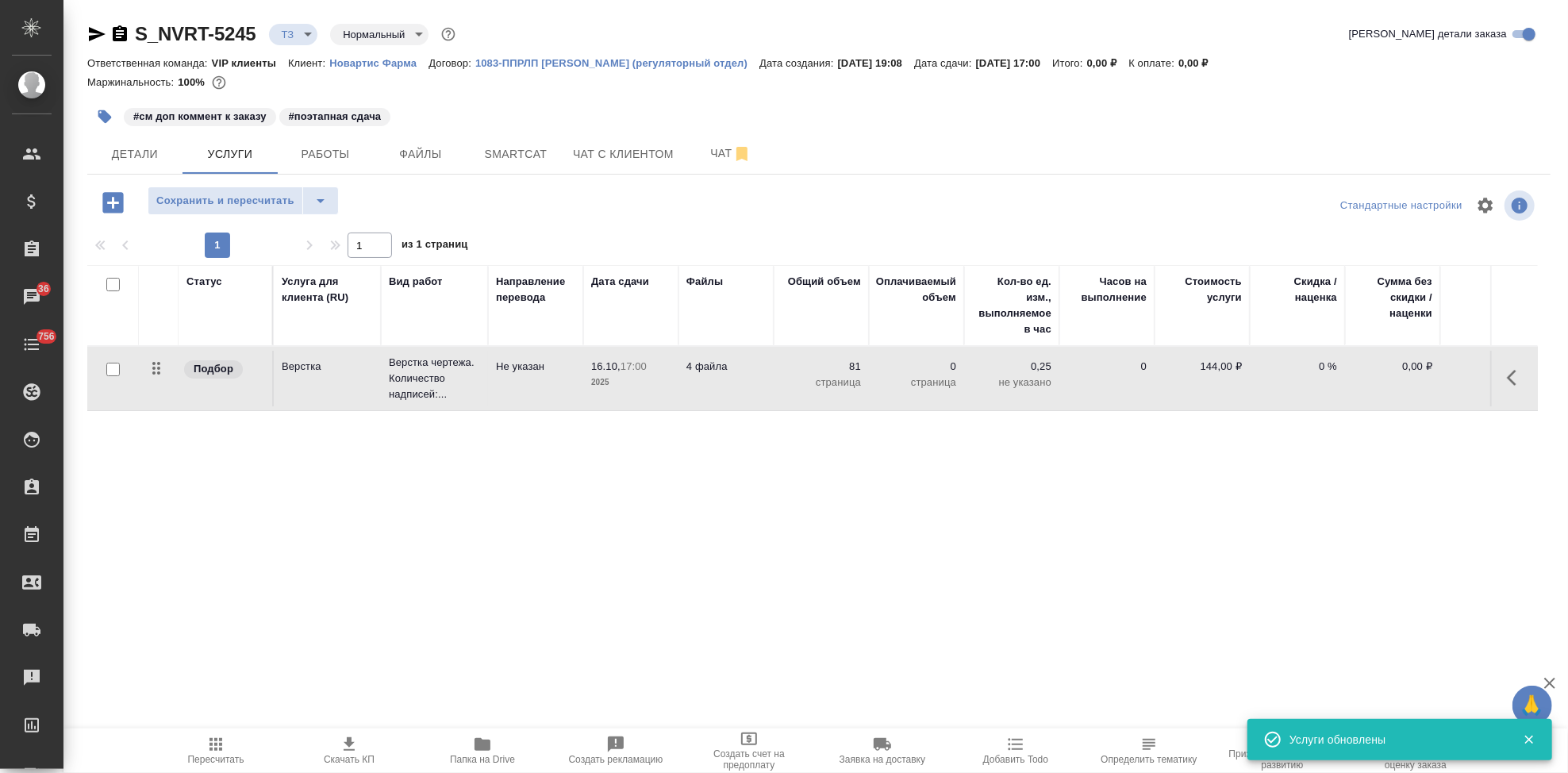
click at [111, 204] on icon "button" at bounding box center [113, 202] width 28 height 28
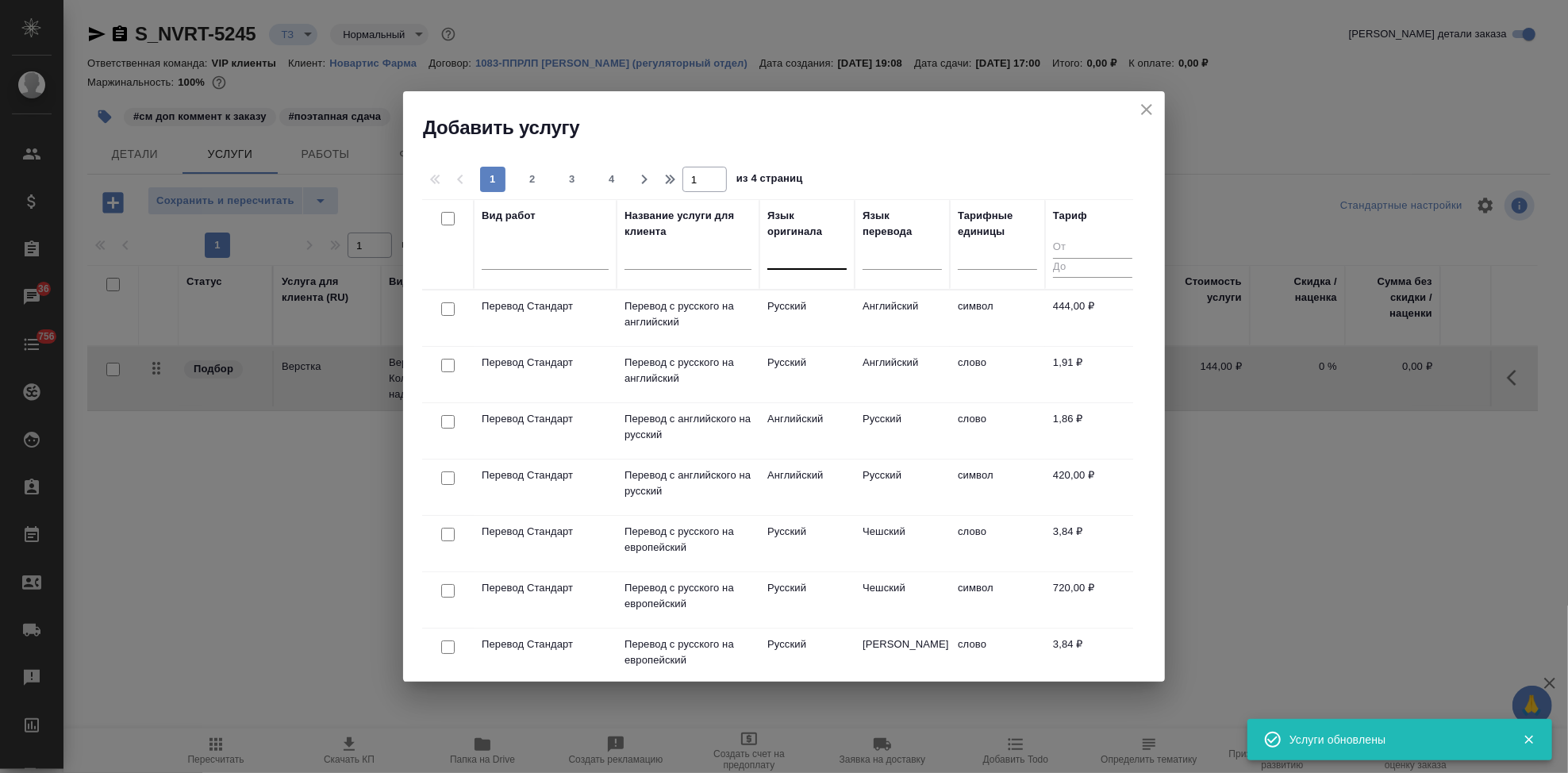
click at [795, 260] on div at bounding box center [807, 253] width 79 height 23
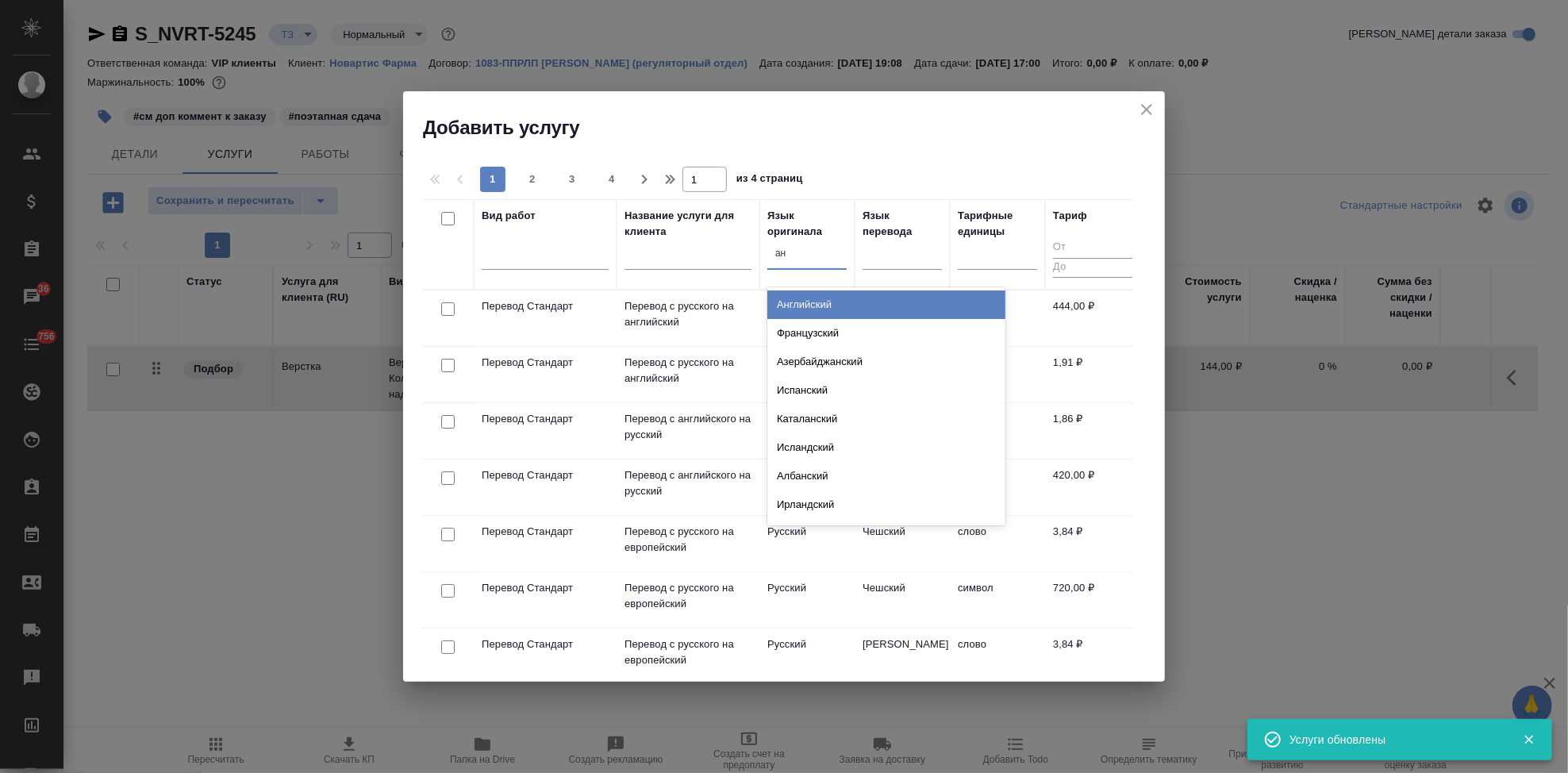
type input "анг"
click at [808, 304] on div "Английский" at bounding box center [886, 305] width 238 height 29
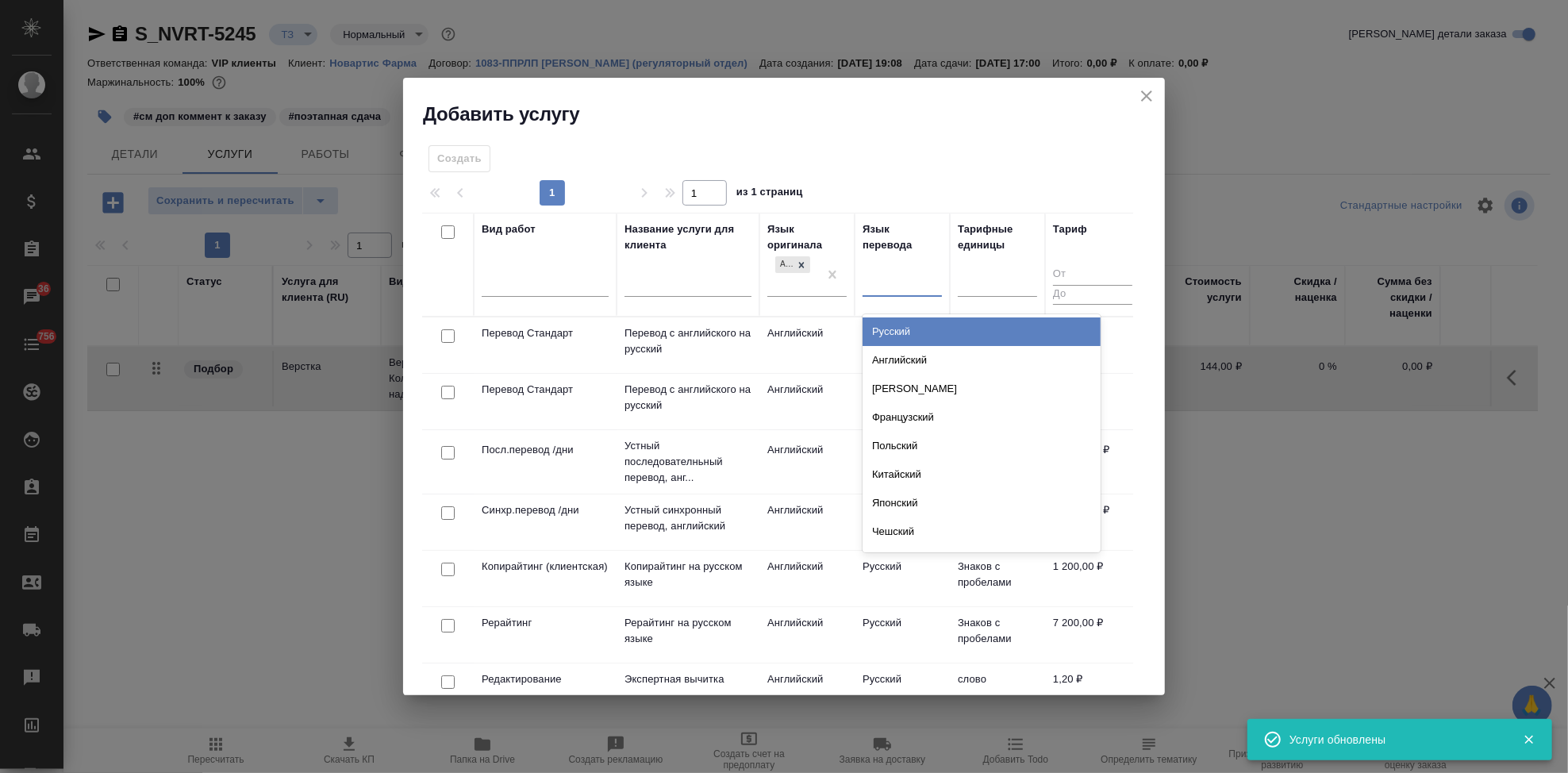
click at [883, 291] on div at bounding box center [902, 281] width 79 height 23
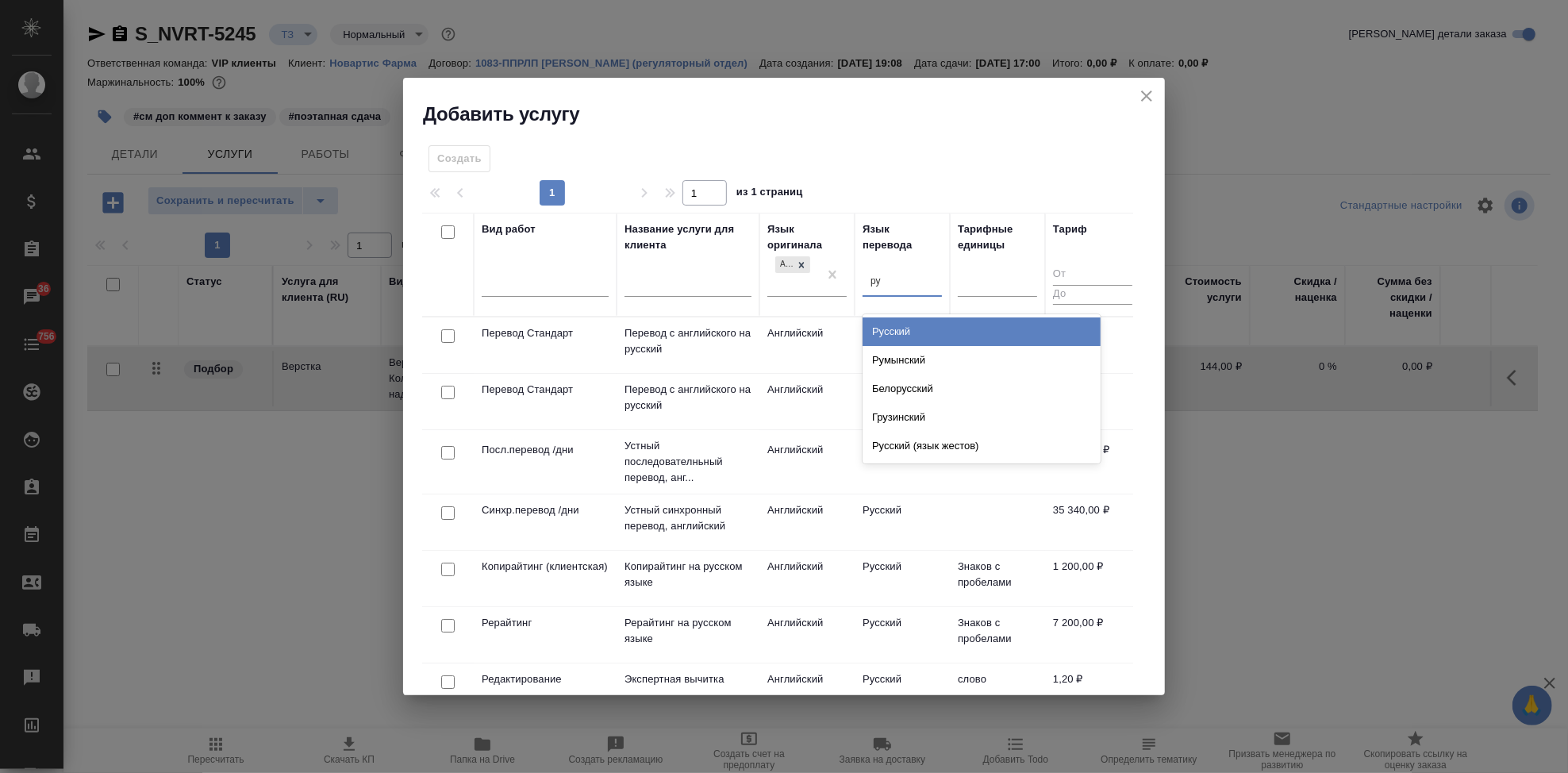
type input "рус"
click at [903, 332] on div "Русский" at bounding box center [981, 331] width 238 height 29
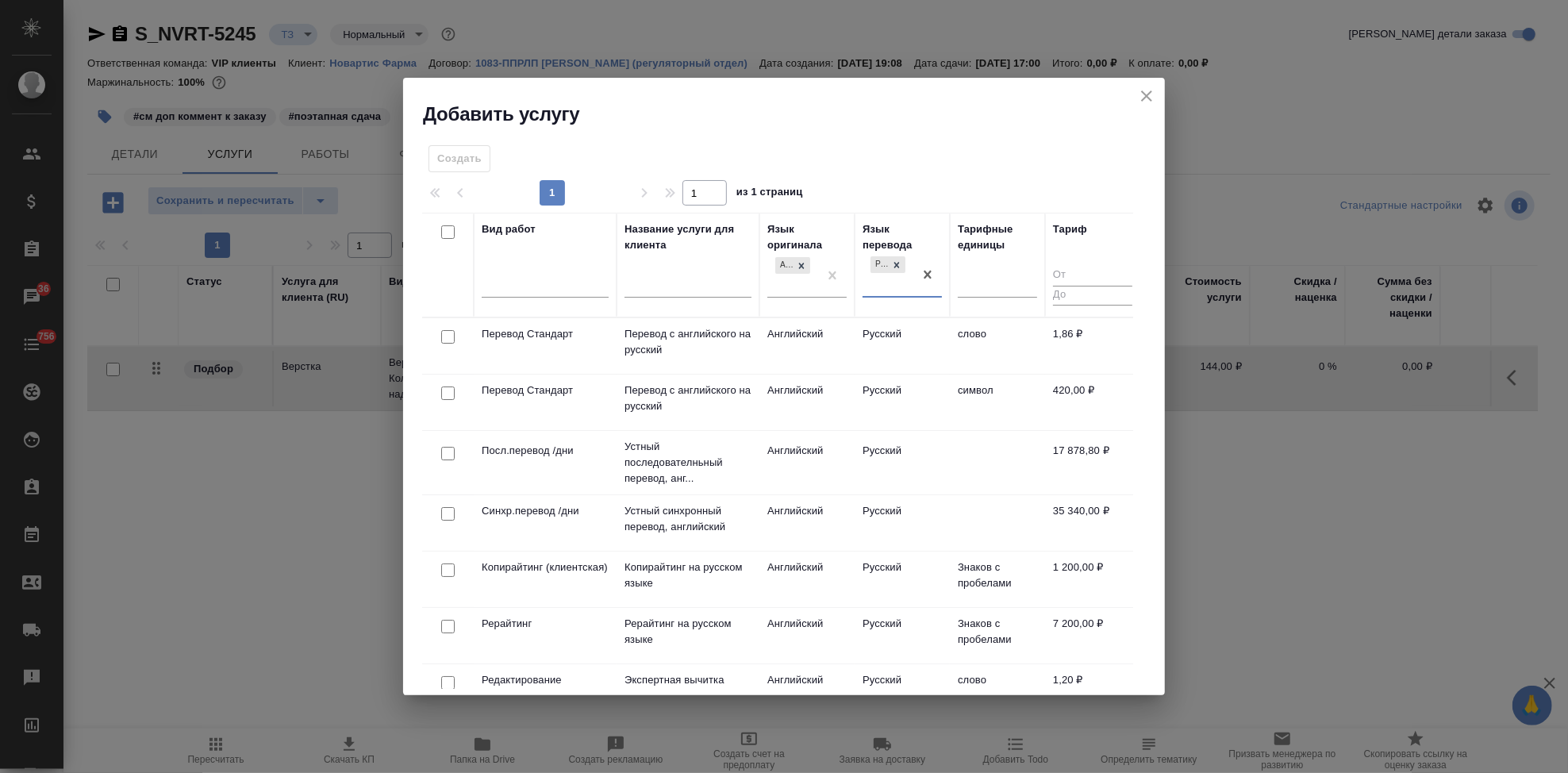
click at [871, 334] on td "Русский" at bounding box center [902, 346] width 96 height 55
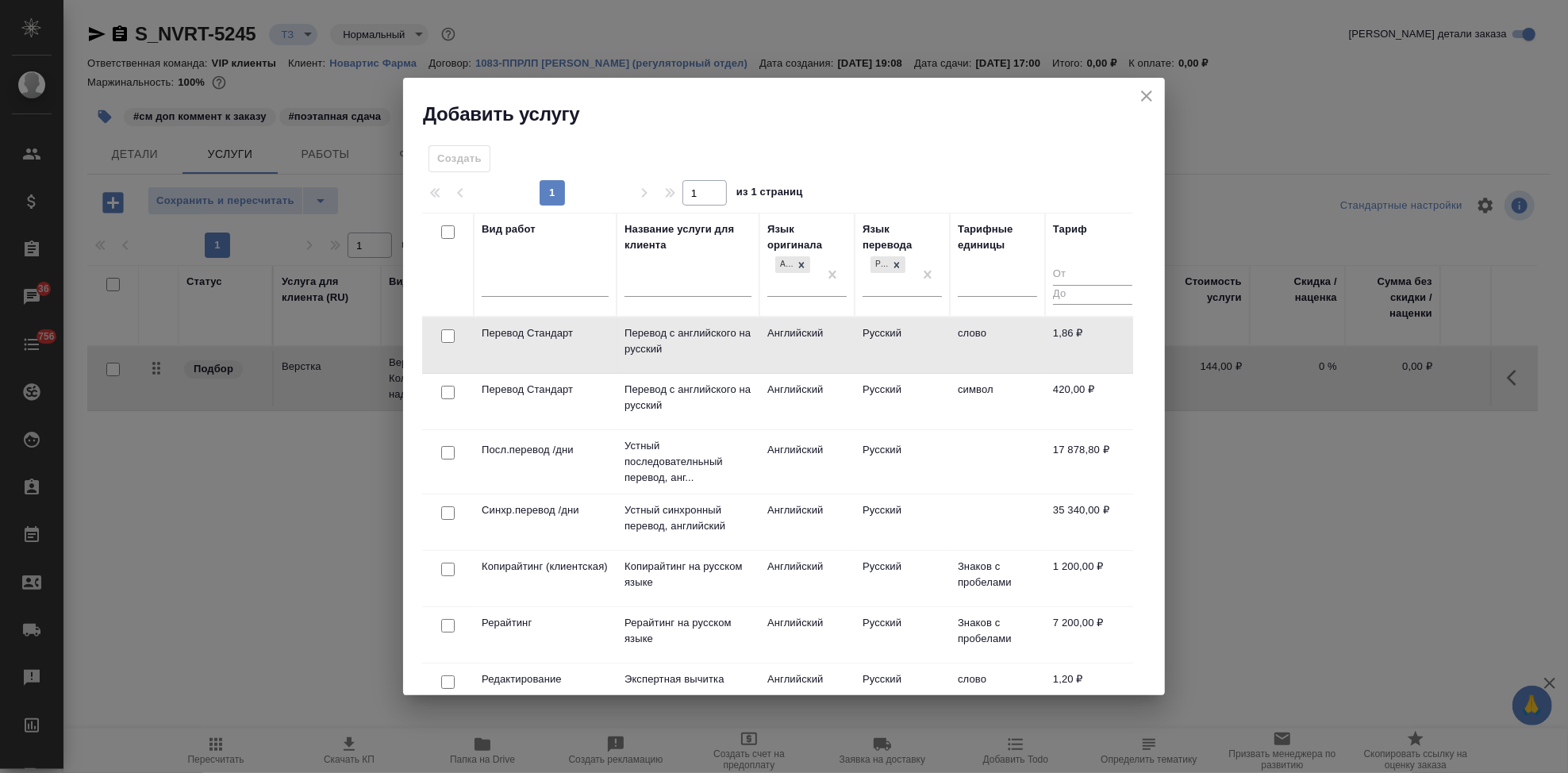
click at [871, 334] on td "Русский" at bounding box center [902, 345] width 96 height 55
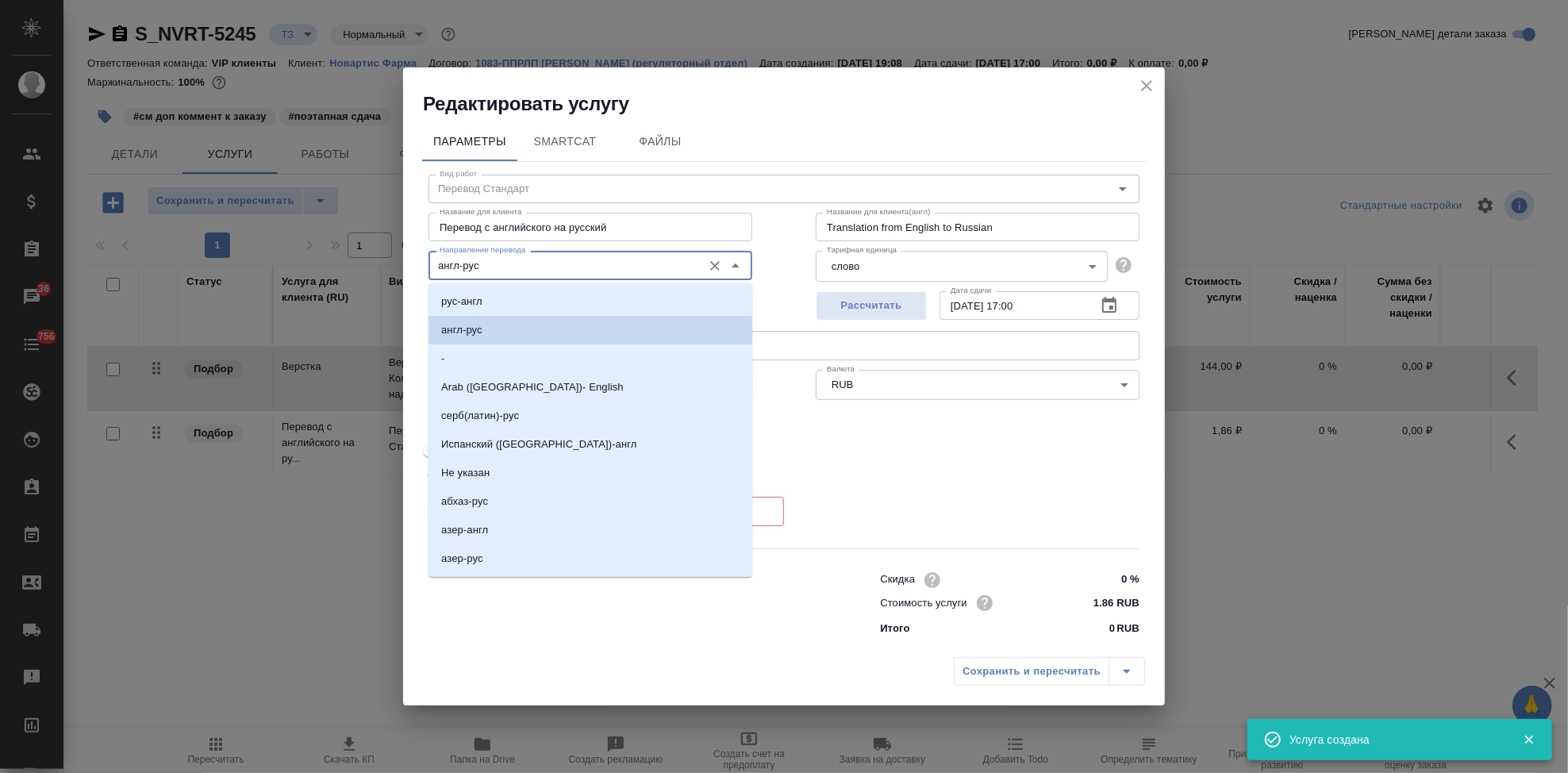
click at [524, 268] on input "англ-рус" at bounding box center [564, 265] width 261 height 19
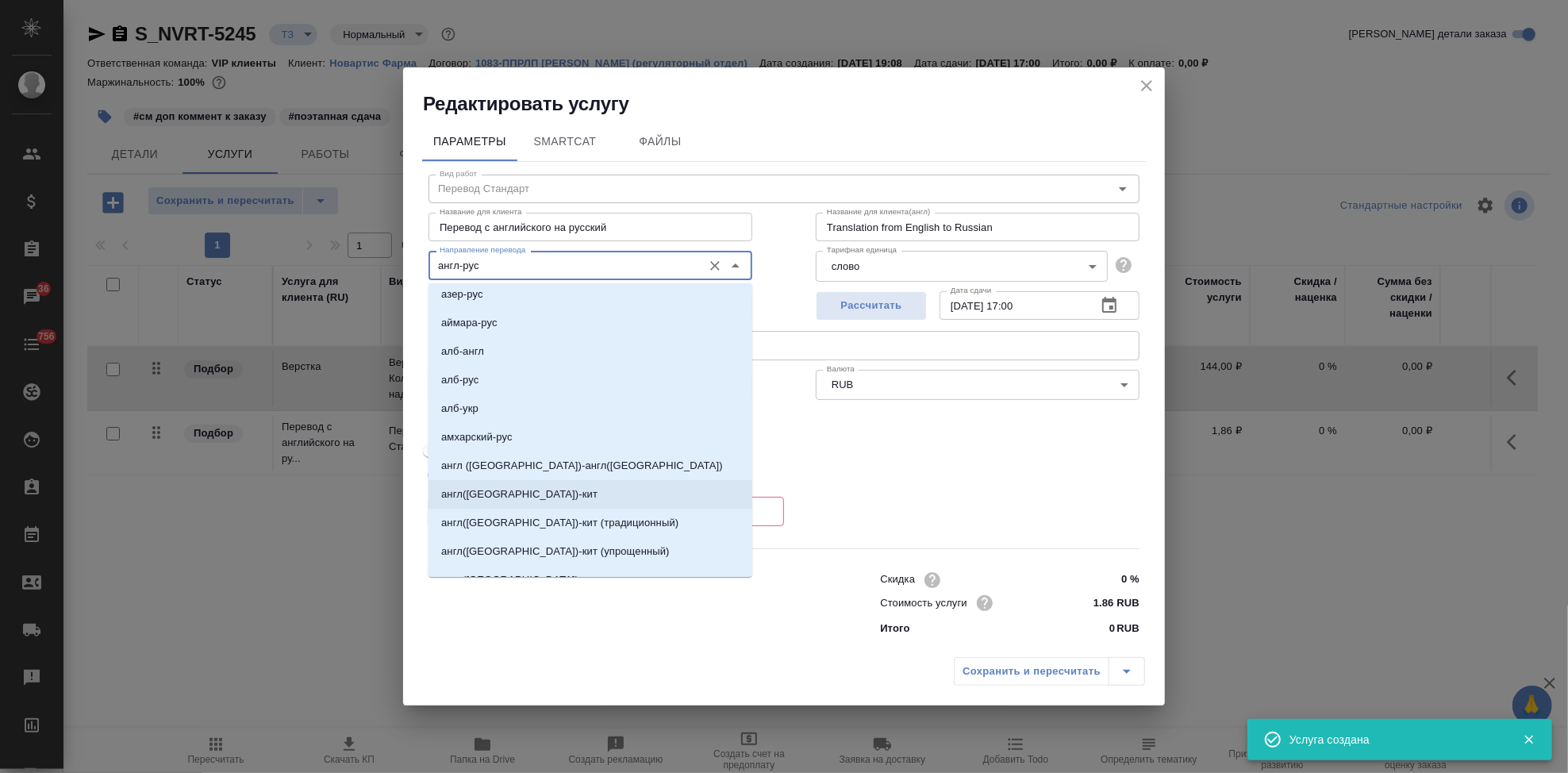
scroll to position [352, 0]
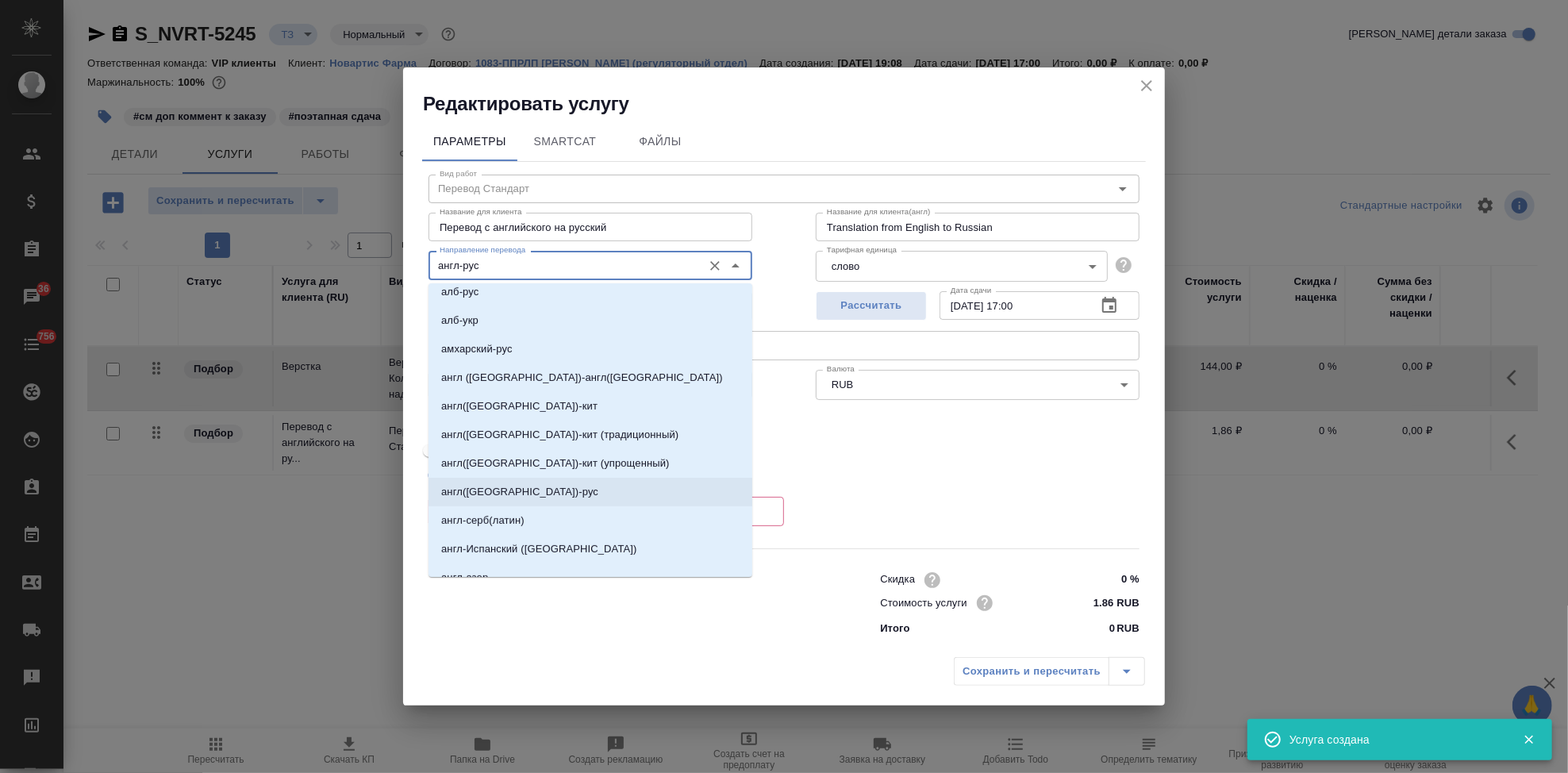
click at [498, 481] on li "англ(США)-рус" at bounding box center [590, 491] width 324 height 29
type input "англ(США)-рус"
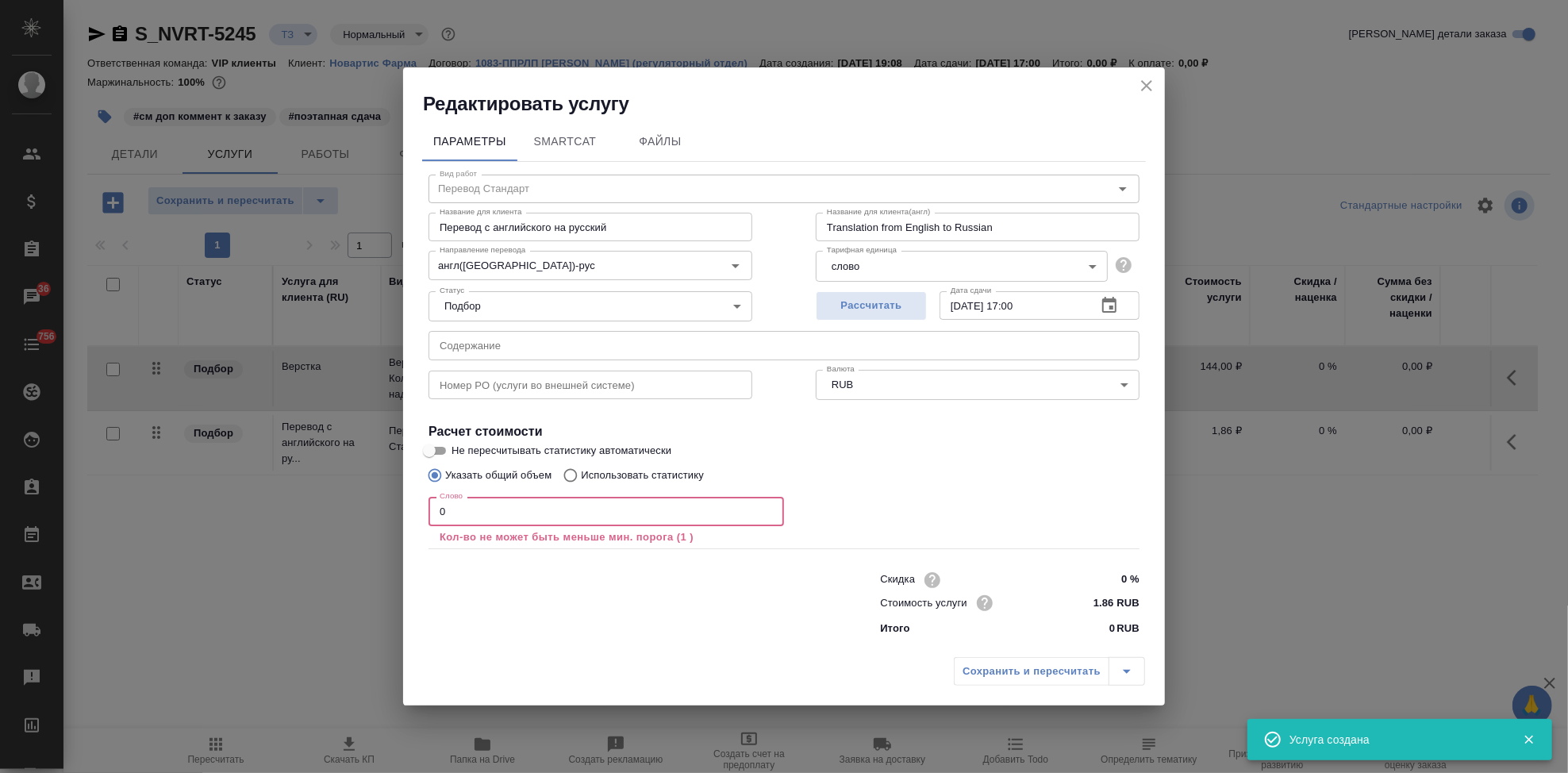
click at [496, 517] on input "0" at bounding box center [606, 511] width 356 height 29
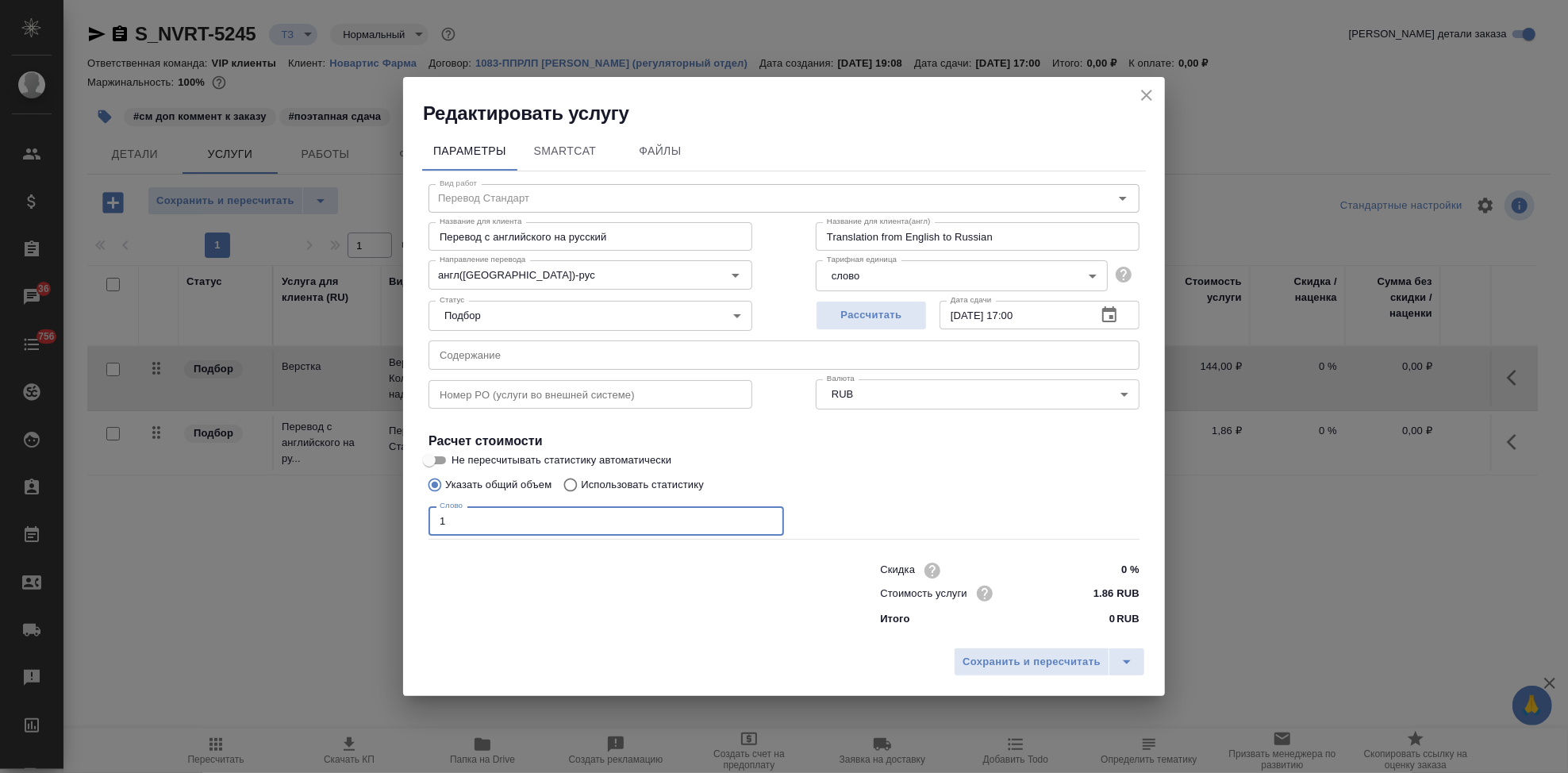
type input "1"
click at [870, 490] on div "Указать общий объем Использовать статистику" at bounding box center [784, 485] width 711 height 30
click at [1134, 657] on icon "split button" at bounding box center [1127, 662] width 19 height 19
click at [1062, 635] on li "Сохранить" at bounding box center [1052, 629] width 191 height 26
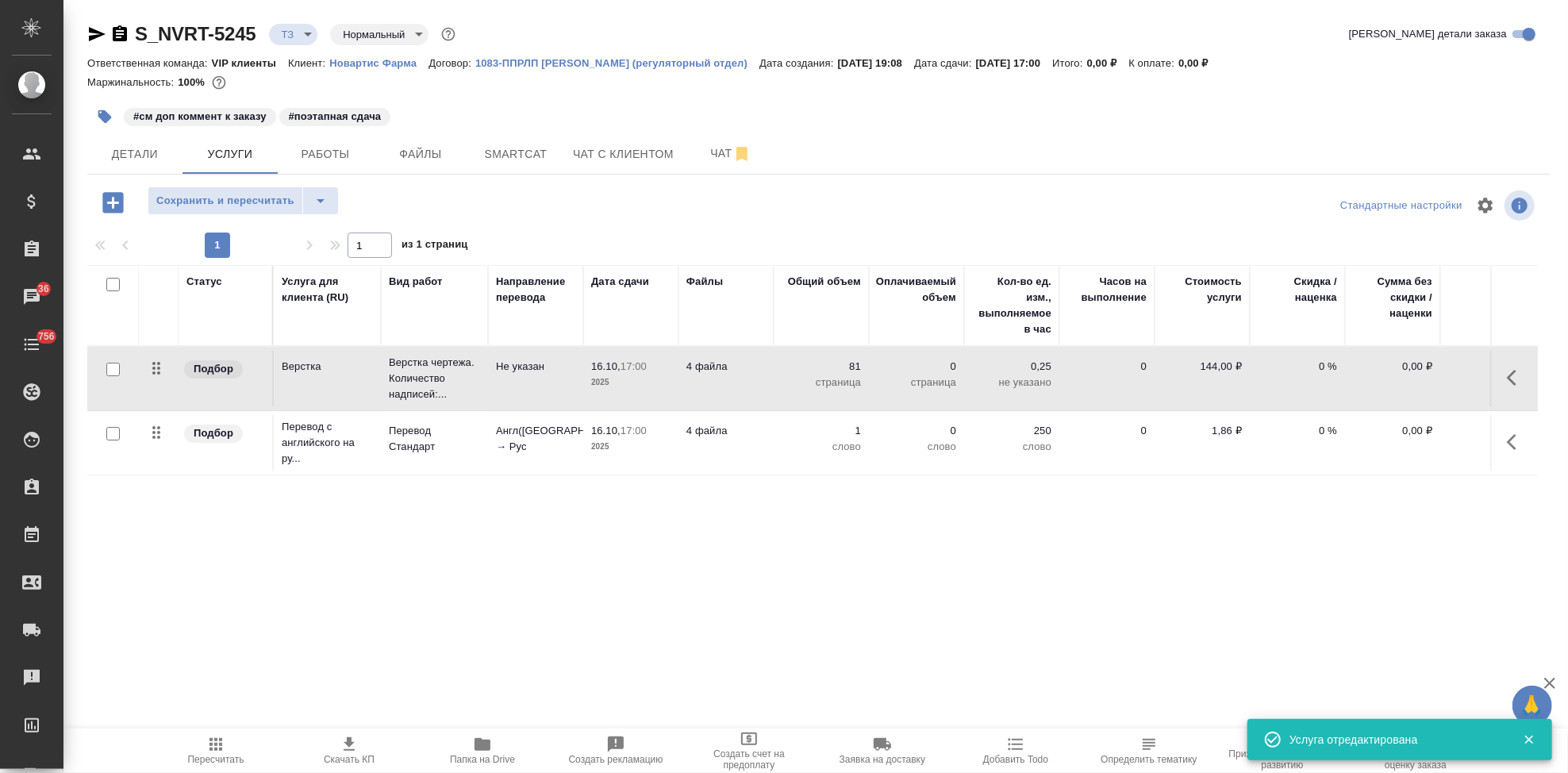
click at [111, 434] on input "checkbox" at bounding box center [113, 433] width 14 height 14
checkbox input "true"
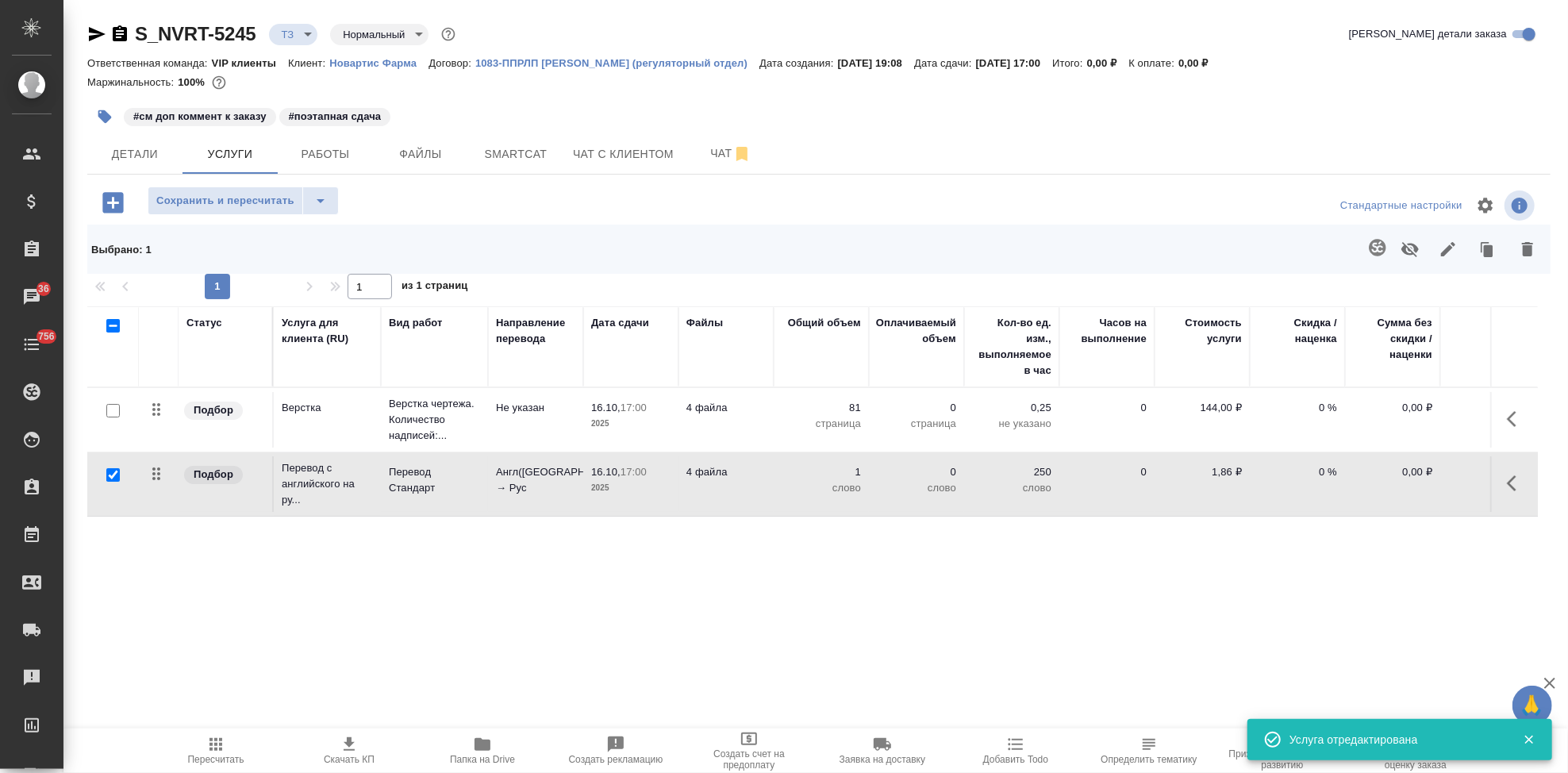
click at [1385, 252] on icon "button" at bounding box center [1378, 248] width 19 height 19
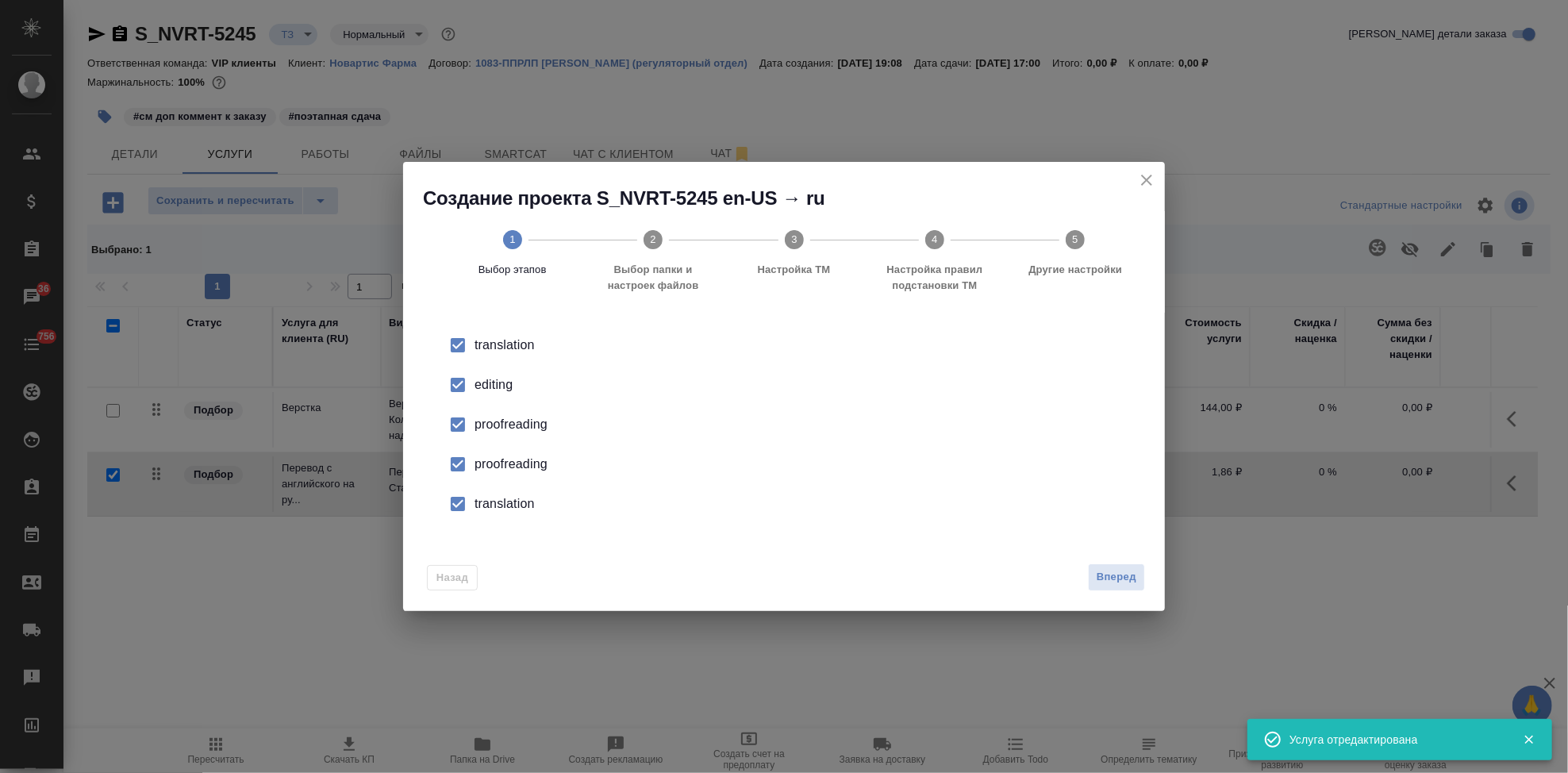
click at [485, 385] on div "editing" at bounding box center [800, 385] width 652 height 19
click at [473, 461] on input "checkbox" at bounding box center [458, 465] width 33 height 33
click at [462, 514] on input "checkbox" at bounding box center [458, 504] width 33 height 33
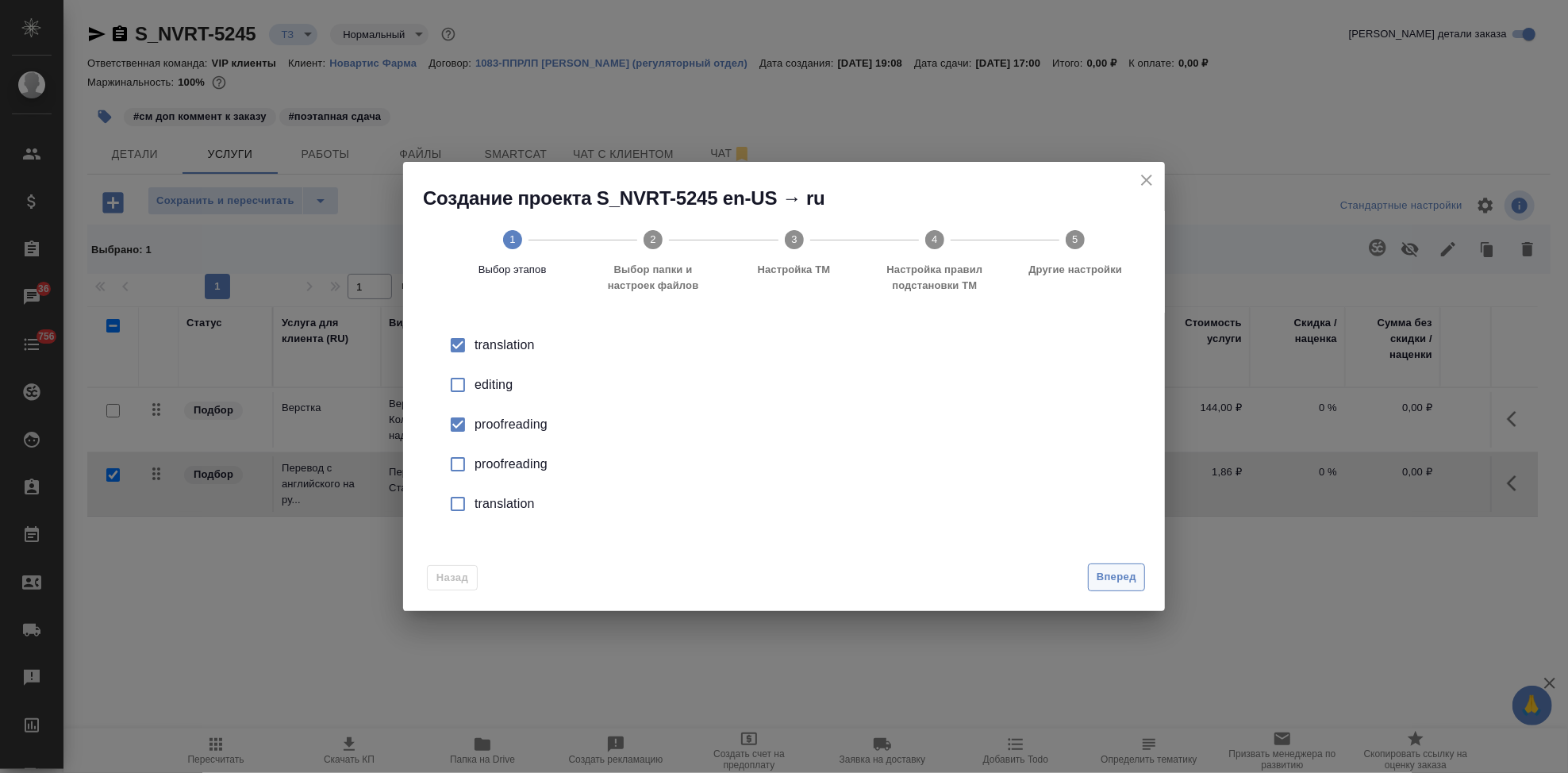
click at [1130, 575] on span "Вперед" at bounding box center [1116, 578] width 40 height 18
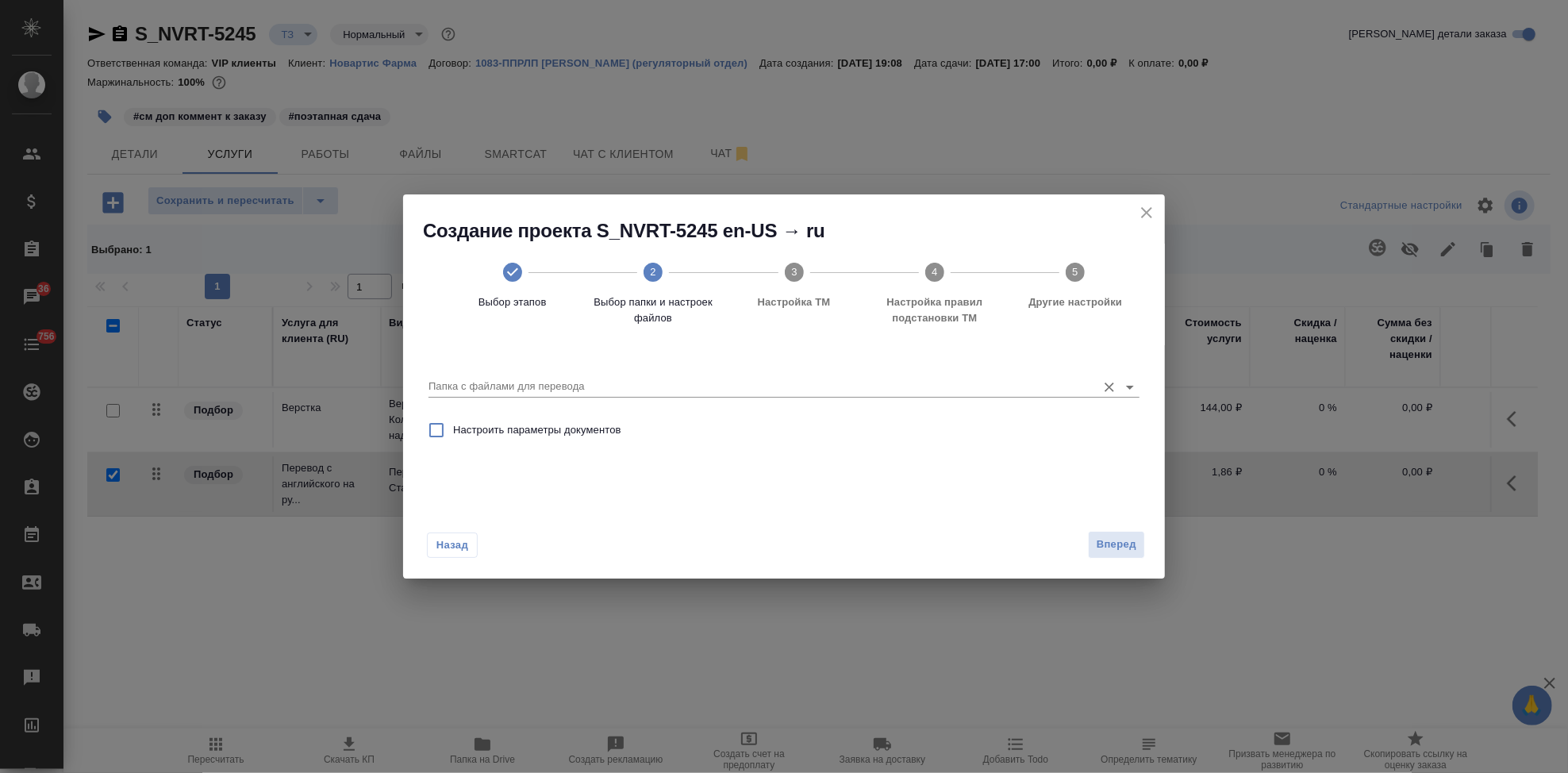
click at [992, 391] on input "Папка с файлами для перевода" at bounding box center [759, 386] width 660 height 19
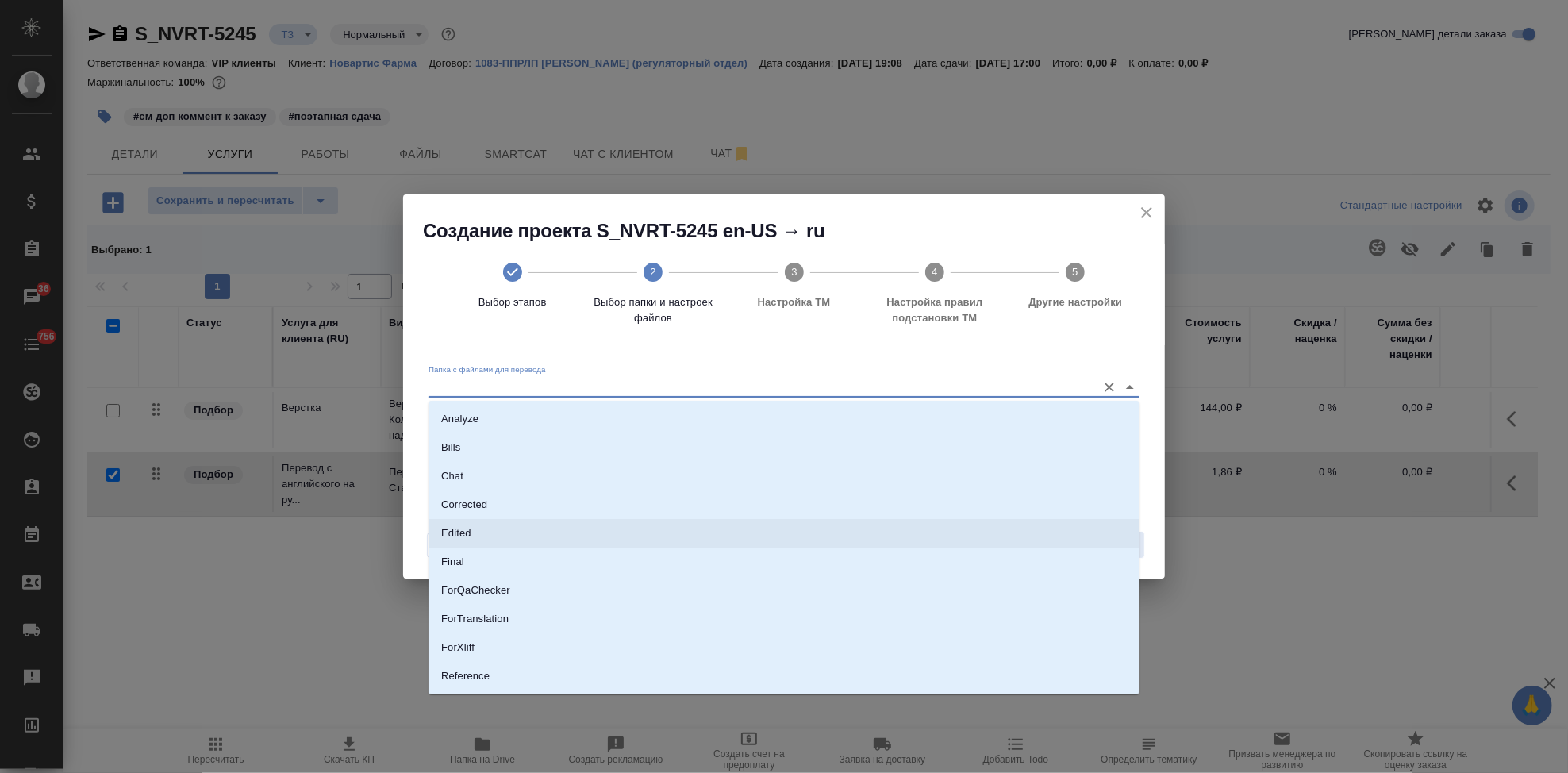
scroll to position [82, 0]
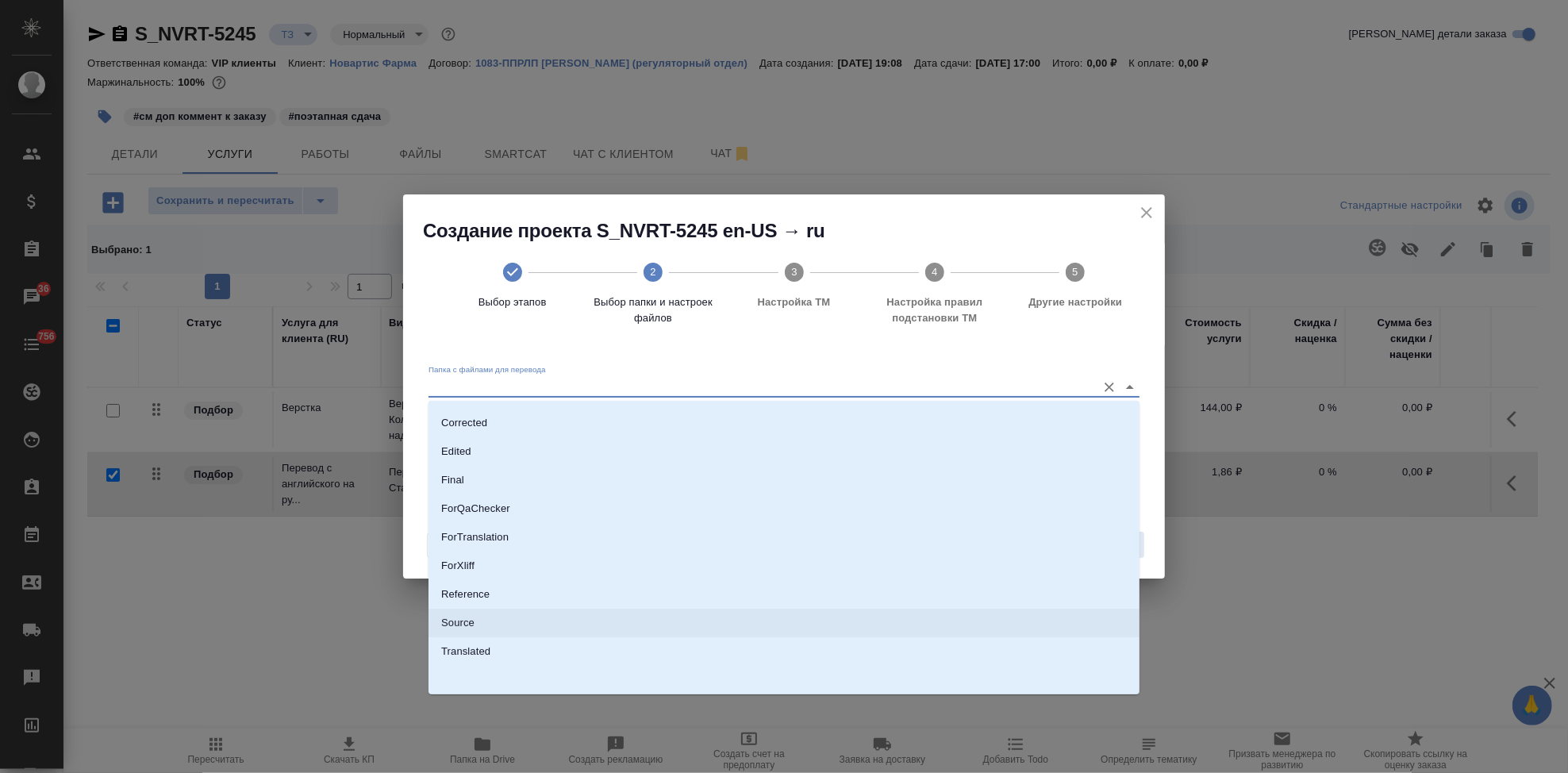
click at [490, 625] on li "Source" at bounding box center [784, 623] width 711 height 29
type input "Source"
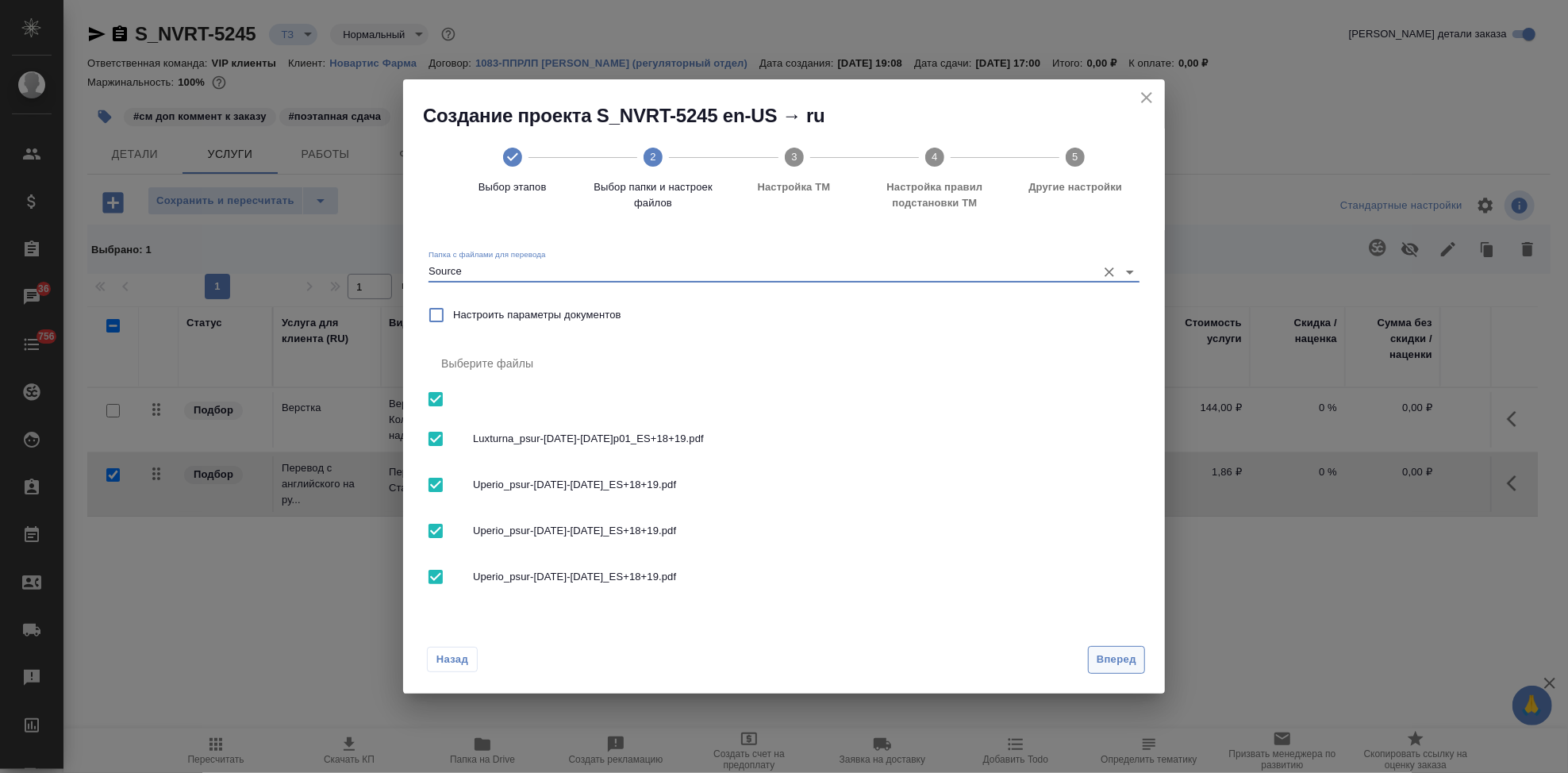
click at [1120, 646] on button "Вперед" at bounding box center [1116, 660] width 57 height 28
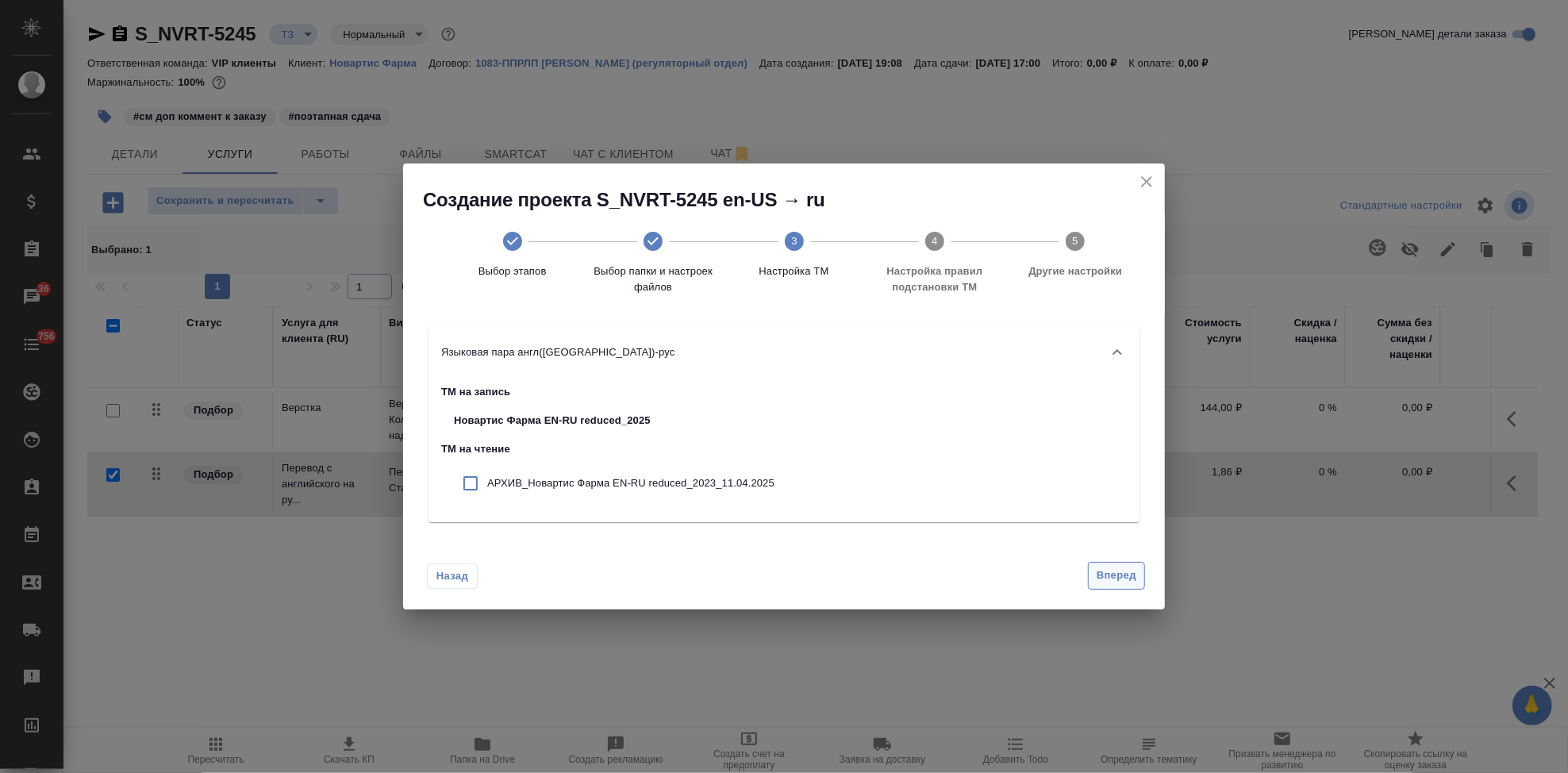
click at [1110, 578] on span "Вперед" at bounding box center [1116, 576] width 40 height 18
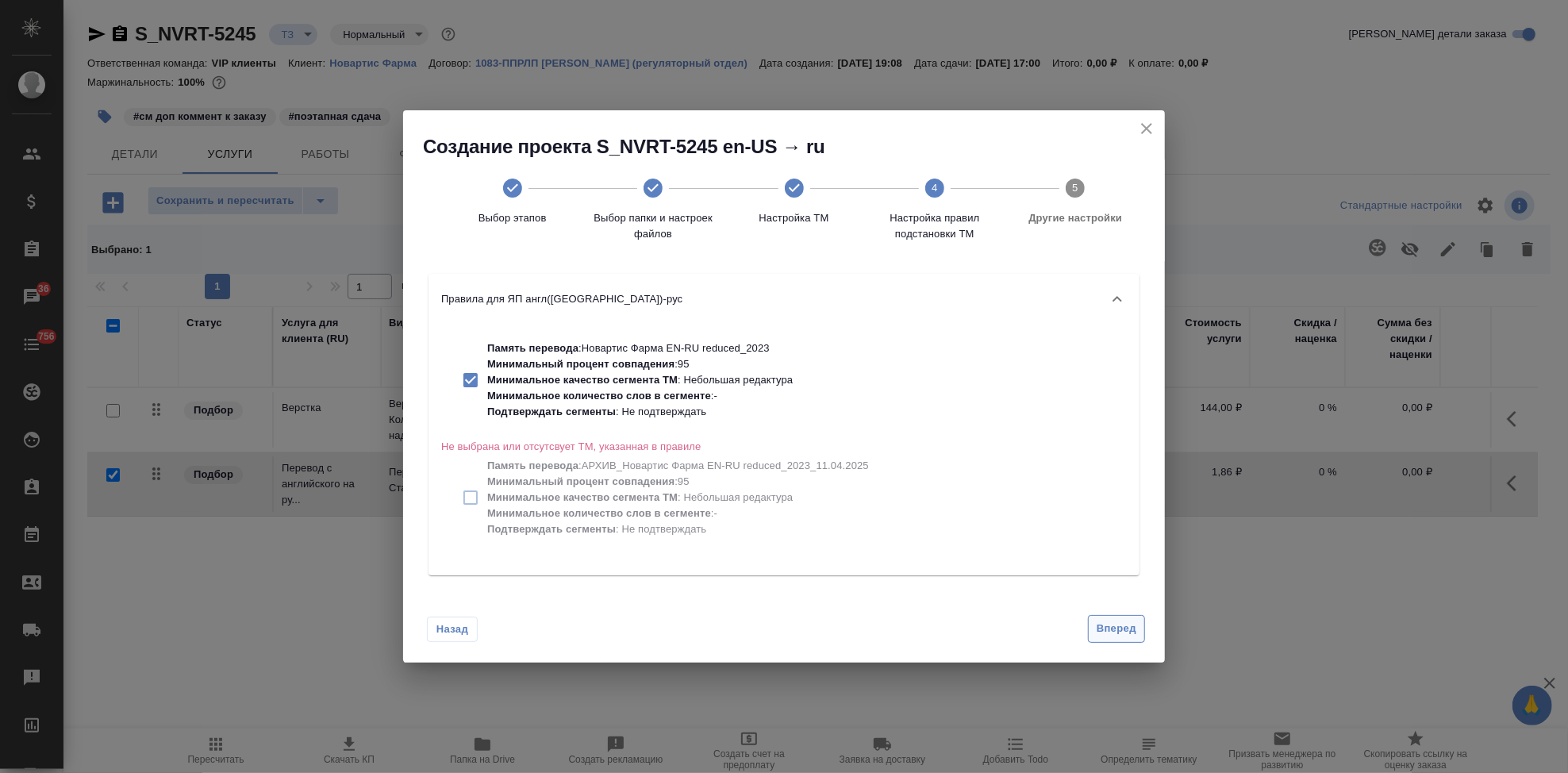
click at [1109, 617] on button "Вперед" at bounding box center [1116, 629] width 57 height 28
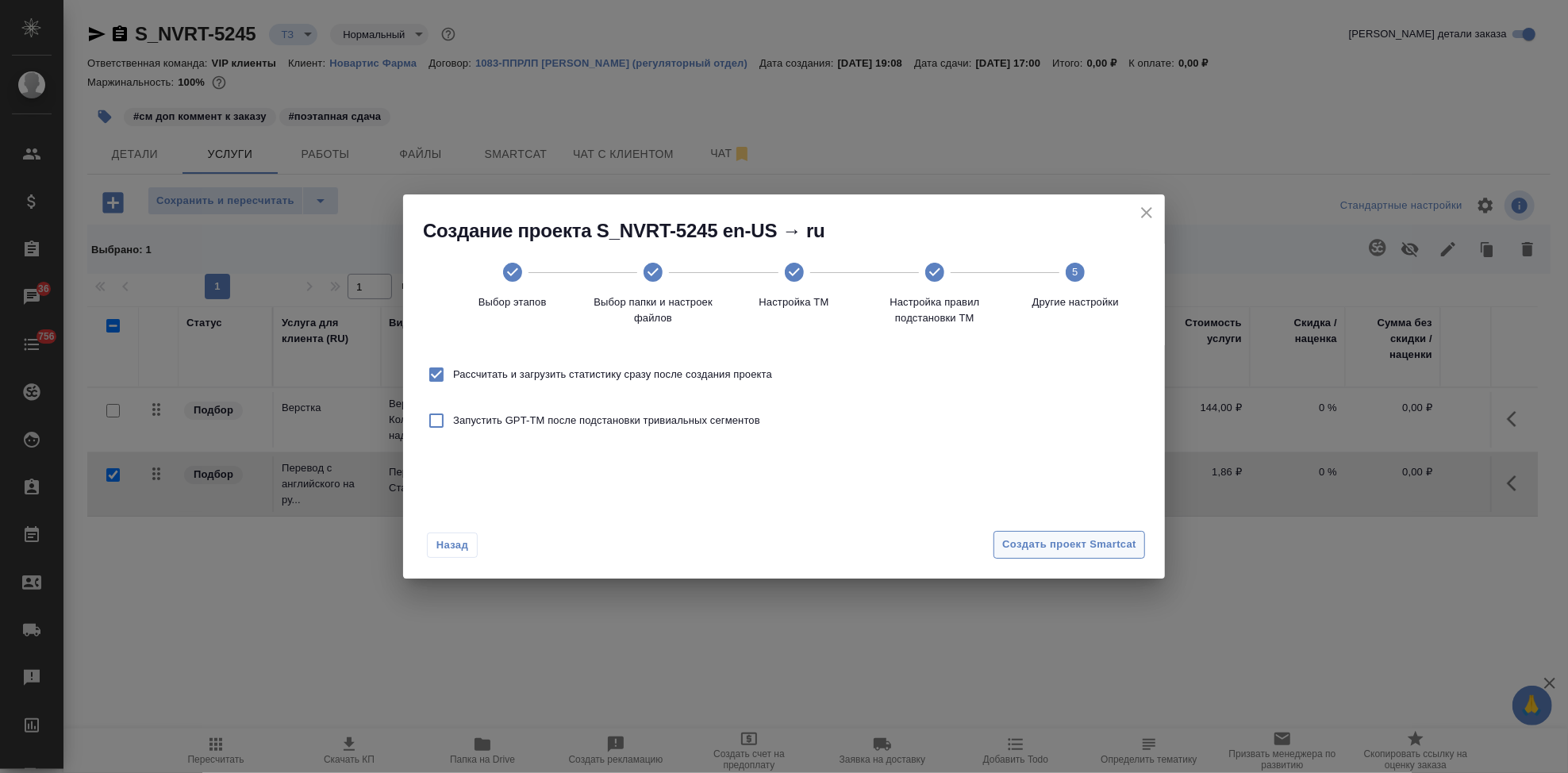
click at [1090, 548] on span "Создать проект Smartcat" at bounding box center [1070, 545] width 134 height 18
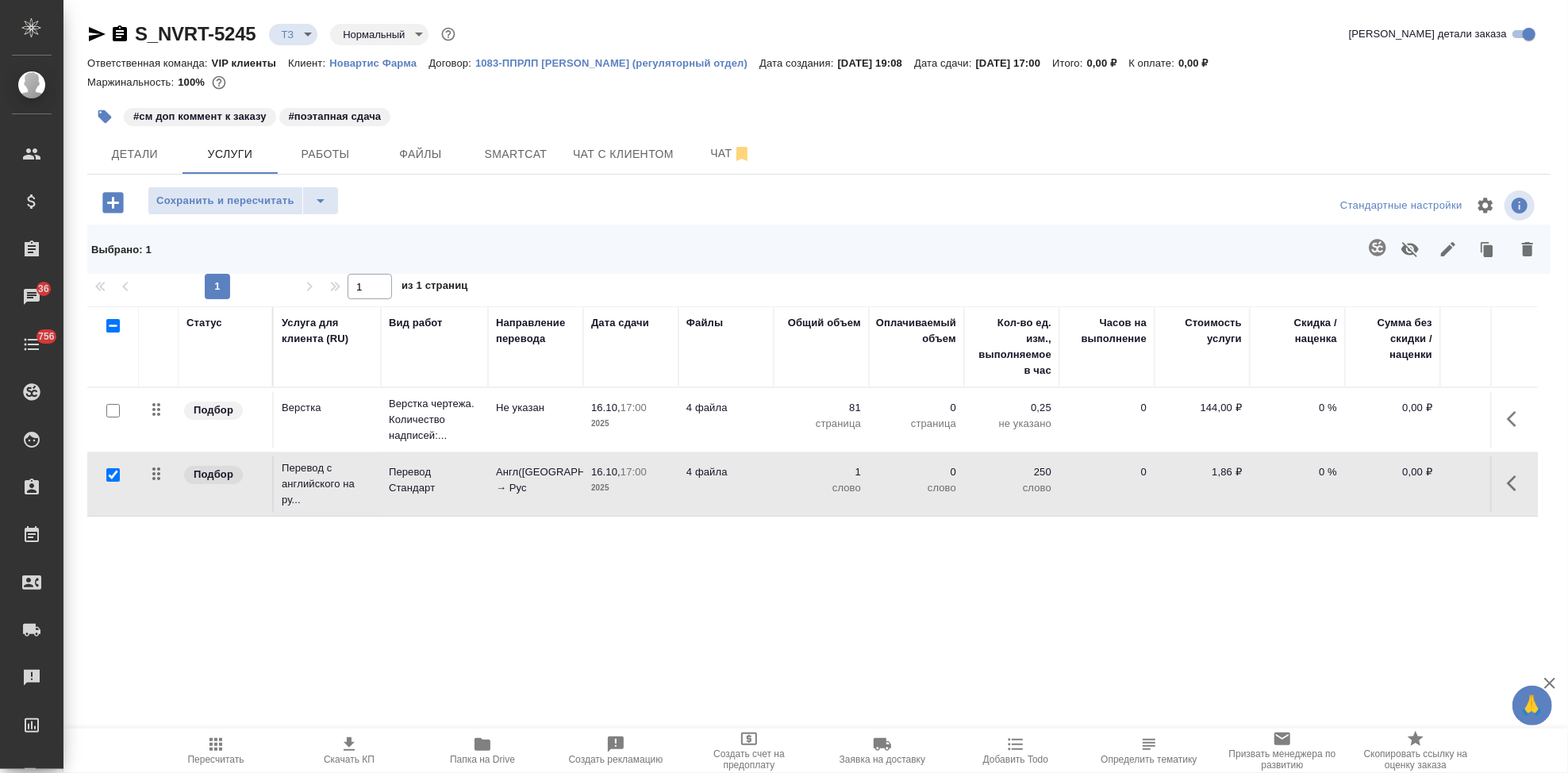
click at [1513, 486] on icon "button" at bounding box center [1516, 483] width 19 height 19
click at [1427, 484] on icon "button" at bounding box center [1427, 484] width 15 height 15
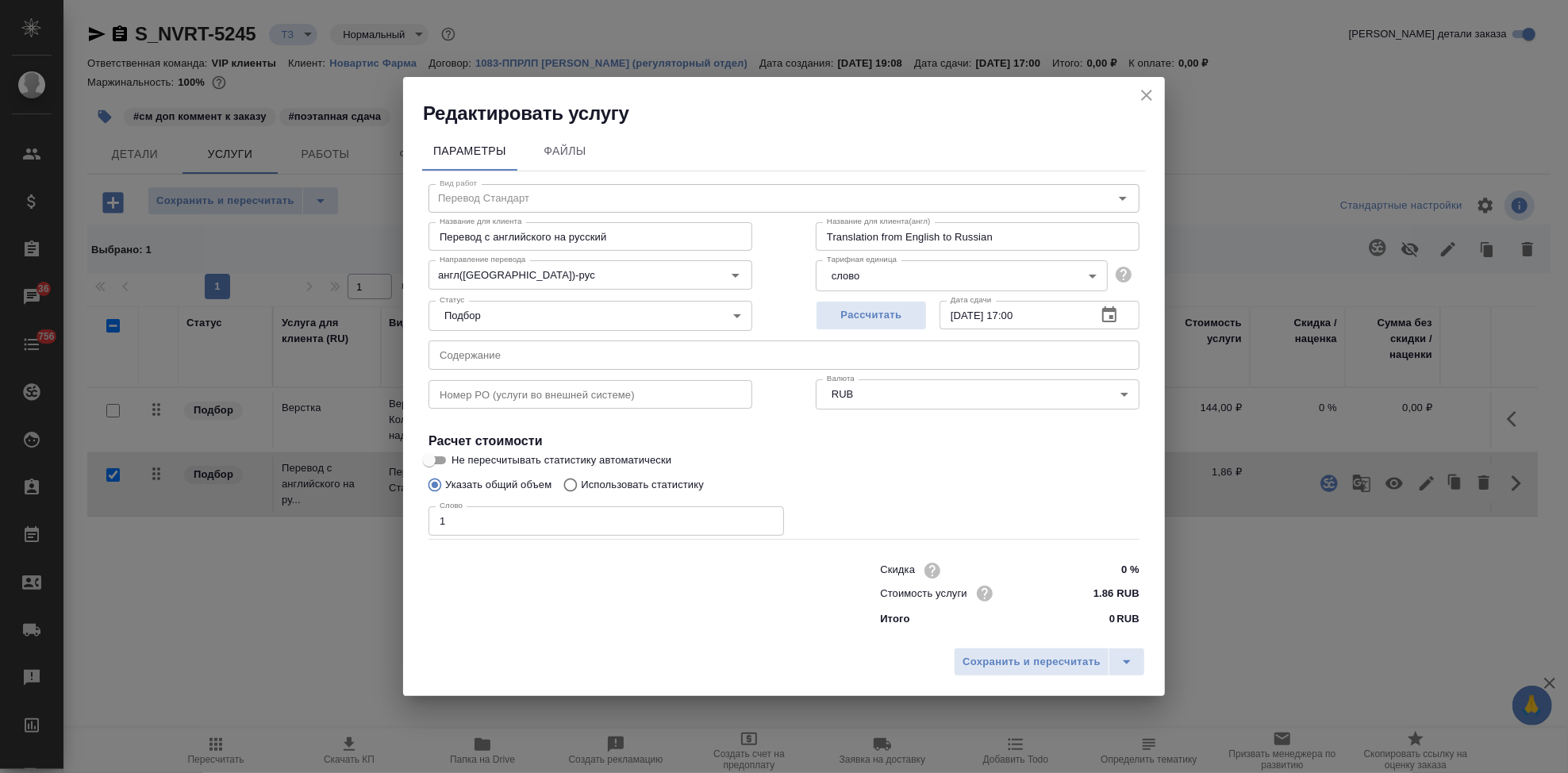
click at [574, 489] on input "Использовать статистику" at bounding box center [568, 485] width 26 height 30
radio input "true"
radio input "false"
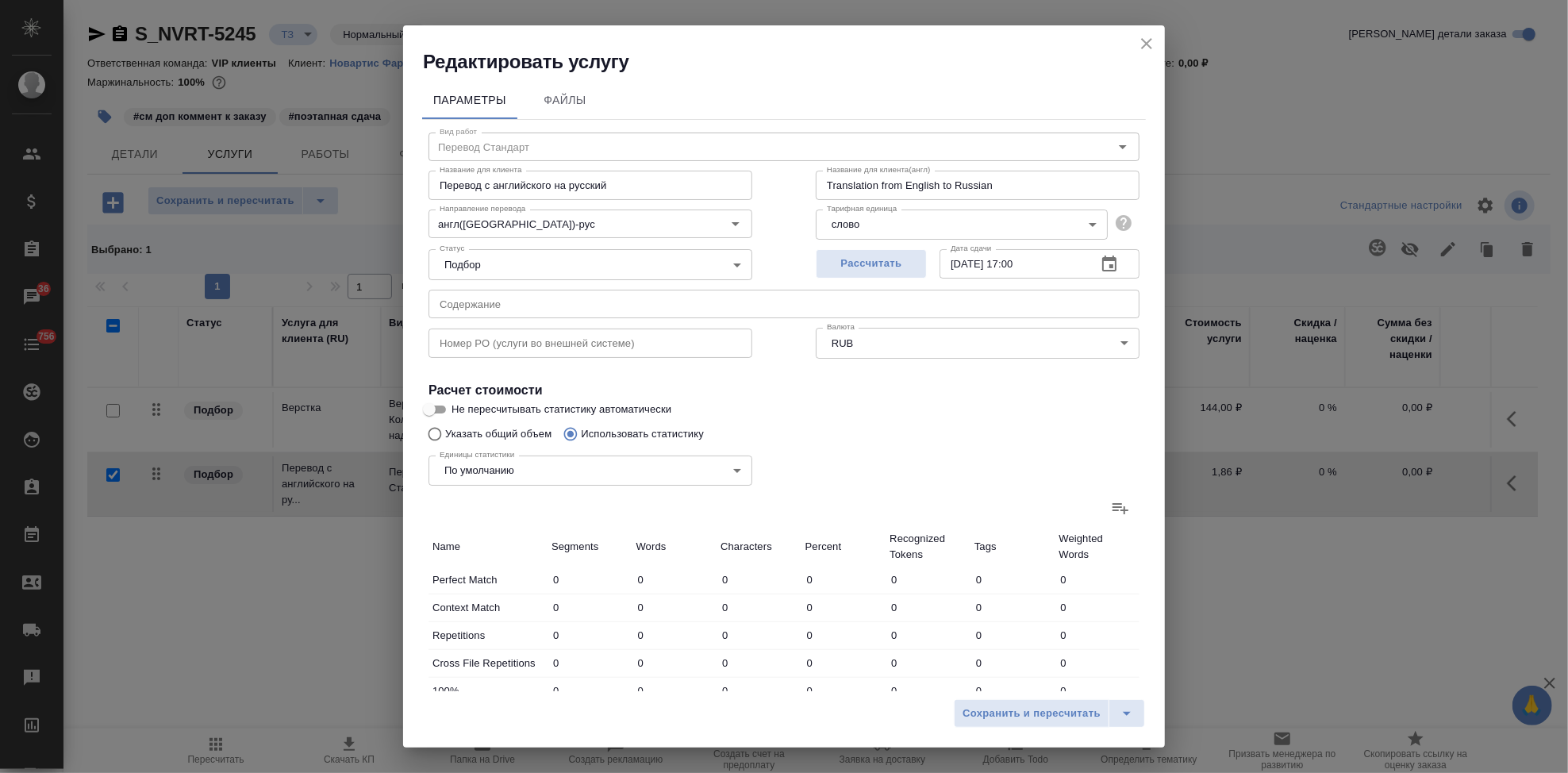
click at [1102, 511] on label at bounding box center [1120, 508] width 38 height 38
click at [0, 0] on input "file" at bounding box center [0, 0] width 0 height 0
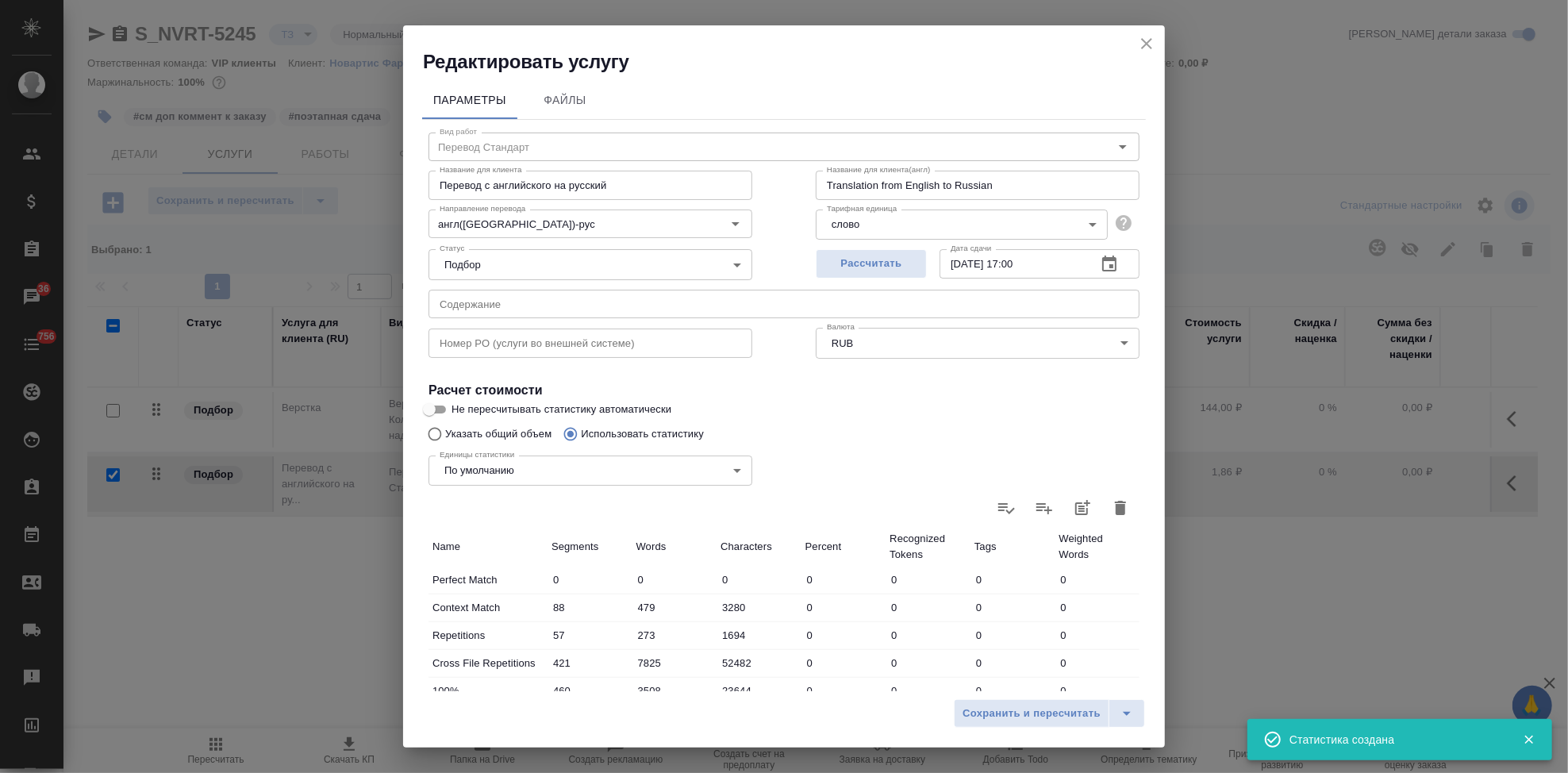
type input "88"
type input "479"
type input "3280"
type input "57"
type input "273"
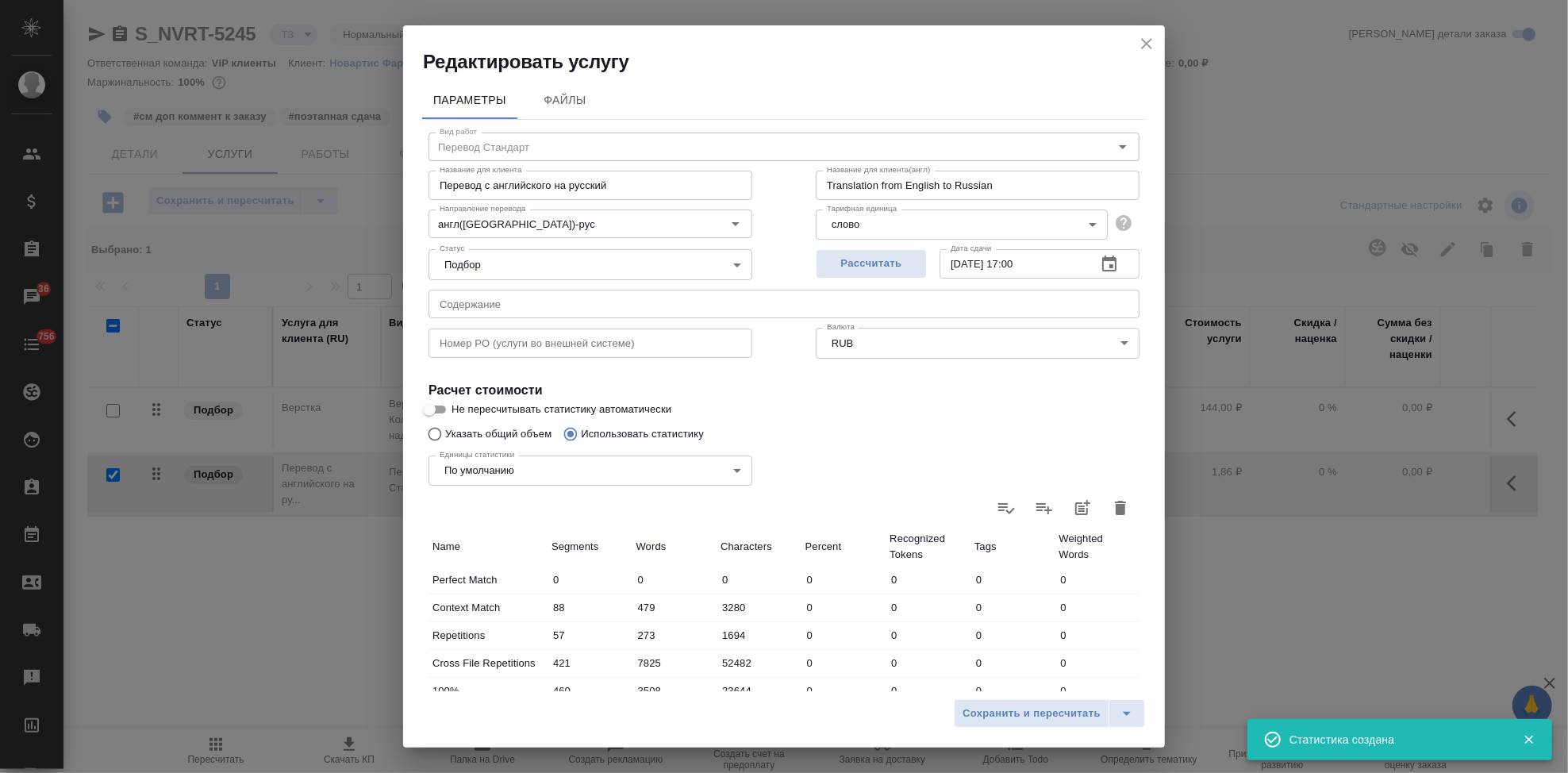
type input "1694"
type input "421"
type input "7825"
type input "52482"
type input "460"
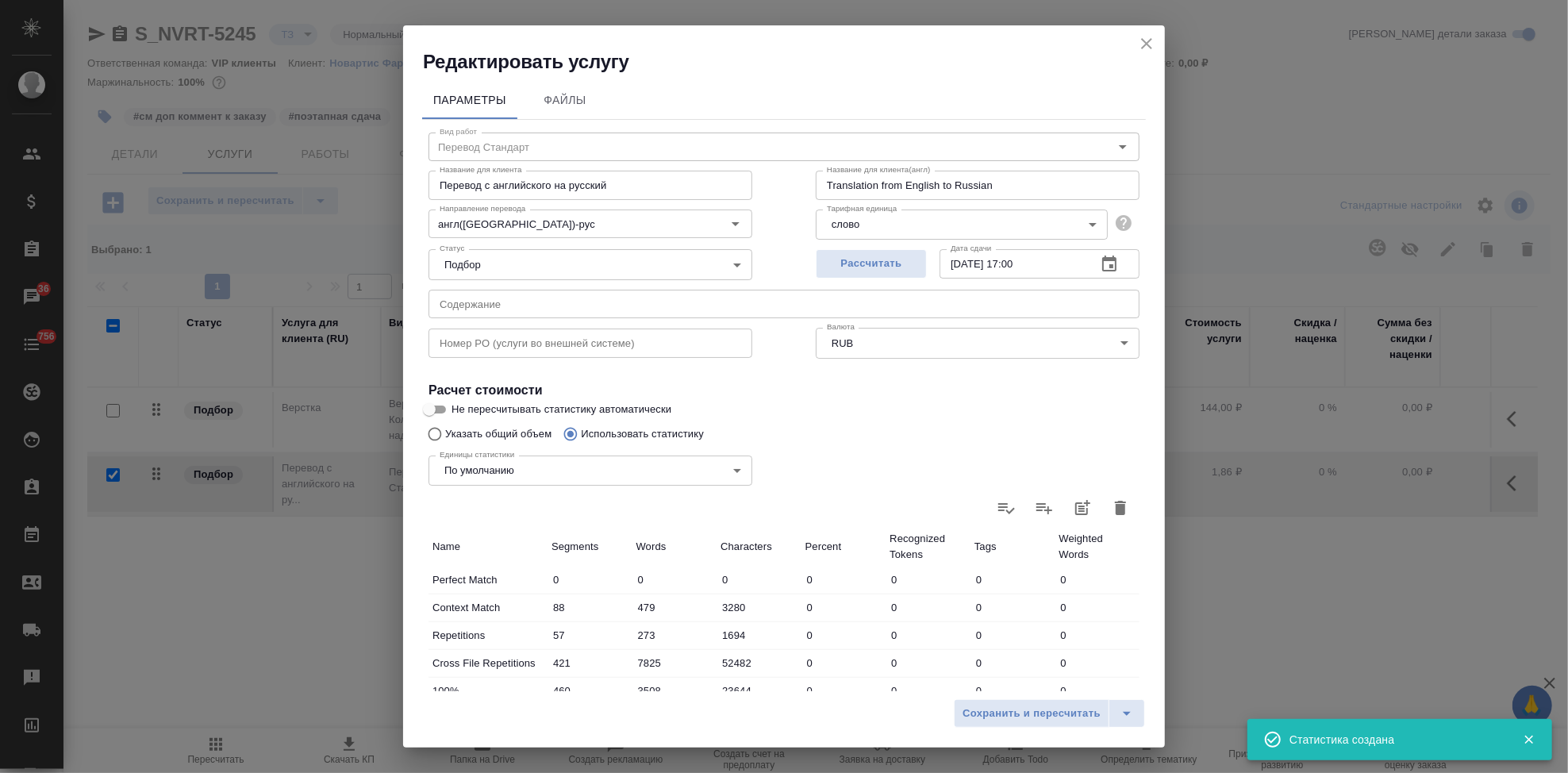
type input "3508"
type input "23644"
type input "107"
type input "1263"
type input "8358"
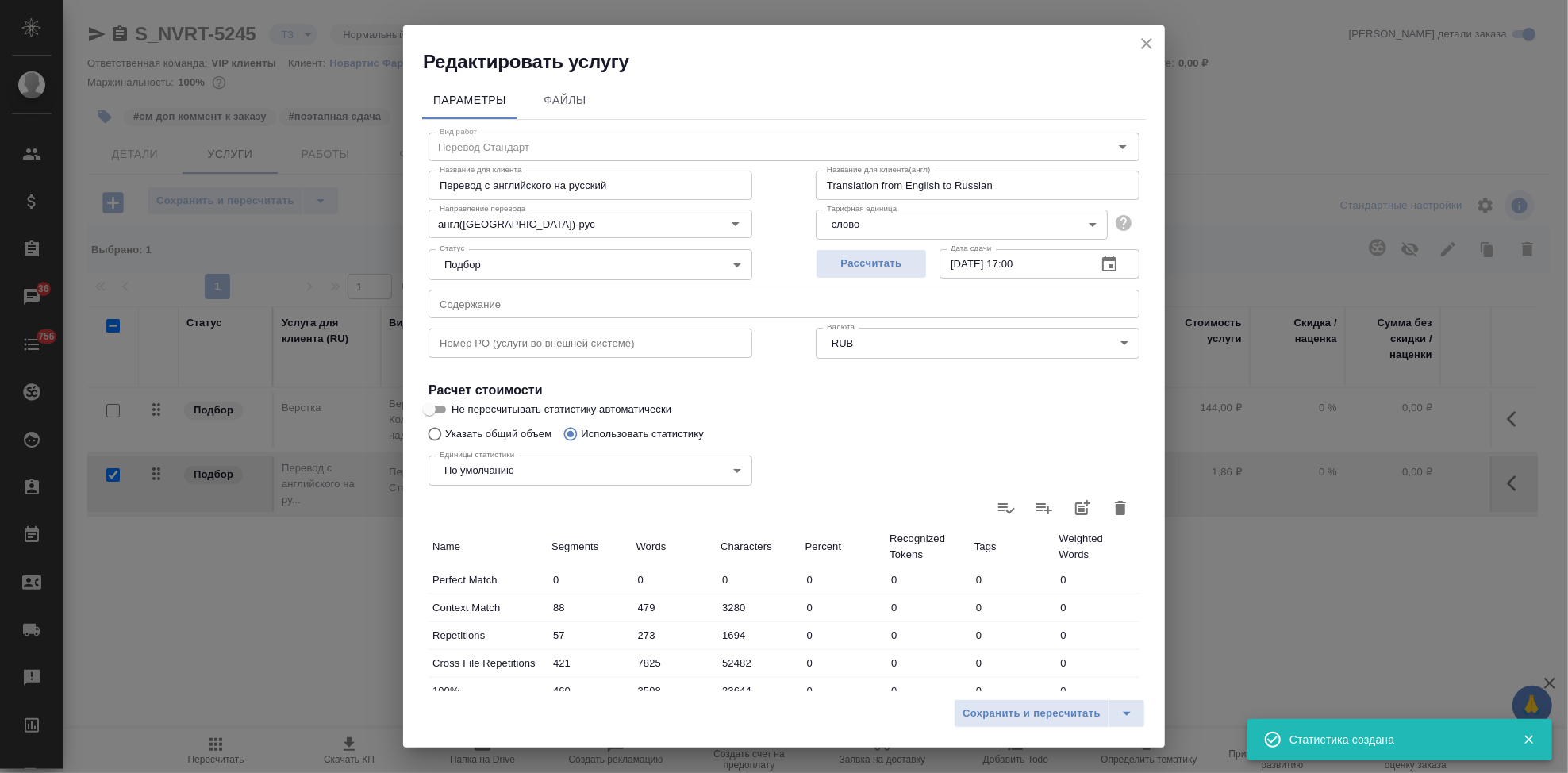
type input "68"
type input "1524"
type input "10006"
type input "99"
type input "1134"
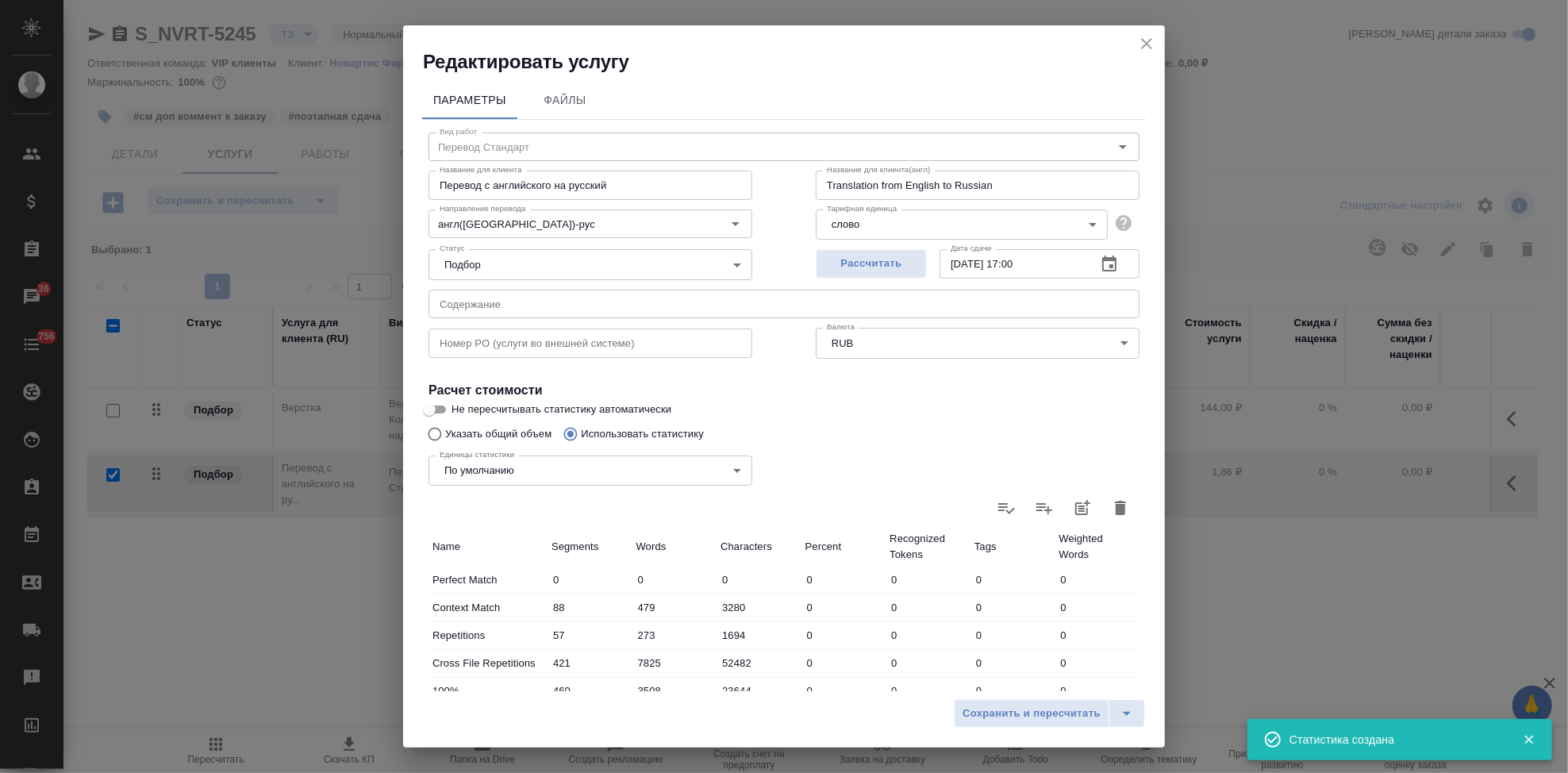
type input "7436"
type input "557"
type input "11495"
type input "75098"
type input "1379"
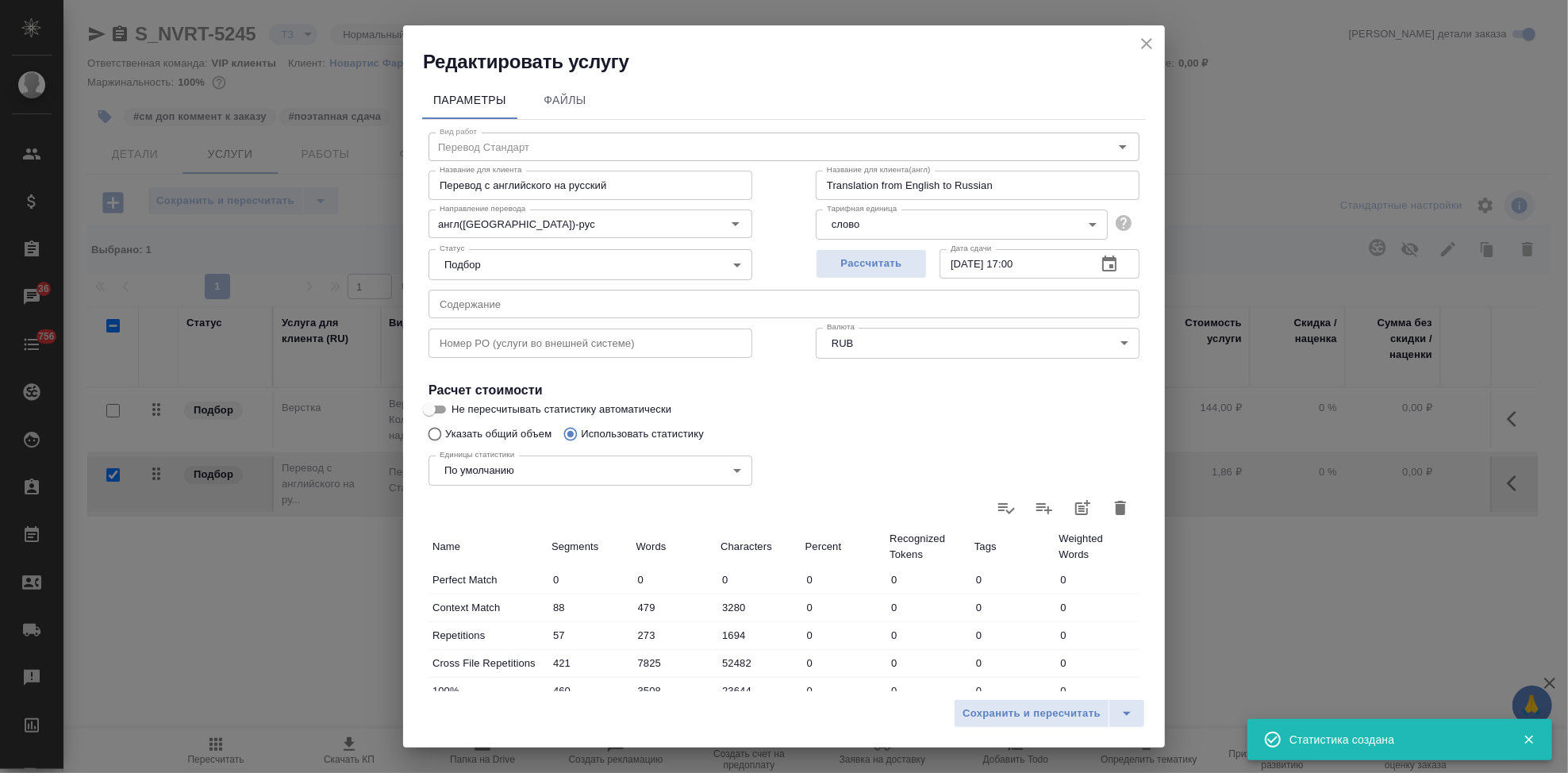
type input "19403"
type input "127822"
type input "1857"
type input "27501"
type input "181998"
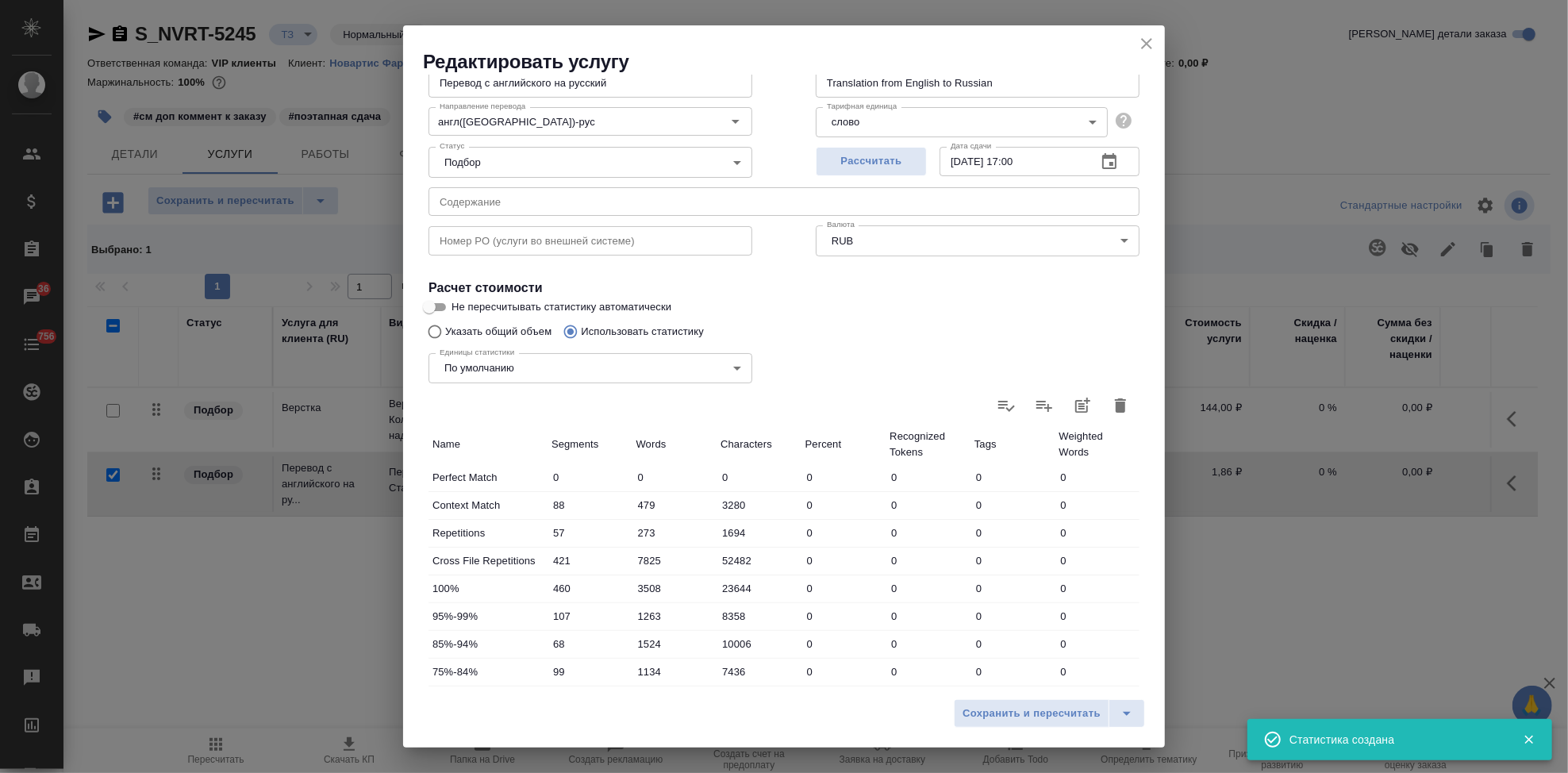
scroll to position [308, 0]
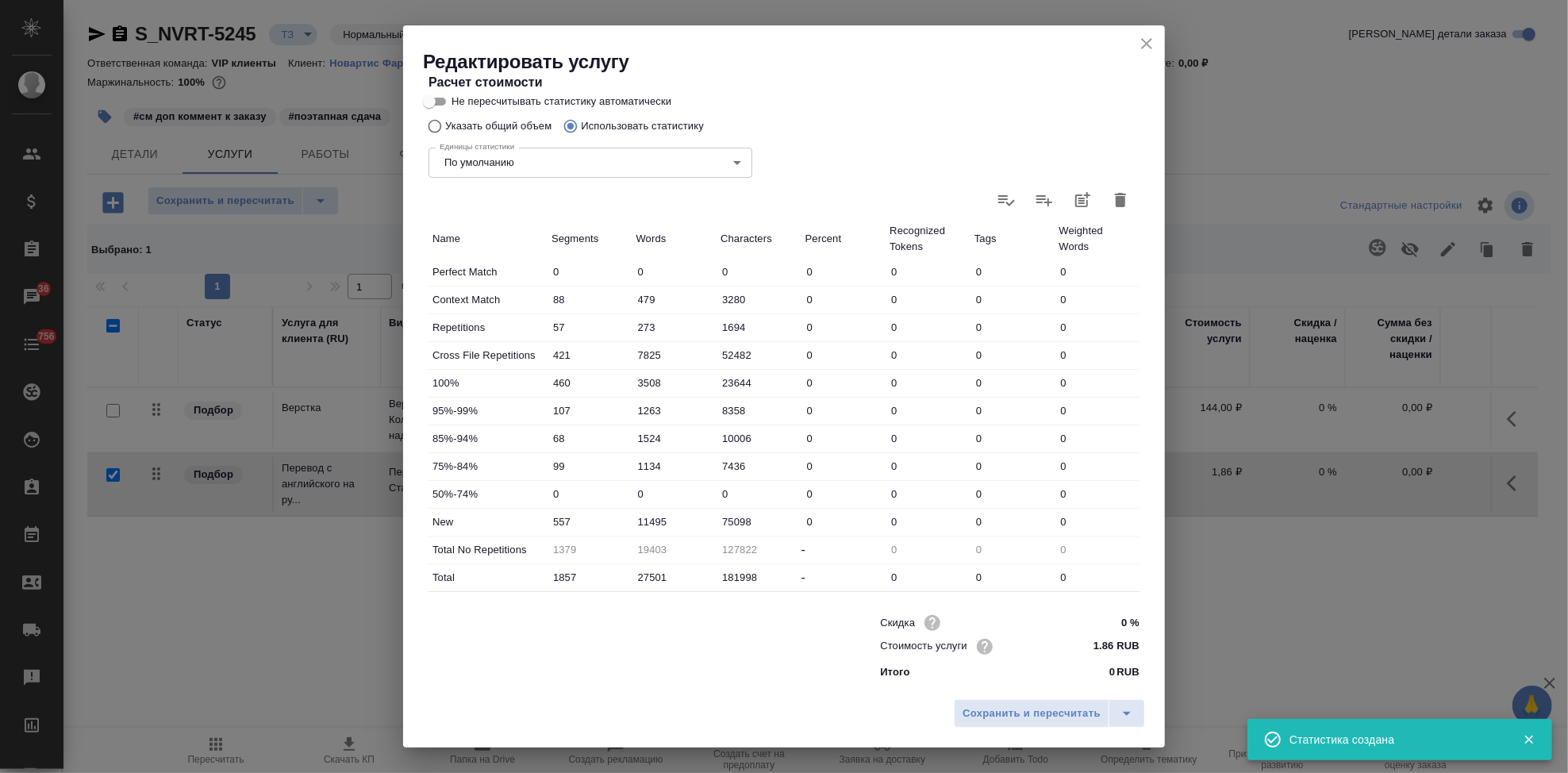
click at [664, 518] on input "11495" at bounding box center [675, 522] width 85 height 23
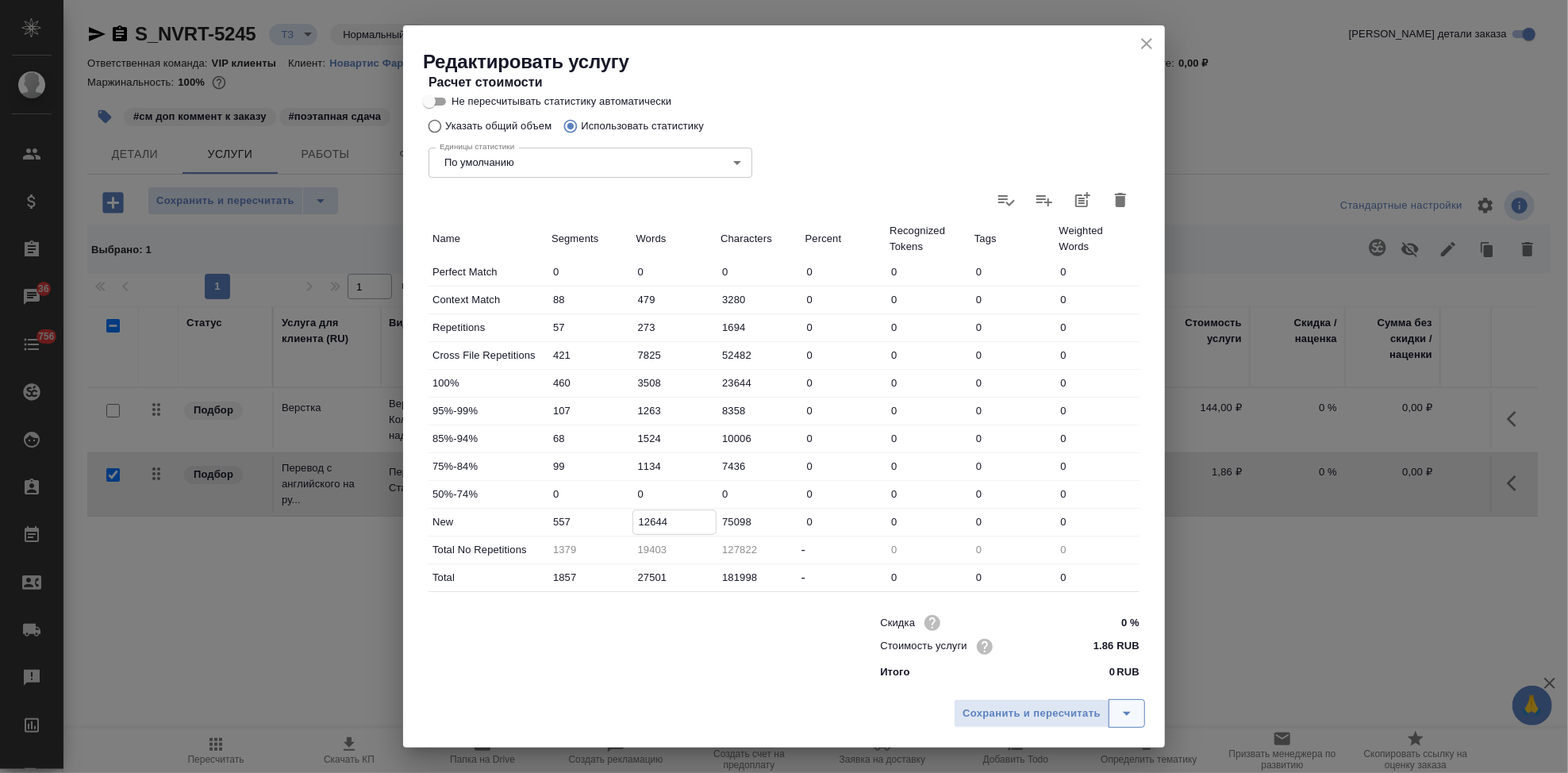
type input "12644"
click at [1131, 712] on icon "split button" at bounding box center [1127, 713] width 19 height 19
click at [1019, 680] on li "Сохранить" at bounding box center [1052, 681] width 191 height 26
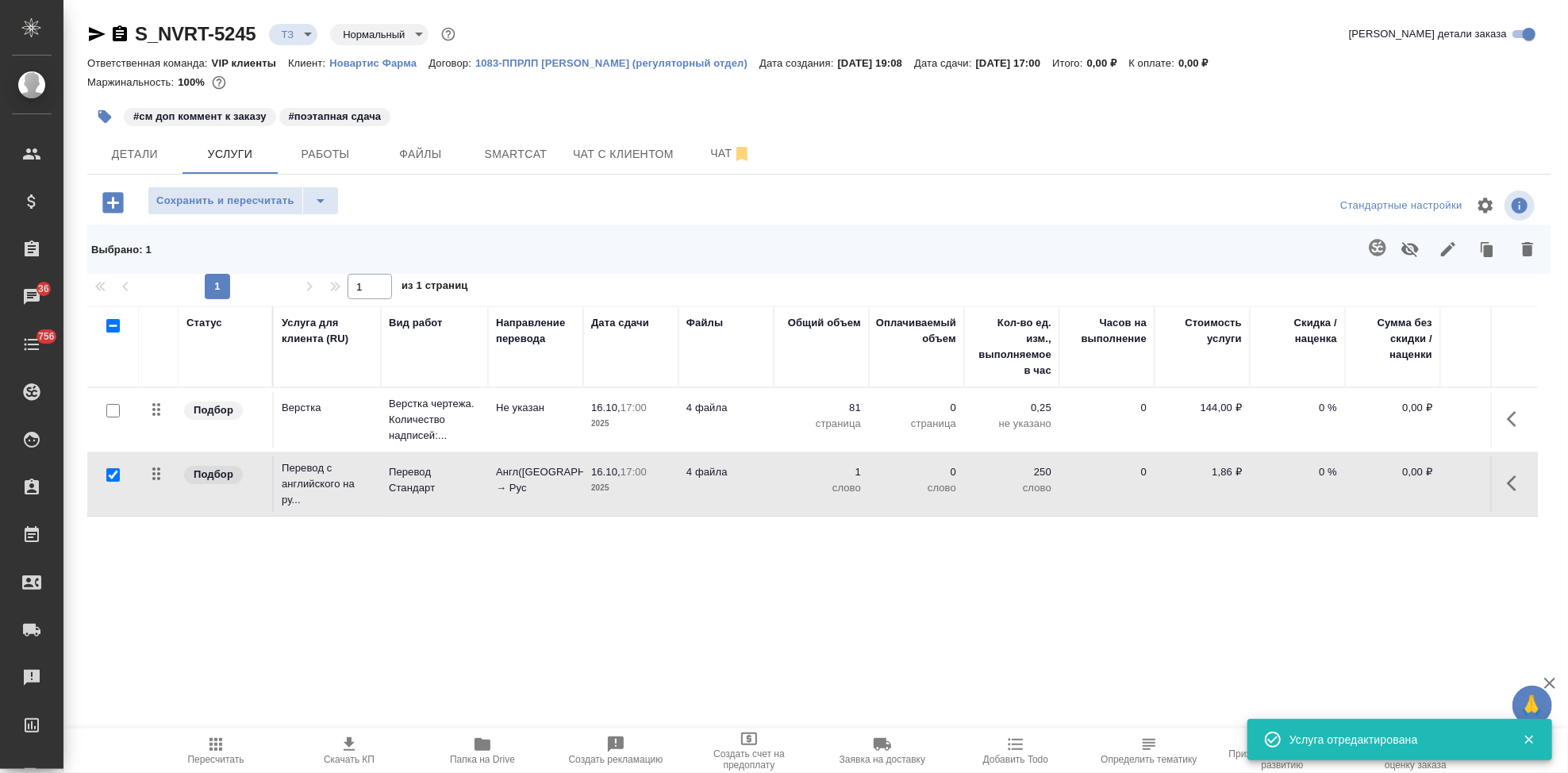
click at [212, 762] on span "Пересчитать" at bounding box center [216, 760] width 56 height 11
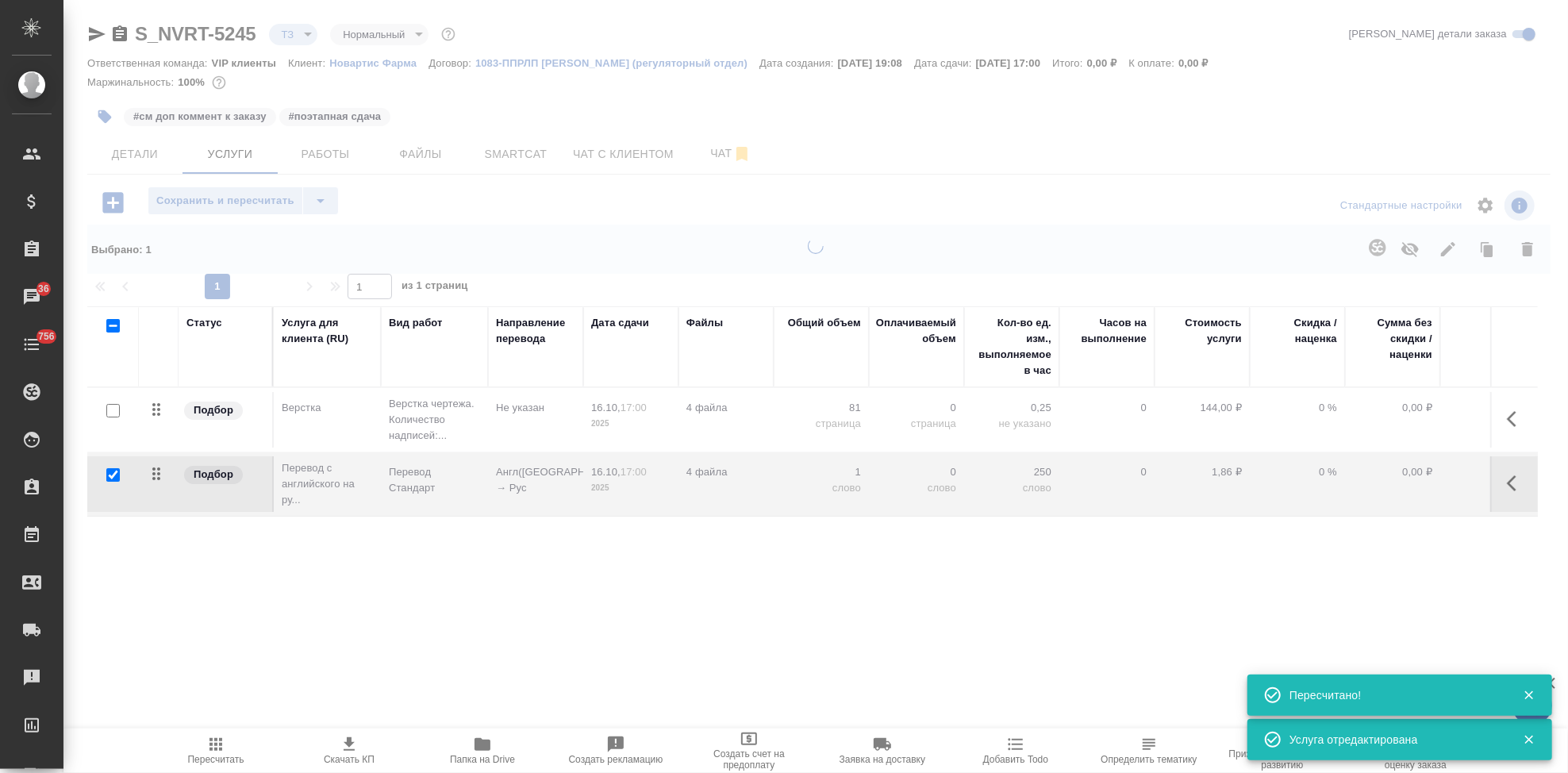
type input "new"
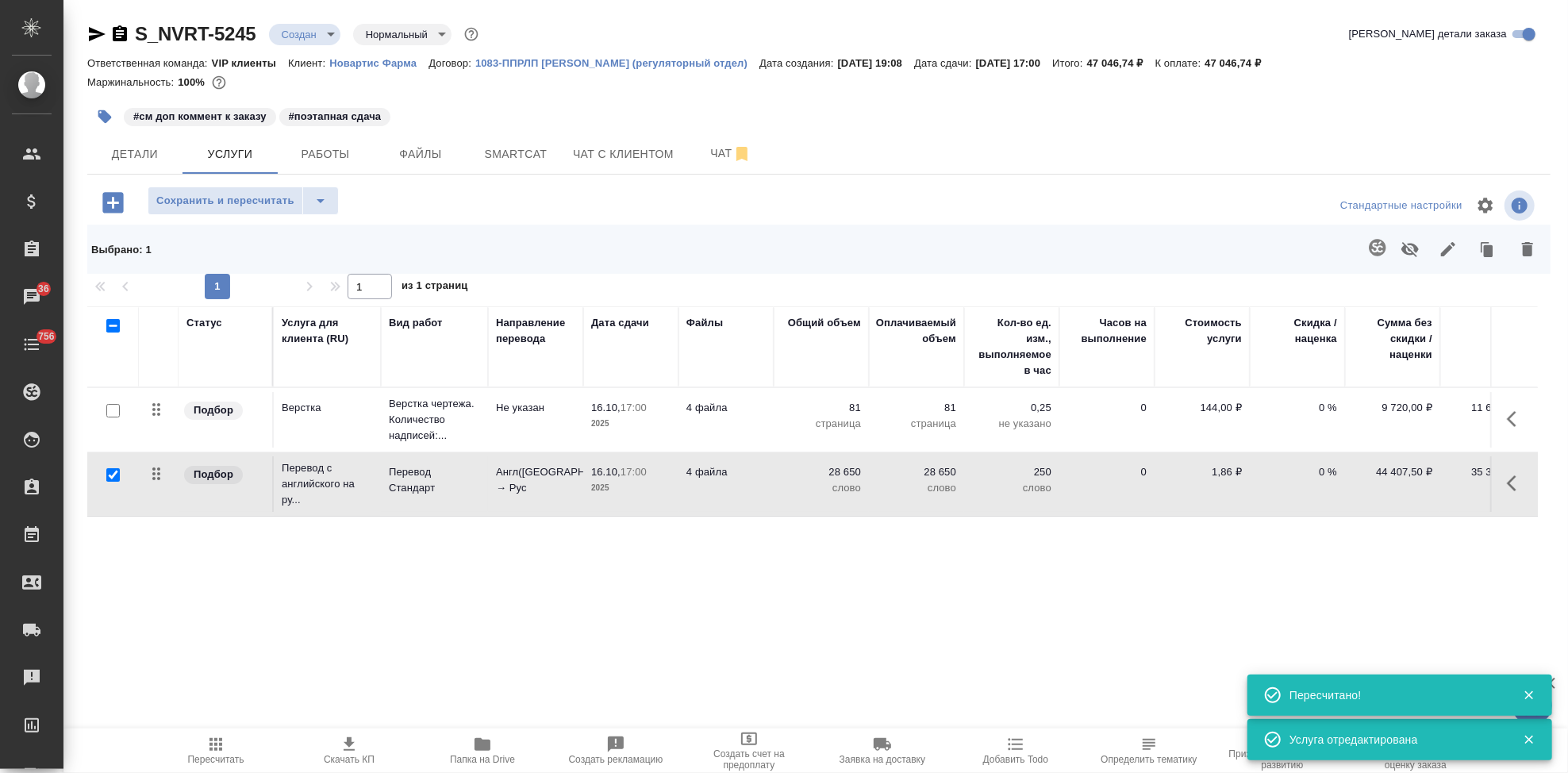
click at [350, 750] on icon "button" at bounding box center [349, 744] width 11 height 14
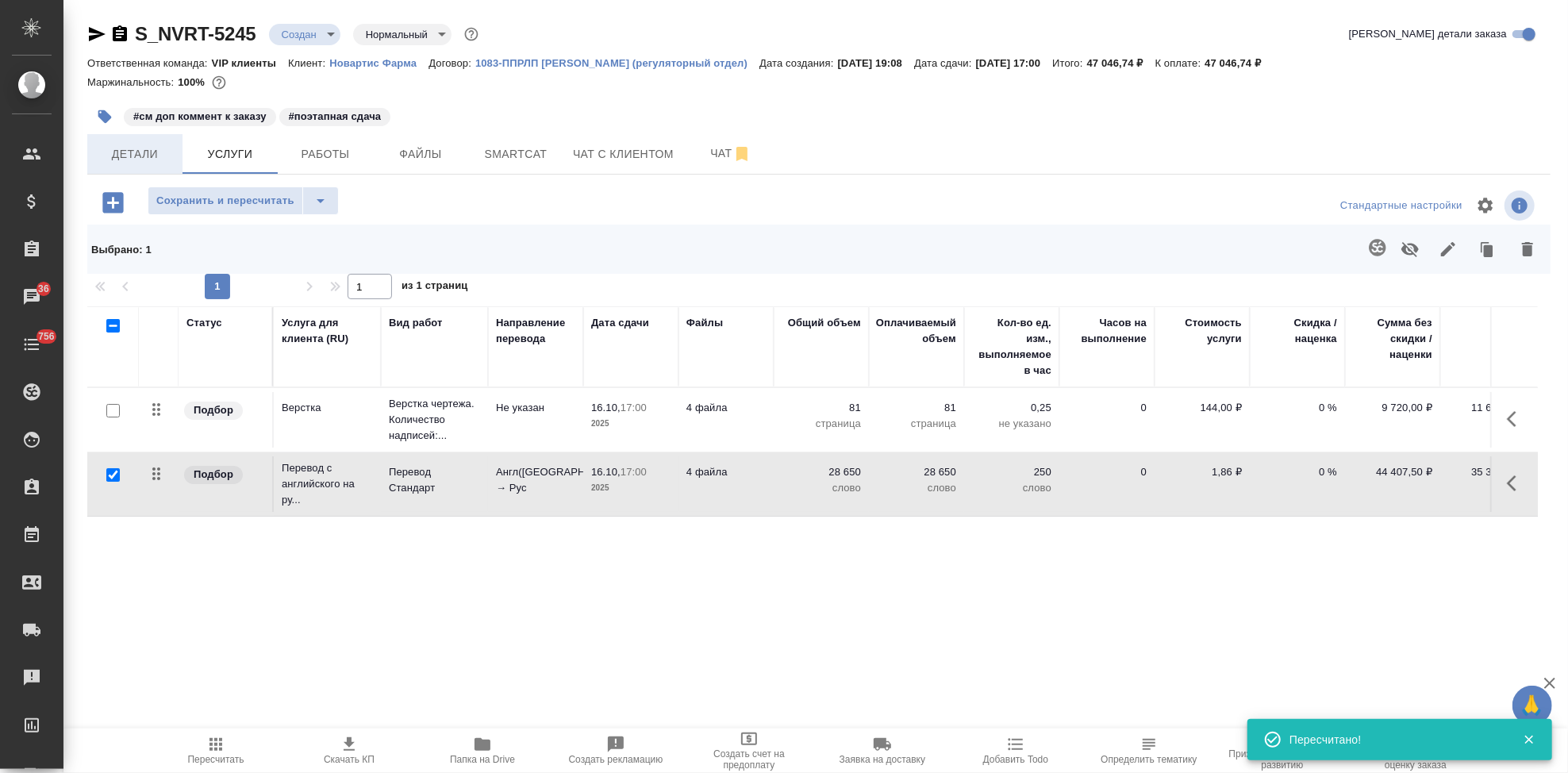
click at [126, 146] on span "Детали" at bounding box center [134, 155] width 76 height 20
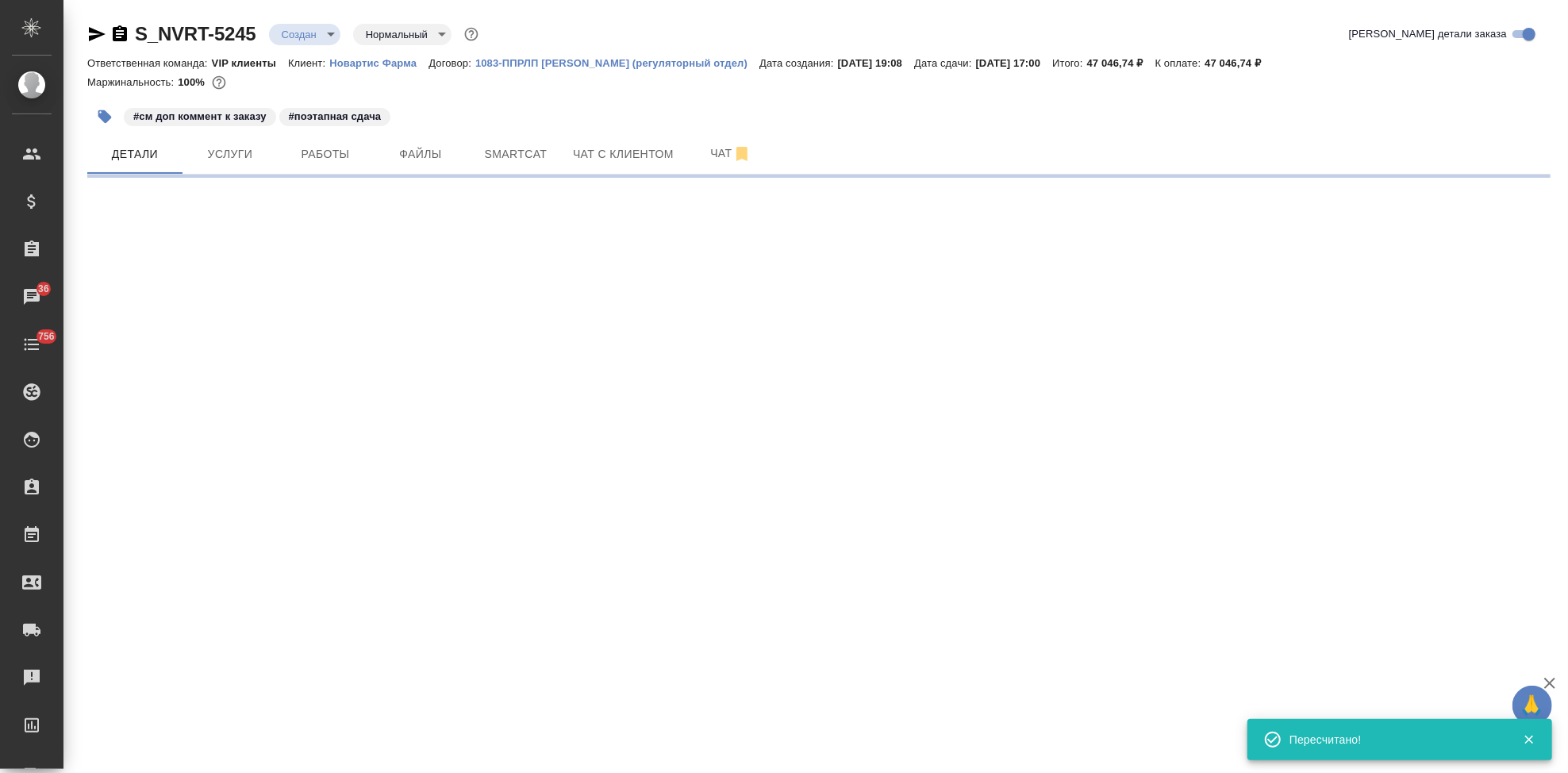
select select "RU"
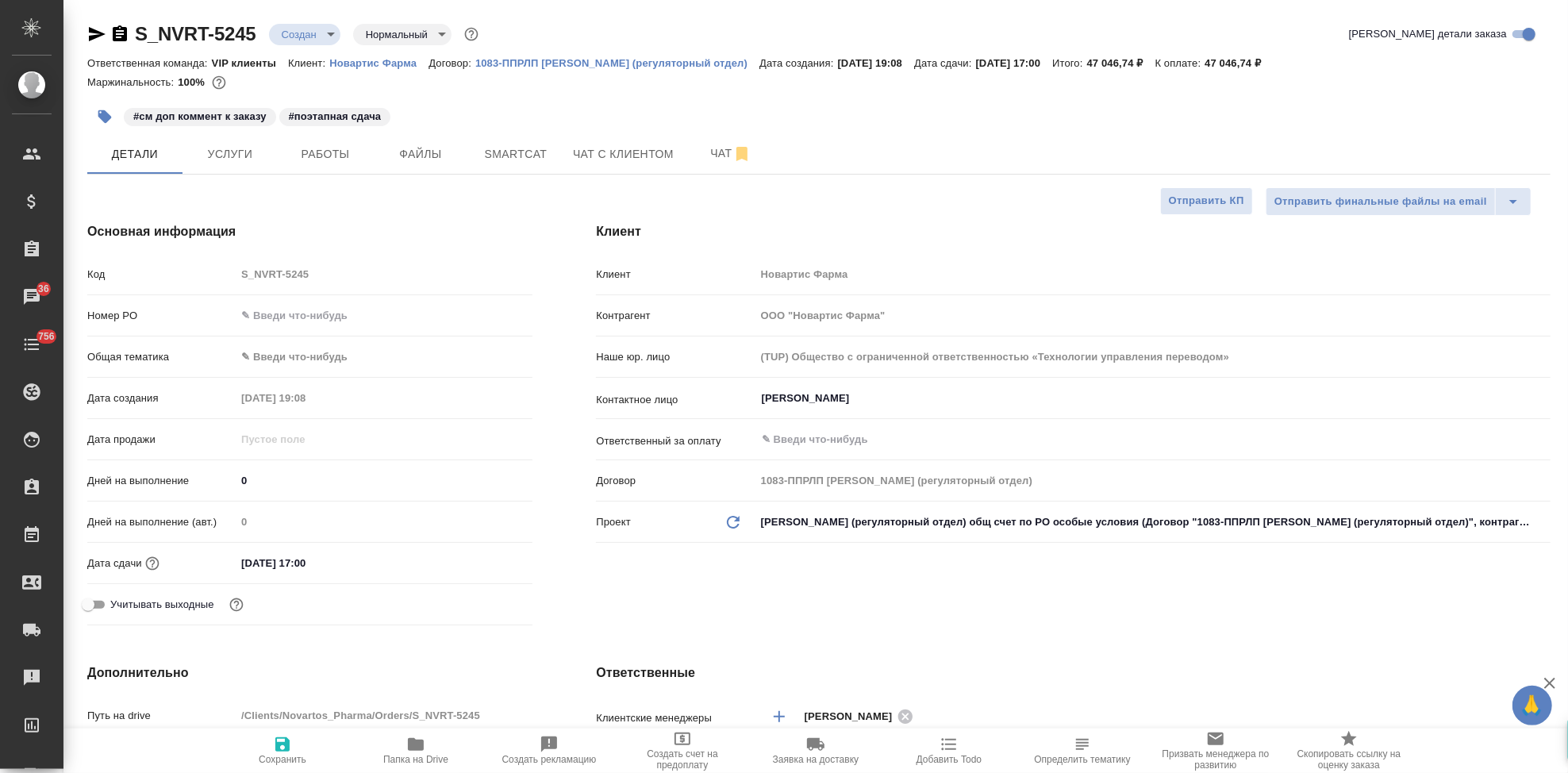
type textarea "x"
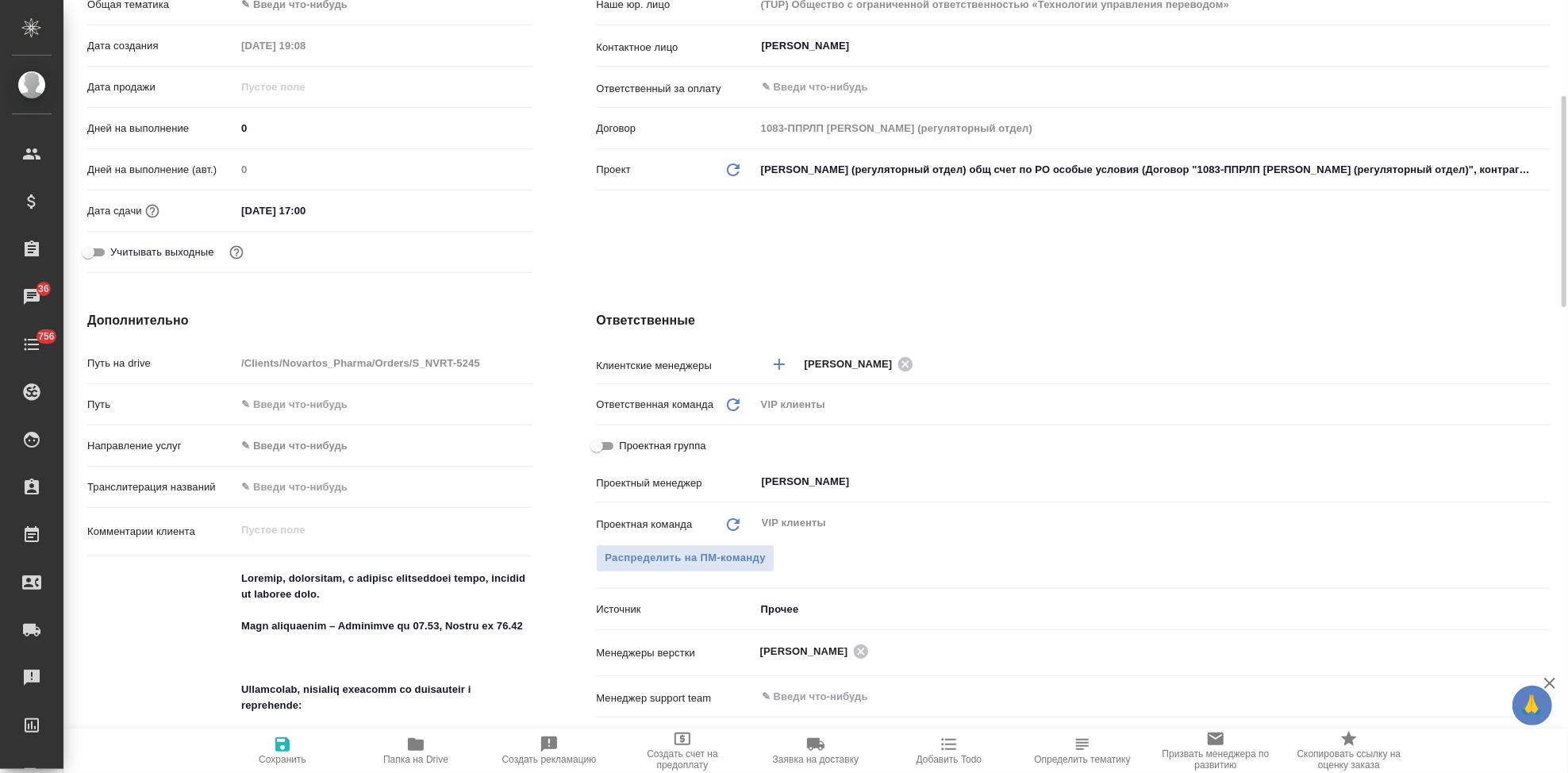
scroll to position [617, 0]
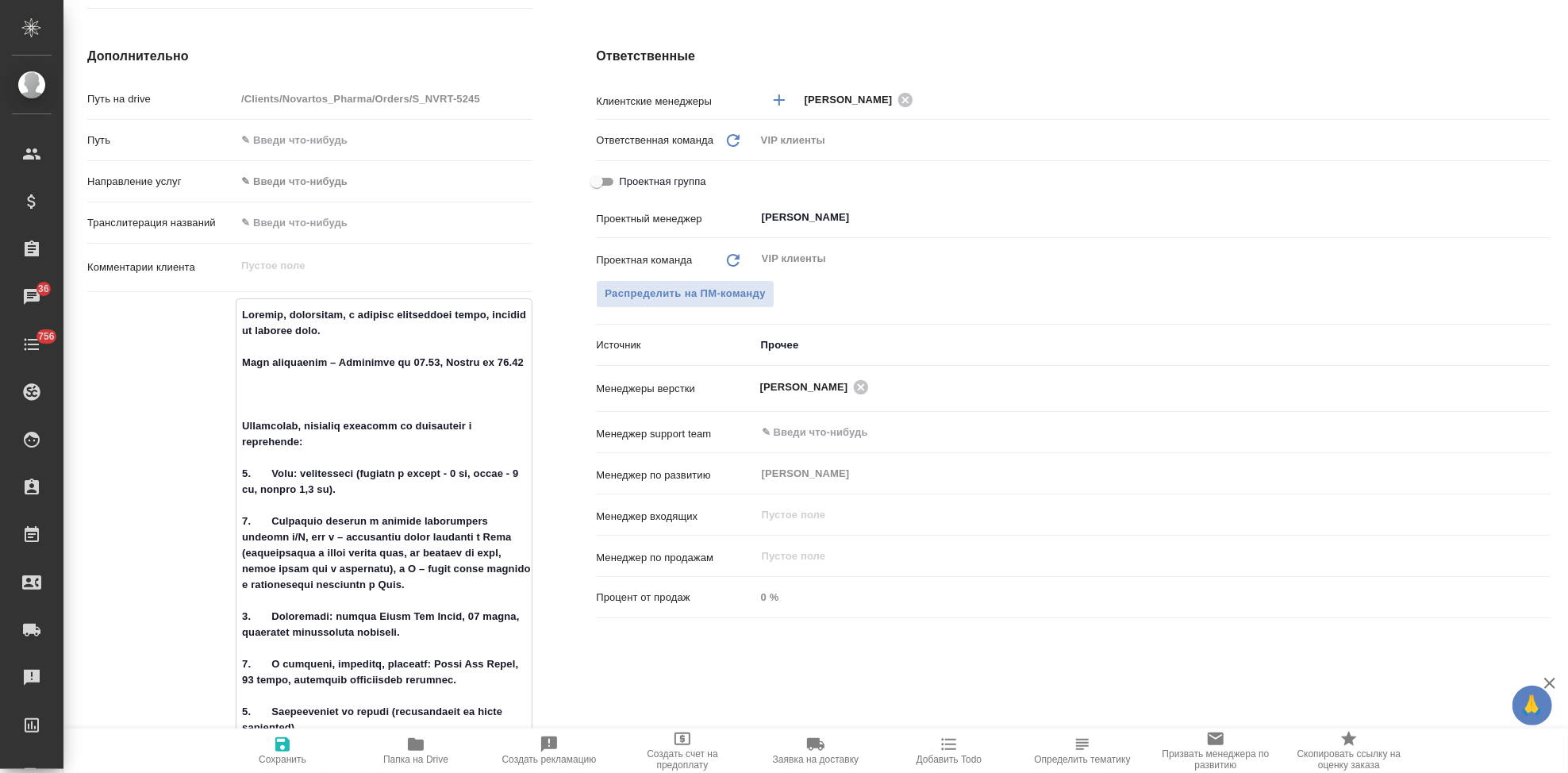
drag, startPoint x: 340, startPoint y: 361, endPoint x: 351, endPoint y: 379, distance: 21.1
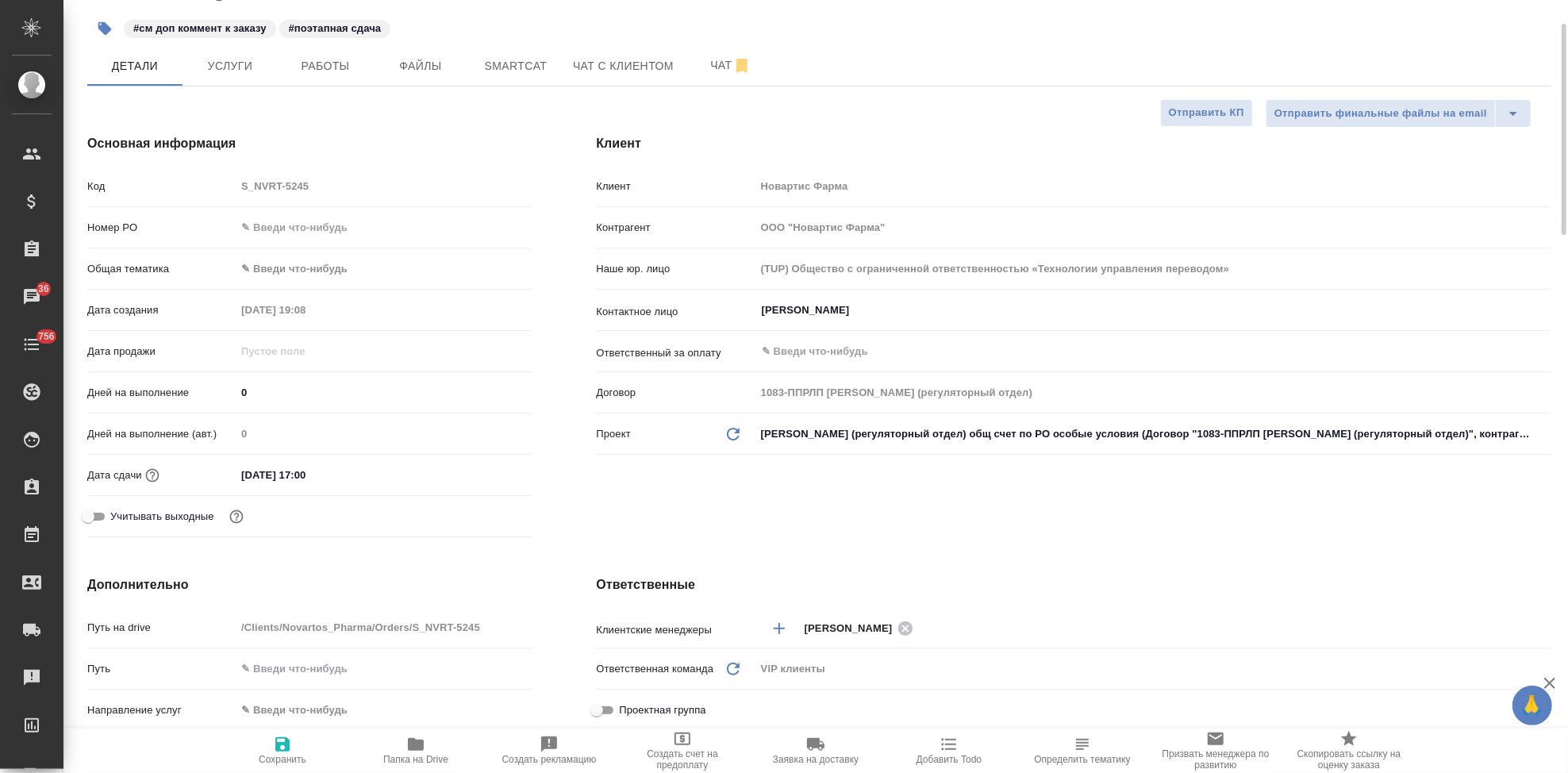
scroll to position [0, 0]
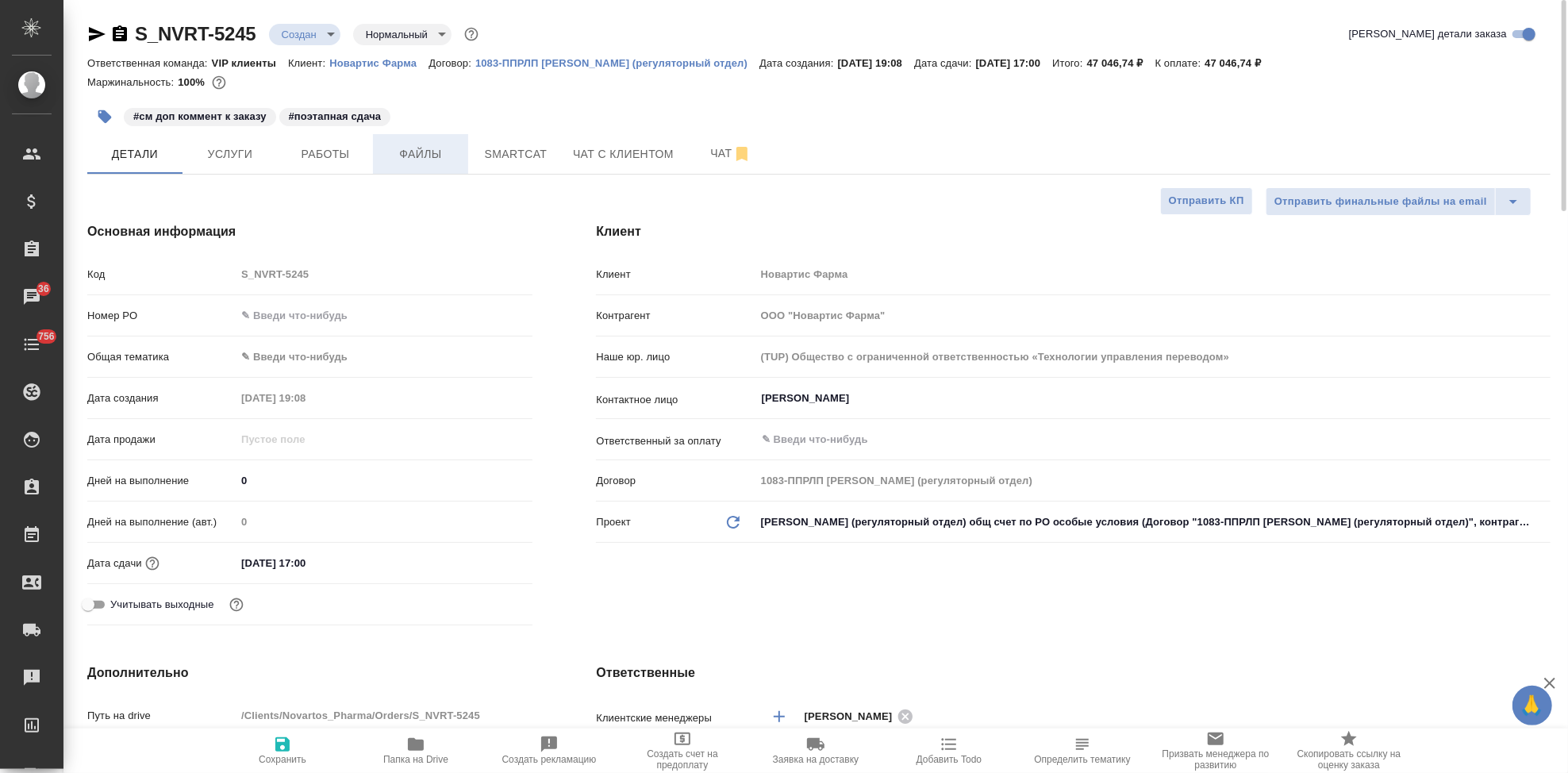
type textarea "x"
click at [432, 143] on button "Файлы" at bounding box center [421, 154] width 96 height 40
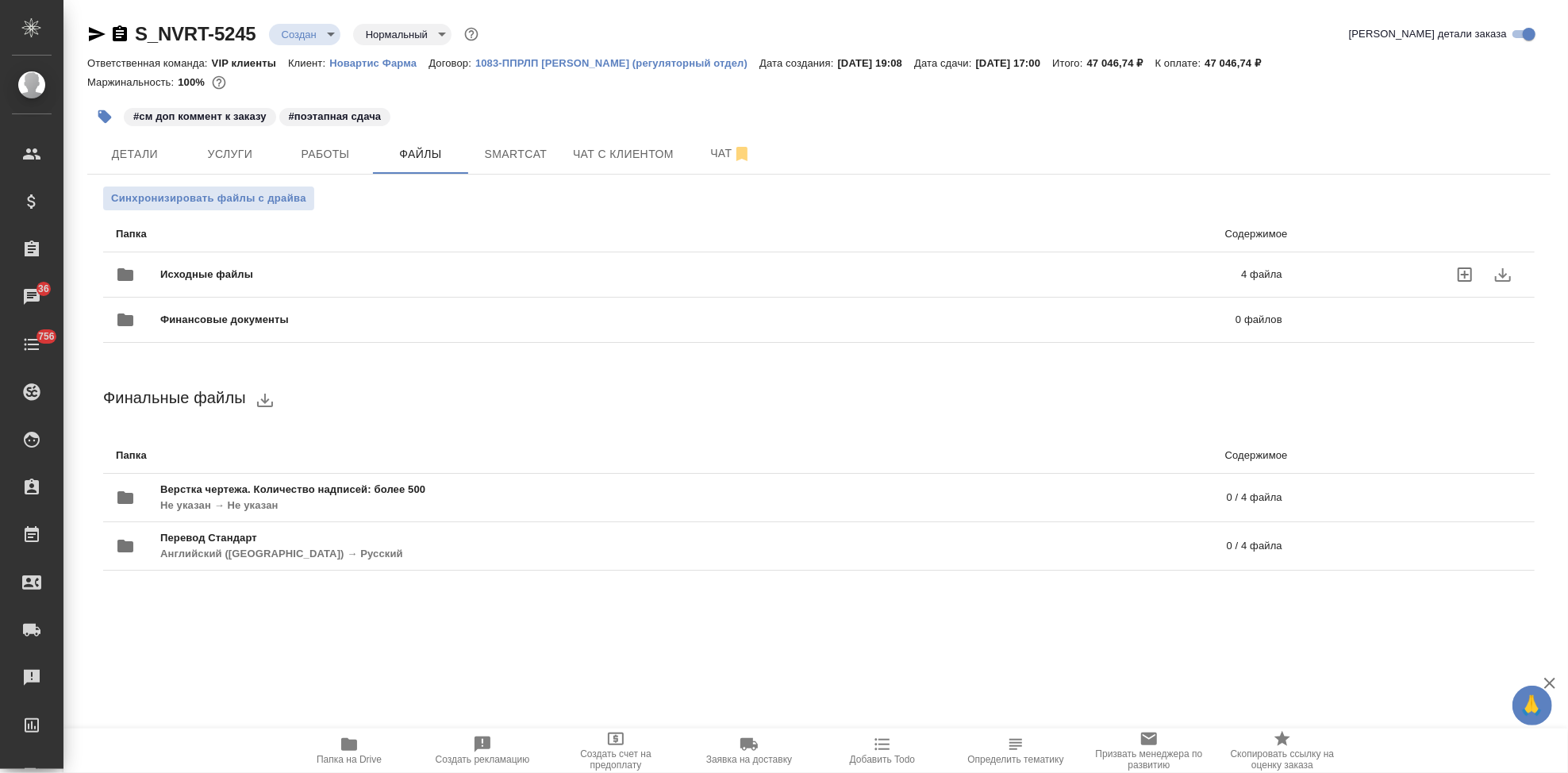
click at [871, 258] on div "Исходные файлы 4 файла" at bounding box center [699, 274] width 1166 height 38
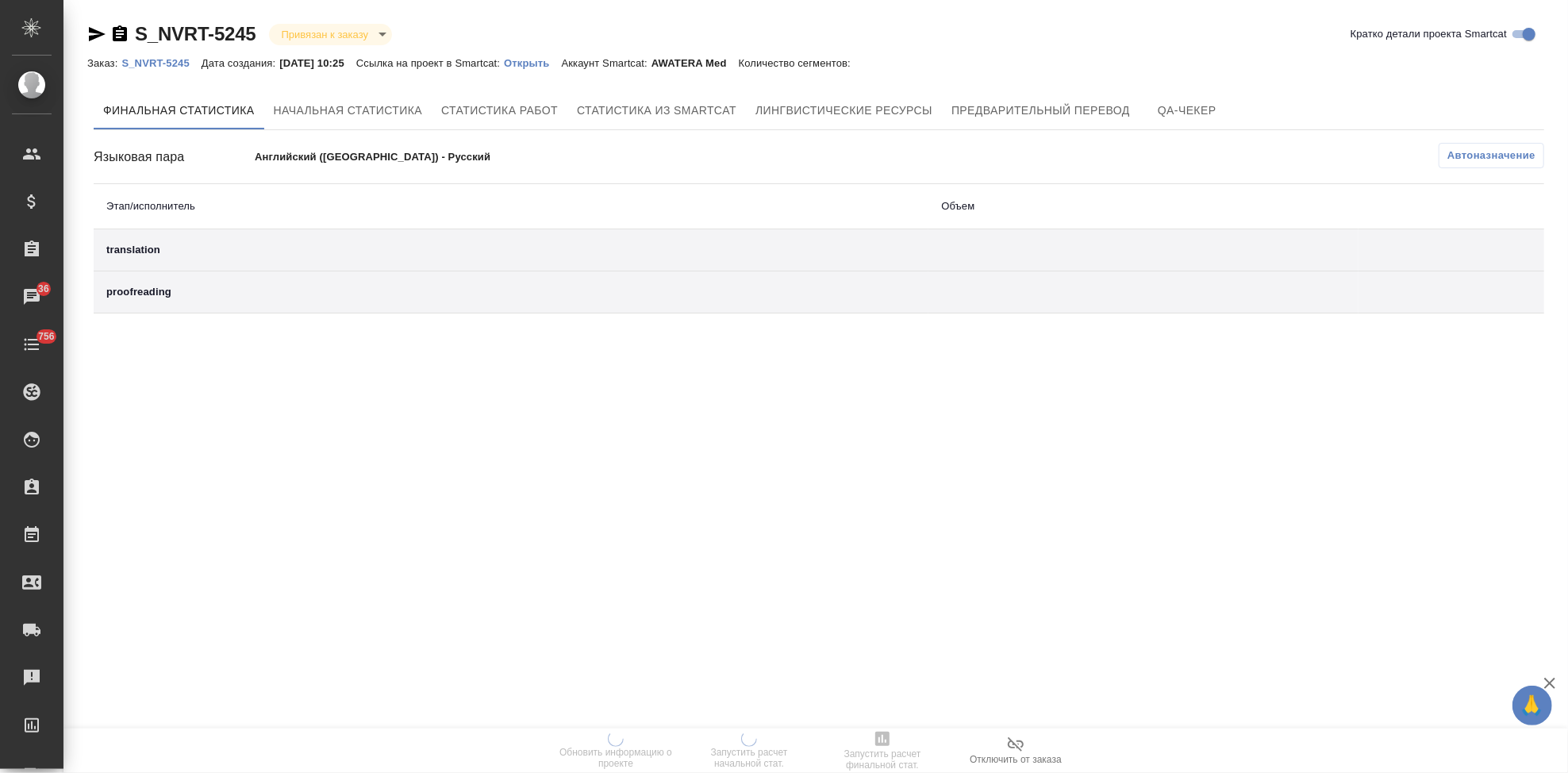
click at [547, 71] on div "Заказ: S_NVRT-5245 Дата создания: [DATE] 10:25 Ссылка на проект в Smartcat: Отк…" at bounding box center [476, 63] width 779 height 19
click at [555, 64] on p "Открыть" at bounding box center [532, 63] width 57 height 12
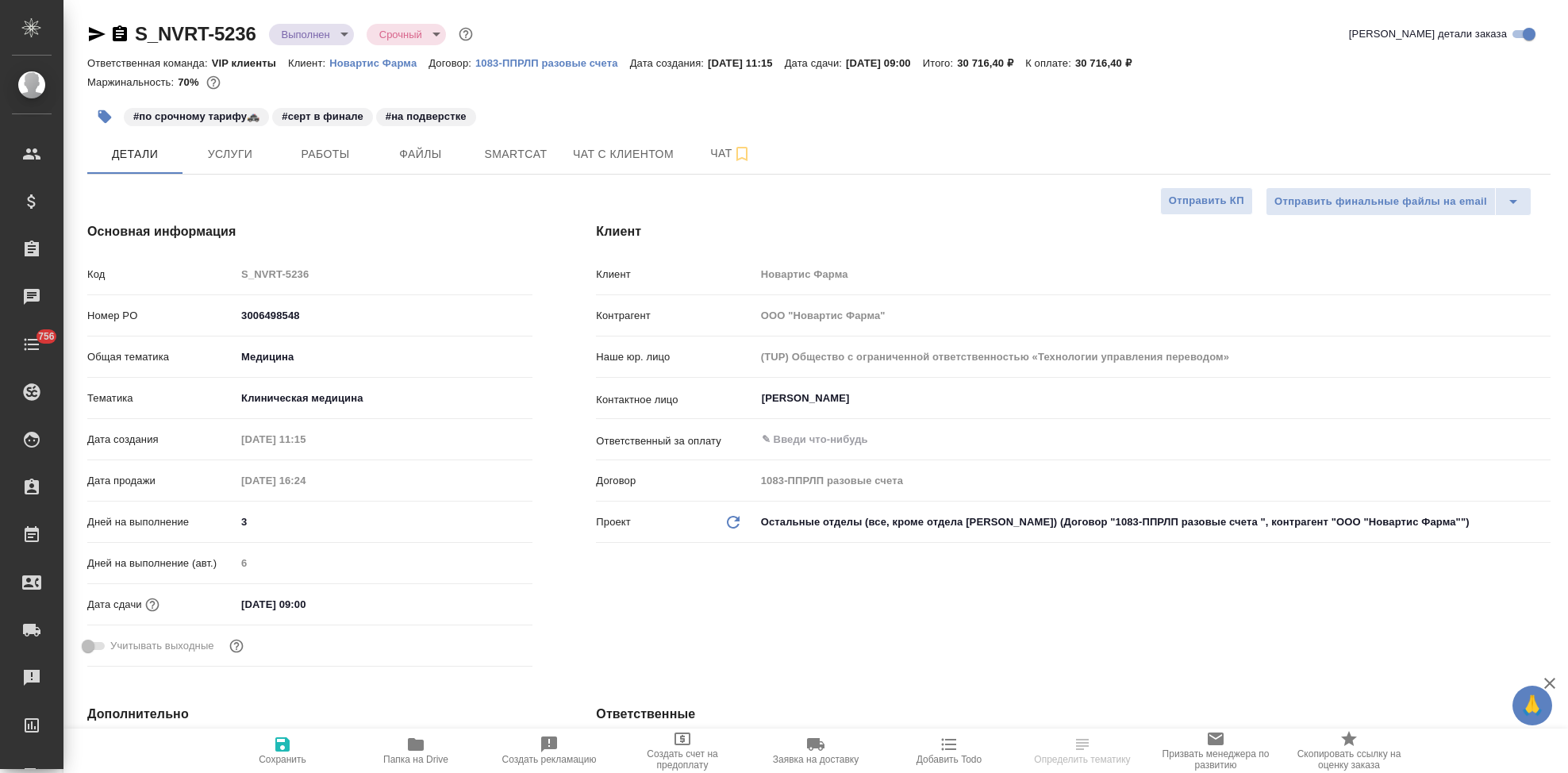
select select "RU"
click at [160, 263] on div "Код S_NVRT-5236" at bounding box center [310, 274] width 445 height 28
click at [814, 762] on span "Заявка на доставку" at bounding box center [815, 760] width 86 height 11
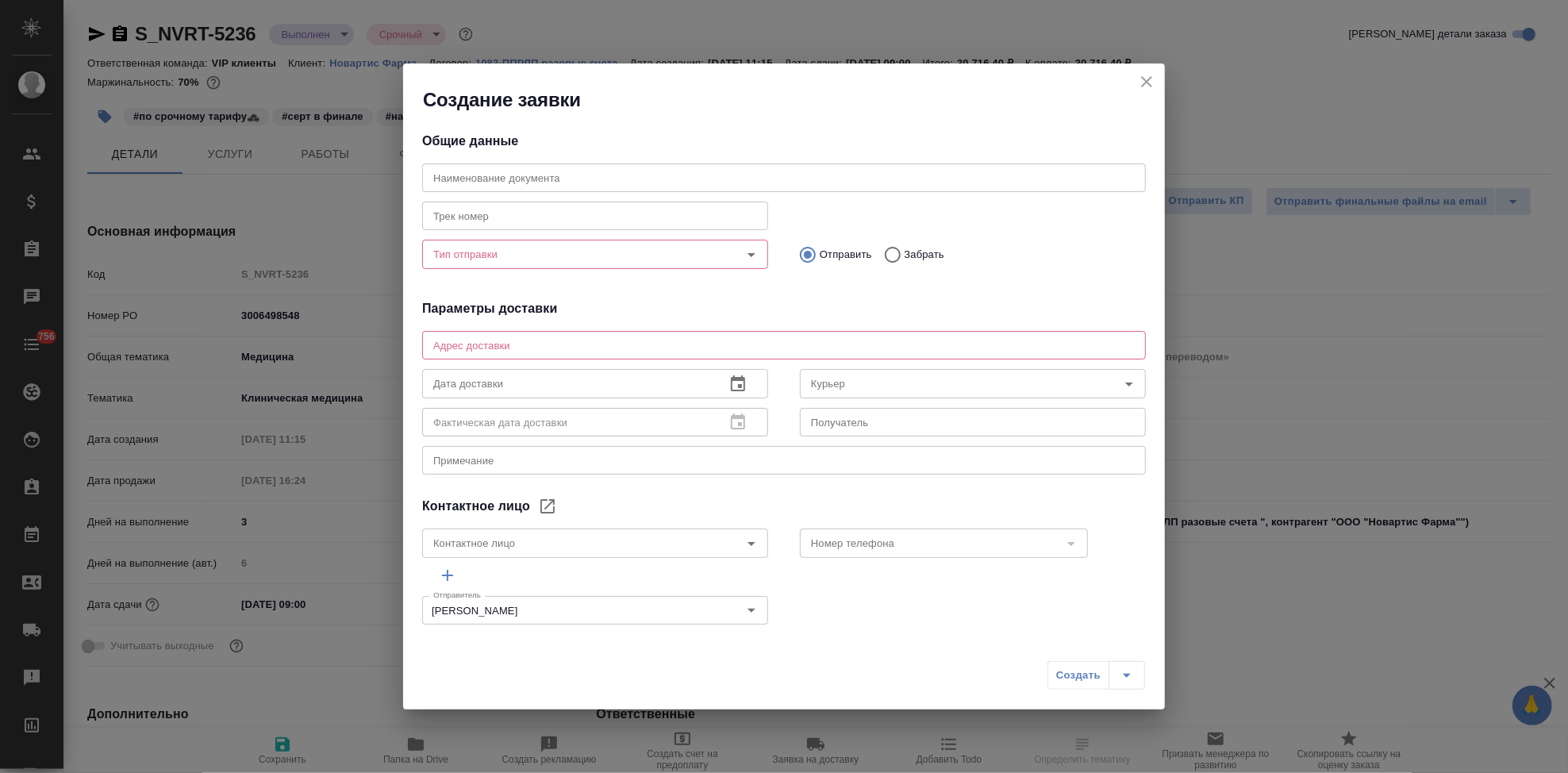
type input "[PERSON_NAME]"
click at [521, 173] on input "text" at bounding box center [784, 178] width 724 height 29
paste input "S_NVRT-5236"
type input "S_NVRT-5236 сертификаь"
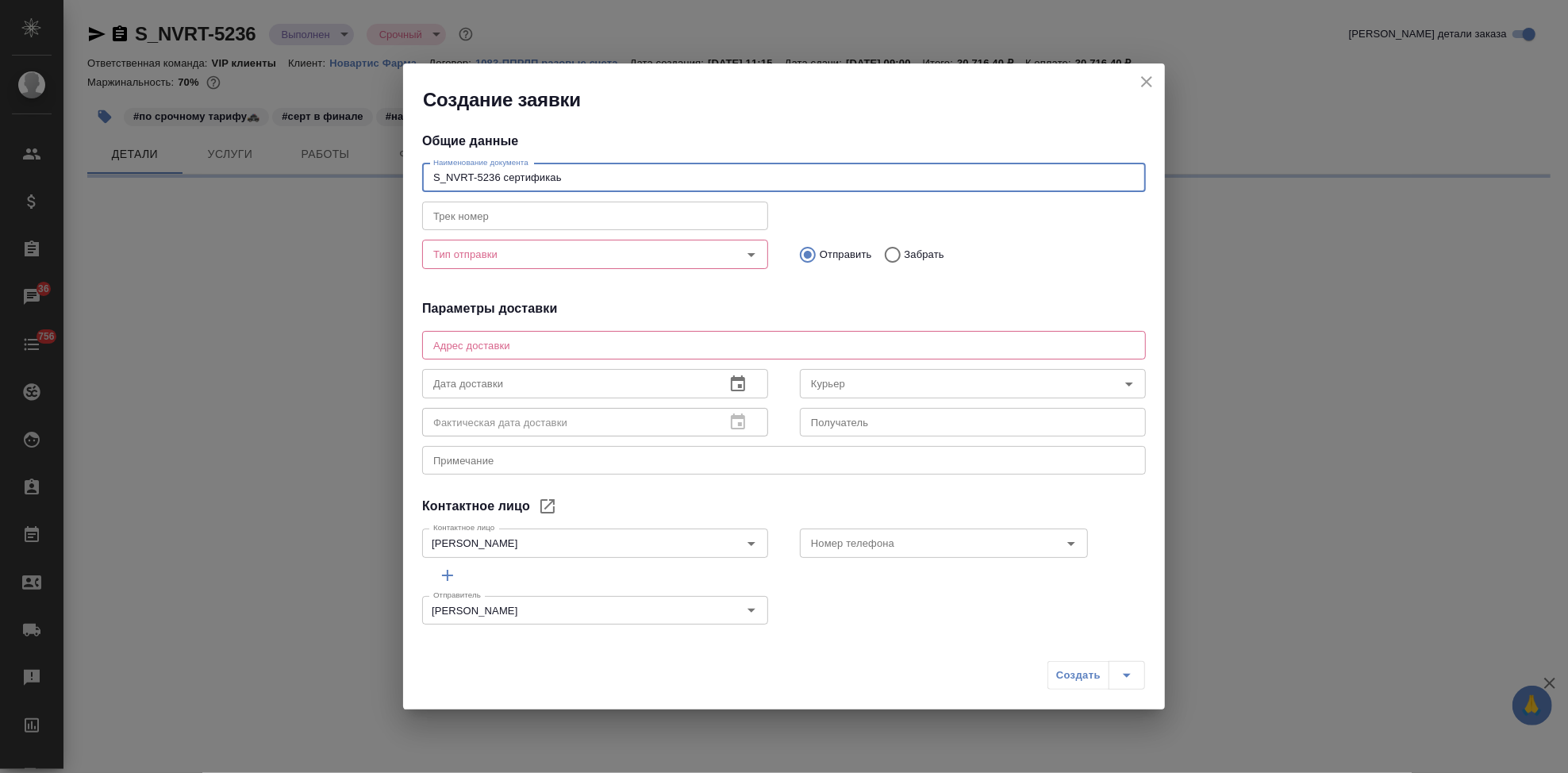
select select "RU"
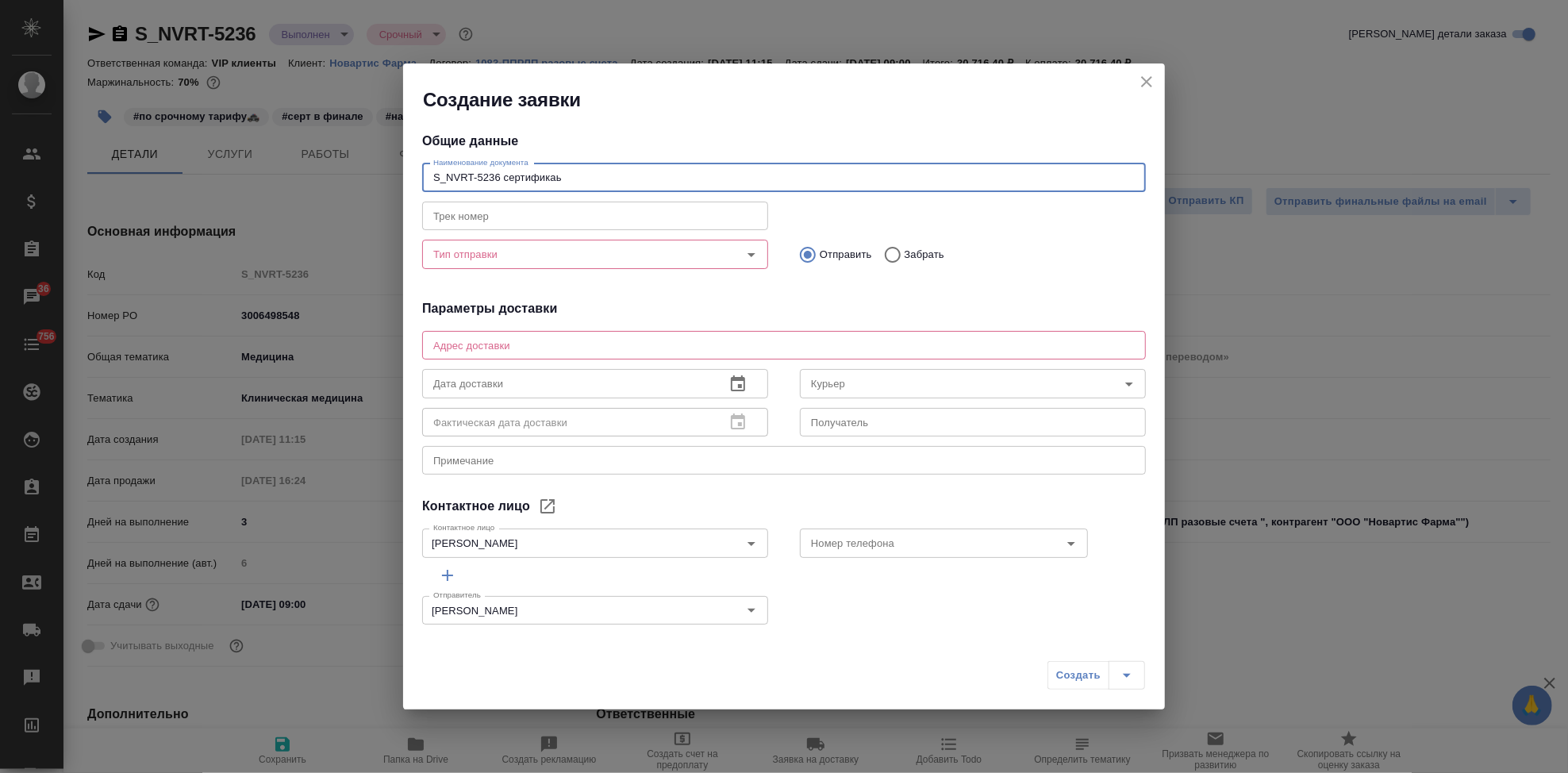
type input "S_NVRT-5236 сертифика"
type textarea "x"
type input "S_NVRT-5236 сертификат"
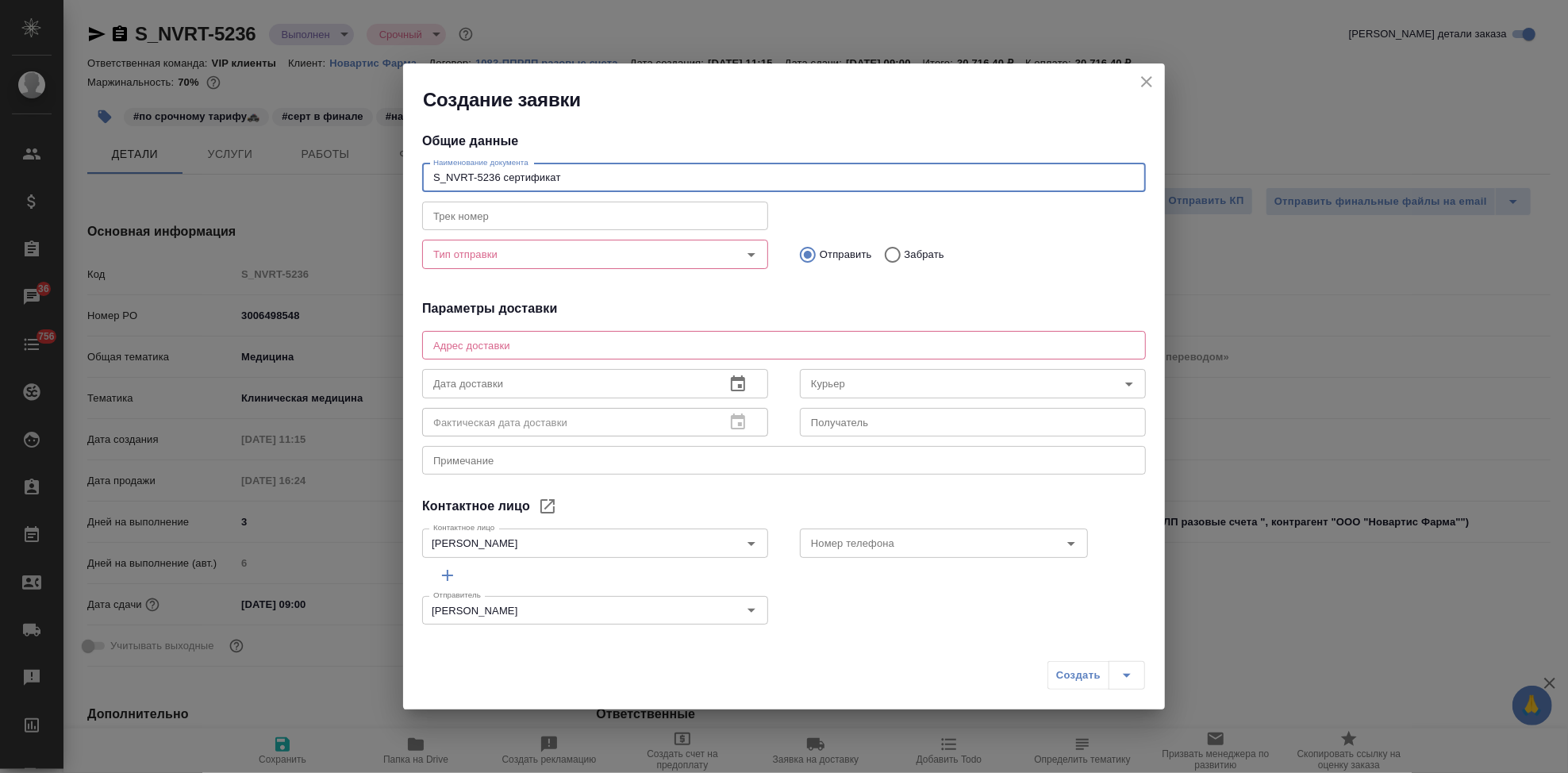
click at [476, 247] on input "Тип отправки" at bounding box center [568, 254] width 283 height 19
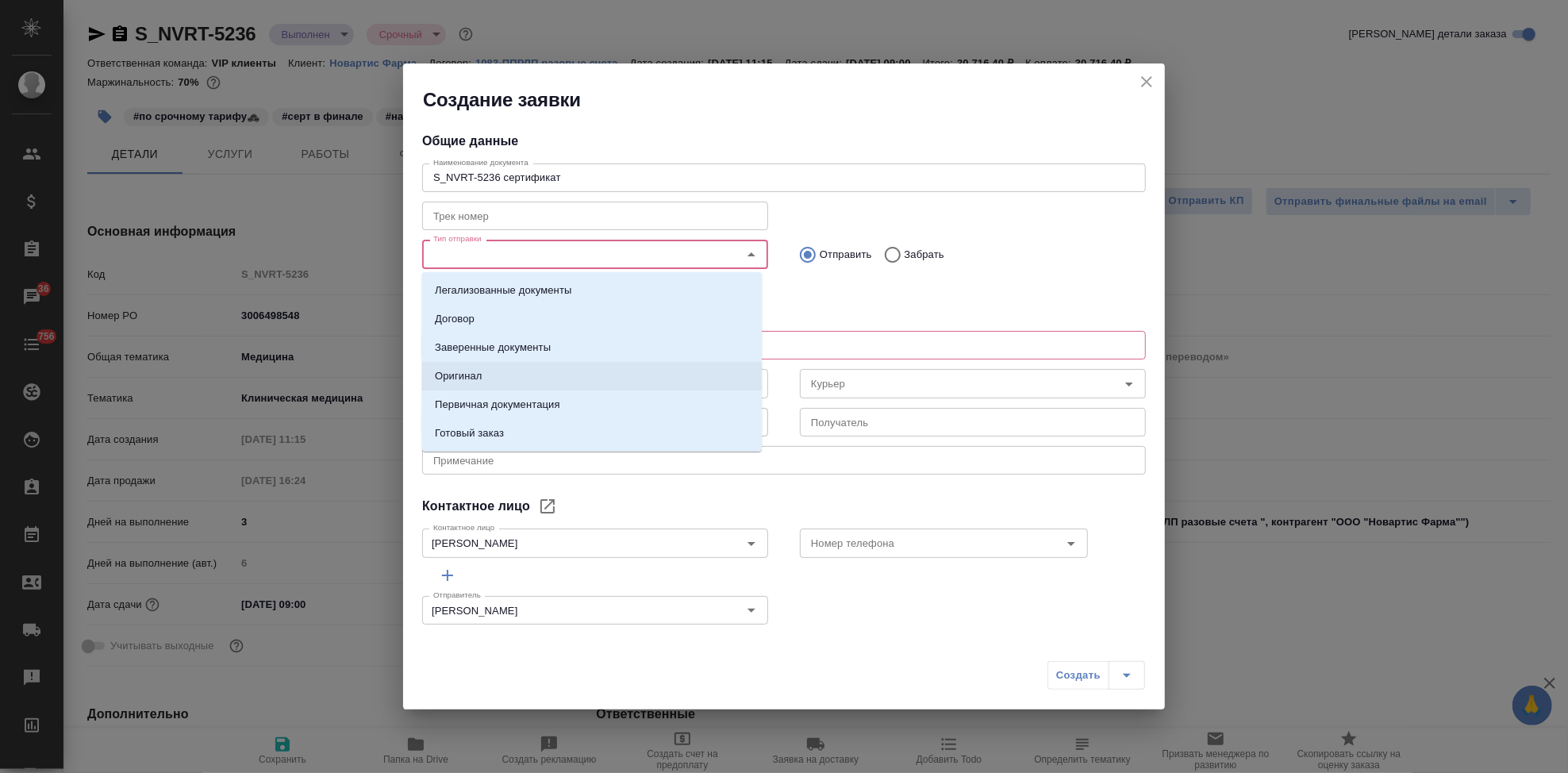
click at [515, 352] on p "Заверенные документы" at bounding box center [493, 347] width 116 height 16
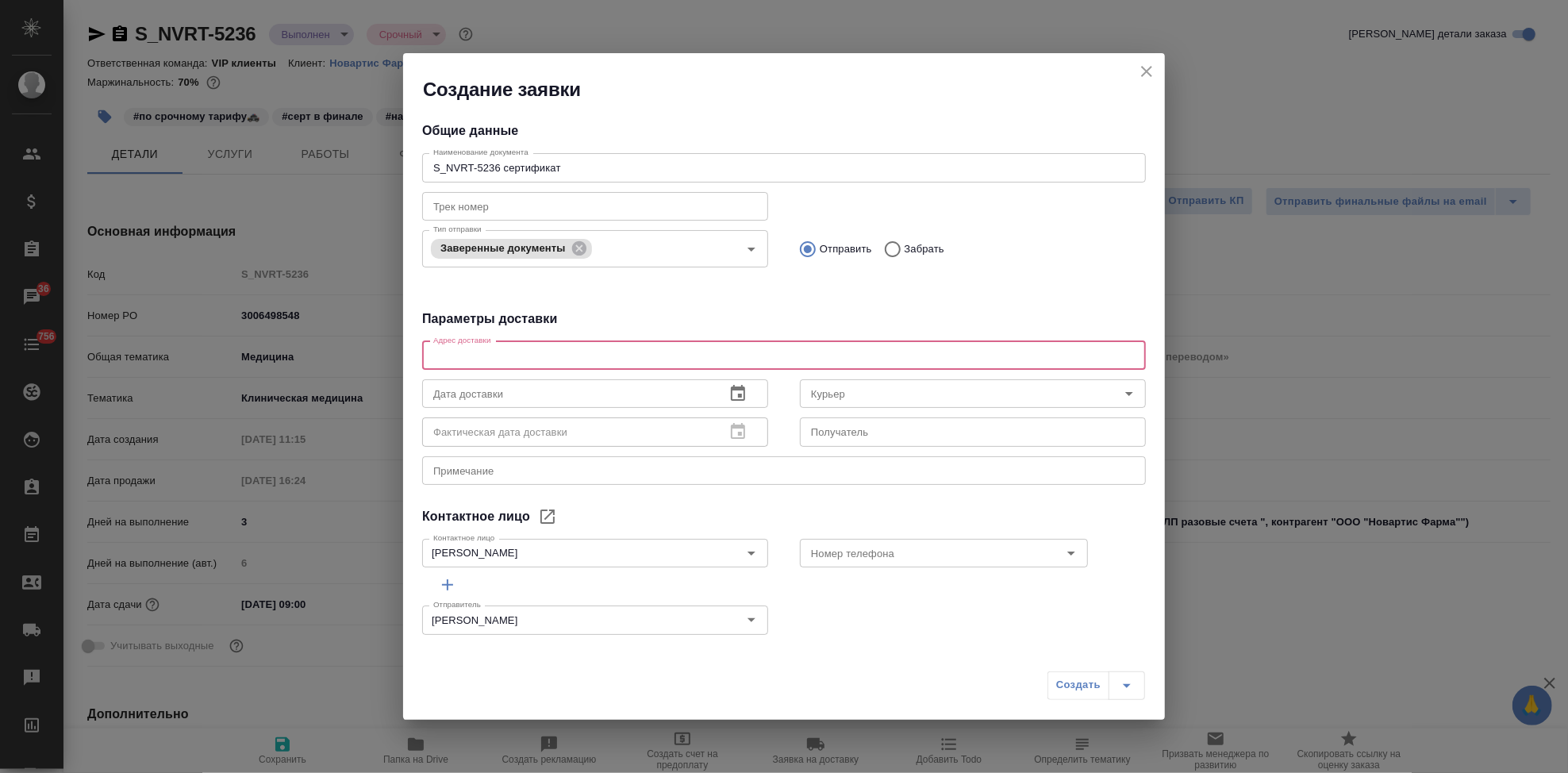
click at [494, 356] on textarea at bounding box center [784, 355] width 702 height 12
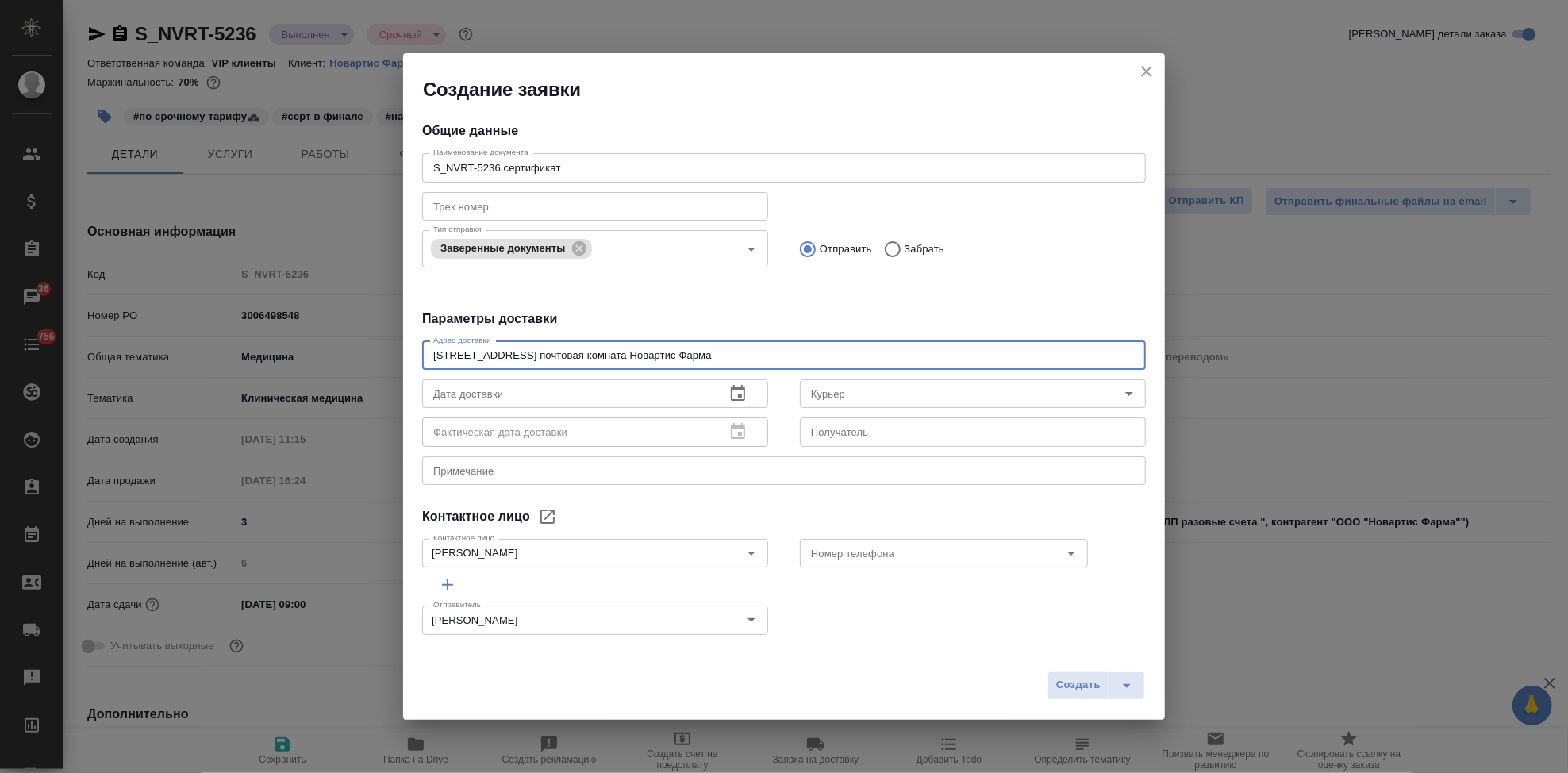
type textarea "[STREET_ADDRESS] почтовая комната Новартис Фарма"
click at [515, 478] on div "x Примечание" at bounding box center [784, 470] width 724 height 29
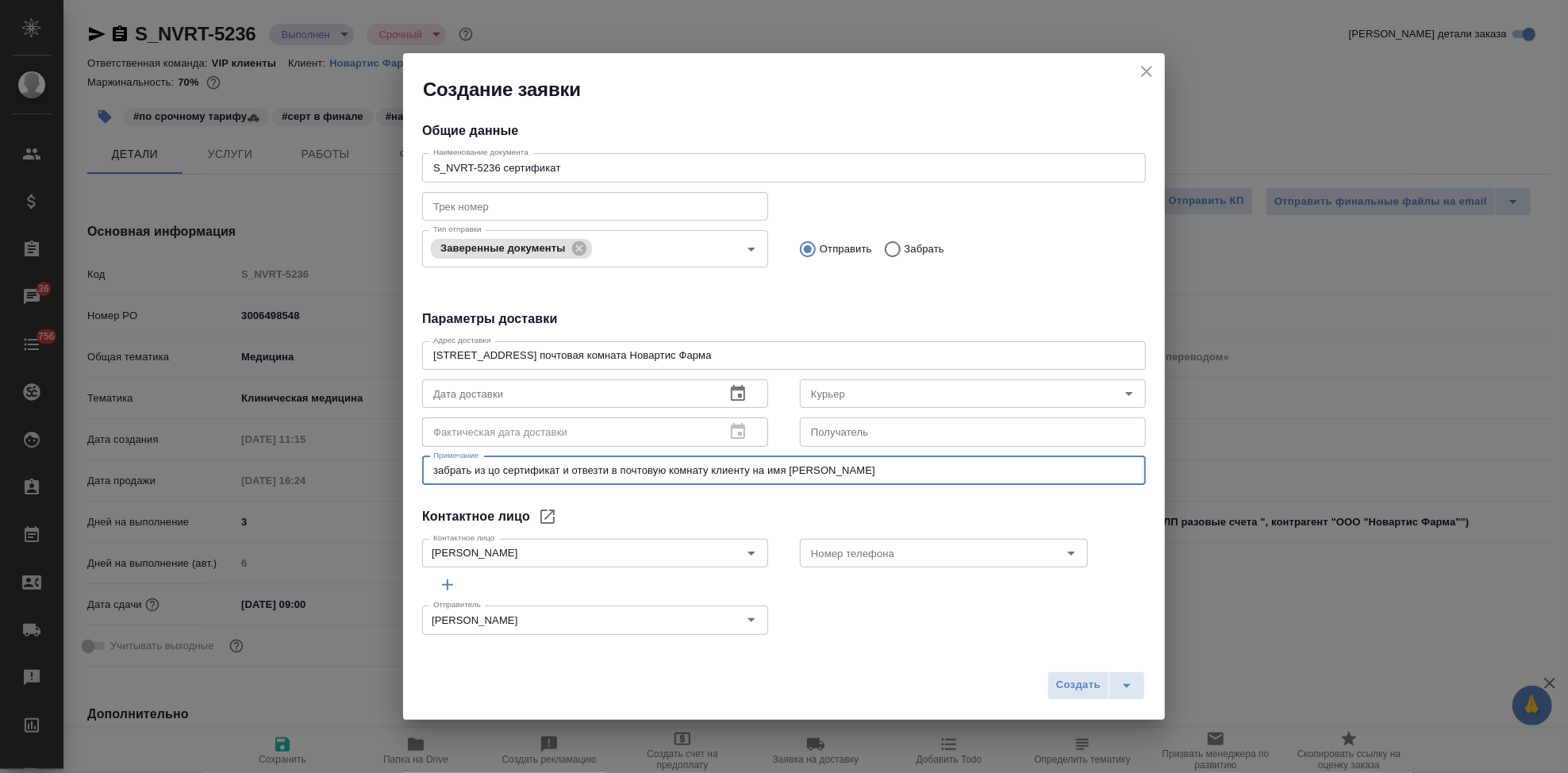
type textarea "забрать из цо сертификат и отвезти в почтовую комнату клиенту на имя [PERSON_NA…"
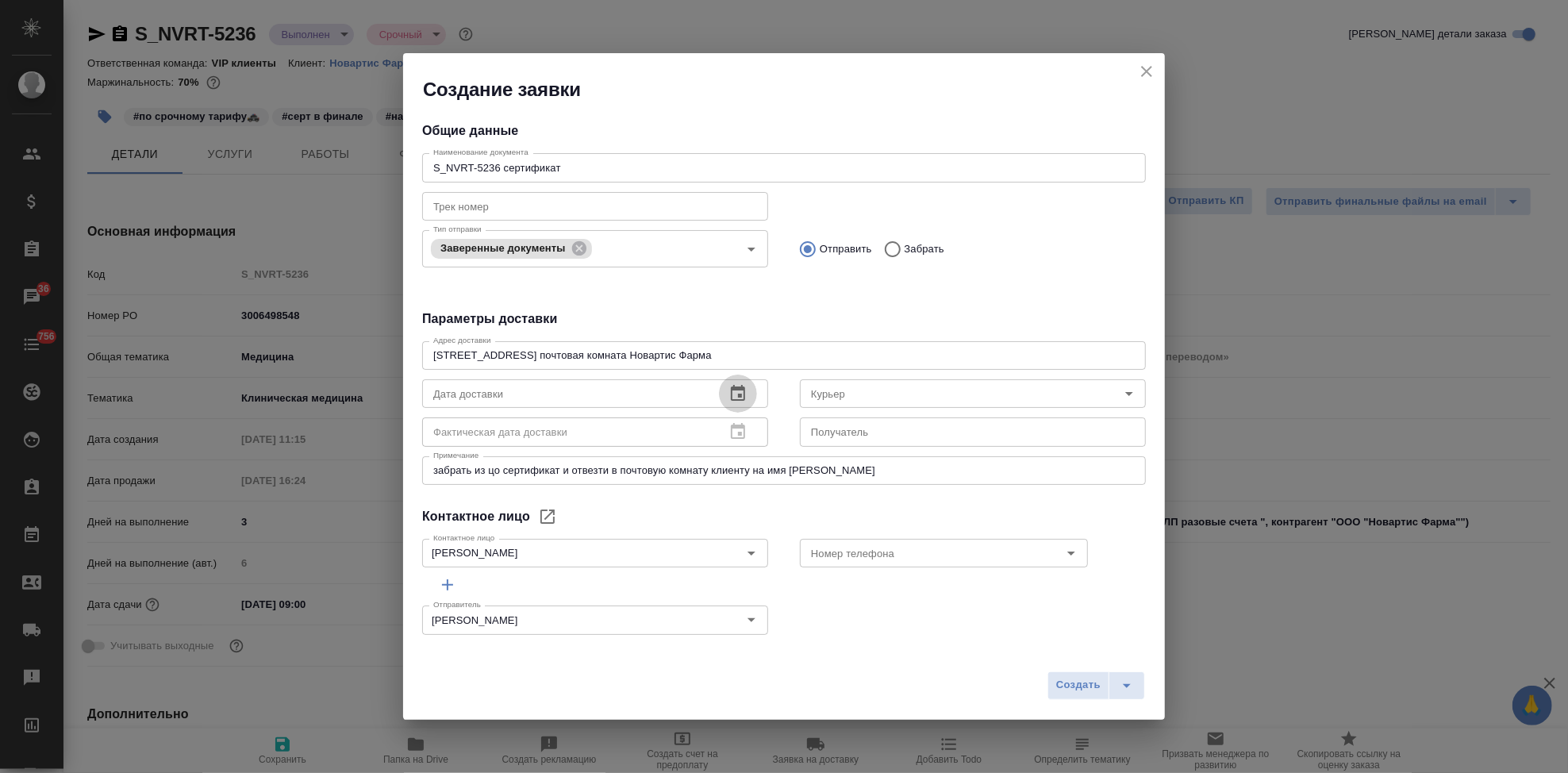
click at [735, 389] on icon "button" at bounding box center [738, 393] width 15 height 16
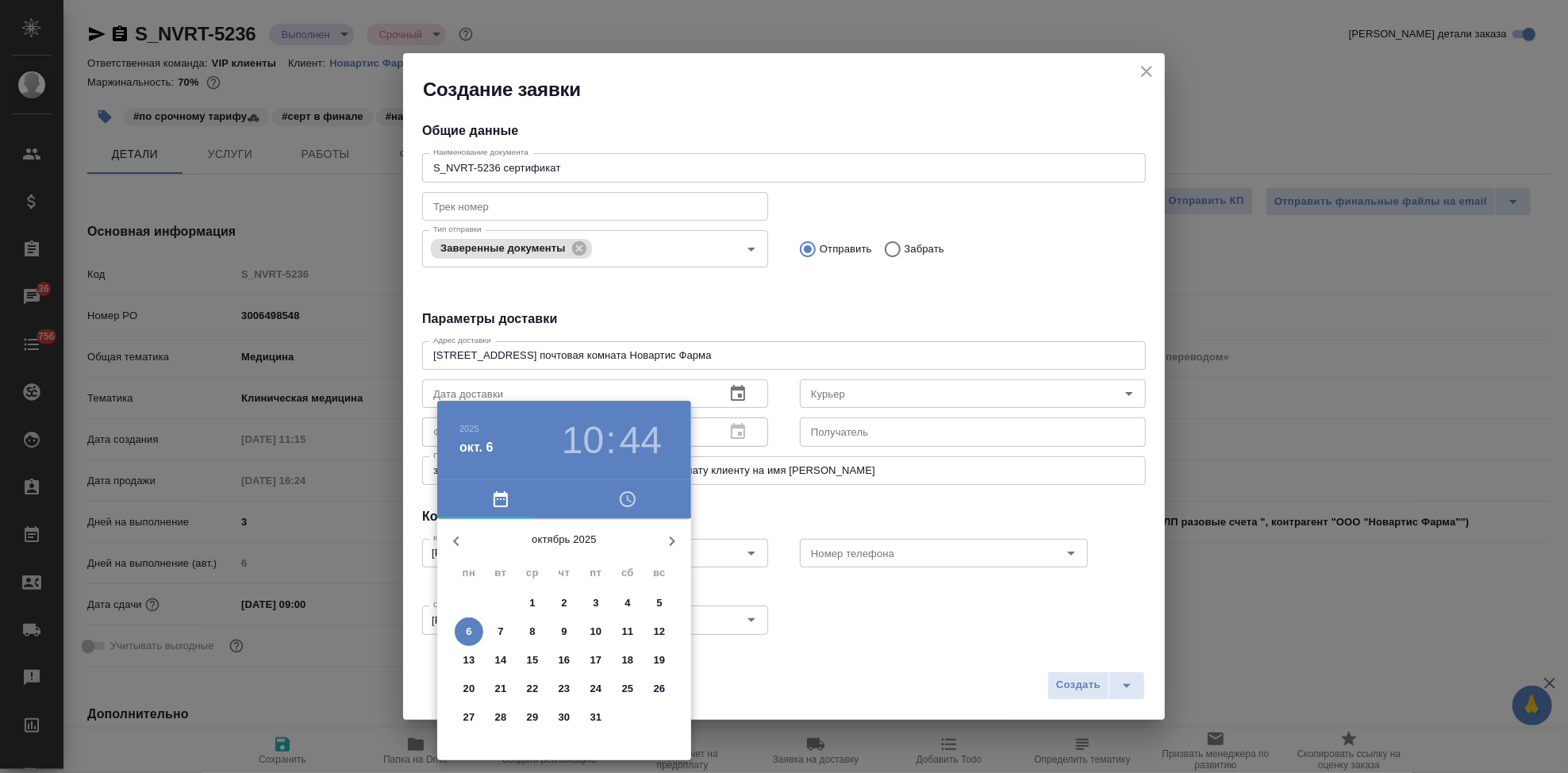
click at [469, 634] on p "6" at bounding box center [469, 631] width 6 height 16
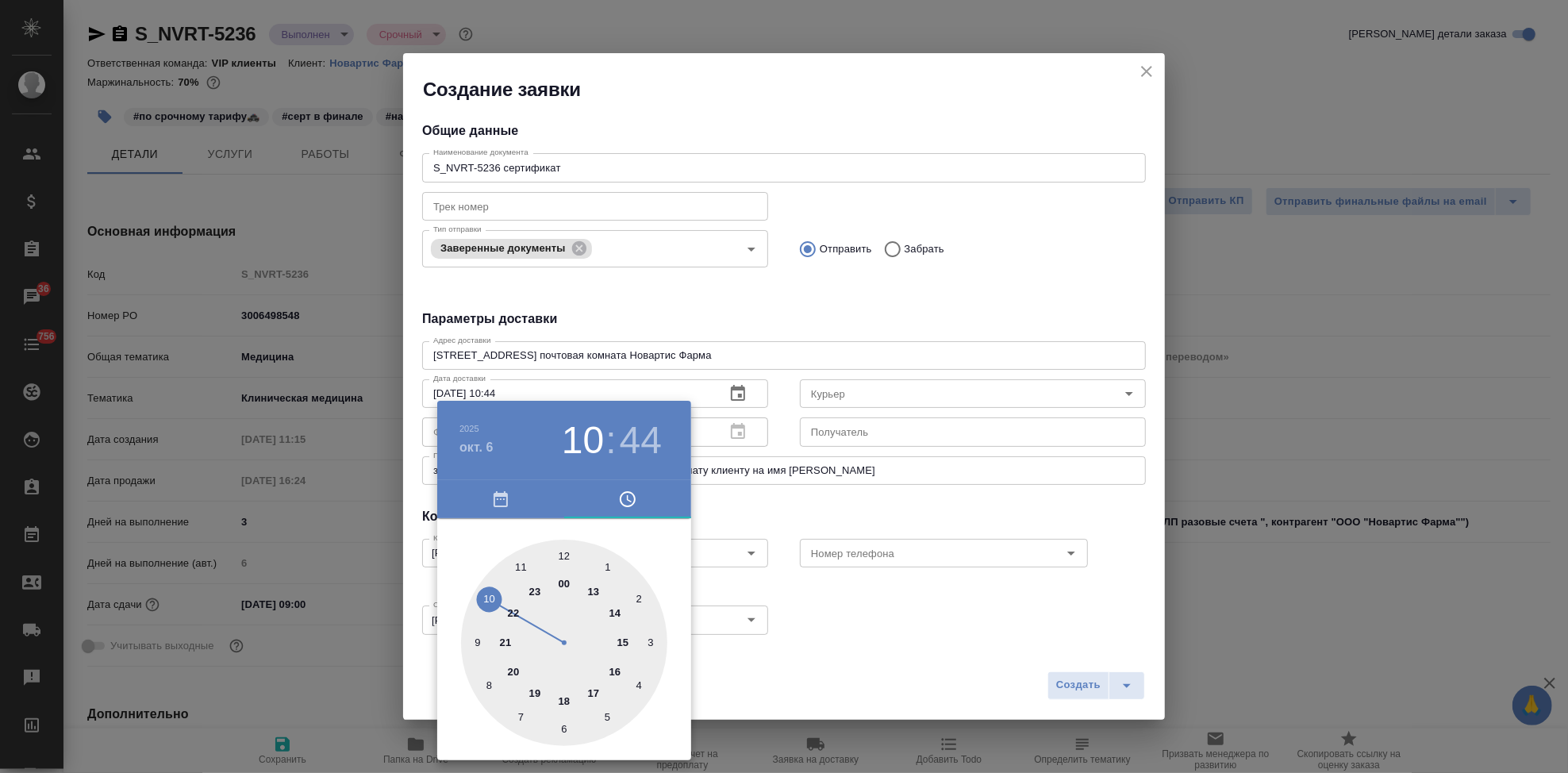
click at [592, 692] on div at bounding box center [564, 643] width 206 height 206
click at [565, 559] on div at bounding box center [564, 643] width 206 height 206
type input "[DATE] 17:00"
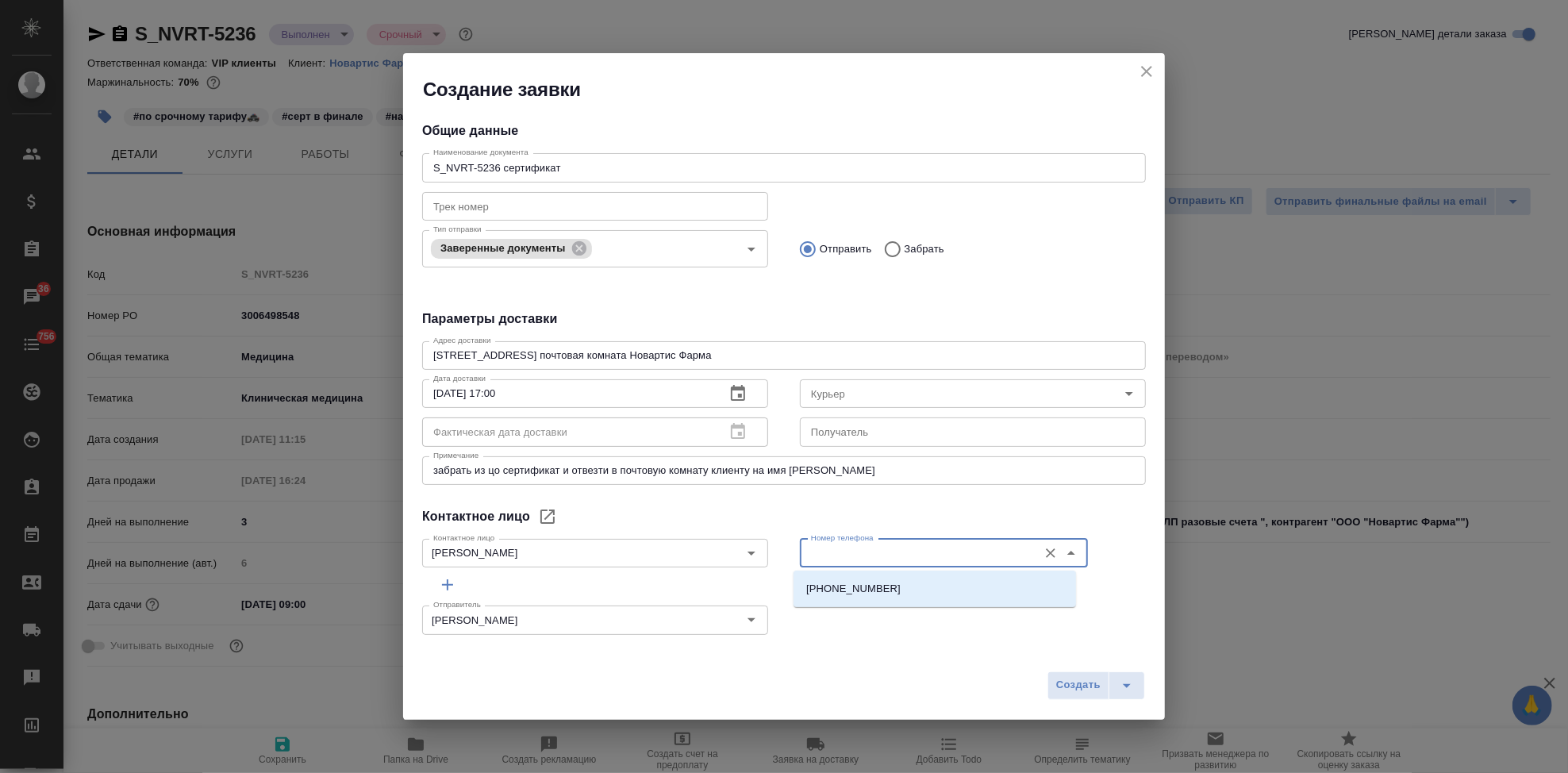
click at [891, 559] on input "Номер телефона" at bounding box center [917, 553] width 225 height 19
click at [876, 593] on p "[PHONE_NUMBER]" at bounding box center [853, 589] width 95 height 16
type input "[PHONE_NUMBER]"
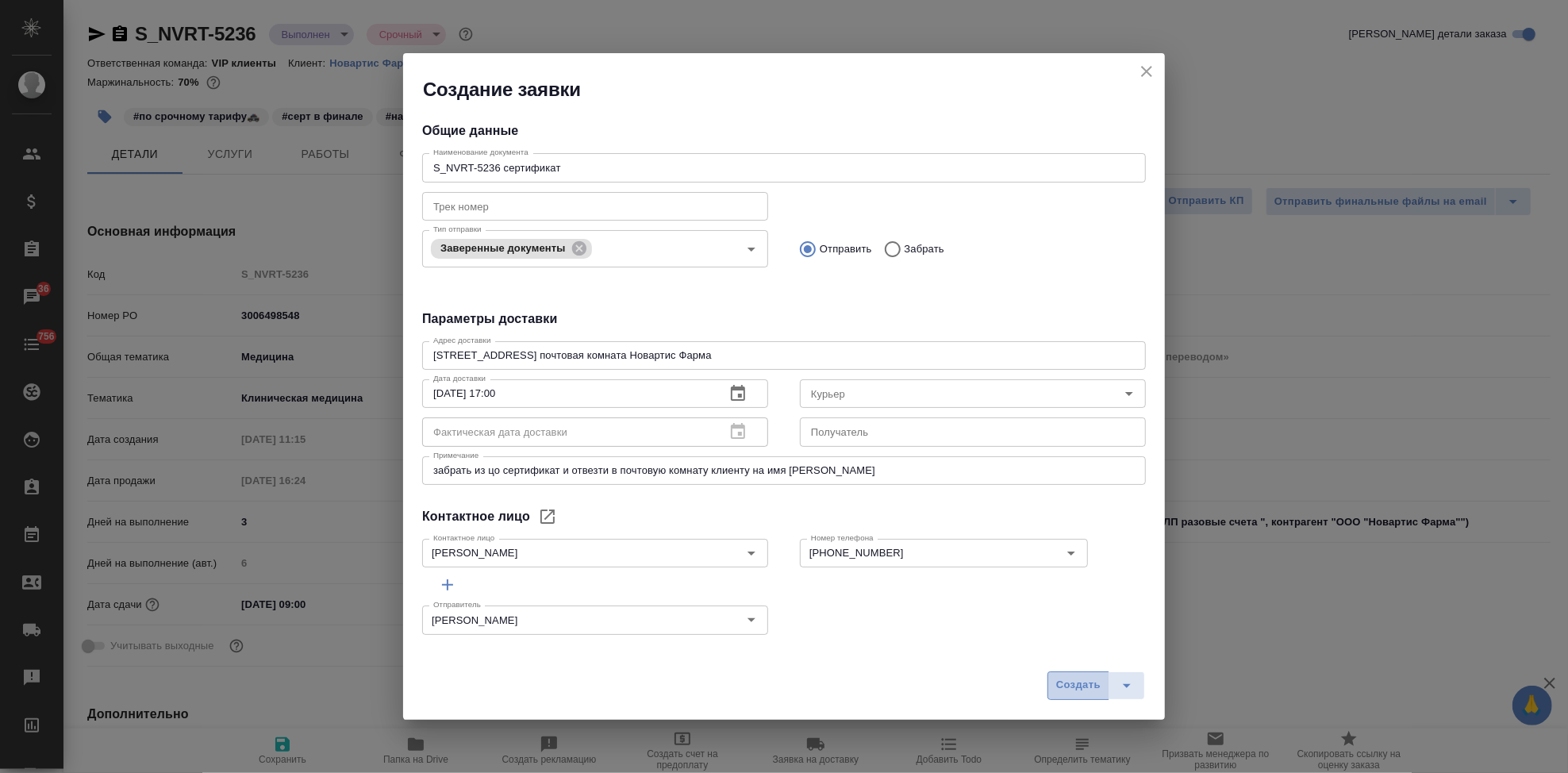
click at [1079, 691] on span "Создать" at bounding box center [1079, 686] width 44 height 18
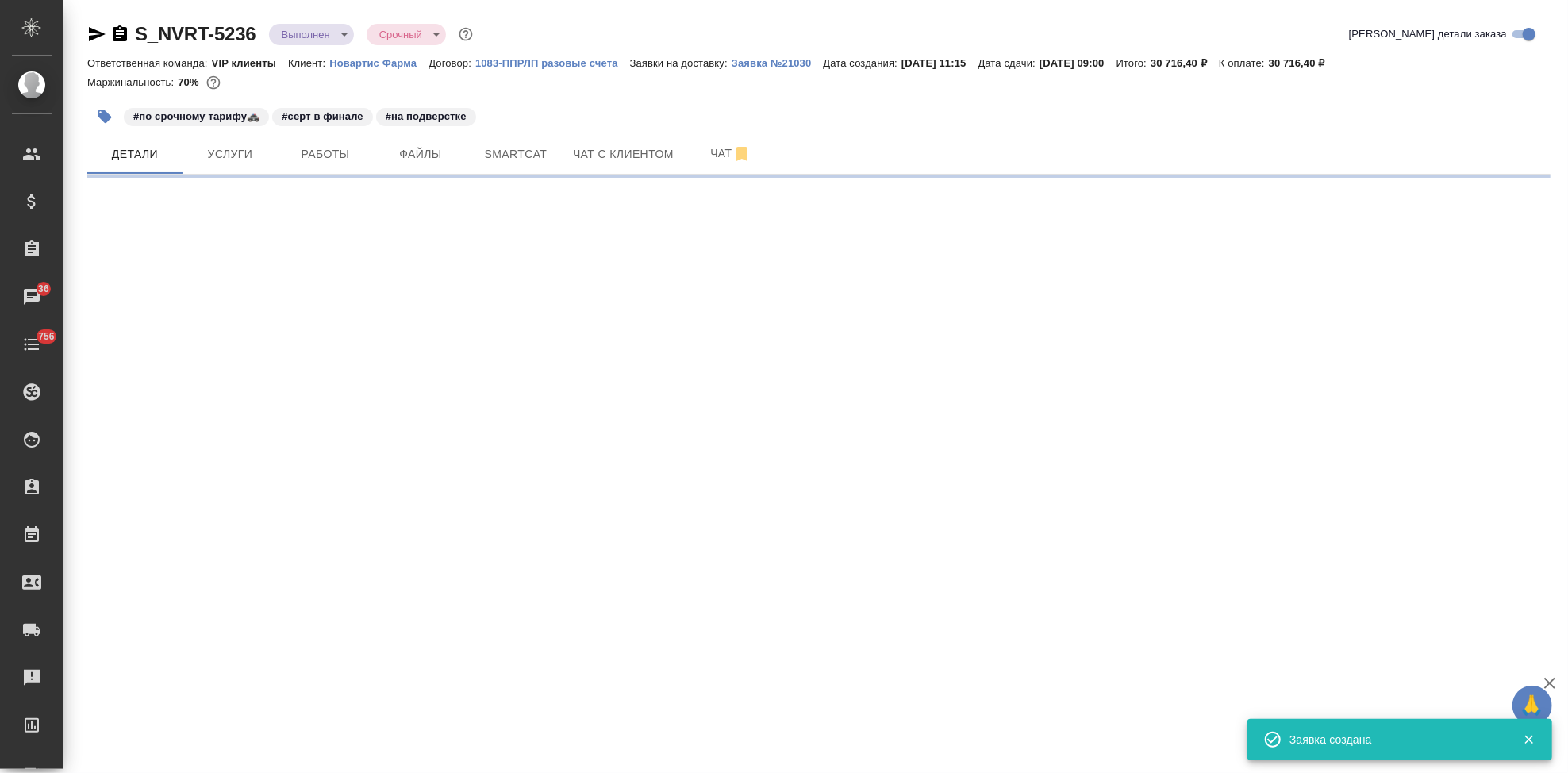
select select "RU"
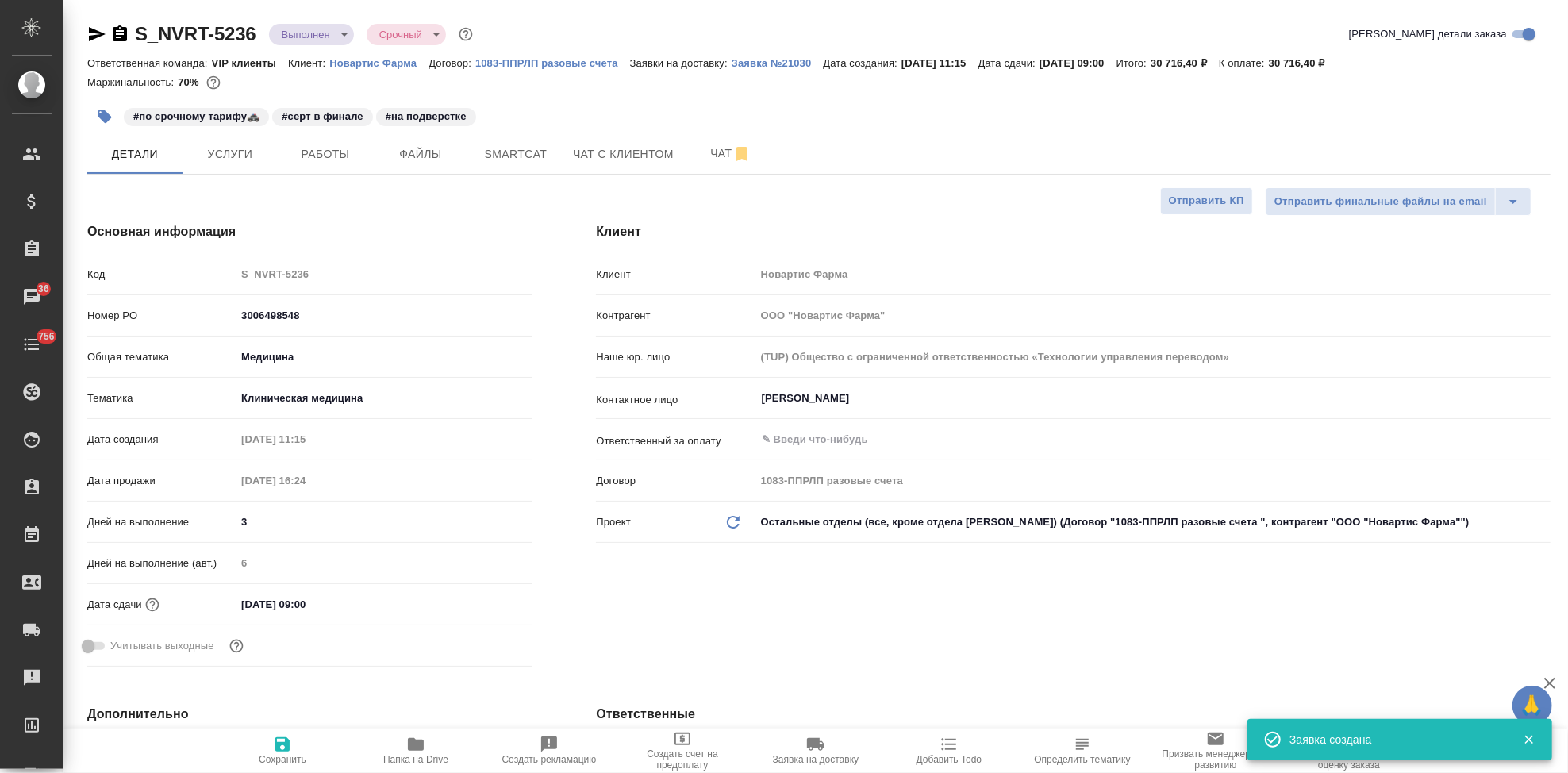
type textarea "x"
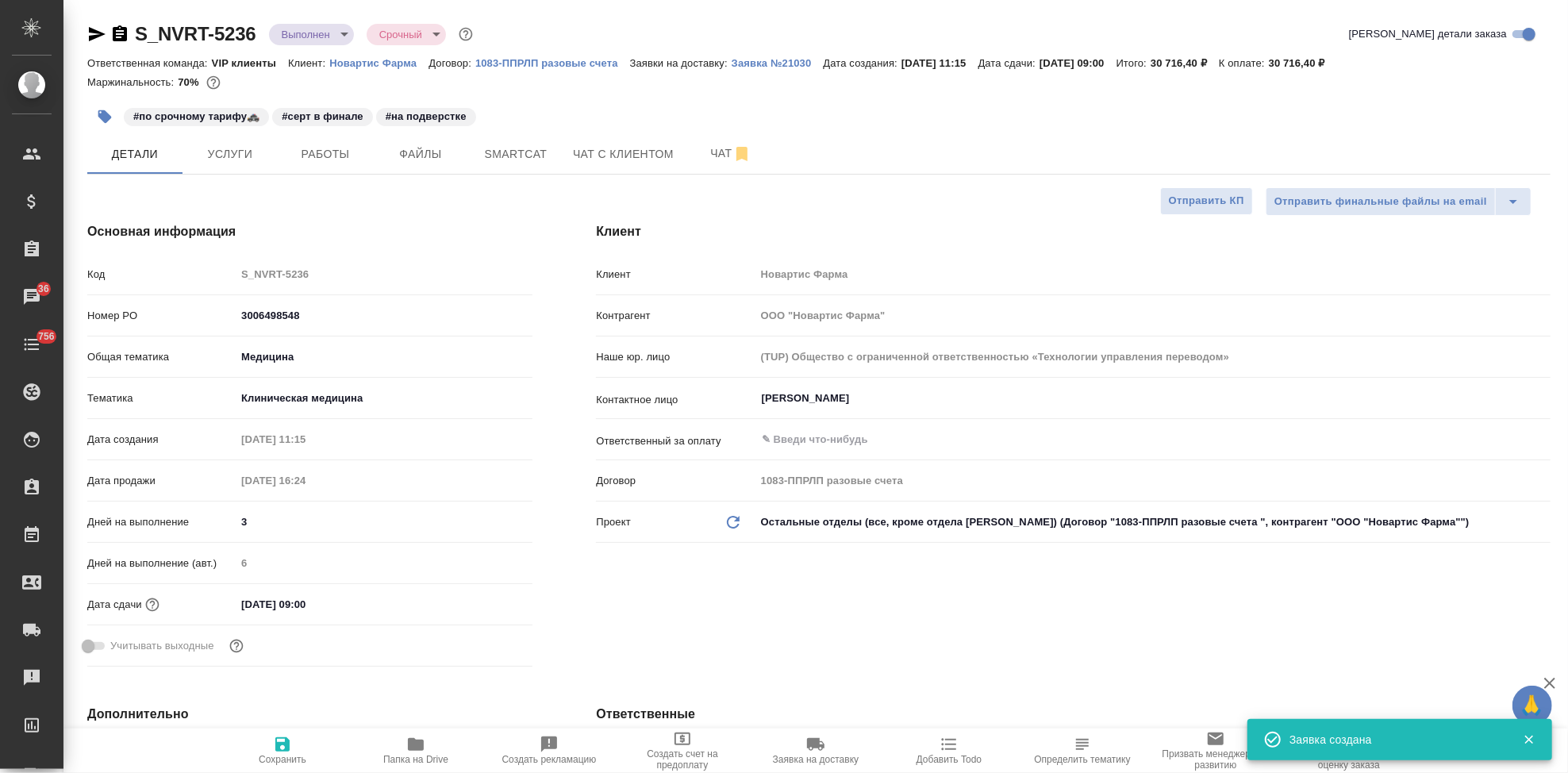
type textarea "x"
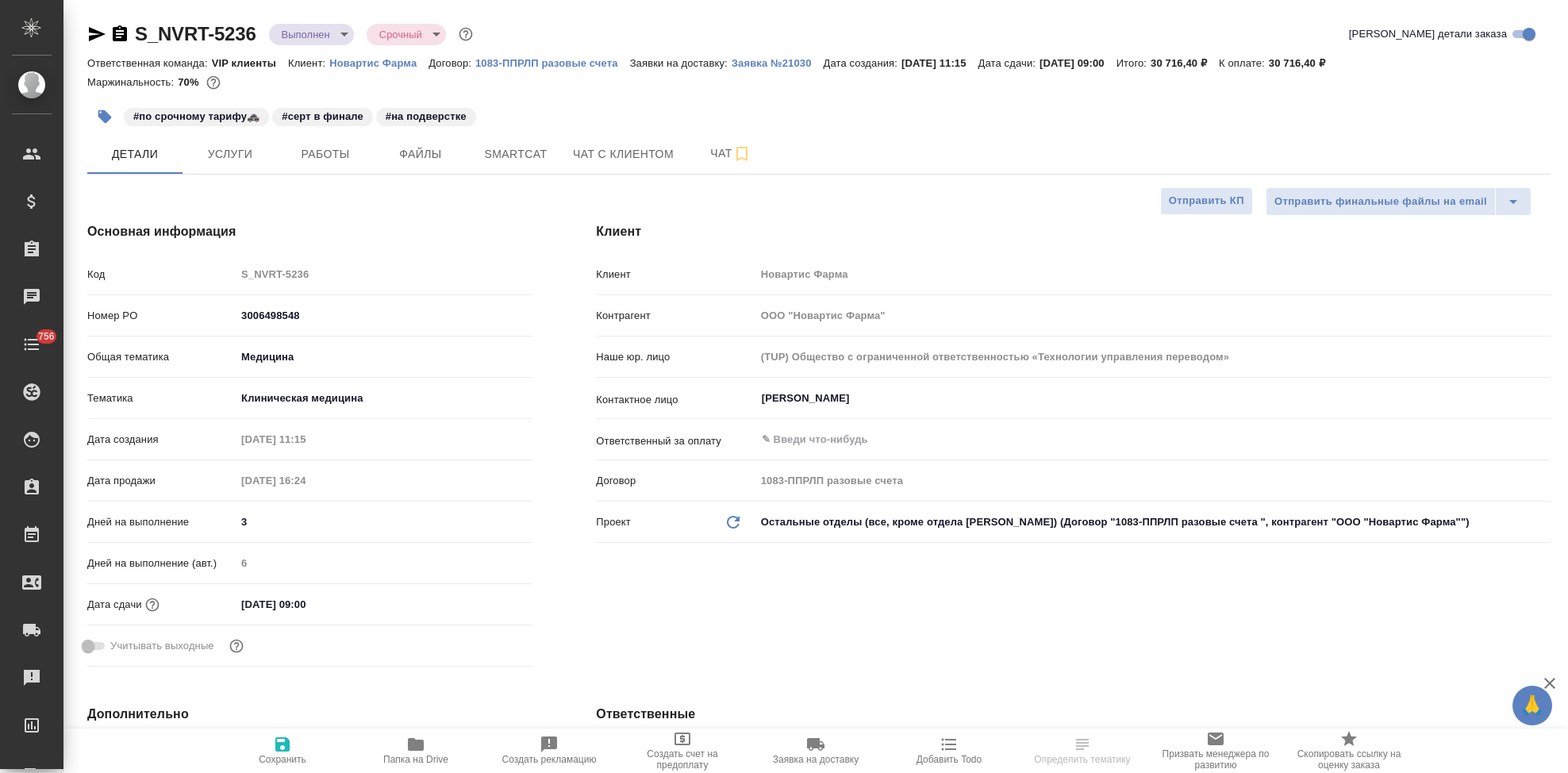
select select "RU"
click at [801, 59] on p "Заявка №21030" at bounding box center [778, 63] width 92 height 12
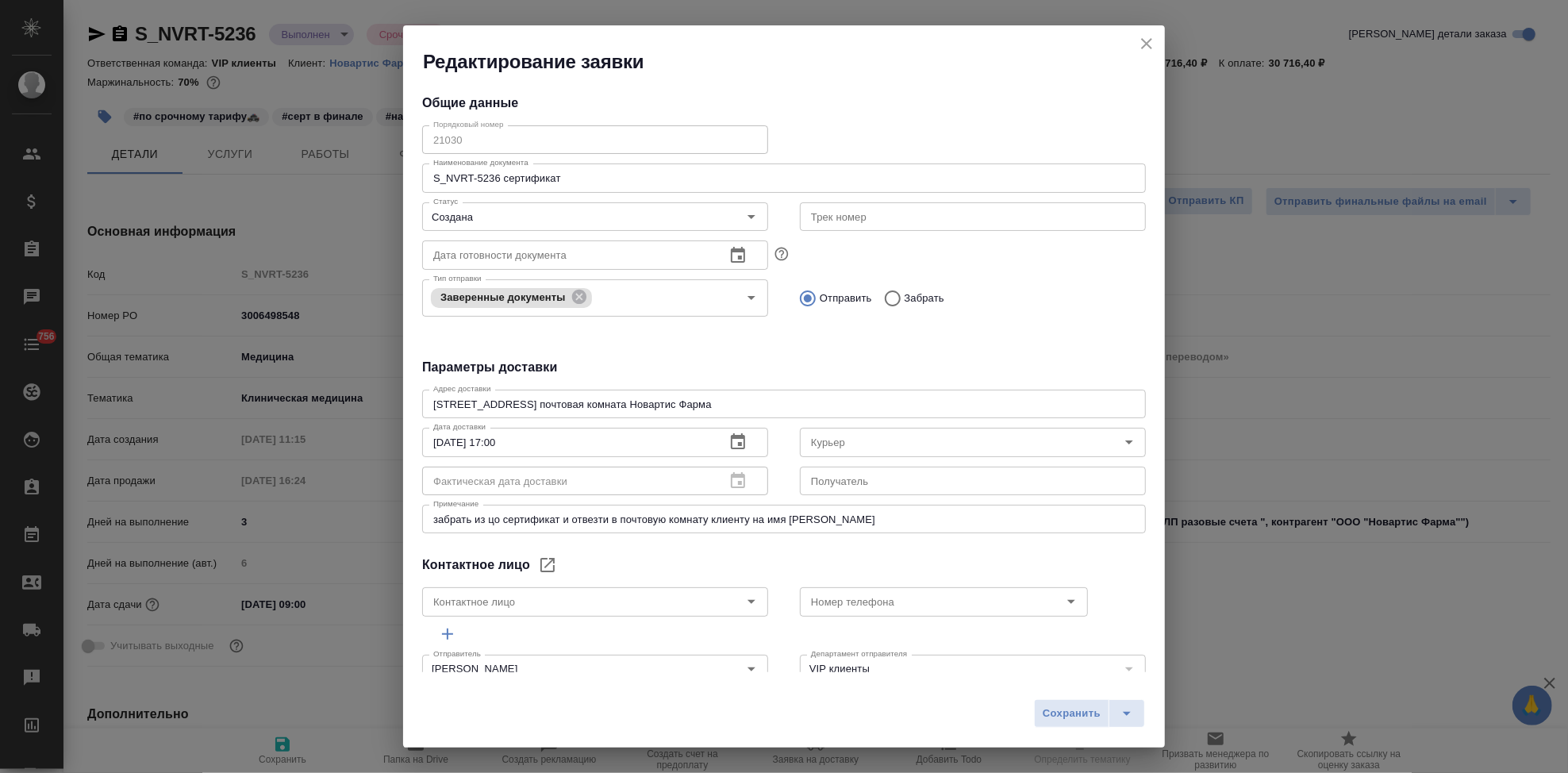
type input "[PERSON_NAME]"
type input "[PHONE_NUMBER]"
click at [420, 139] on div "Порядковый номер 21030 Порядковый номер" at bounding box center [595, 138] width 378 height 70
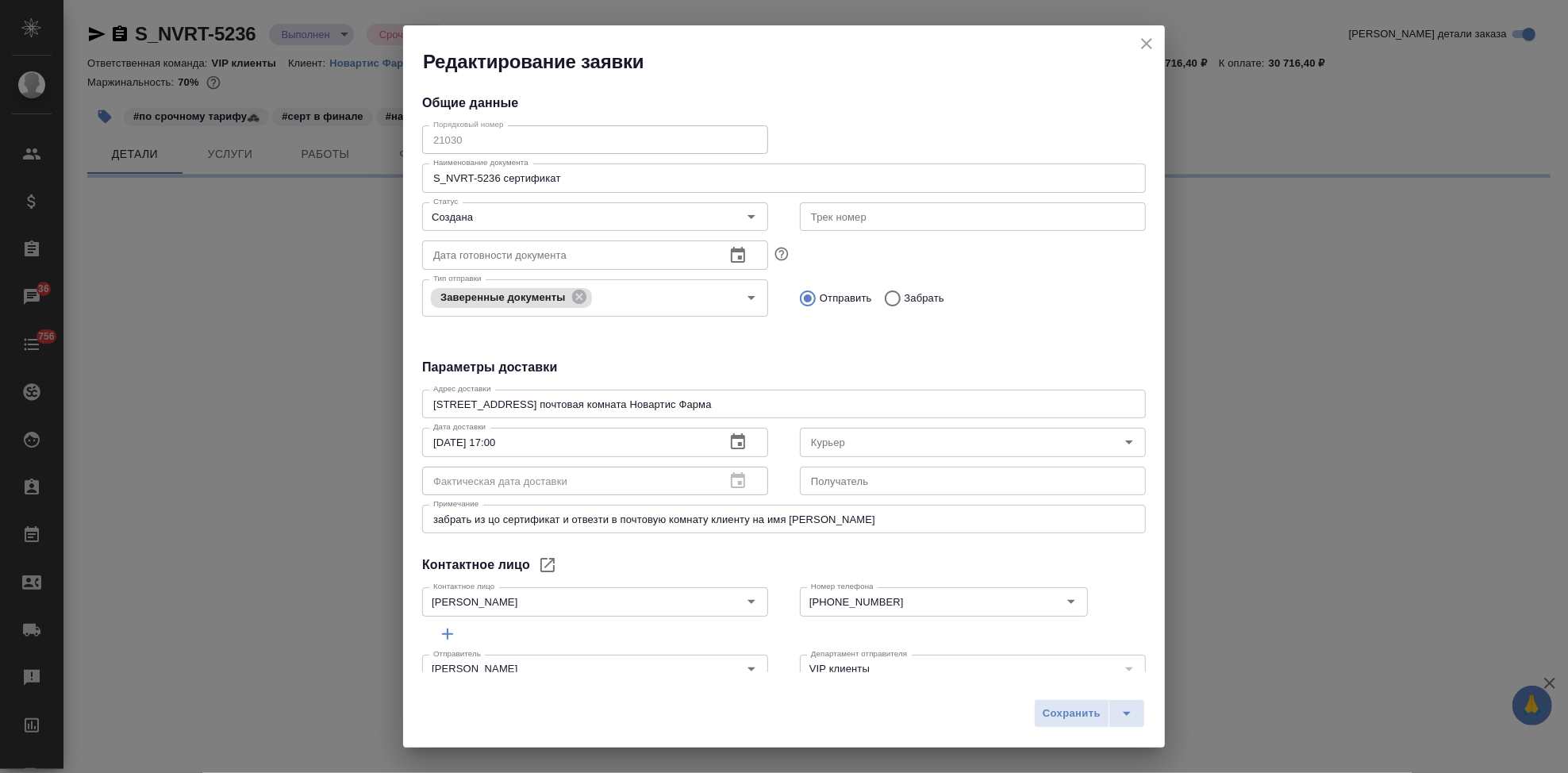
select select "RU"
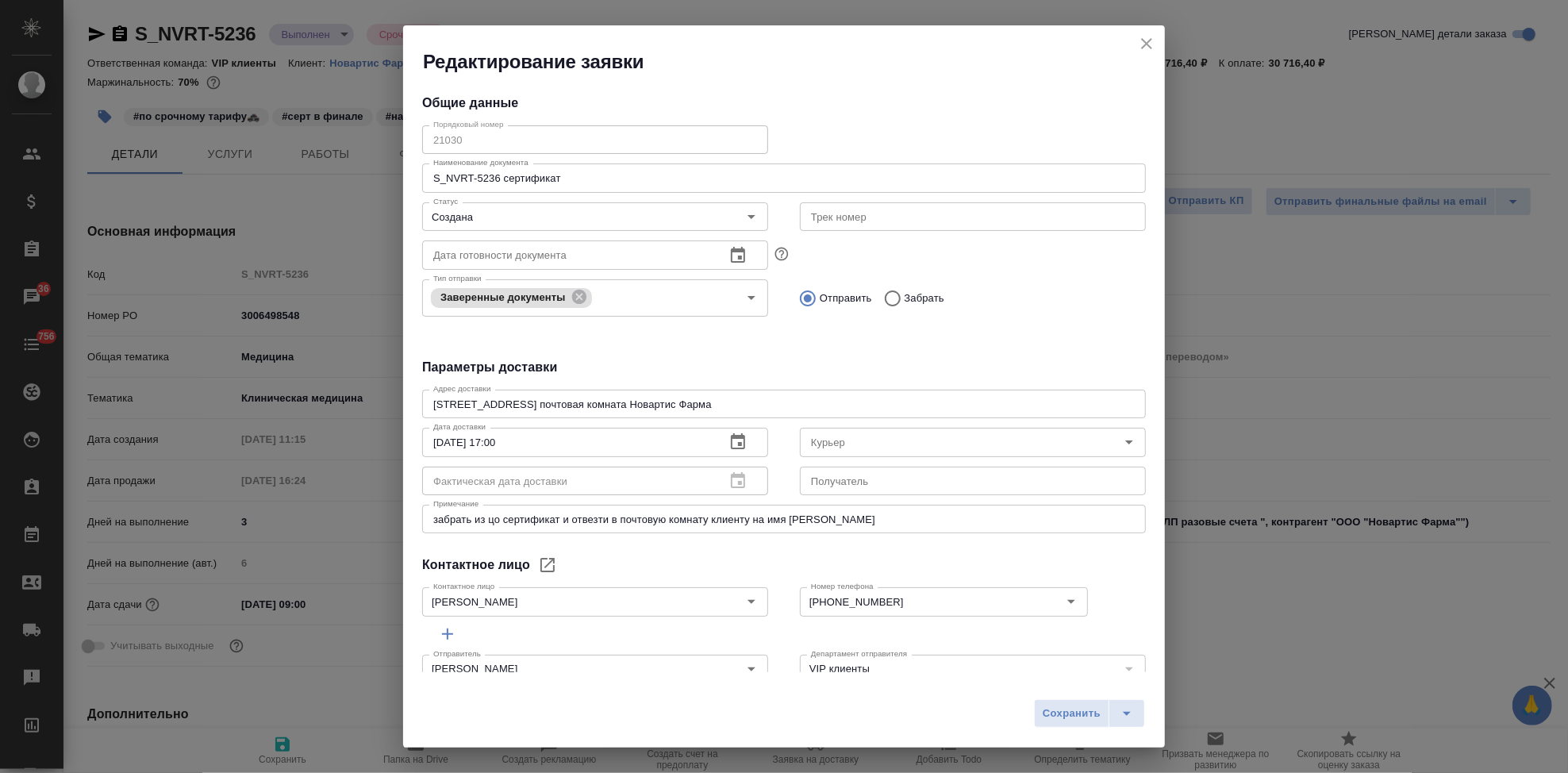
type textarea "x"
click at [1148, 43] on icon "close" at bounding box center [1147, 43] width 11 height 11
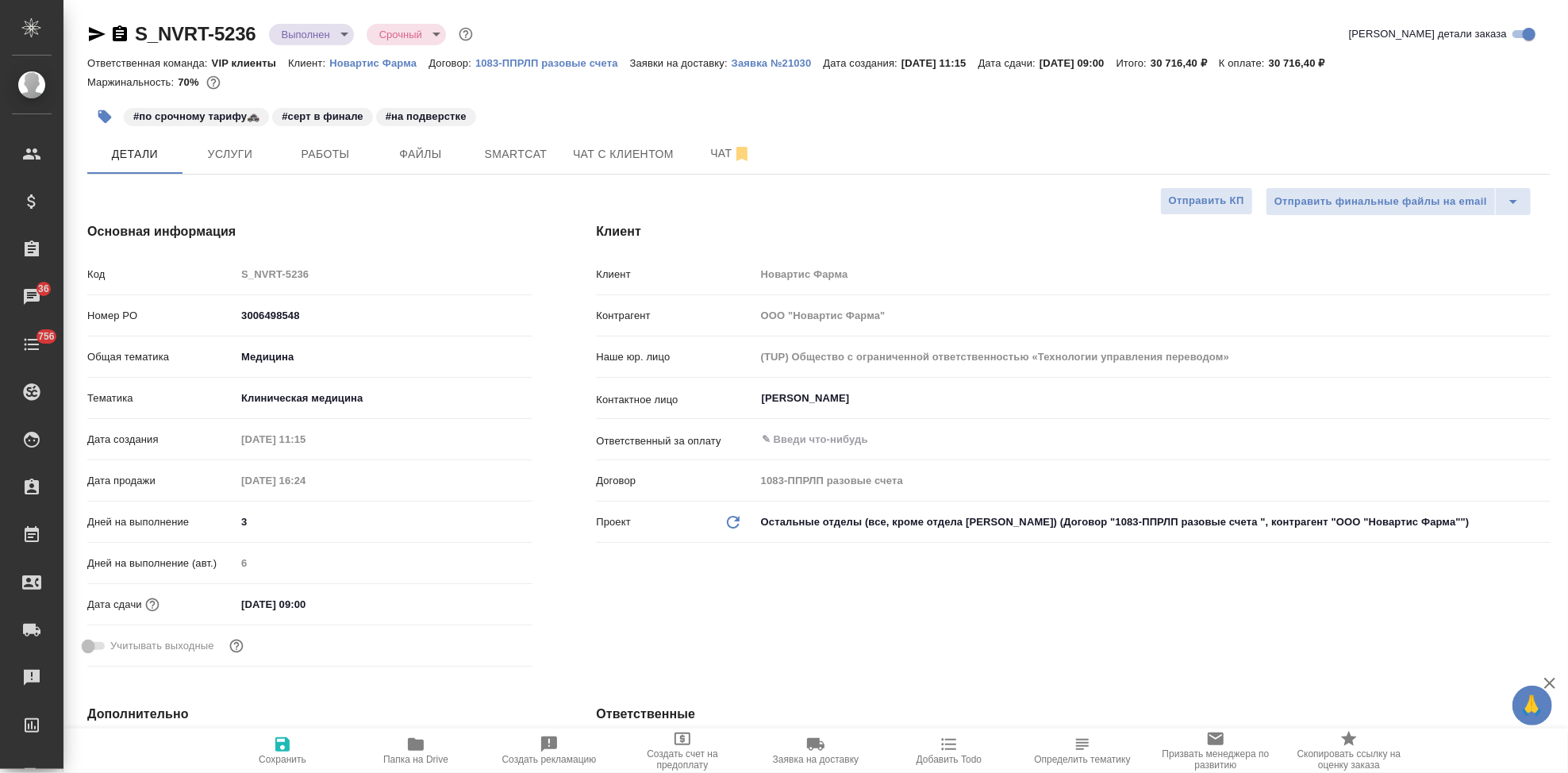
type textarea "x"
